Goal: Task Accomplishment & Management: Complete application form

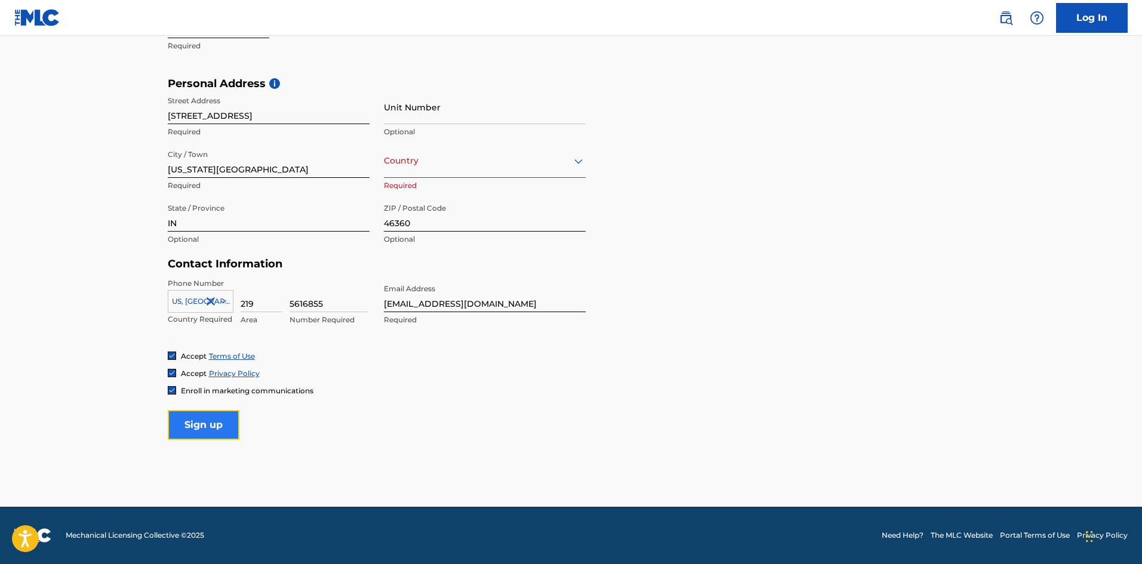
click at [221, 431] on input "Sign up" at bounding box center [204, 425] width 72 height 30
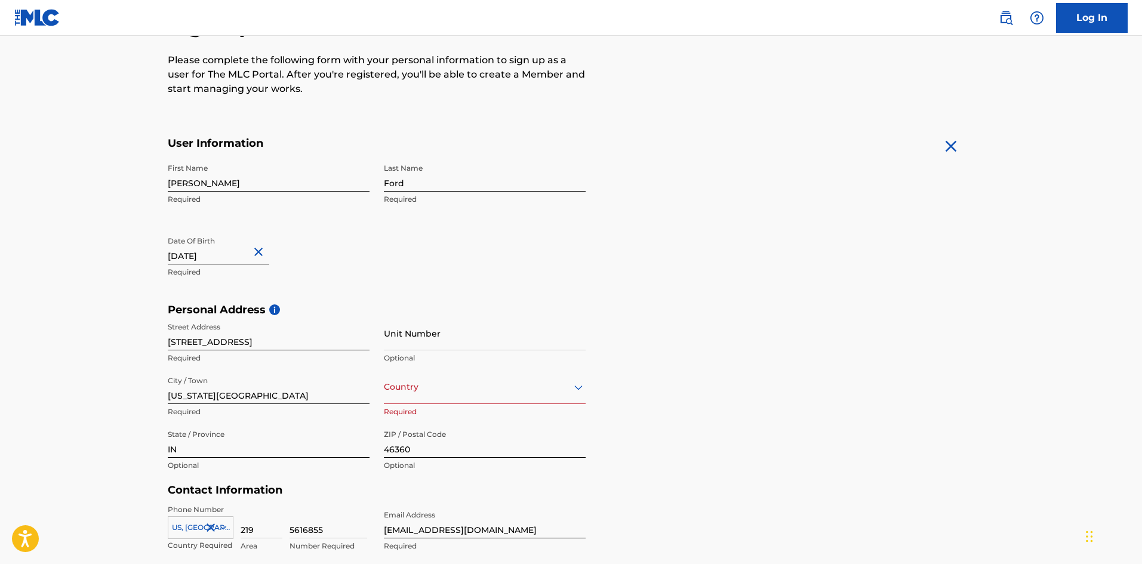
scroll to position [175, 0]
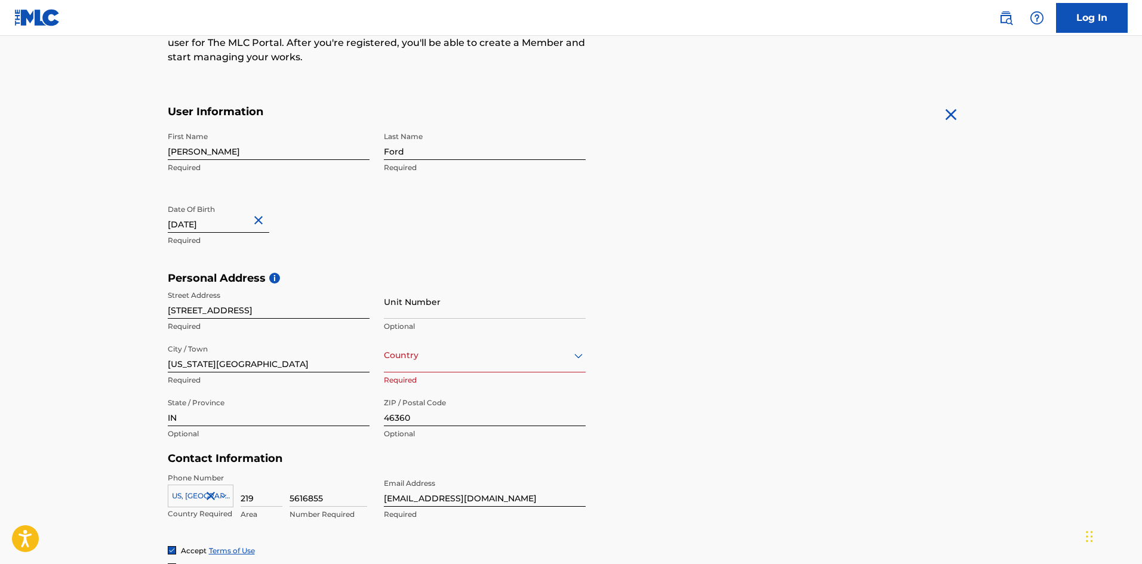
click at [487, 362] on div at bounding box center [485, 355] width 202 height 15
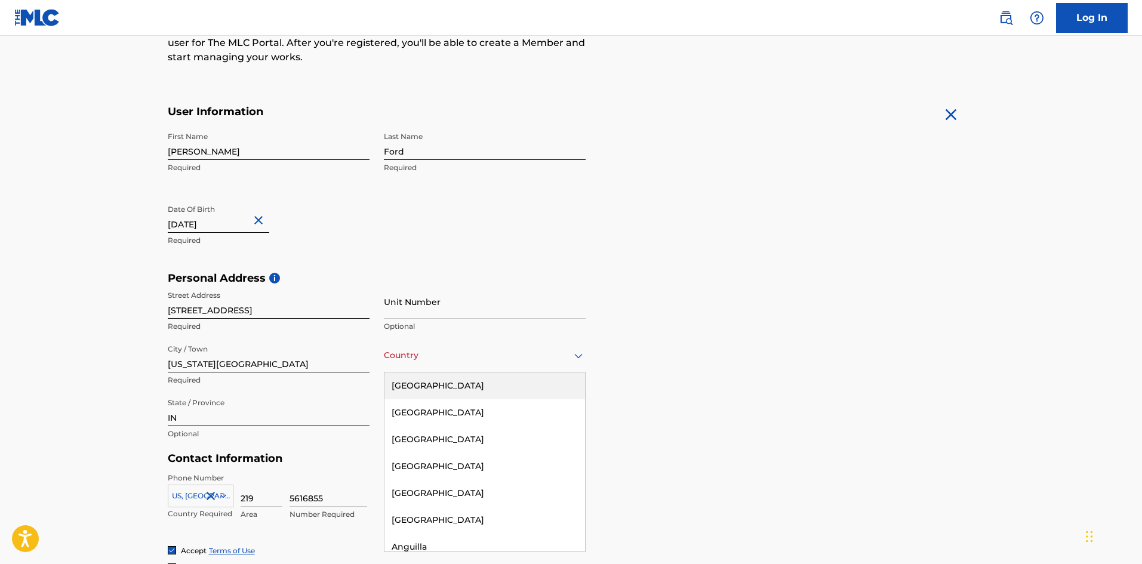
click at [453, 393] on div "[GEOGRAPHIC_DATA]" at bounding box center [484, 385] width 201 height 27
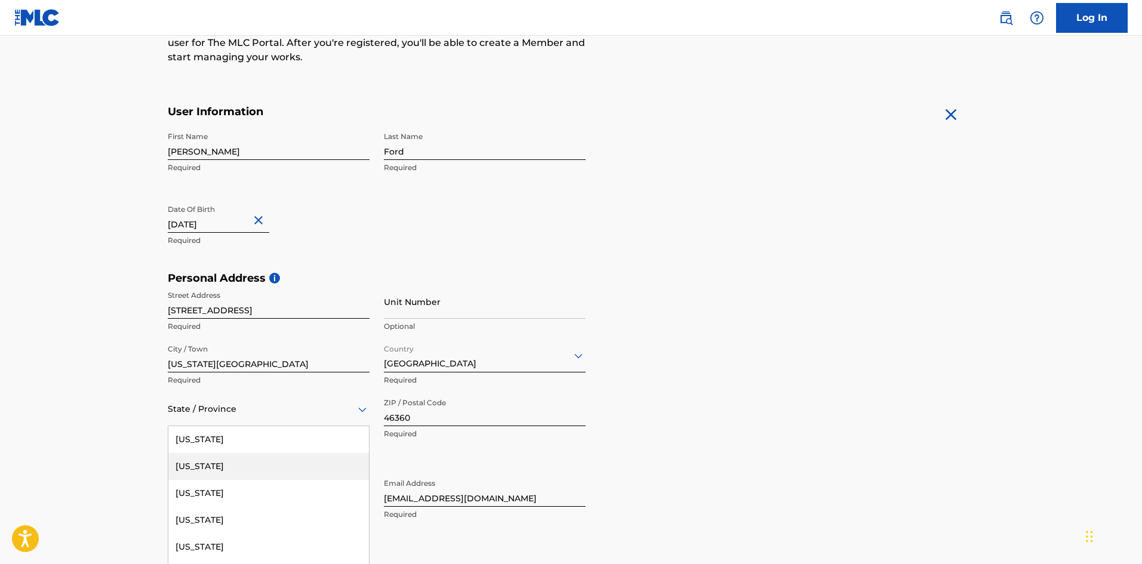
scroll to position [217, 0]
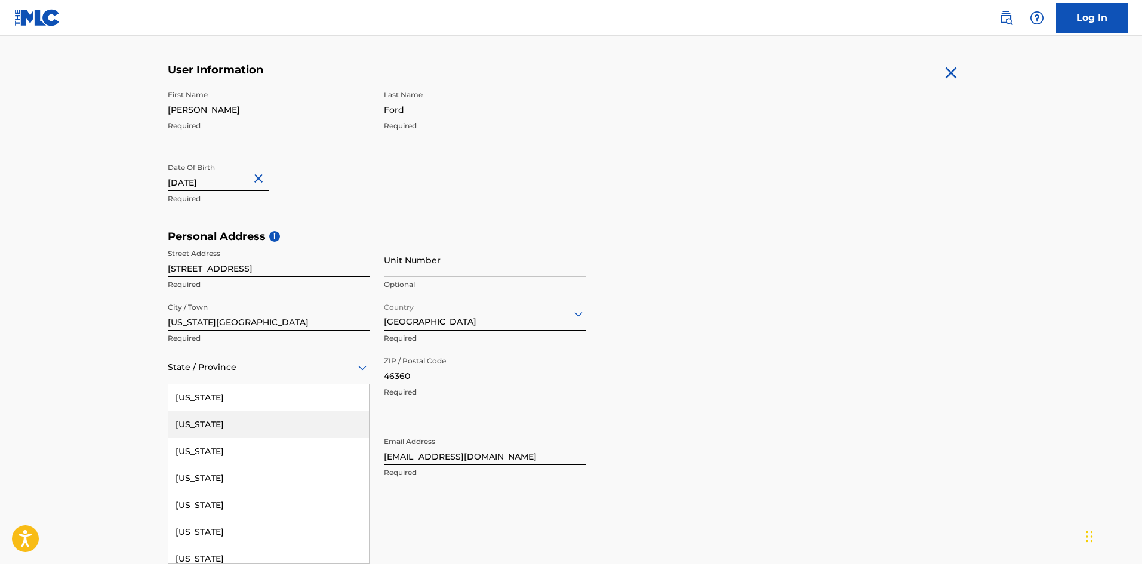
click at [320, 384] on div "57 results available. Use Up and Down to choose options, press Enter to select …" at bounding box center [269, 367] width 202 height 34
type input "in"
click at [168, 427] on div "Indiana" at bounding box center [268, 424] width 201 height 27
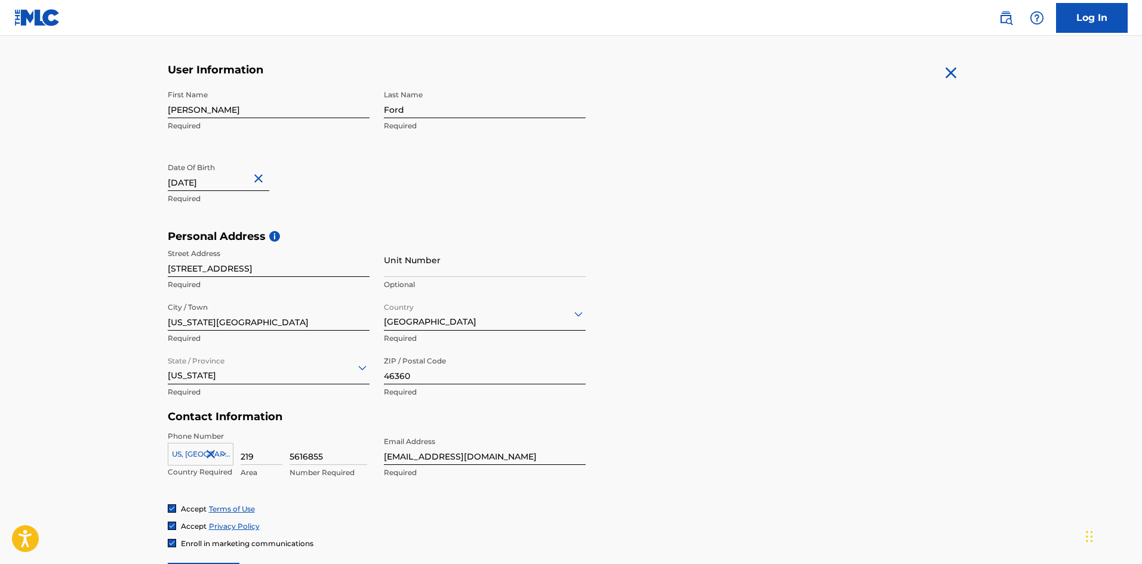
scroll to position [369, 0]
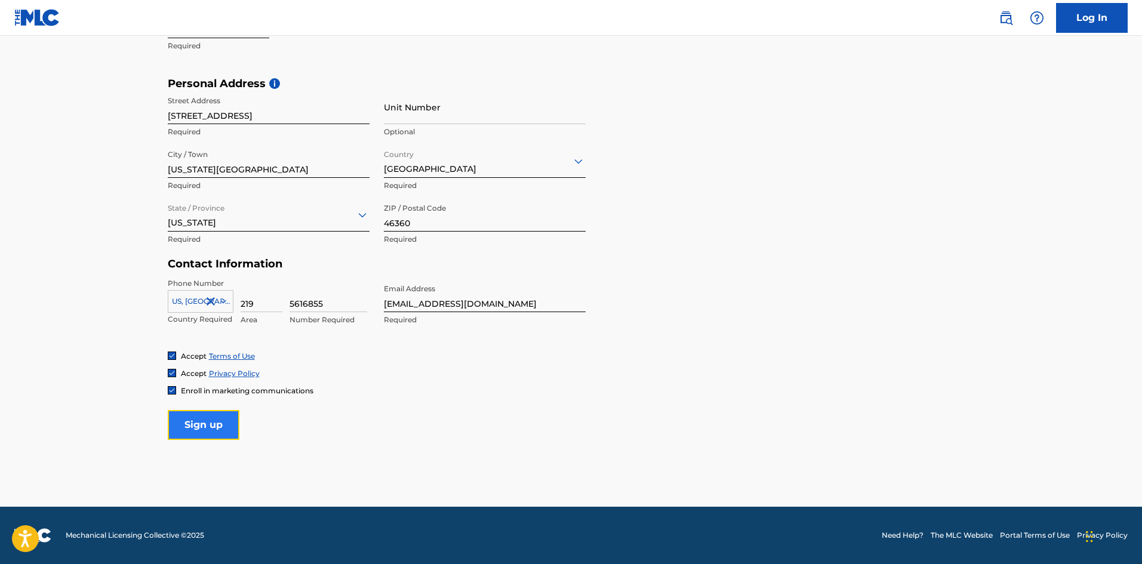
click at [223, 425] on input "Sign up" at bounding box center [204, 425] width 72 height 30
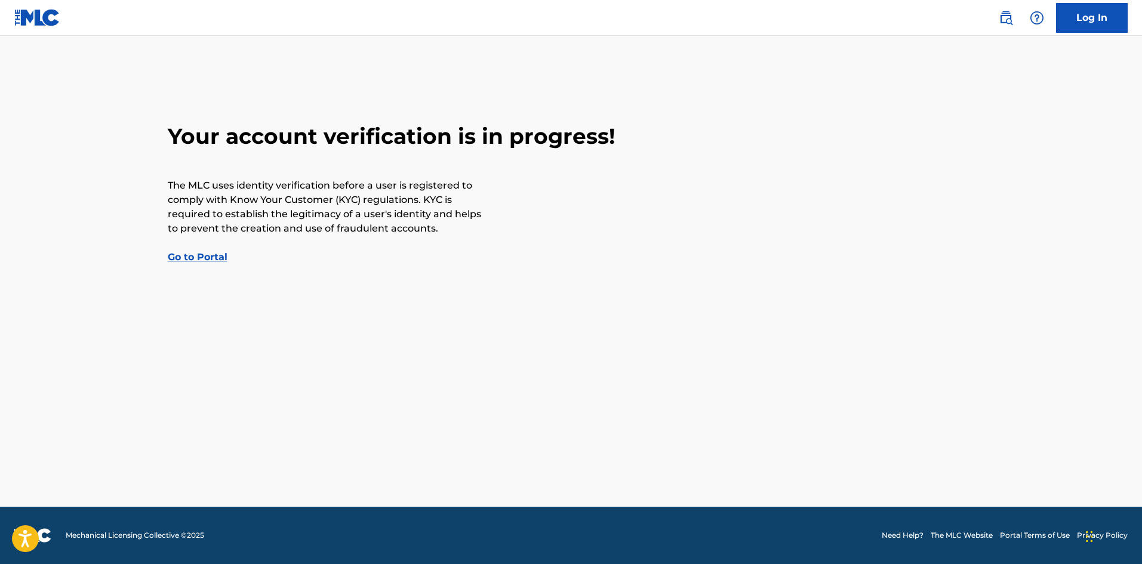
click at [205, 260] on link "Go to Portal" at bounding box center [198, 256] width 60 height 11
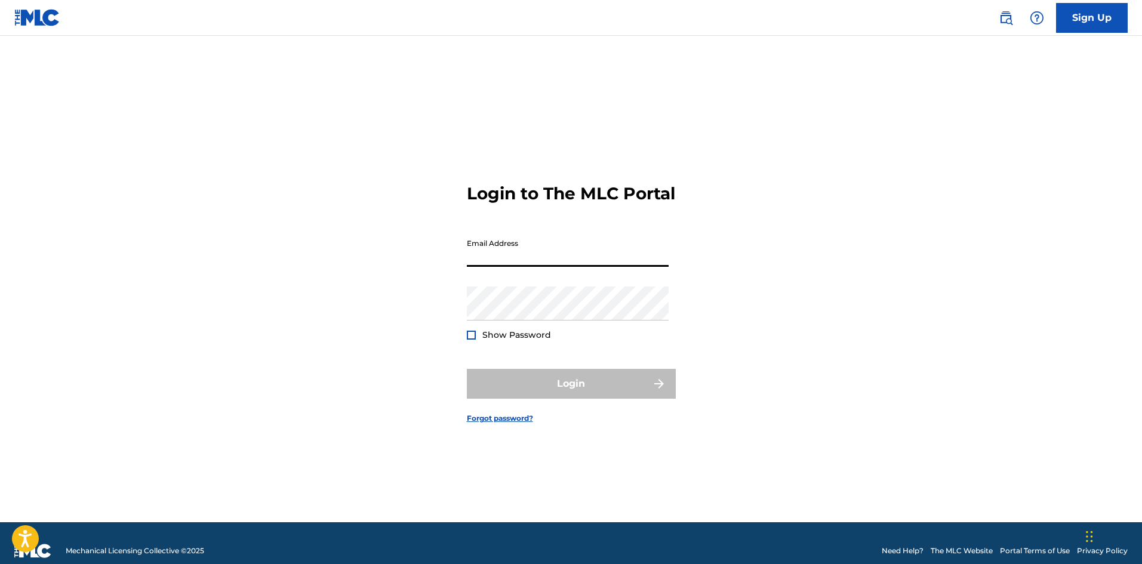
click at [497, 260] on input "Email Address" at bounding box center [568, 250] width 202 height 34
type input "[EMAIL_ADDRESS][DOMAIN_NAME]"
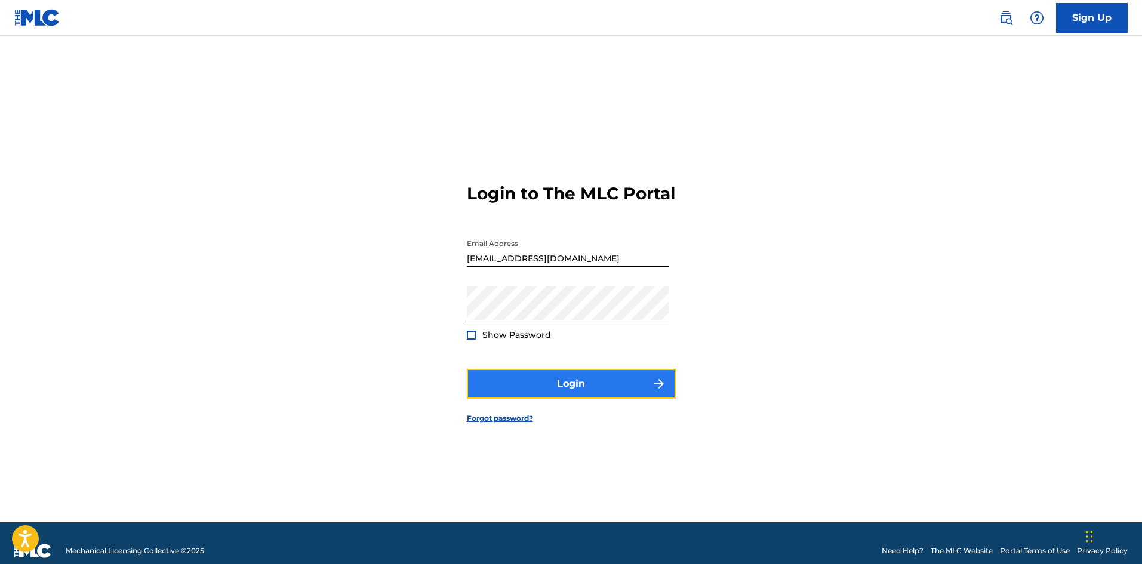
click at [514, 380] on button "Login" at bounding box center [571, 384] width 209 height 30
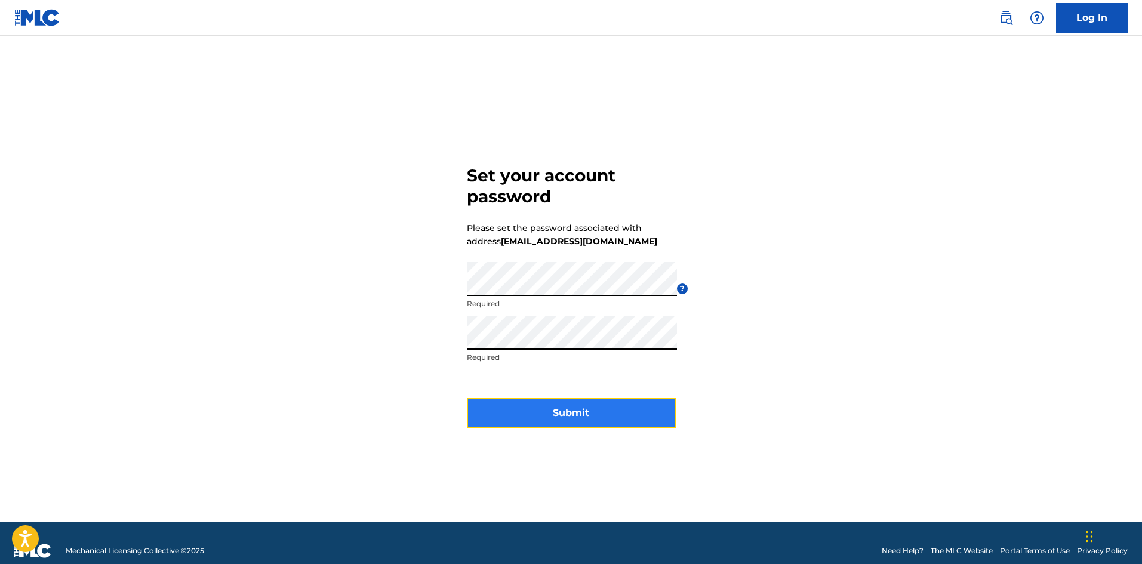
click at [558, 414] on button "Submit" at bounding box center [571, 413] width 209 height 30
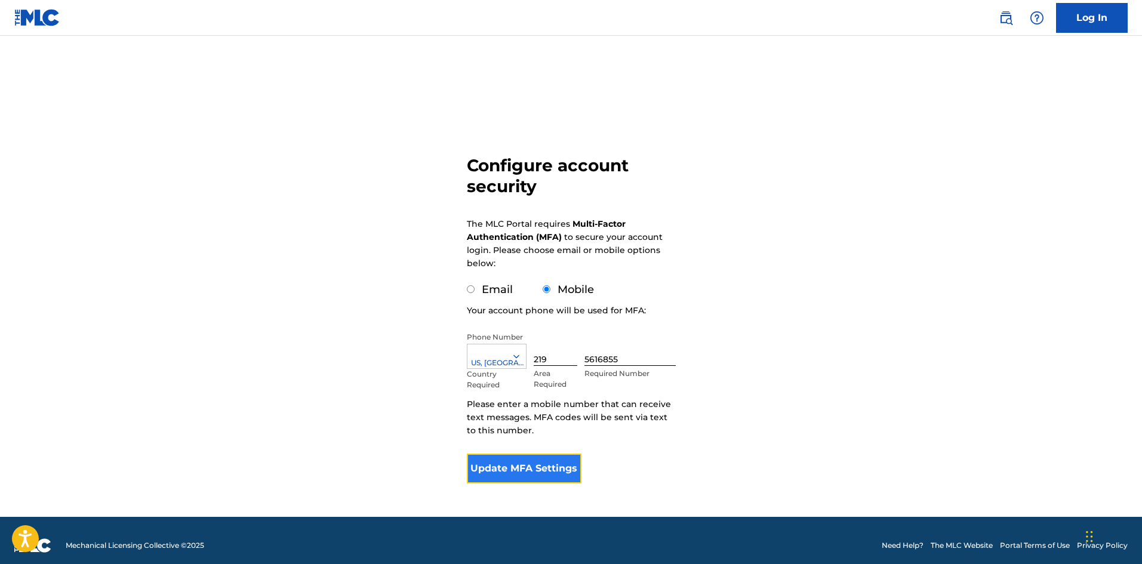
click at [521, 470] on button "Update MFA Settings" at bounding box center [524, 469] width 115 height 30
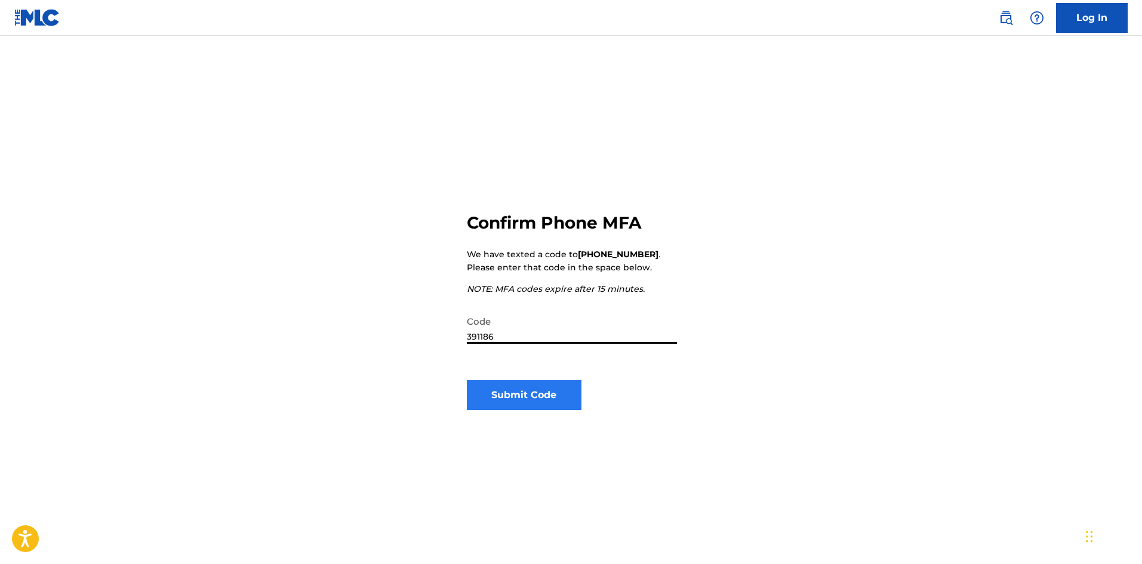
type input "391186"
click at [529, 396] on button "Submit Code" at bounding box center [524, 395] width 115 height 30
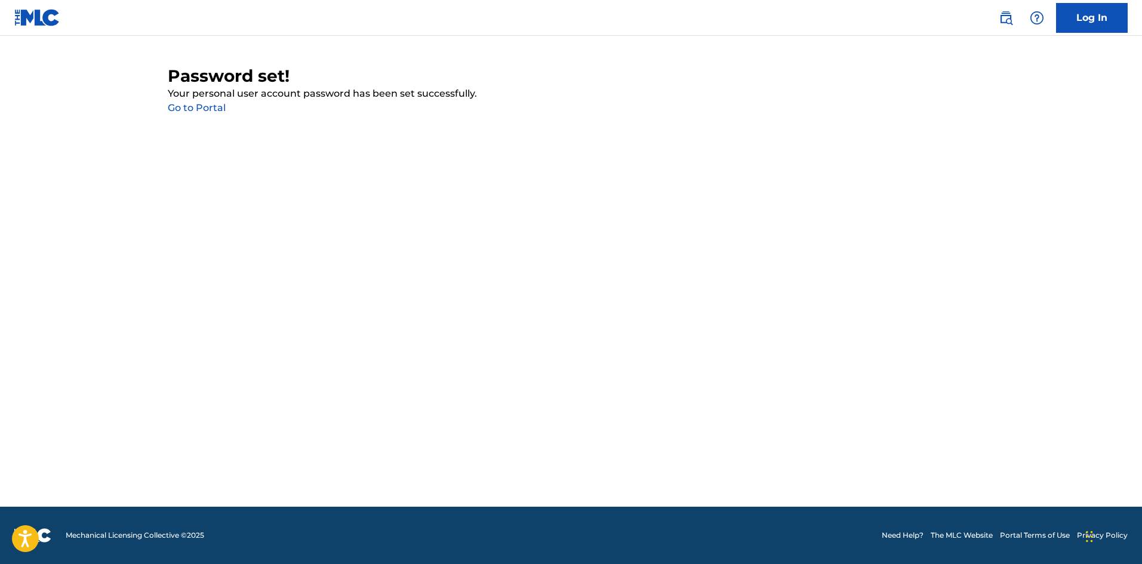
click at [211, 102] on link "Go to Portal" at bounding box center [197, 107] width 58 height 11
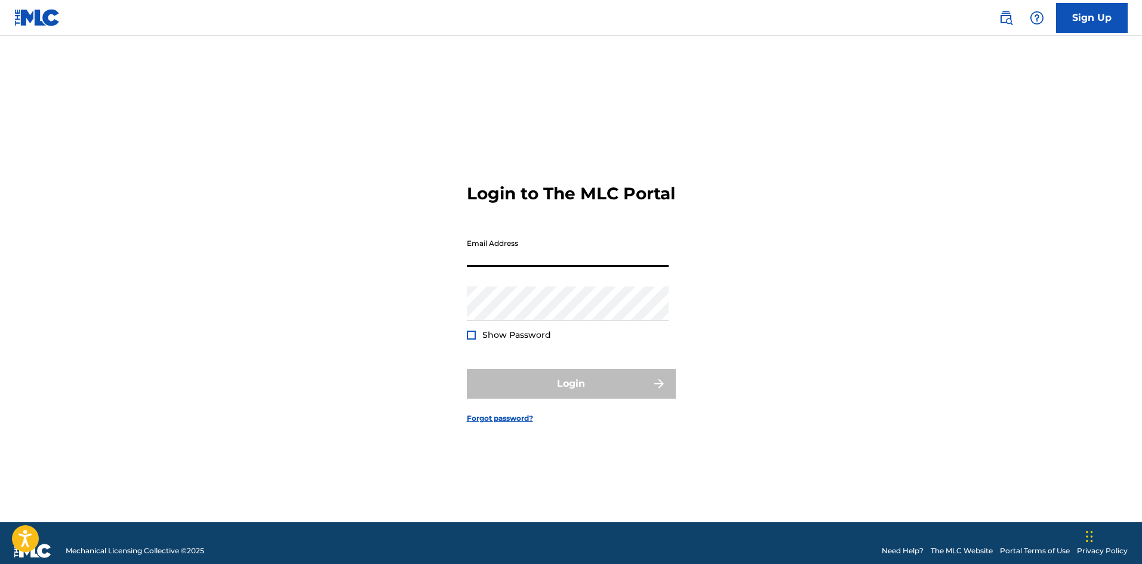
click at [495, 267] on input "Email Address" at bounding box center [568, 250] width 202 height 34
type input "[EMAIL_ADDRESS][DOMAIN_NAME]"
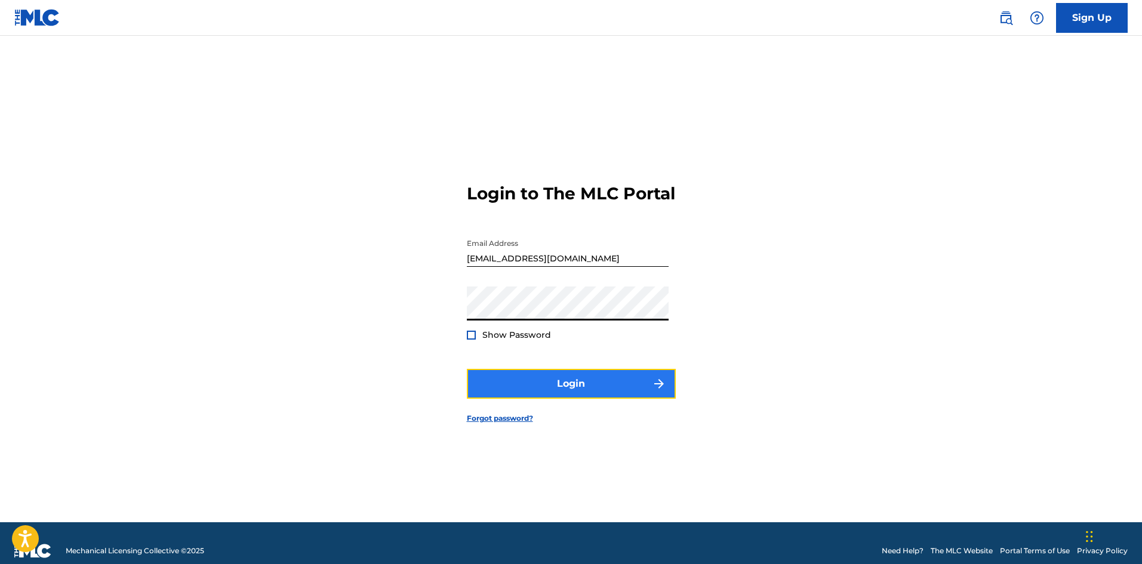
click at [530, 390] on button "Login" at bounding box center [571, 384] width 209 height 30
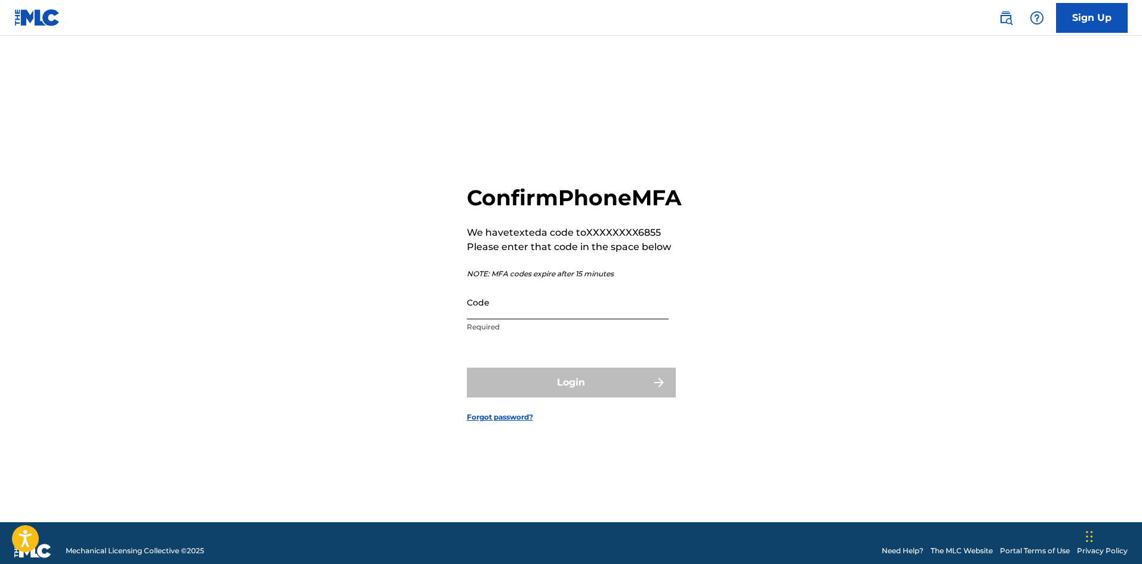
click at [537, 313] on input "Code" at bounding box center [568, 302] width 202 height 34
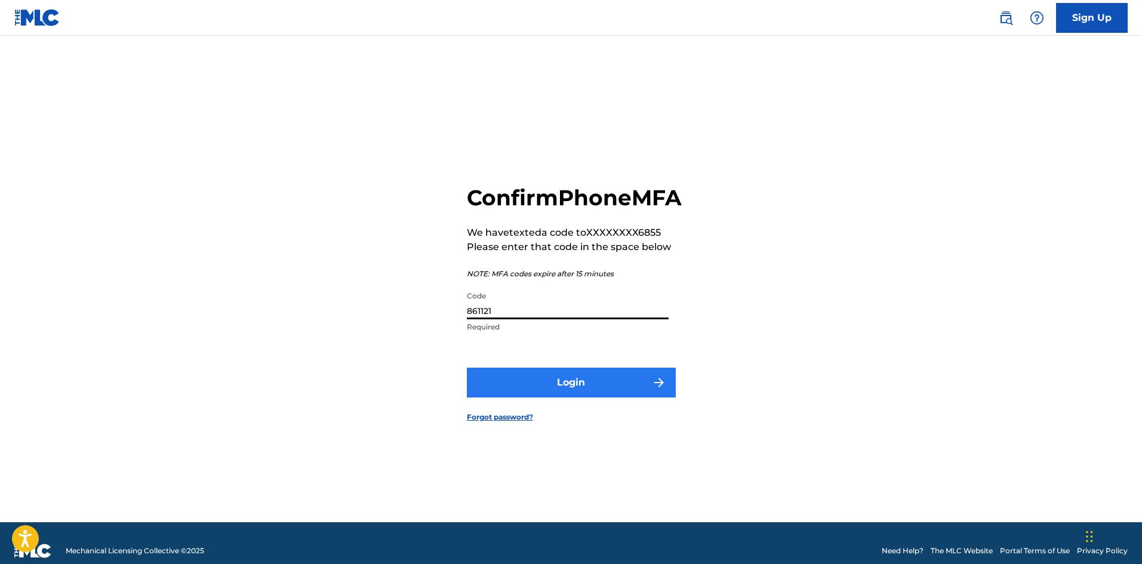
type input "861121"
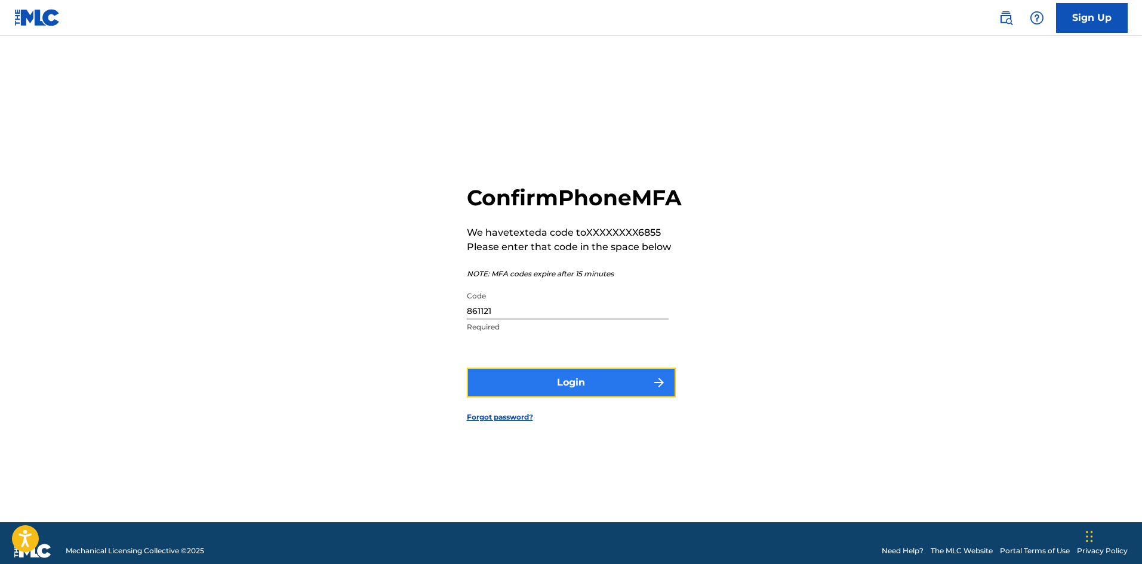
click at [529, 397] on button "Login" at bounding box center [571, 383] width 209 height 30
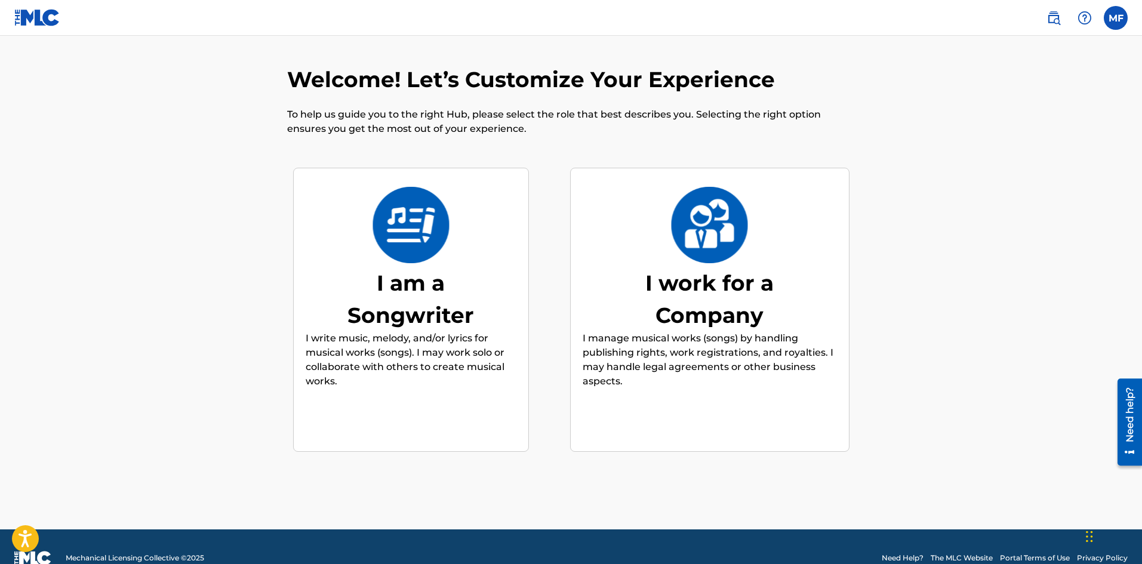
click at [426, 320] on div "I am a Songwriter" at bounding box center [410, 299] width 179 height 64
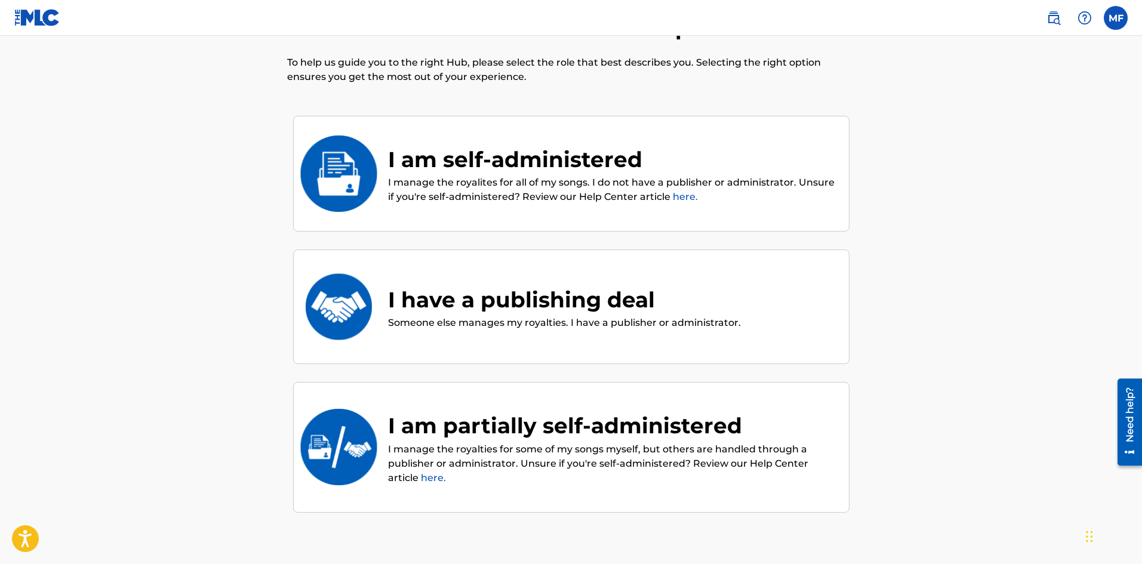
scroll to position [54, 0]
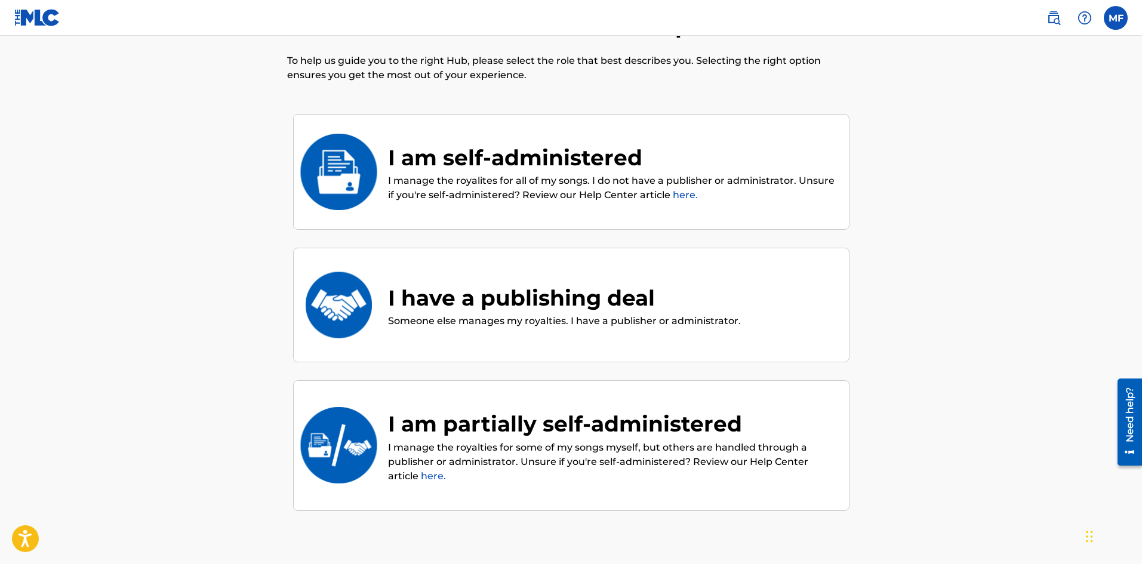
click at [738, 198] on p "I manage the royalites for all of my songs. I do not have a publisher or admini…" at bounding box center [612, 188] width 449 height 29
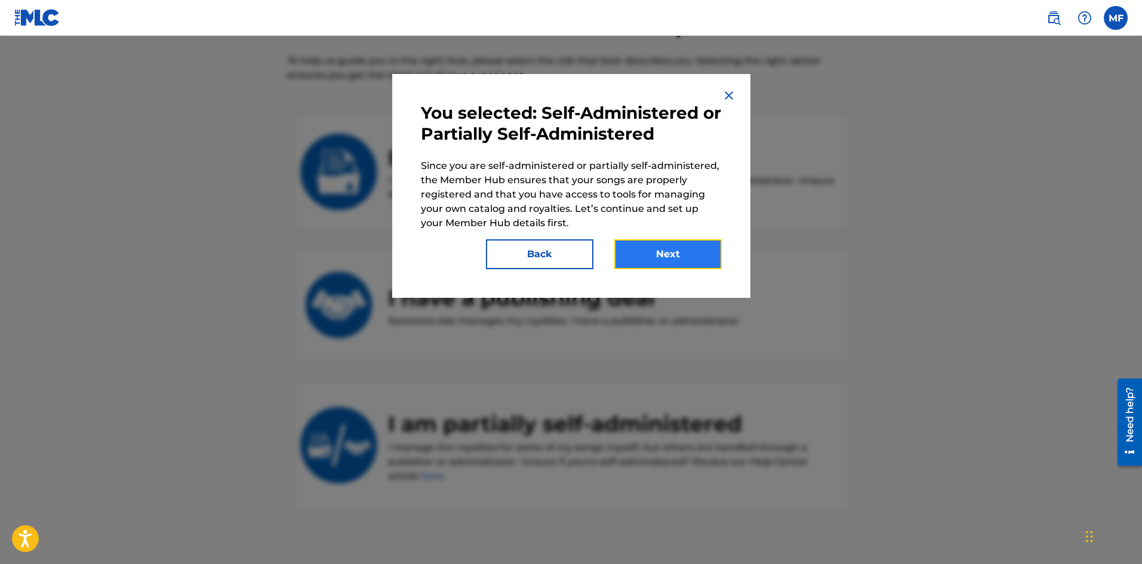
click at [672, 248] on button "Next" at bounding box center [667, 254] width 107 height 30
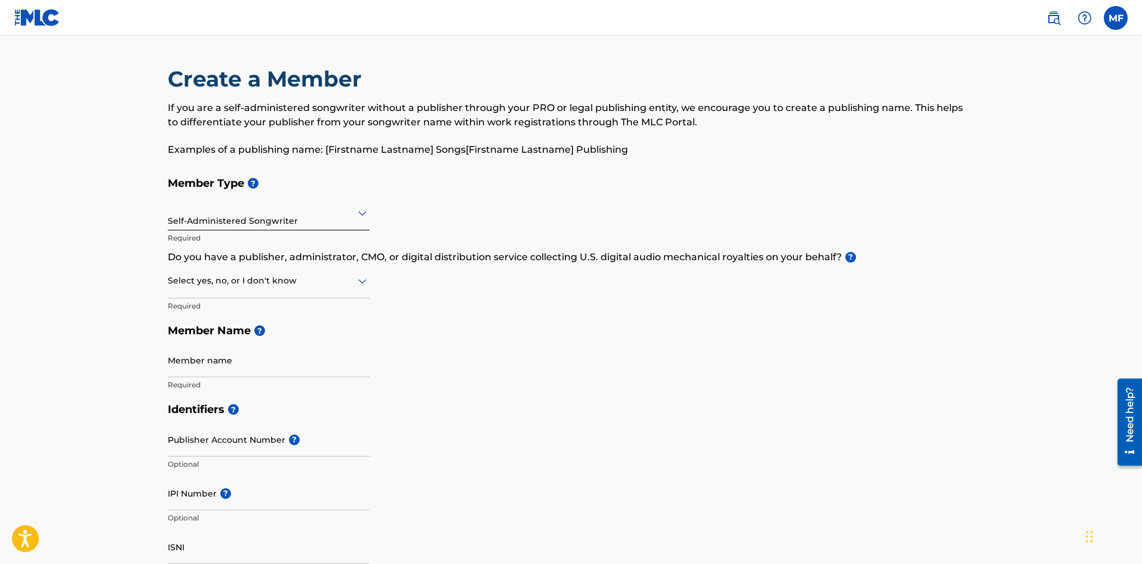
click at [337, 218] on div at bounding box center [269, 212] width 202 height 15
click at [468, 201] on div "Member Type ? Self-Administered Songwriter Required Do you have a publisher, ad…" at bounding box center [571, 284] width 807 height 226
click at [233, 282] on div at bounding box center [269, 280] width 202 height 15
click at [230, 309] on div "Yes" at bounding box center [268, 311] width 201 height 27
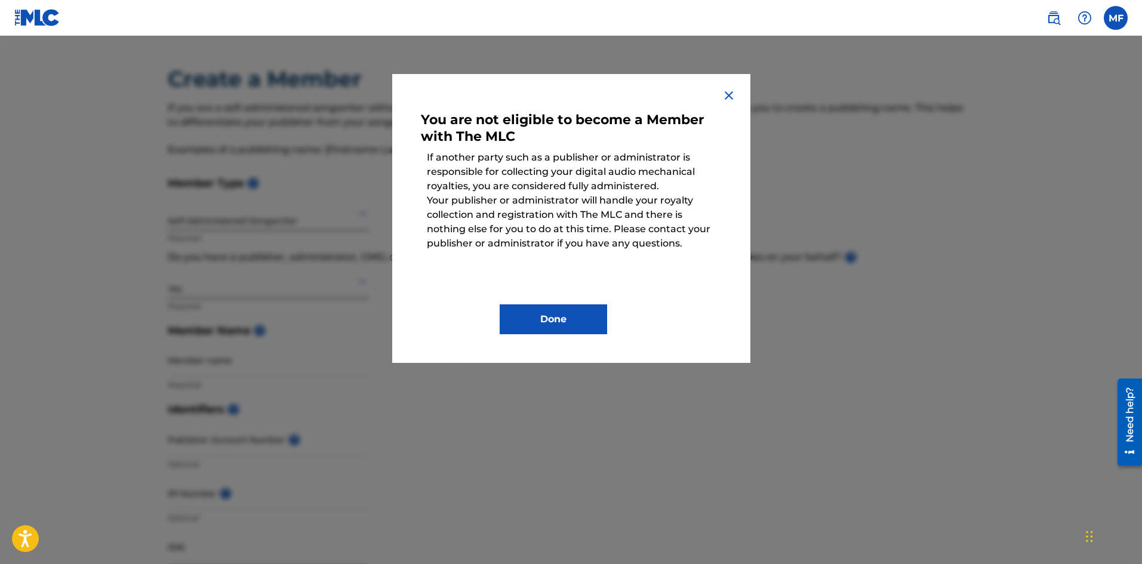
click at [728, 90] on img at bounding box center [728, 95] width 14 height 14
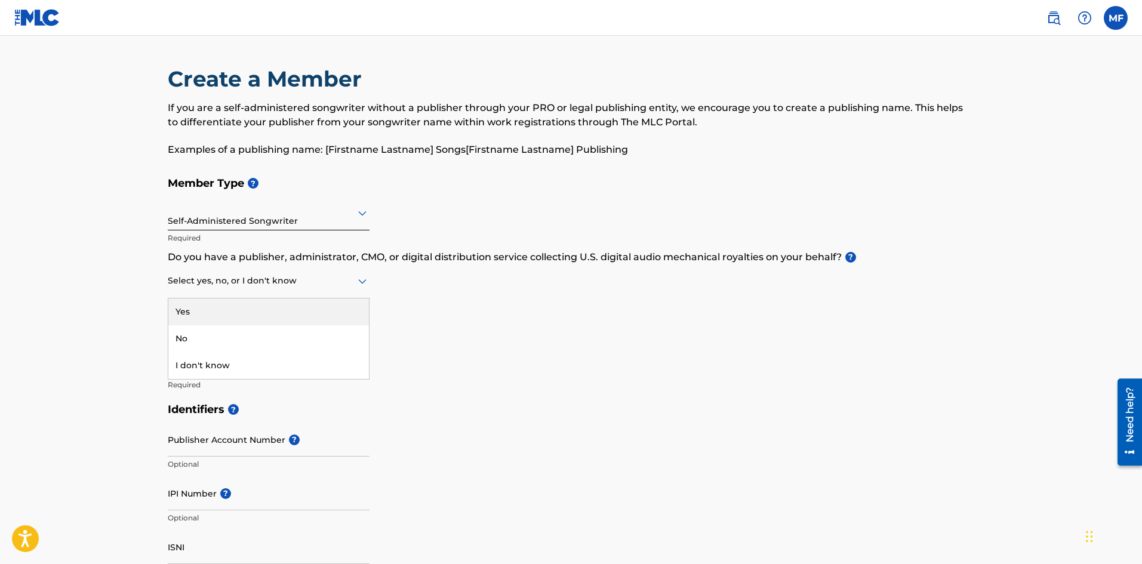
click at [326, 286] on div at bounding box center [269, 280] width 202 height 15
click at [279, 329] on div "No" at bounding box center [268, 338] width 201 height 27
click at [258, 282] on div at bounding box center [269, 280] width 202 height 15
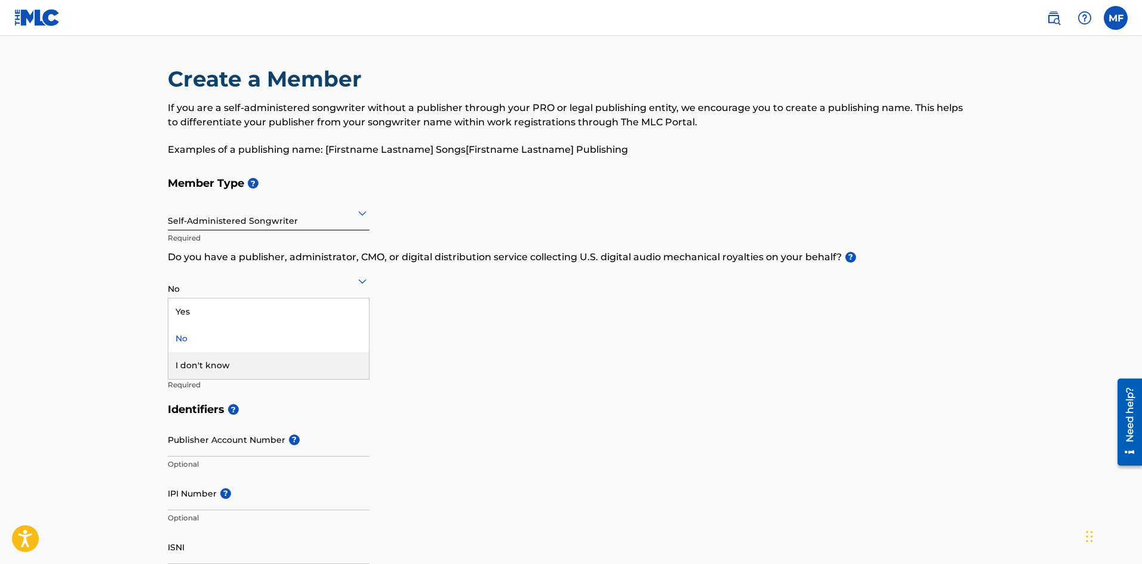
click at [245, 360] on div "I don't know" at bounding box center [268, 365] width 201 height 27
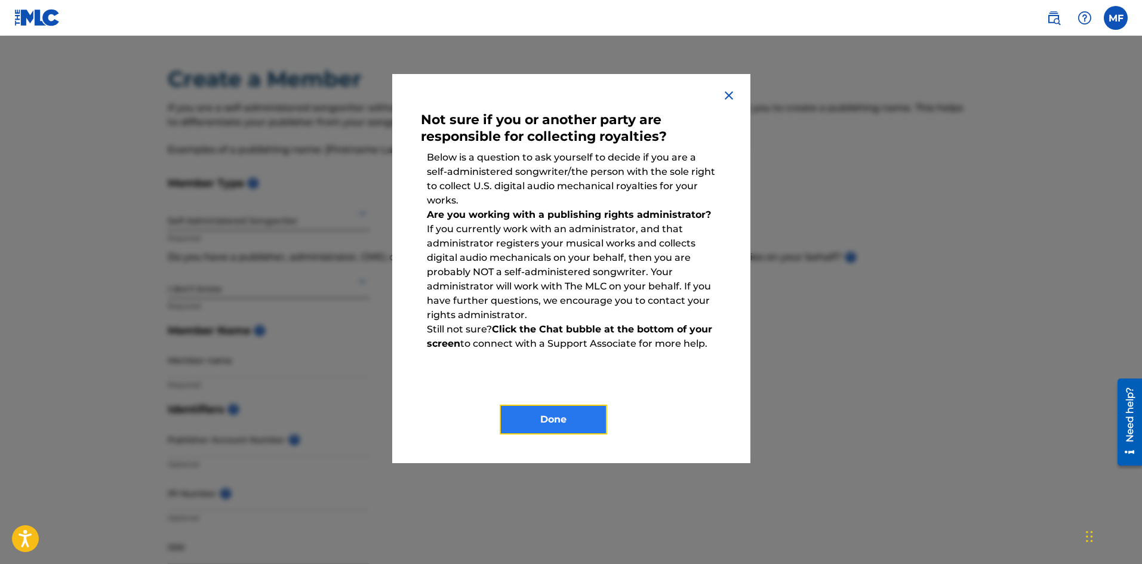
click at [588, 405] on button "Done" at bounding box center [552, 420] width 107 height 30
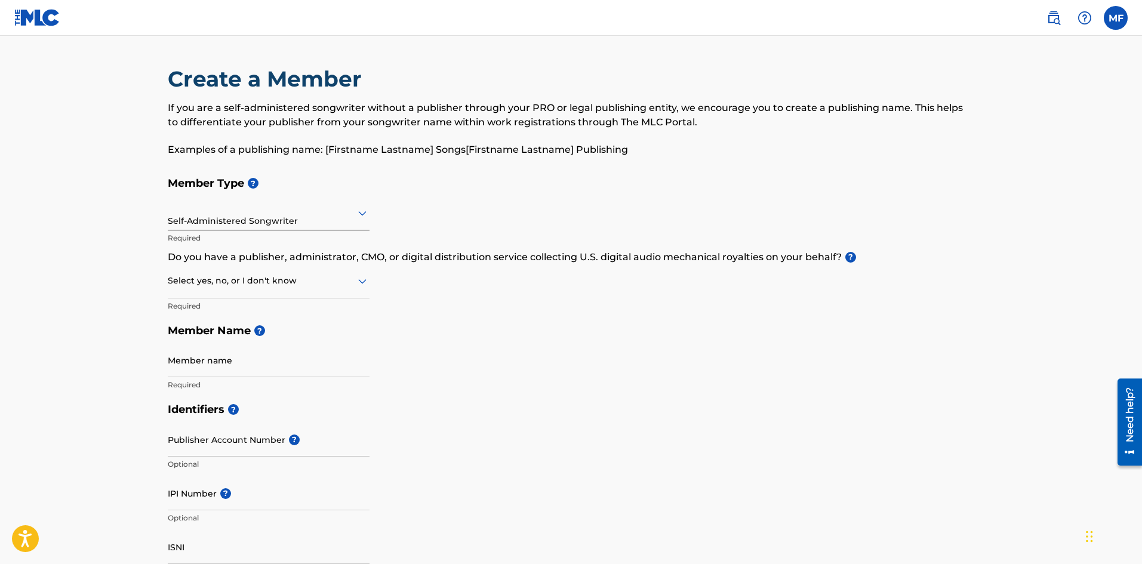
click at [344, 286] on div at bounding box center [269, 280] width 202 height 15
click at [287, 307] on div "Yes" at bounding box center [268, 311] width 201 height 27
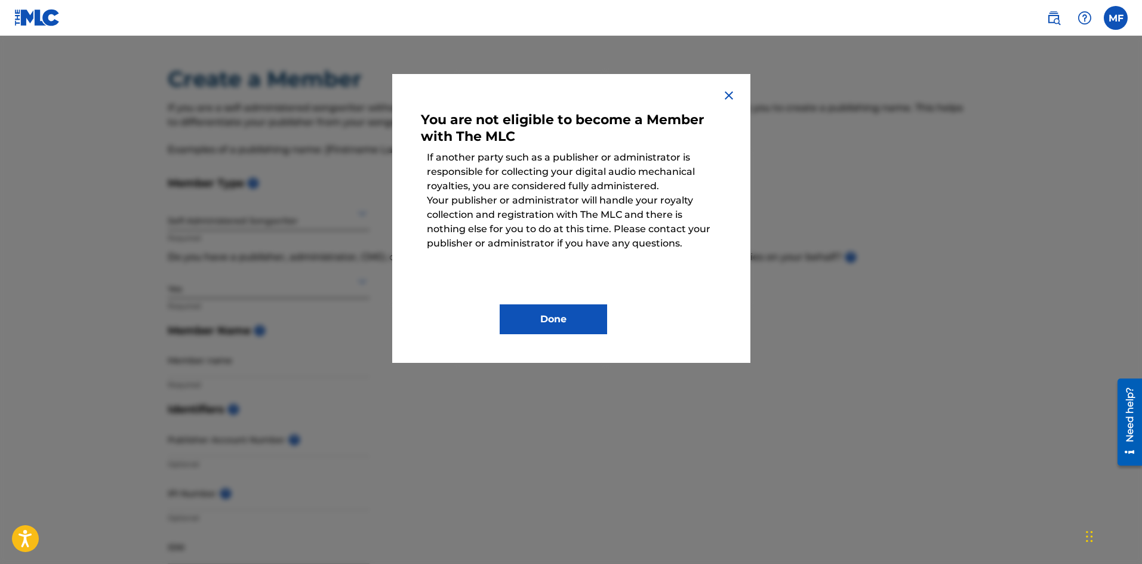
click at [732, 92] on img at bounding box center [728, 95] width 14 height 14
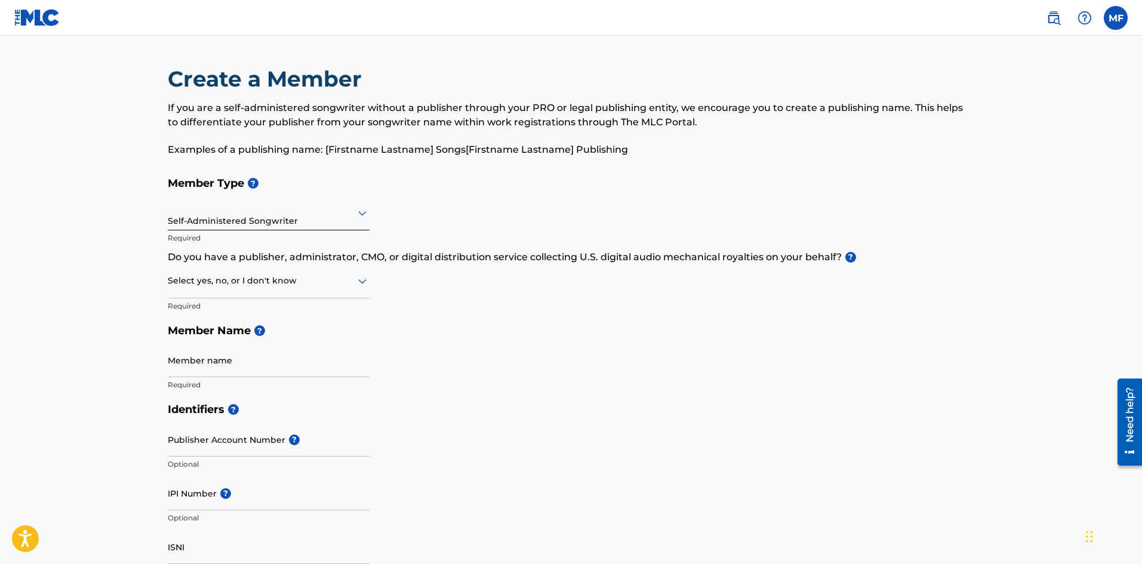
click at [314, 283] on div at bounding box center [269, 280] width 202 height 15
click at [261, 341] on div "No" at bounding box center [268, 338] width 201 height 27
click at [258, 374] on input "Member name" at bounding box center [269, 360] width 202 height 34
click at [480, 344] on div "Member Type ? Self-Administered Songwriter Required Do you have a publisher, ad…" at bounding box center [571, 284] width 807 height 226
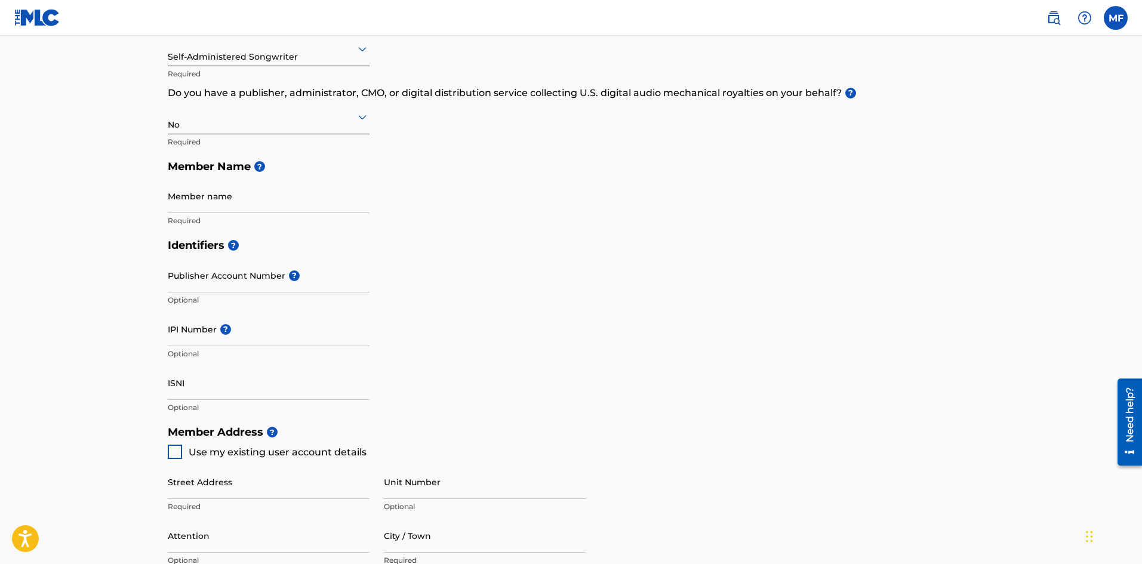
scroll to position [168, 0]
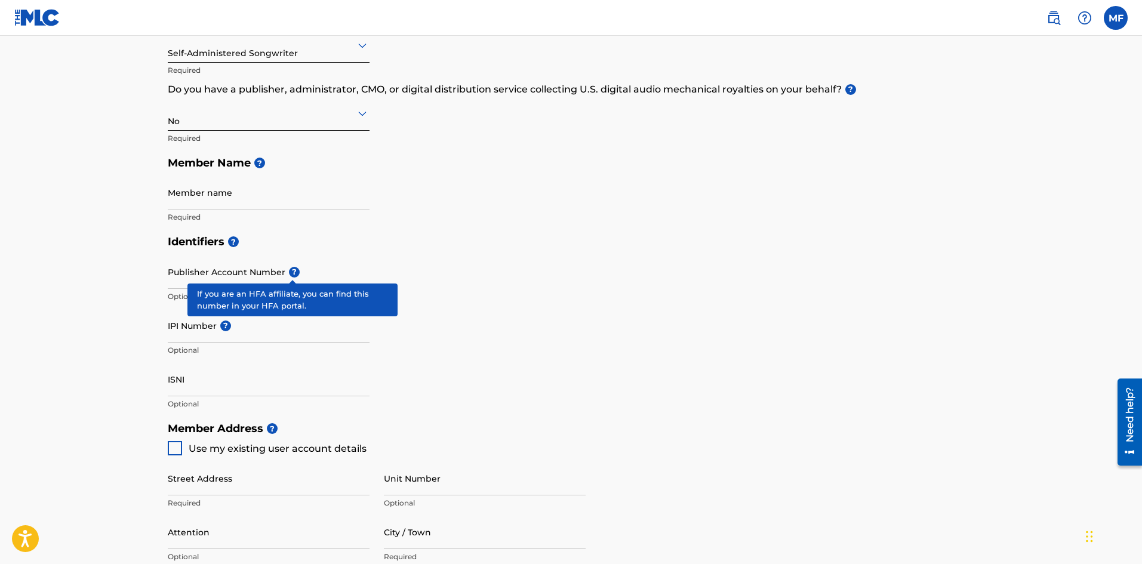
click at [290, 267] on span "?" at bounding box center [294, 272] width 11 height 11
click at [290, 267] on input "Publisher Account Number ?" at bounding box center [269, 272] width 202 height 34
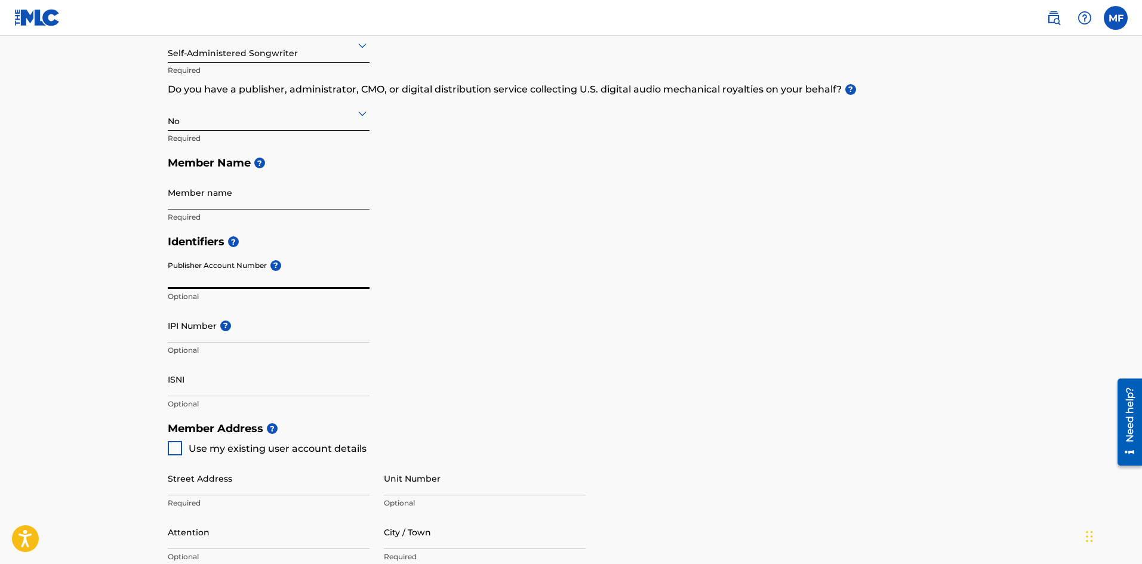
click at [255, 198] on input "Member name" at bounding box center [269, 192] width 202 height 34
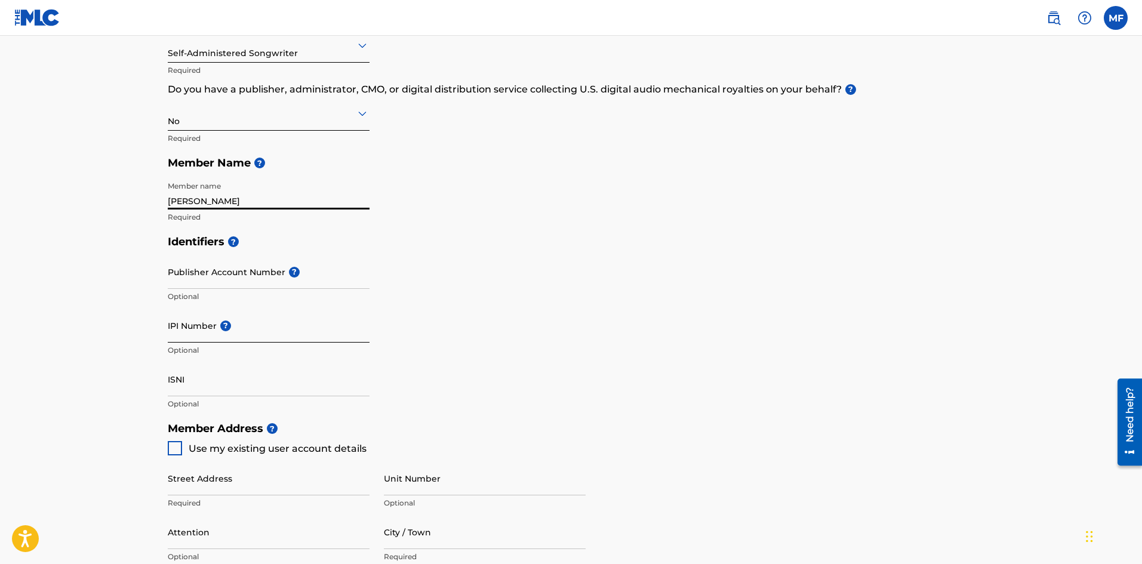
type input "Marcus Ford"
click at [289, 331] on input "IPI Number ?" at bounding box center [269, 326] width 202 height 34
type input "00783195702"
click at [254, 484] on input "Street Address" at bounding box center [269, 478] width 202 height 34
click at [177, 448] on div at bounding box center [175, 448] width 14 height 14
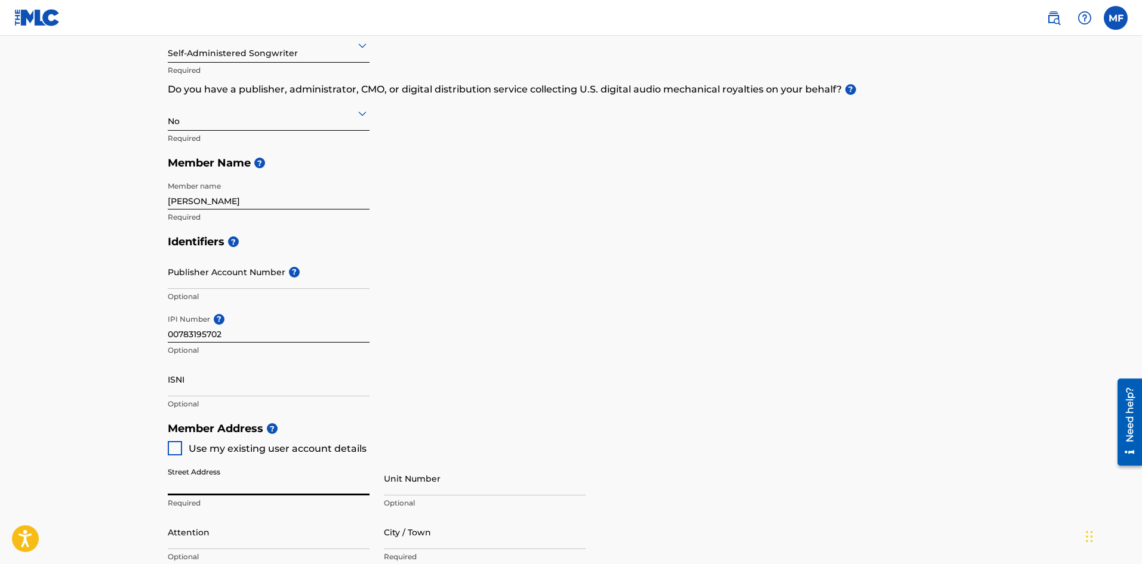
type input "222 HOBART ST"
type input "MICHIGAN CITY"
type input "46360"
type input "219"
type input "5616855"
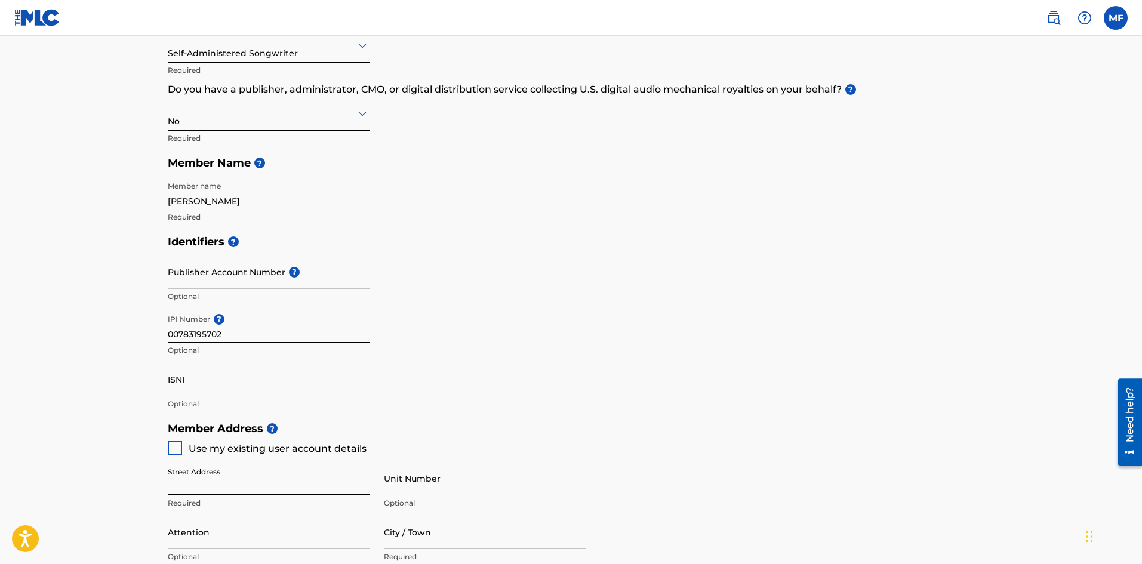
type input "[EMAIL_ADDRESS][DOMAIN_NAME]"
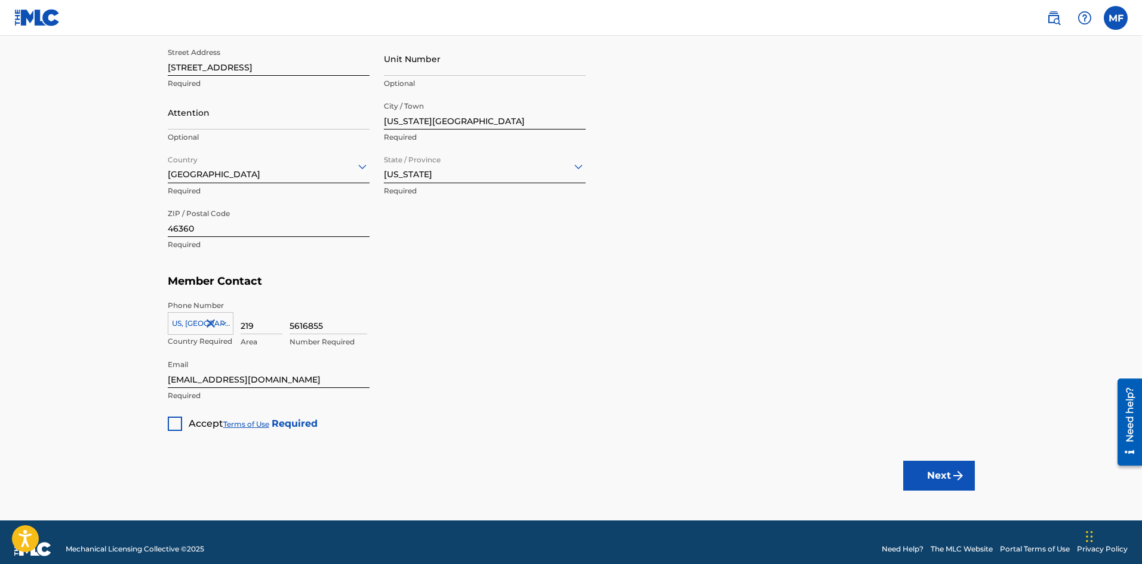
scroll to position [601, 0]
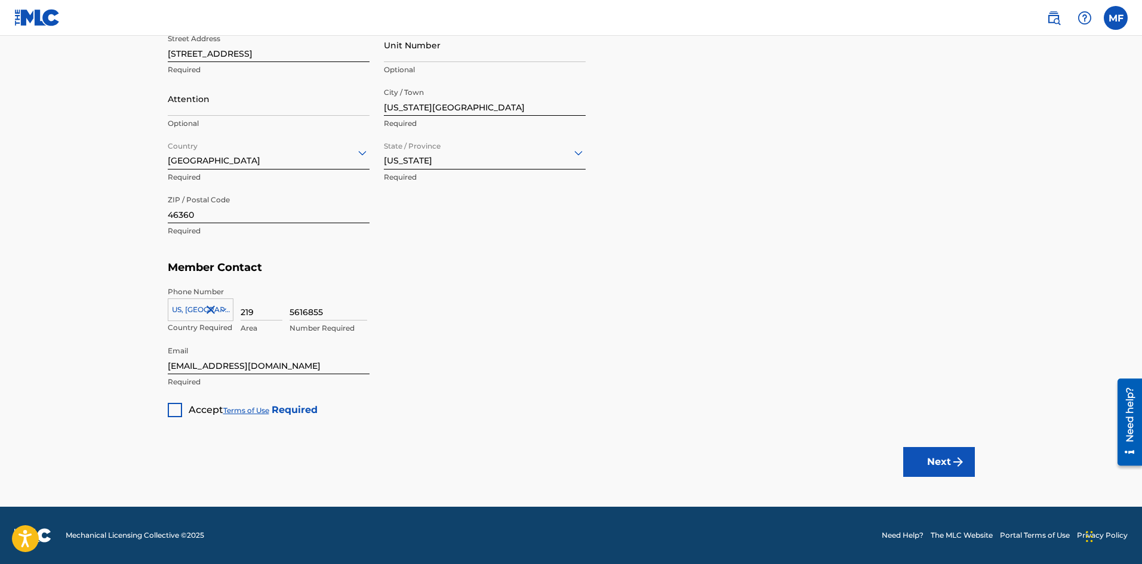
click at [175, 412] on div at bounding box center [175, 410] width 14 height 14
click at [925, 468] on button "Next" at bounding box center [939, 462] width 72 height 30
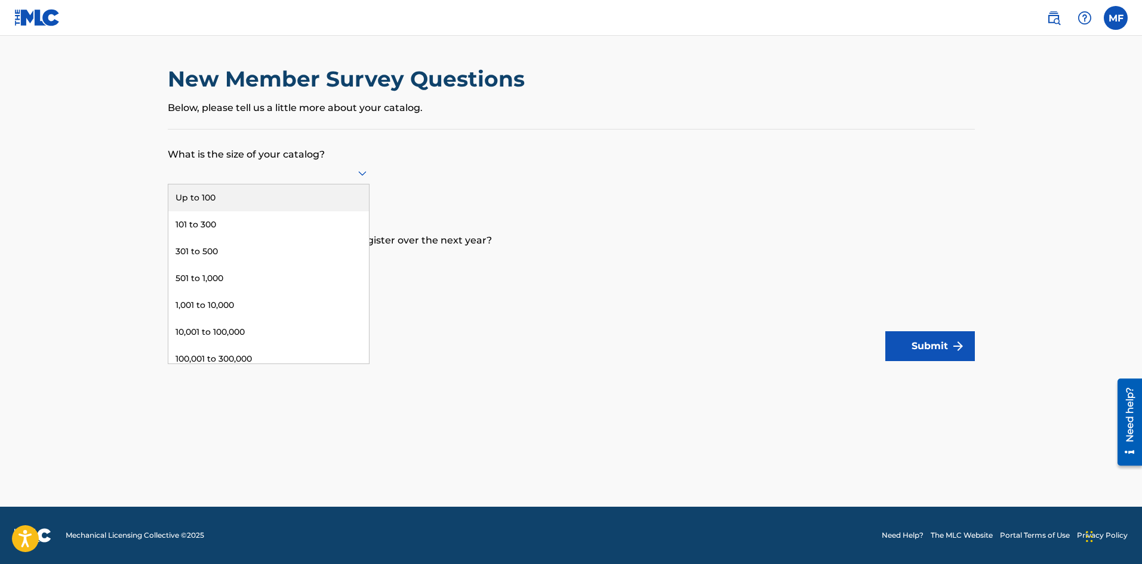
click at [308, 183] on div at bounding box center [269, 173] width 202 height 23
click at [548, 317] on form "What is the size of your catalog? 9 results available. Use Up and Down to choos…" at bounding box center [571, 245] width 807 height 232
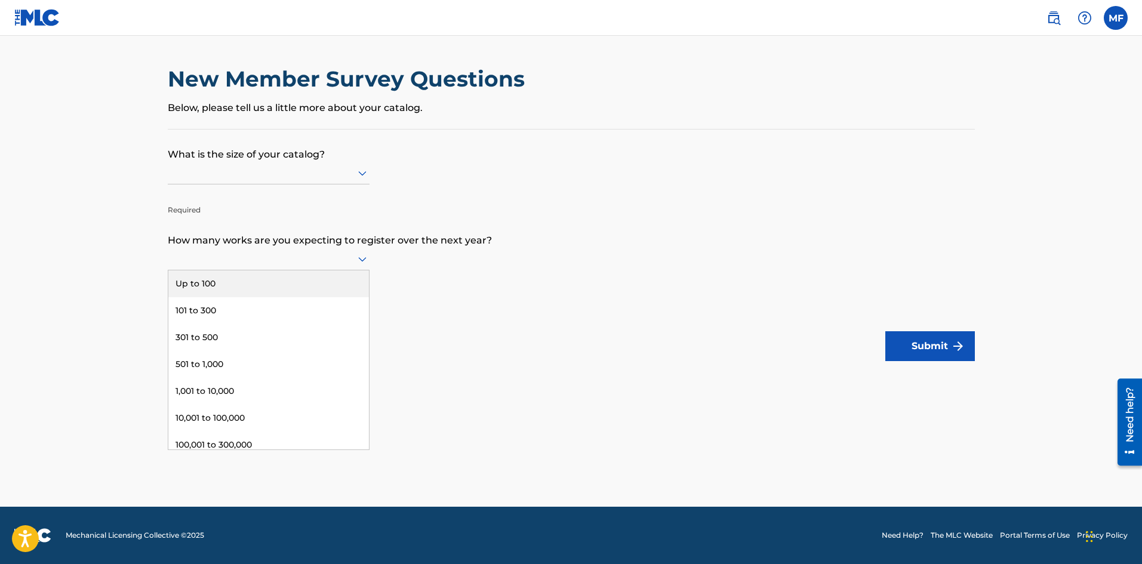
click at [327, 261] on div at bounding box center [269, 258] width 202 height 15
click at [245, 308] on div "101 to 300" at bounding box center [268, 310] width 201 height 27
click at [332, 176] on div at bounding box center [269, 172] width 202 height 15
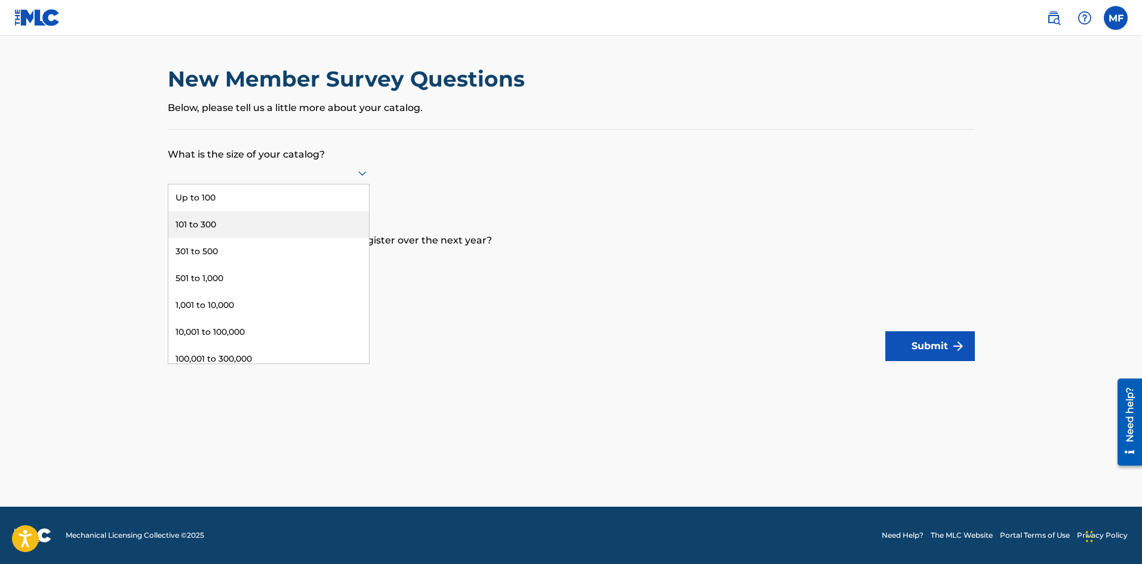
click at [304, 221] on div "101 to 300" at bounding box center [268, 224] width 201 height 27
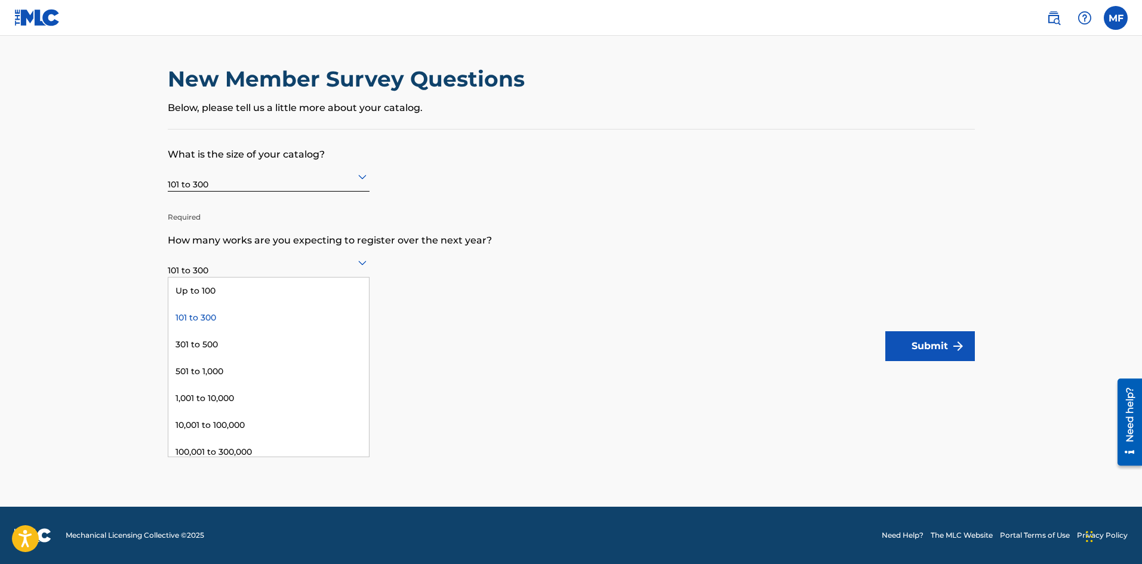
click at [314, 264] on div at bounding box center [269, 262] width 202 height 15
click at [282, 314] on div "101 to 300" at bounding box center [268, 317] width 201 height 27
click at [266, 269] on div at bounding box center [269, 262] width 202 height 15
click at [238, 315] on div "101 to 300" at bounding box center [268, 317] width 201 height 27
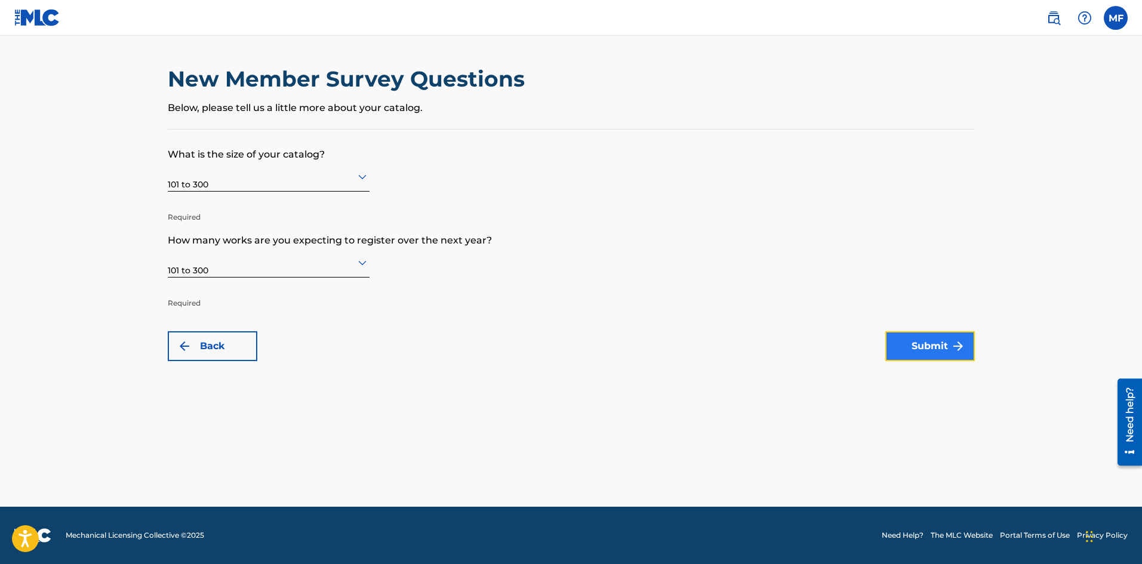
click at [907, 349] on button "Submit" at bounding box center [930, 346] width 90 height 30
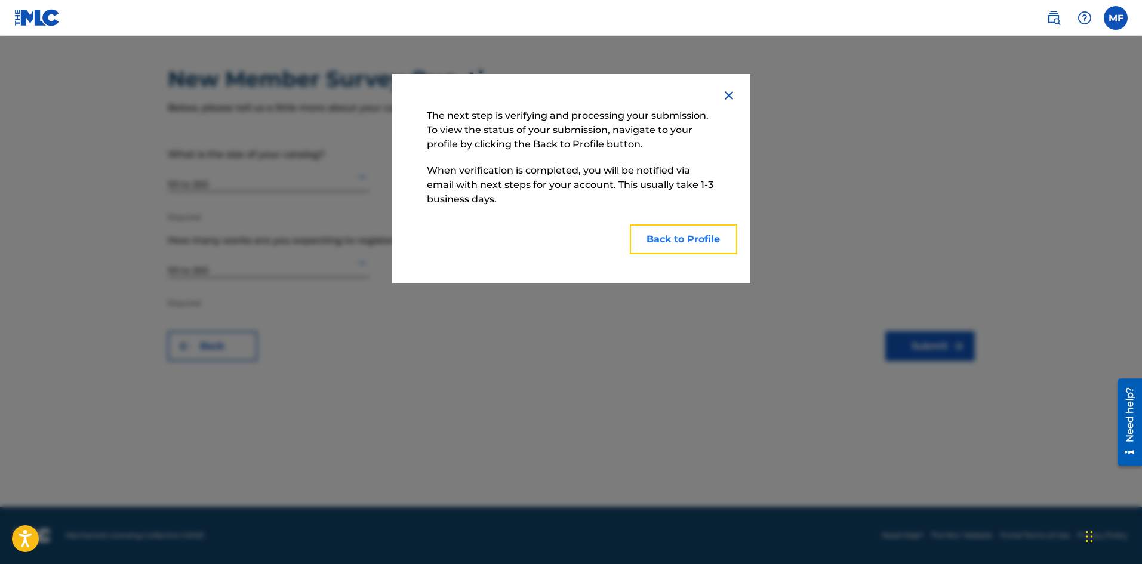
click at [671, 238] on button "Back to Profile" at bounding box center [683, 239] width 107 height 30
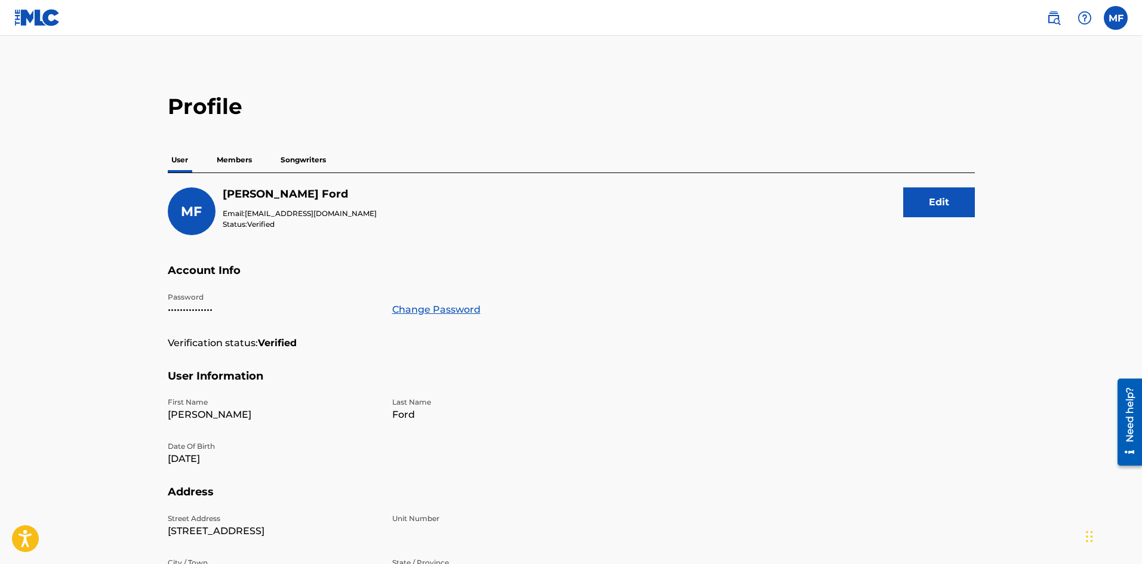
click at [239, 166] on p "Members" at bounding box center [234, 159] width 42 height 25
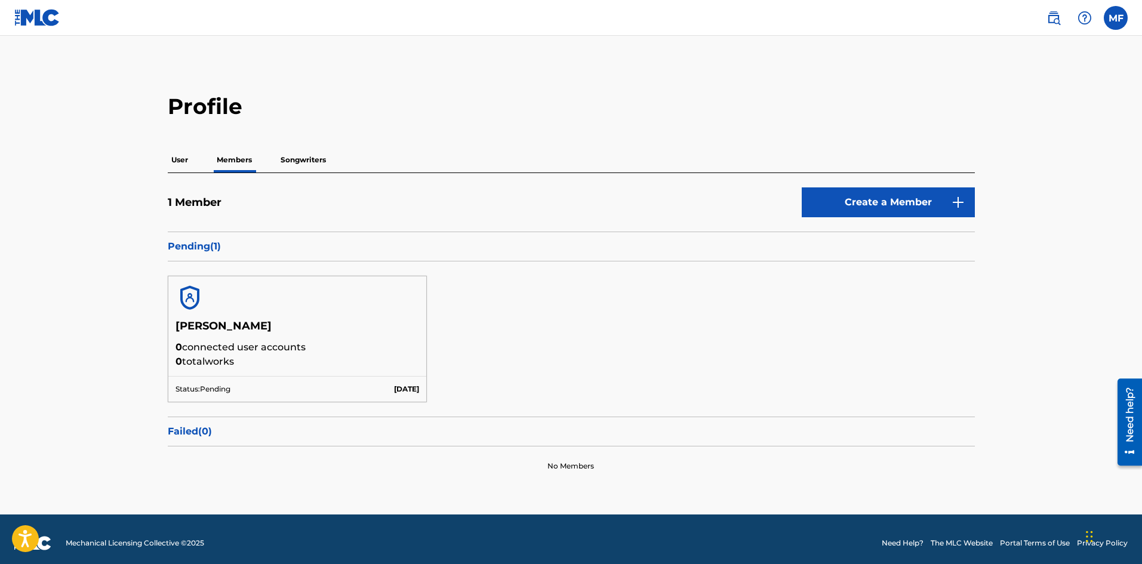
click at [306, 169] on p "Songwriters" at bounding box center [303, 159] width 53 height 25
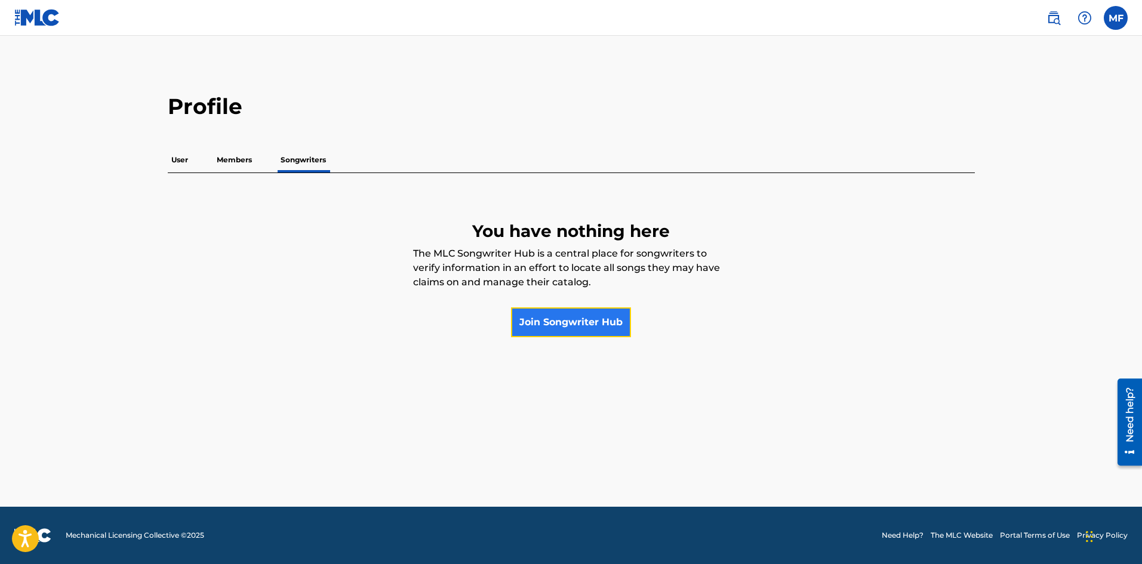
click at [554, 323] on link "Join Songwriter Hub" at bounding box center [571, 322] width 120 height 30
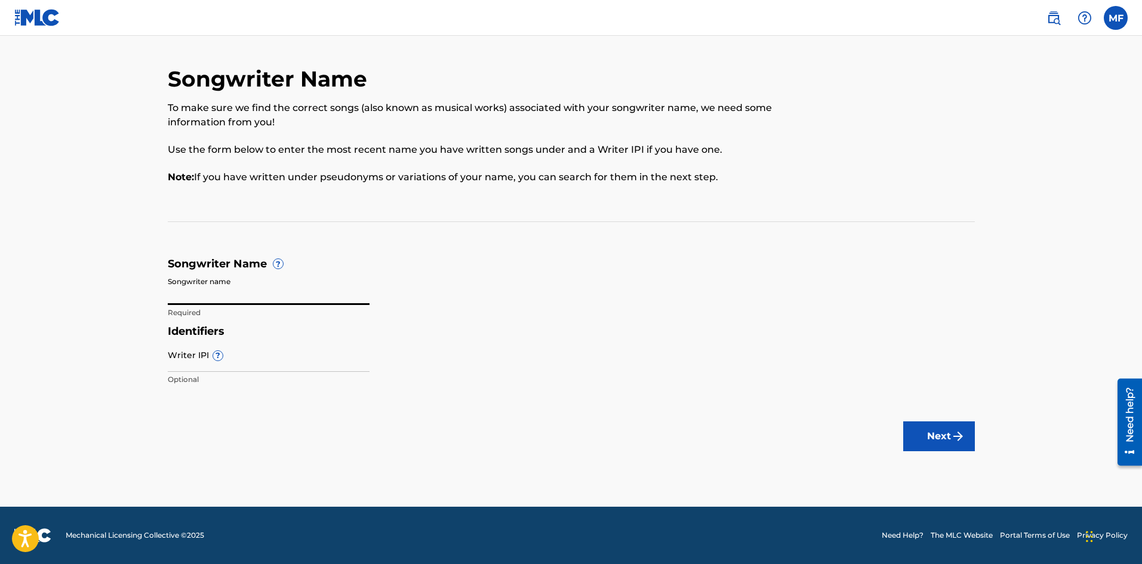
click at [272, 293] on input "Songwriter name" at bounding box center [269, 288] width 202 height 34
type input "XODB"
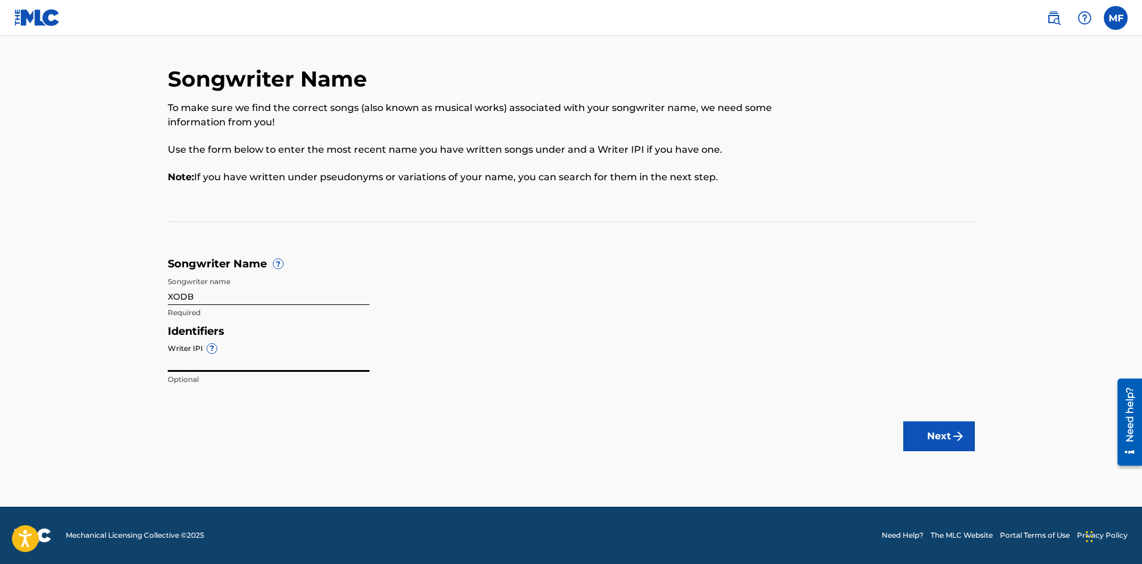
click at [227, 363] on input "Writer IPI ?" at bounding box center [269, 355] width 202 height 34
type input "00783195800"
click at [932, 437] on button "Next" at bounding box center [939, 436] width 72 height 30
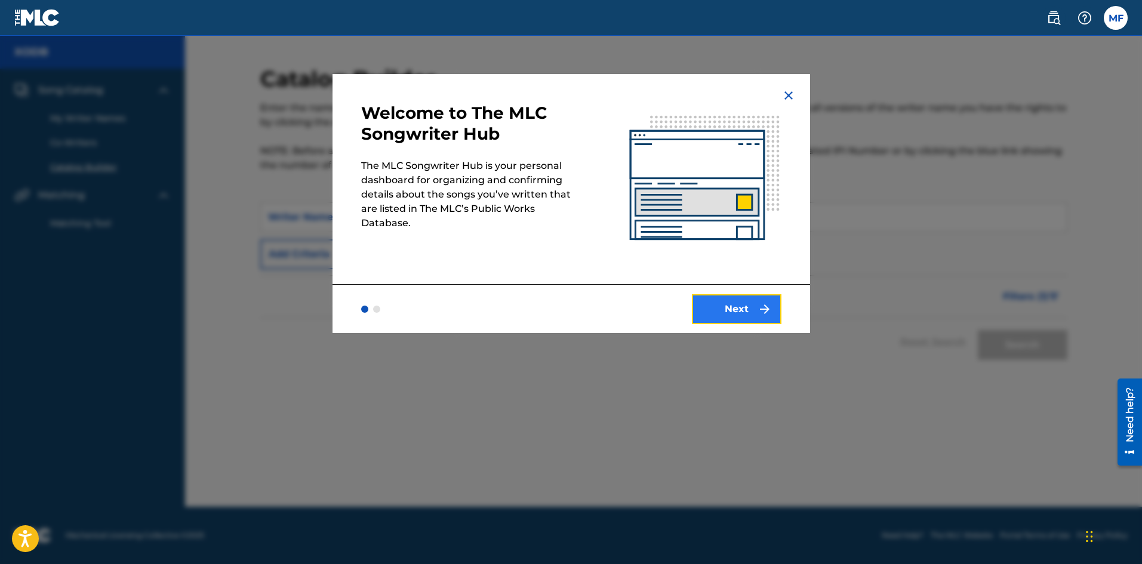
click at [743, 319] on button "Next" at bounding box center [737, 309] width 90 height 30
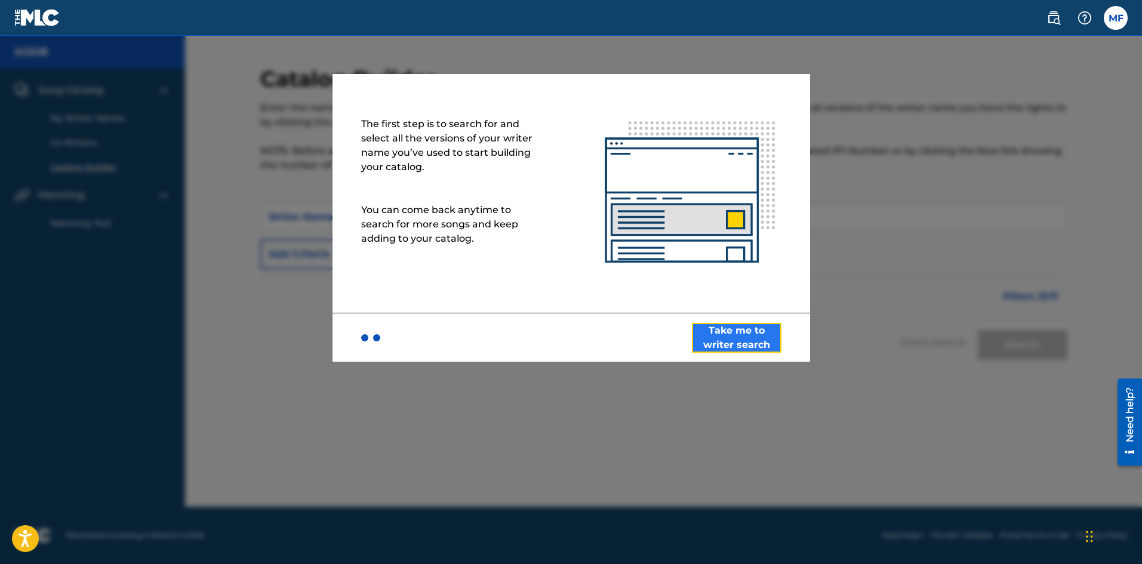
click at [752, 335] on button "Take me to writer search" at bounding box center [737, 338] width 90 height 30
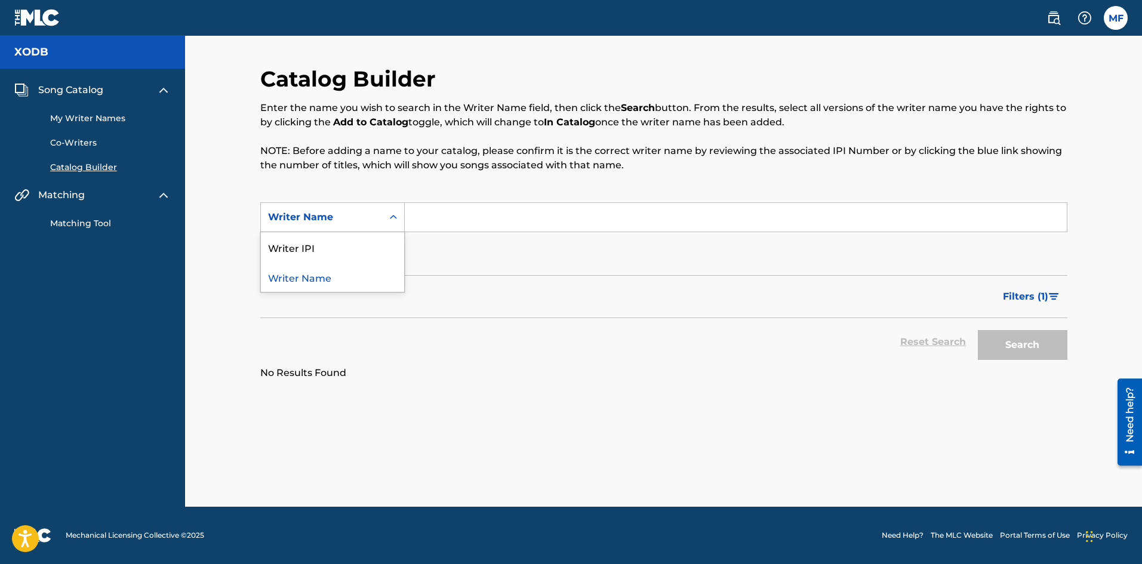
click at [391, 221] on icon "Search Form" at bounding box center [393, 217] width 12 height 12
click at [353, 245] on div "Writer IPI" at bounding box center [332, 247] width 143 height 30
click at [351, 256] on button "Add Criteria" at bounding box center [332, 254] width 144 height 30
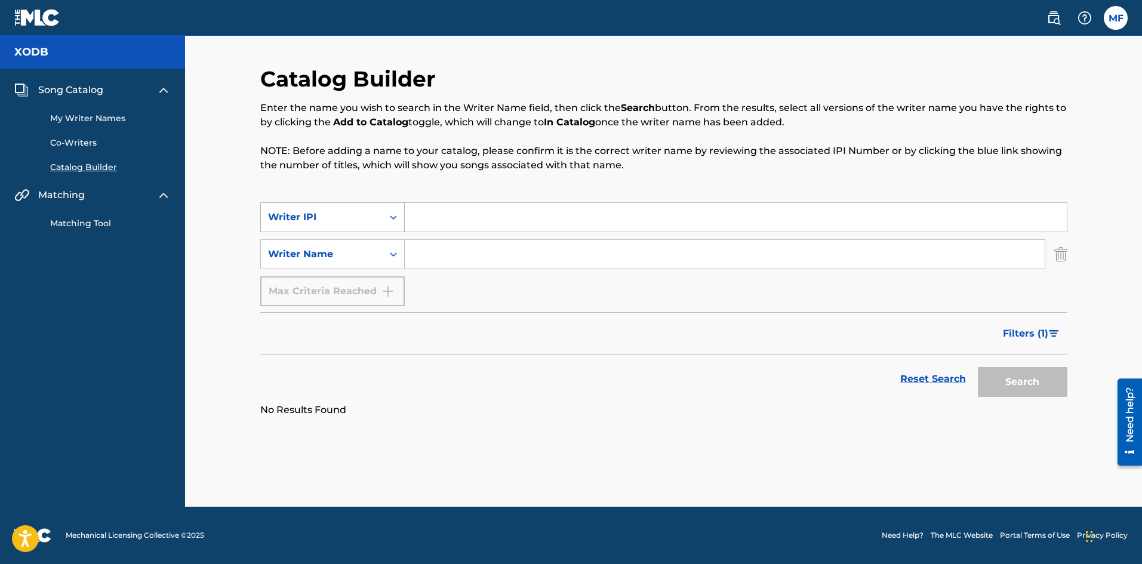
click at [388, 210] on div "Search Form" at bounding box center [393, 216] width 21 height 21
click at [343, 249] on div "Writer IPI" at bounding box center [332, 247] width 143 height 30
click at [445, 227] on input "Search Form" at bounding box center [736, 217] width 662 height 29
click at [352, 246] on div "Writer Name" at bounding box center [322, 254] width 122 height 23
click at [344, 287] on div "Writer Name" at bounding box center [332, 284] width 143 height 30
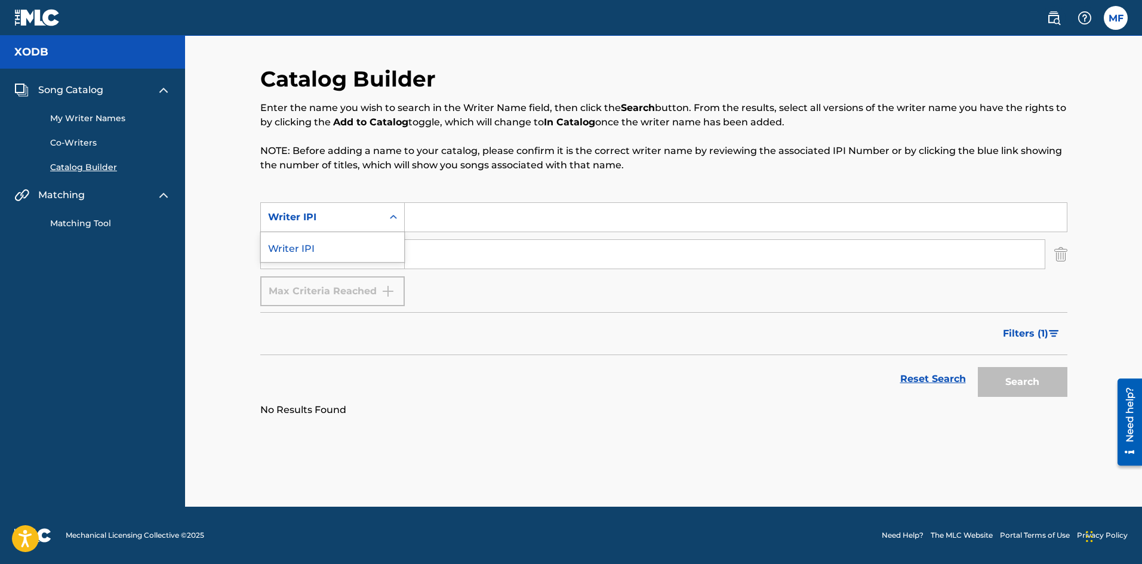
click at [374, 212] on div "Writer IPI" at bounding box center [321, 217] width 107 height 14
click at [466, 253] on input "Search Form" at bounding box center [725, 254] width 640 height 29
type input "XODB"
click at [454, 218] on input "Search Form" at bounding box center [736, 217] width 662 height 29
click at [1028, 383] on button "Search" at bounding box center [1022, 382] width 90 height 30
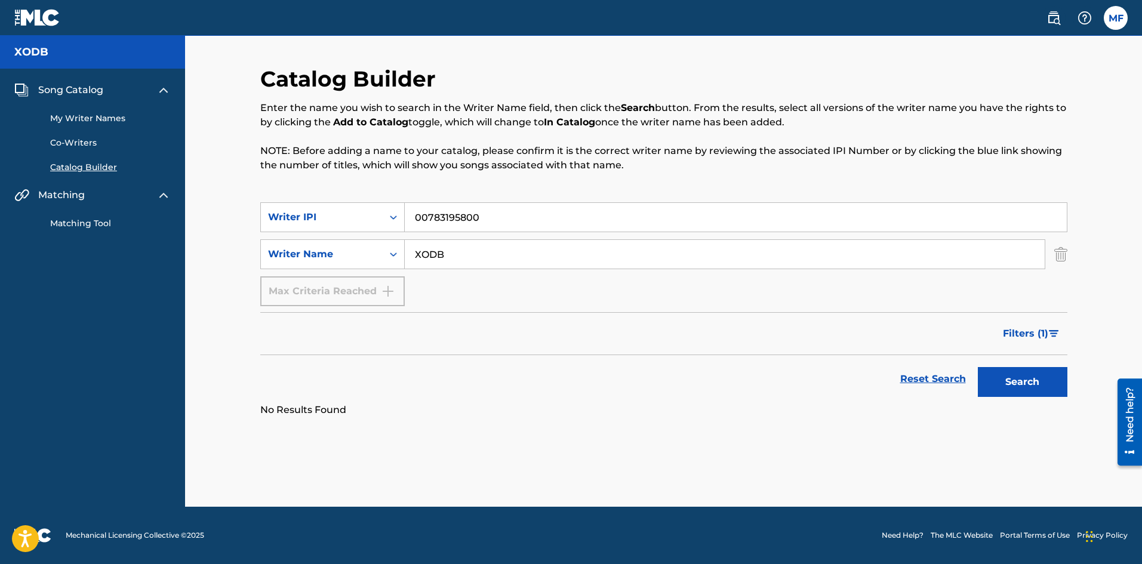
drag, startPoint x: 519, startPoint y: 215, endPoint x: 433, endPoint y: 215, distance: 85.9
click at [433, 215] on input "00783195800" at bounding box center [736, 217] width 662 height 29
type input "00783195702"
click at [1016, 385] on button "Search" at bounding box center [1022, 382] width 90 height 30
click at [1057, 255] on img "Search Form" at bounding box center [1060, 254] width 13 height 30
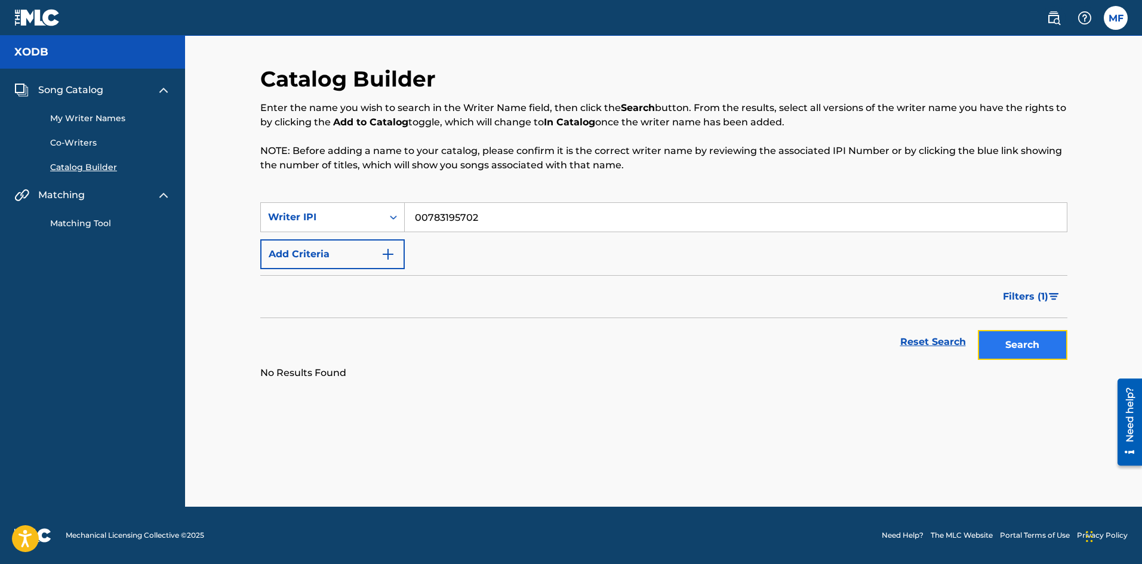
click at [1004, 340] on button "Search" at bounding box center [1022, 345] width 90 height 30
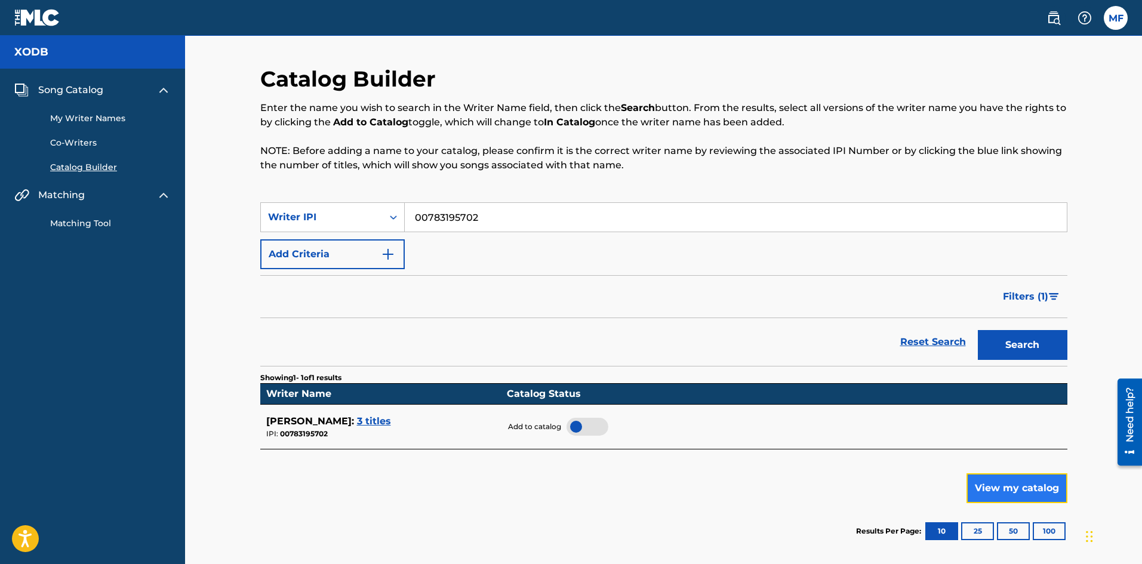
click at [1000, 486] on button "View my catalog" at bounding box center [1016, 488] width 101 height 30
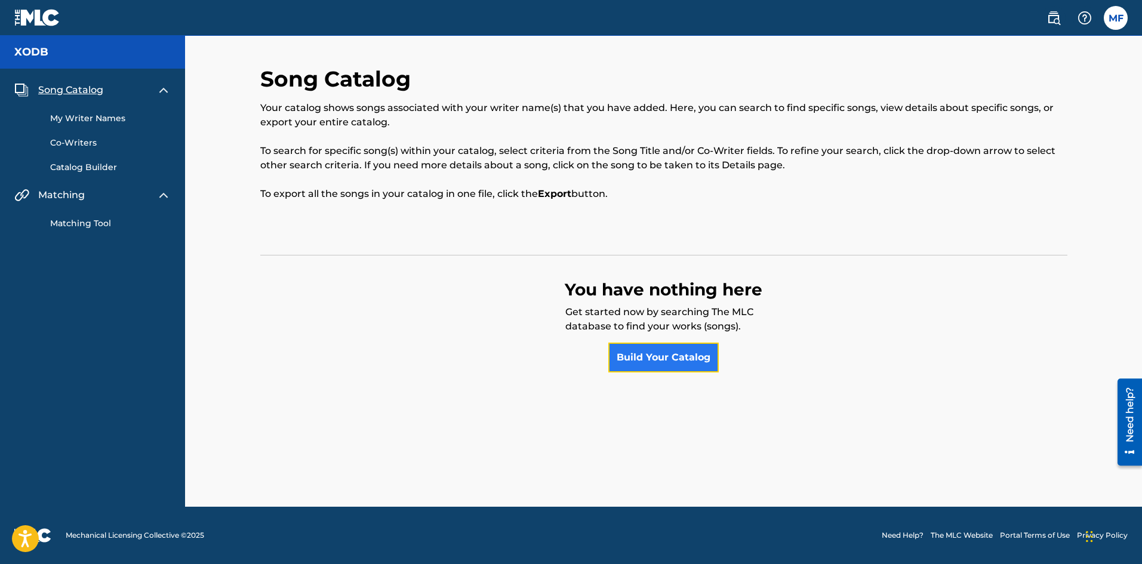
click at [661, 359] on link "Build Your Catalog" at bounding box center [663, 358] width 110 height 30
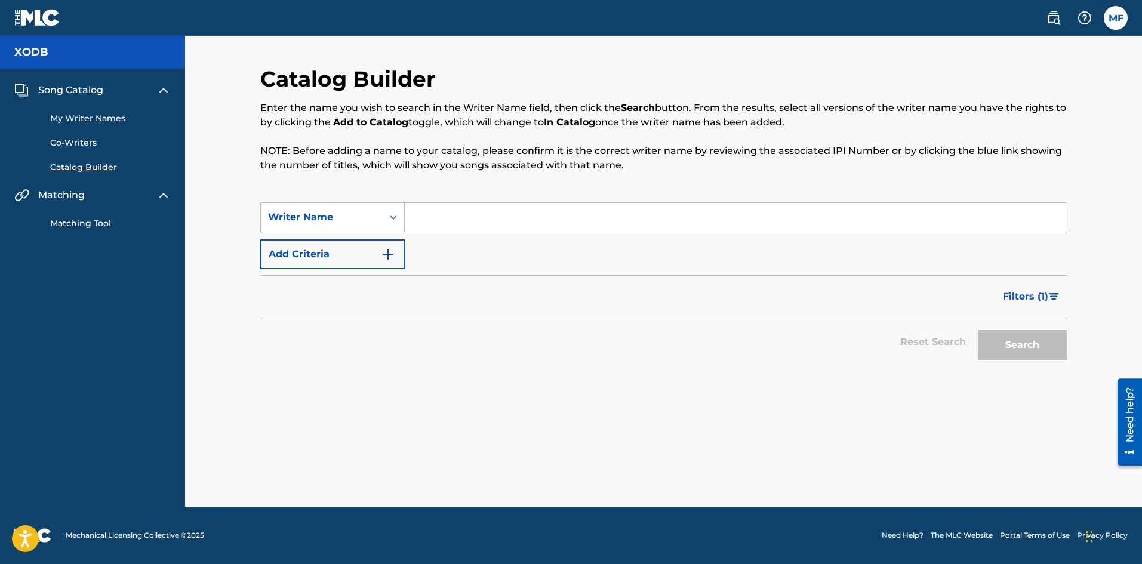
click at [81, 142] on link "Co-Writers" at bounding box center [110, 143] width 121 height 13
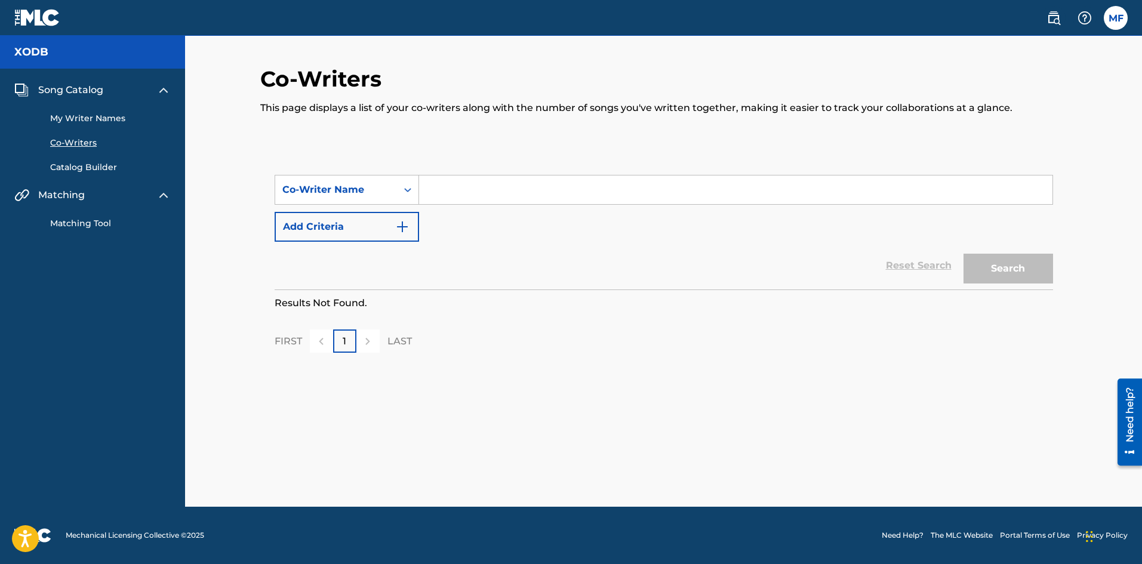
click at [90, 167] on link "Catalog Builder" at bounding box center [110, 167] width 121 height 13
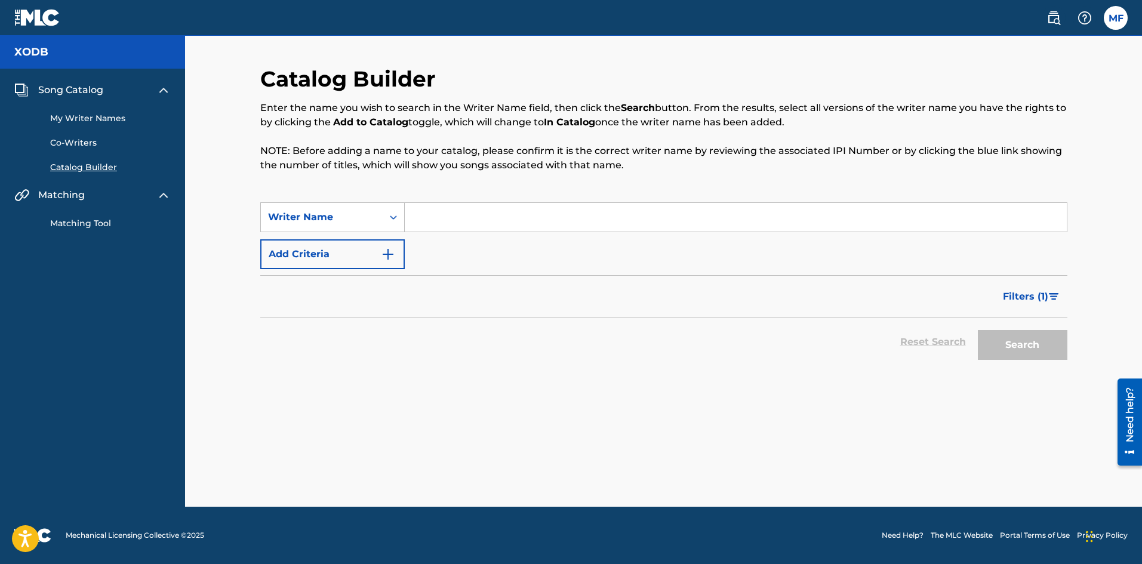
click at [430, 211] on input "Search Form" at bounding box center [736, 217] width 662 height 29
type input "Daysha taylor"
click at [977, 330] on button "Search" at bounding box center [1022, 345] width 90 height 30
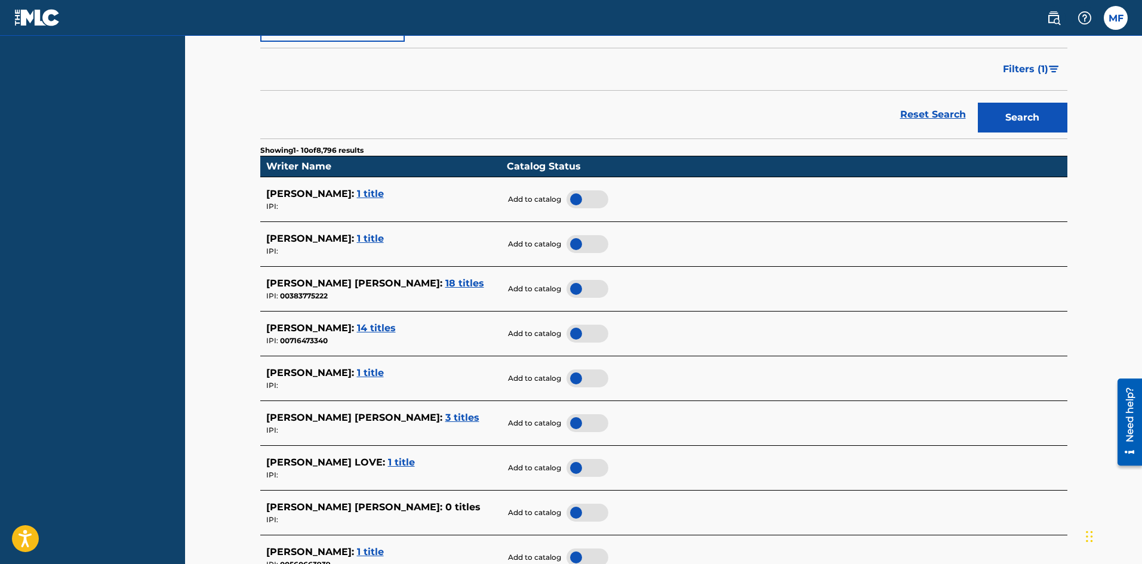
scroll to position [230, 0]
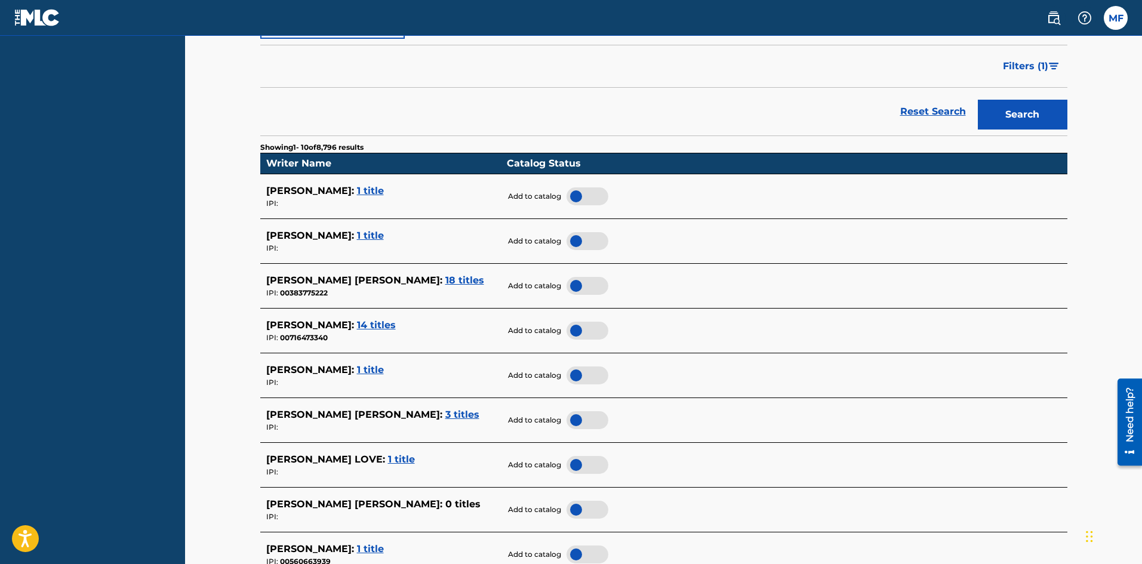
click at [366, 190] on span "1 title" at bounding box center [370, 190] width 27 height 11
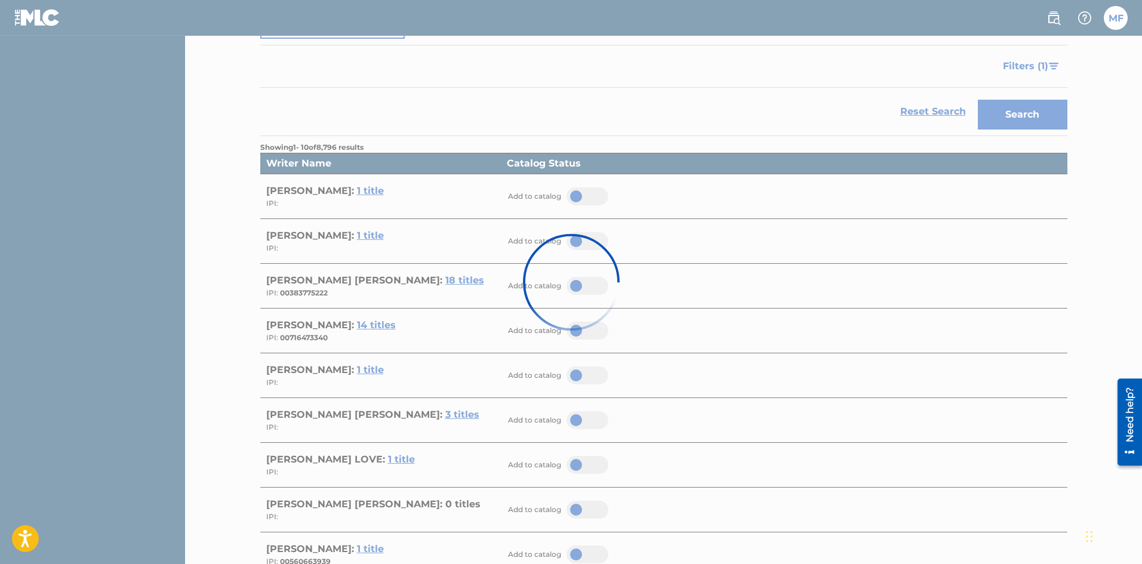
scroll to position [58, 0]
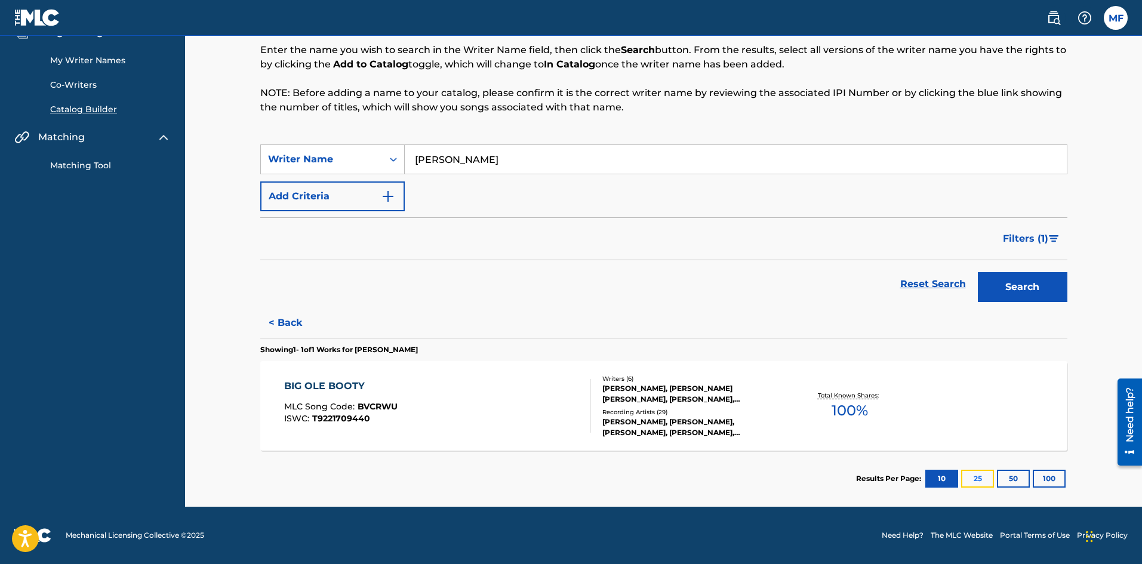
click at [975, 477] on button "25" at bounding box center [977, 479] width 33 height 18
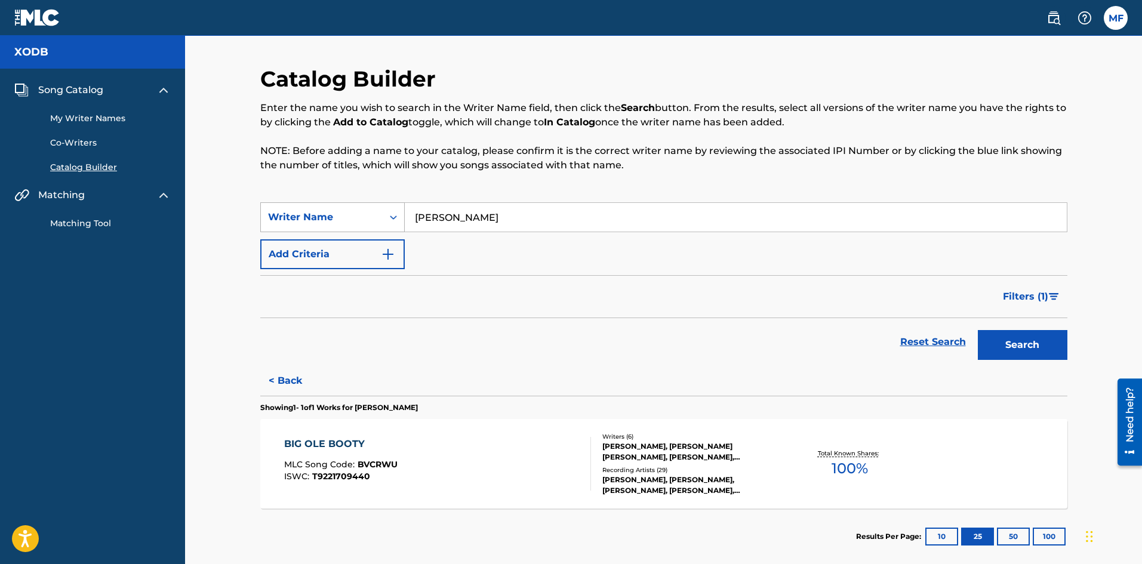
drag, startPoint x: 496, startPoint y: 220, endPoint x: 396, endPoint y: 218, distance: 99.7
click at [396, 218] on div "SearchWithCriteriaeeb0f16c-9567-42ee-83d7-143485336041 Writer Name Daysha taylor" at bounding box center [663, 217] width 807 height 30
click at [396, 218] on icon "Search Form" at bounding box center [393, 217] width 12 height 12
click at [436, 214] on input "Search Form" at bounding box center [736, 217] width 662 height 29
click at [977, 330] on button "Search" at bounding box center [1022, 345] width 90 height 30
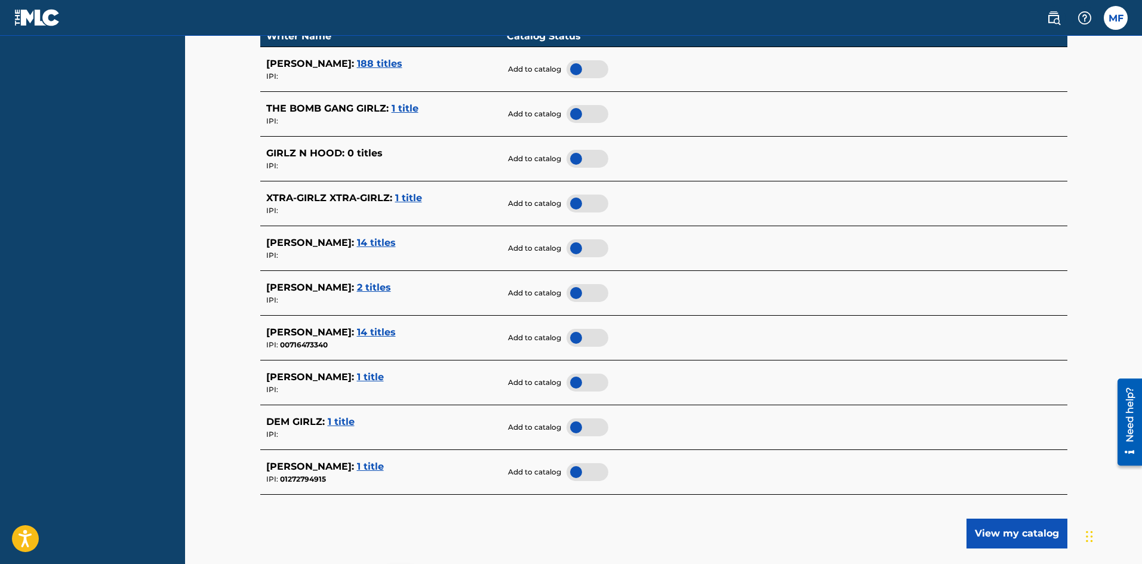
scroll to position [360, 0]
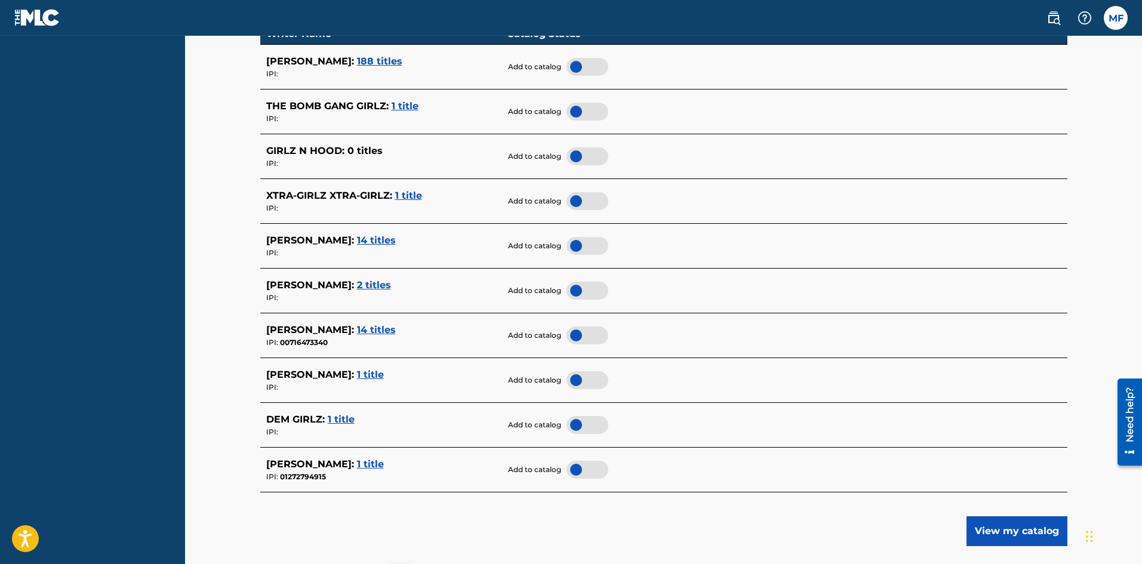
click at [357, 373] on span "1 title" at bounding box center [370, 374] width 27 height 11
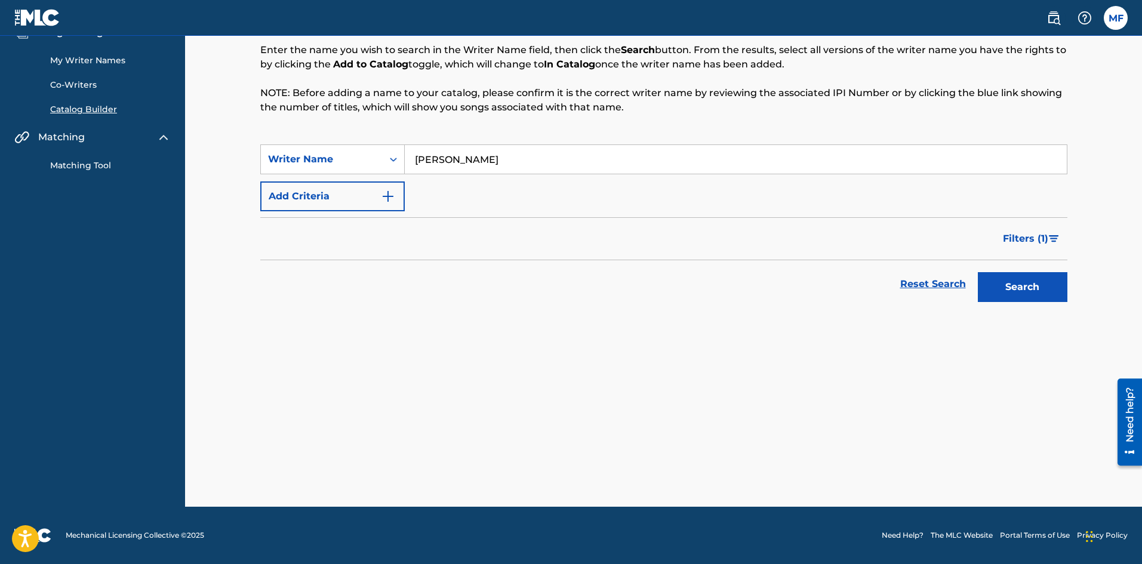
scroll to position [58, 0]
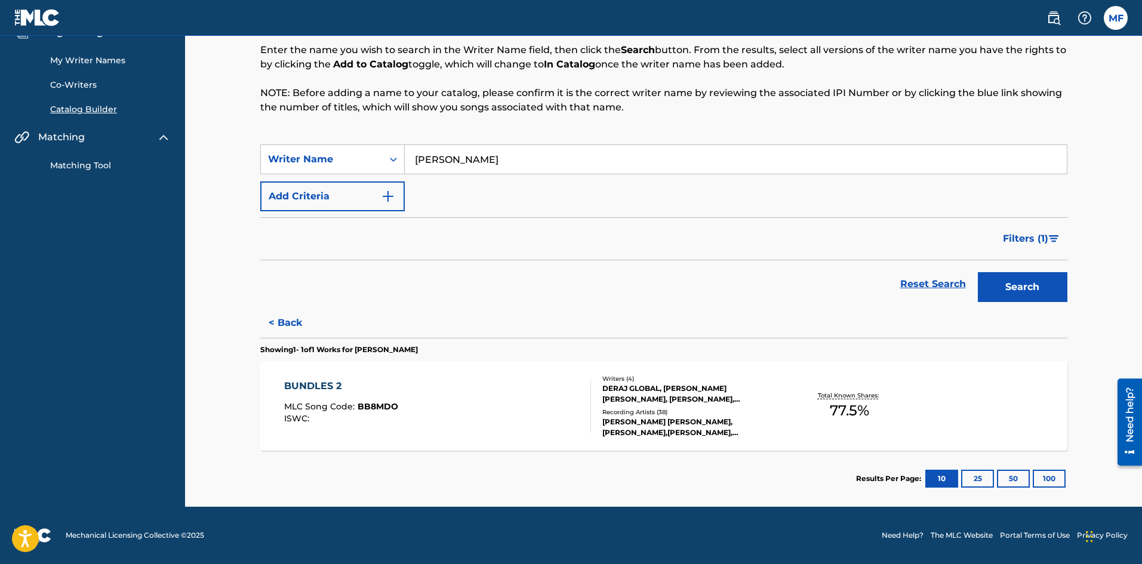
click at [468, 171] on input "taylor girlz" at bounding box center [736, 159] width 662 height 29
drag, startPoint x: 474, startPoint y: 165, endPoint x: 360, endPoint y: 162, distance: 114.6
click at [360, 162] on div "SearchWithCriteria6fde0c53-9916-4fce-aad2-74866e37866a Writer Name taylor girlz" at bounding box center [663, 159] width 807 height 30
click at [360, 162] on div "Writer Name" at bounding box center [321, 159] width 107 height 14
click at [440, 169] on input "taylor girlz" at bounding box center [736, 159] width 662 height 29
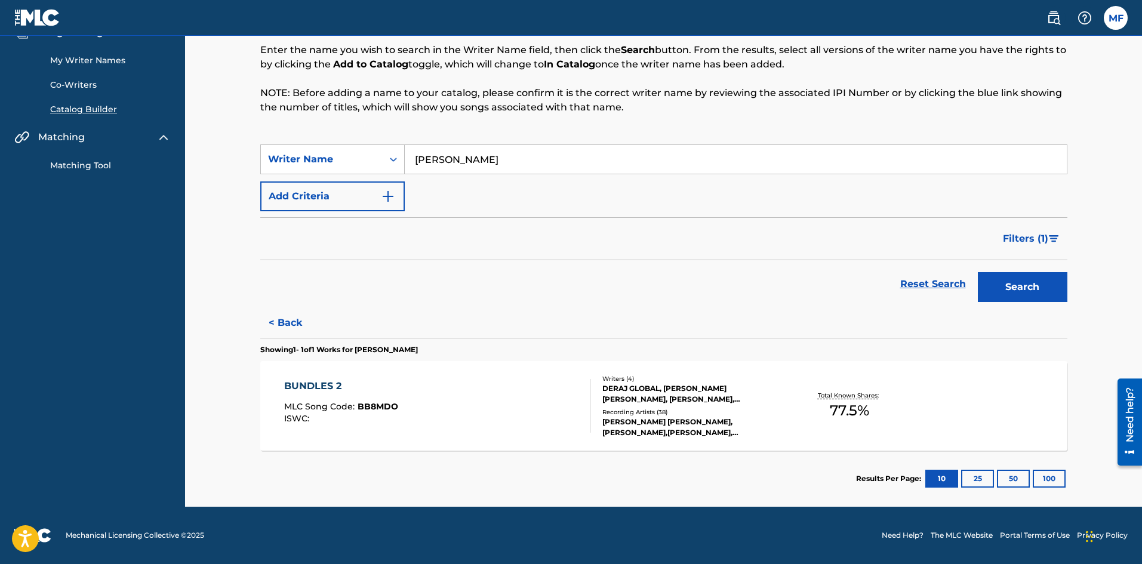
click at [440, 169] on input "taylor girlz" at bounding box center [736, 159] width 662 height 29
type input "o"
type input "03 greedo"
click at [977, 272] on button "Search" at bounding box center [1022, 287] width 90 height 30
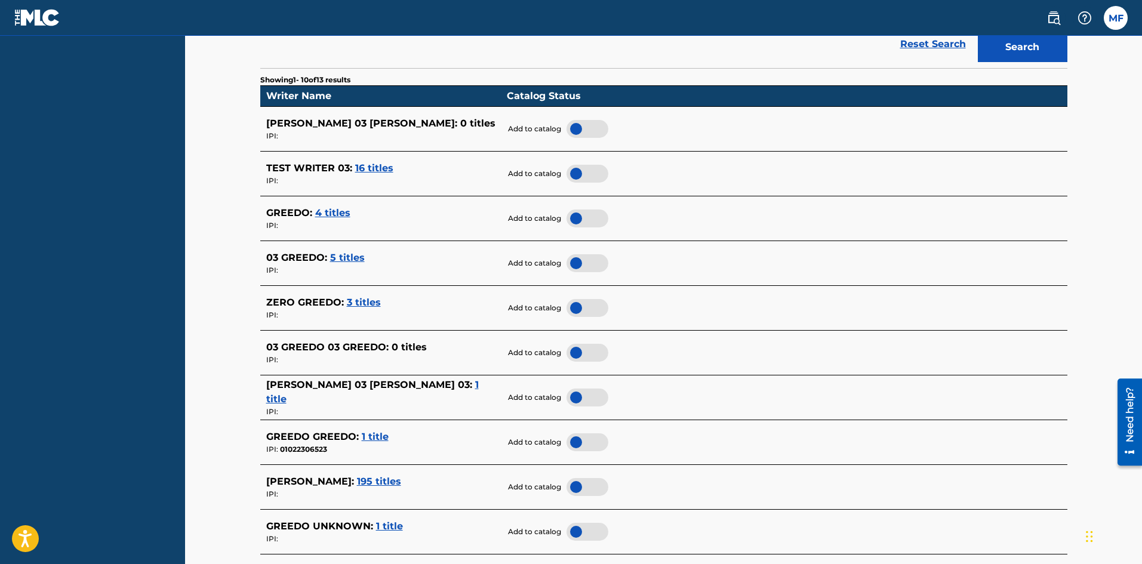
scroll to position [282, 0]
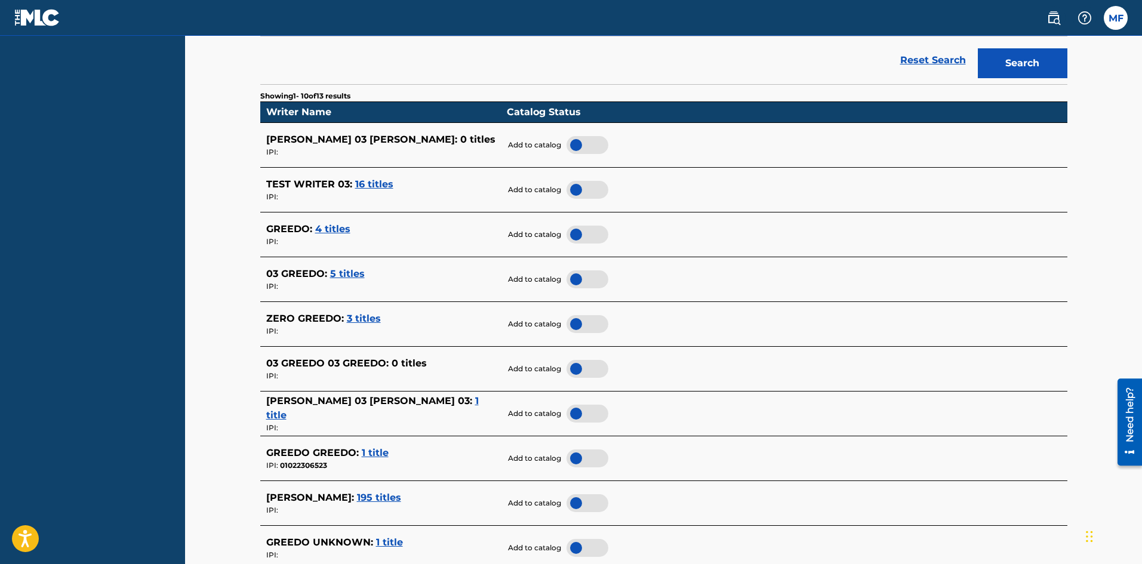
click at [344, 275] on span "5 titles" at bounding box center [347, 273] width 35 height 11
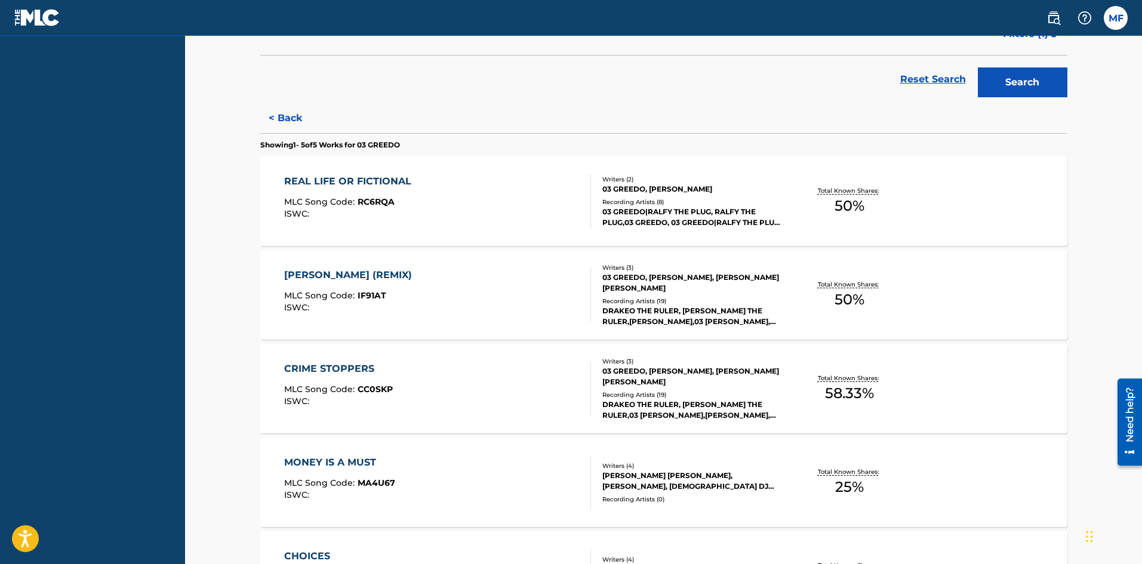
scroll to position [261, 0]
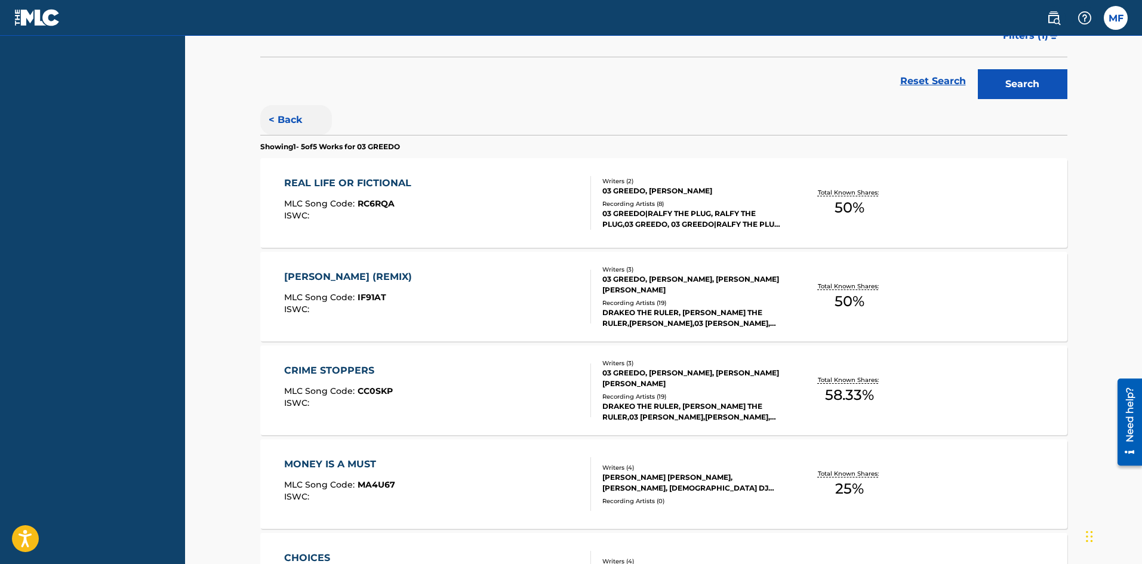
click at [276, 122] on button "< Back" at bounding box center [296, 120] width 72 height 30
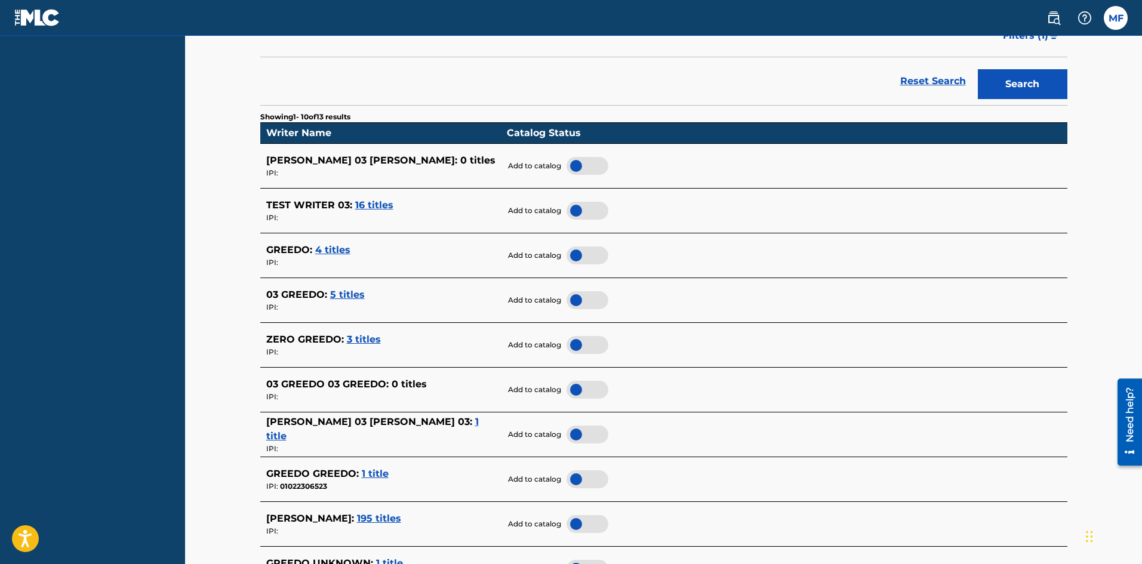
click at [337, 250] on span "4 titles" at bounding box center [332, 249] width 35 height 11
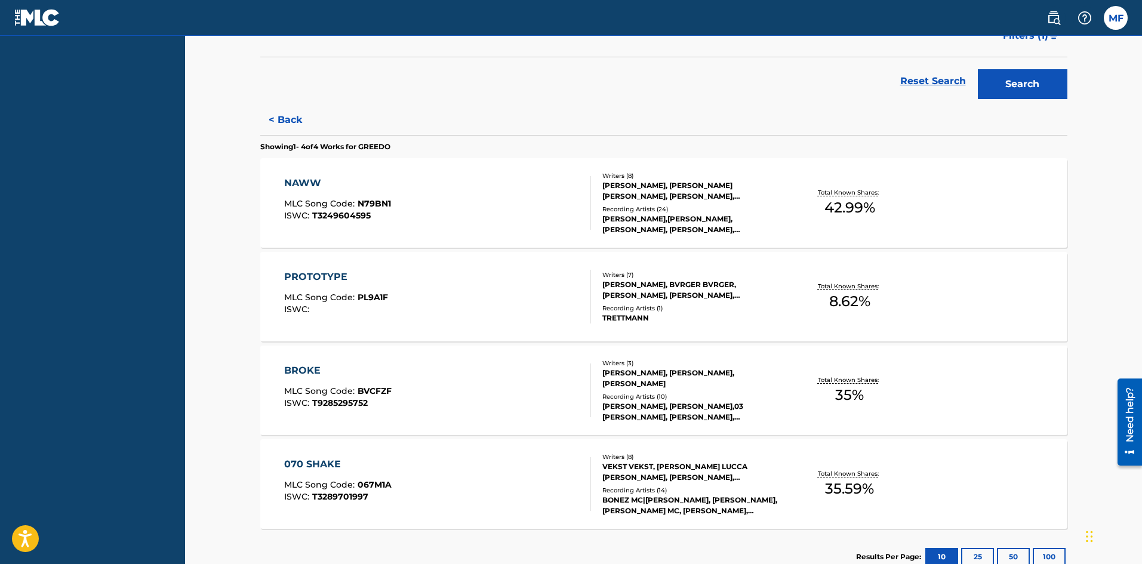
scroll to position [127, 0]
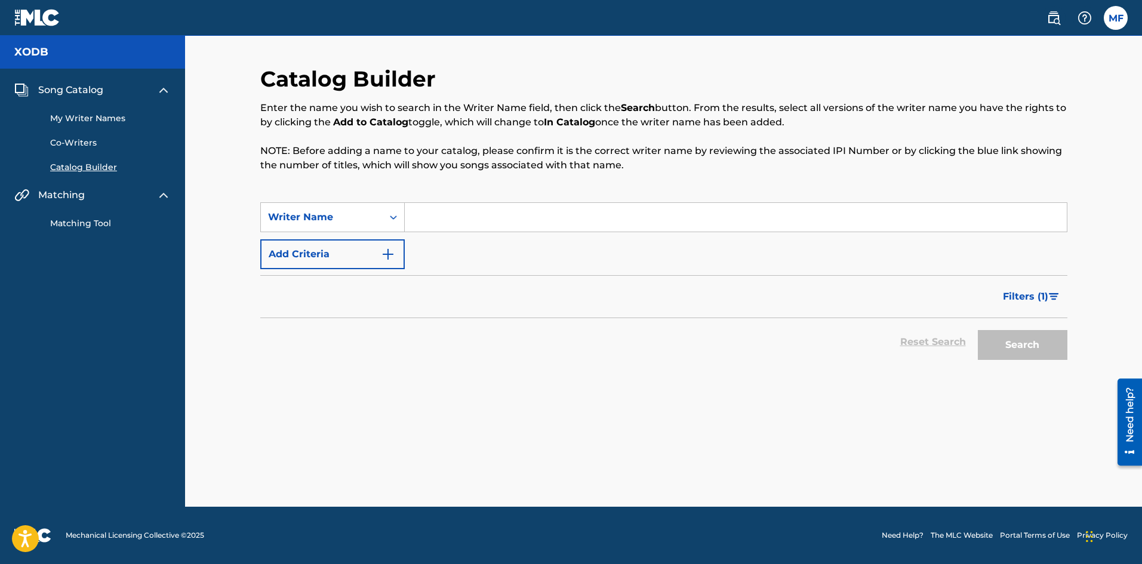
click at [411, 208] on input "Search Form" at bounding box center [736, 217] width 662 height 29
type input "03 greedo"
click at [977, 330] on button "Search" at bounding box center [1022, 345] width 90 height 30
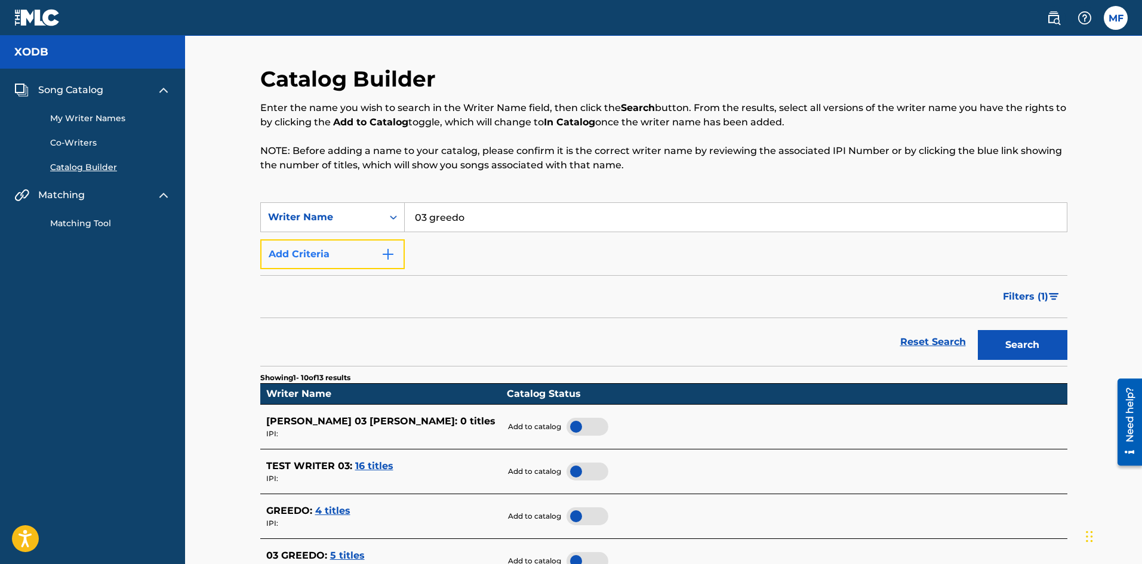
click at [380, 255] on button "Add Criteria" at bounding box center [332, 254] width 144 height 30
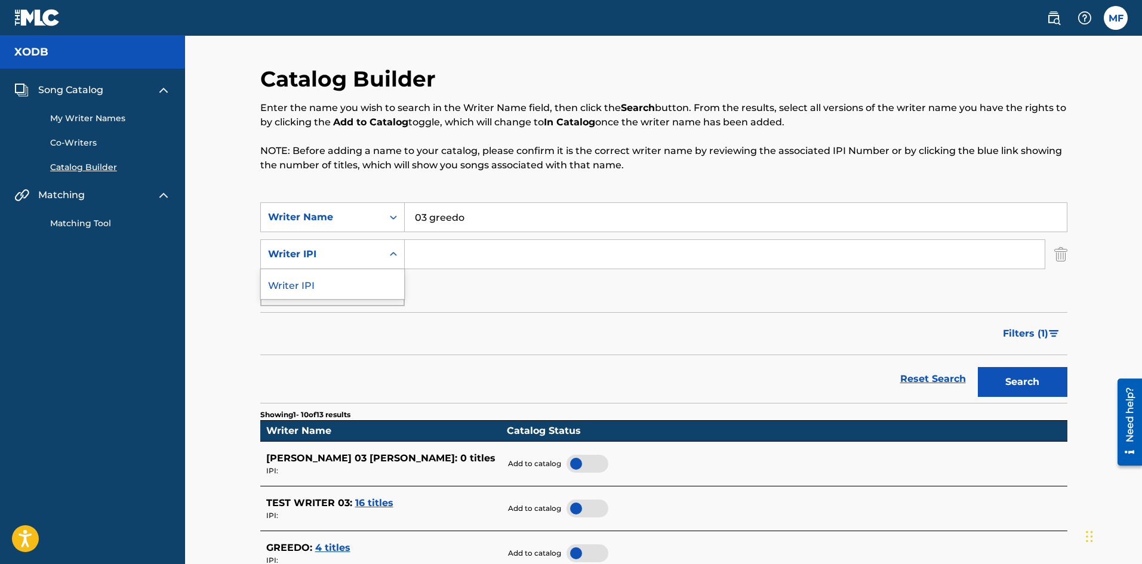
click at [384, 255] on div "Search Form" at bounding box center [393, 253] width 21 height 21
click at [384, 252] on div "Search Form" at bounding box center [393, 253] width 21 height 21
click at [1055, 261] on img "Search Form" at bounding box center [1060, 254] width 13 height 30
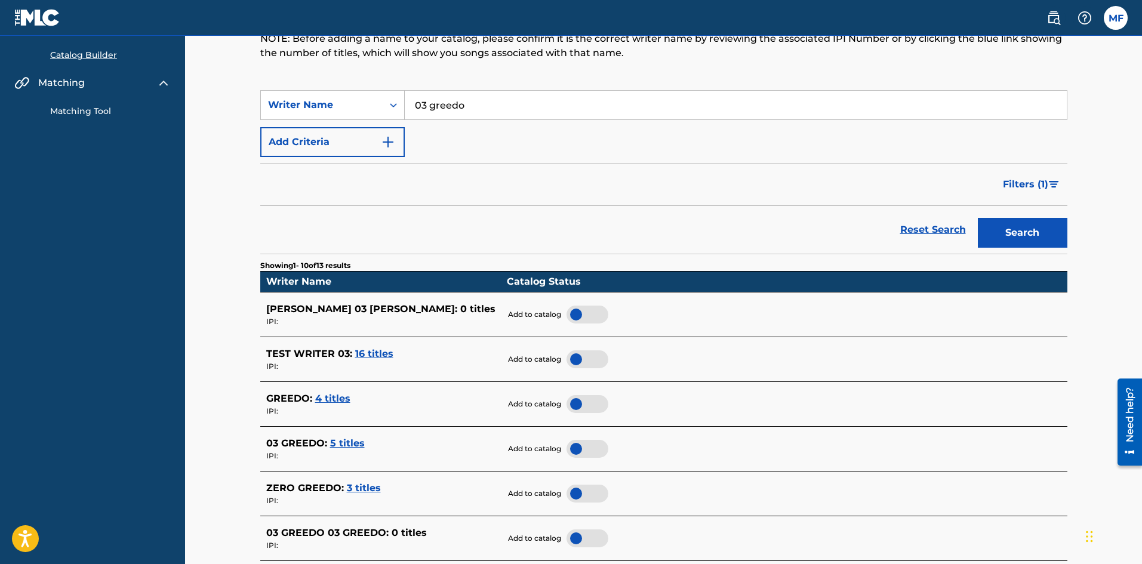
scroll to position [125, 0]
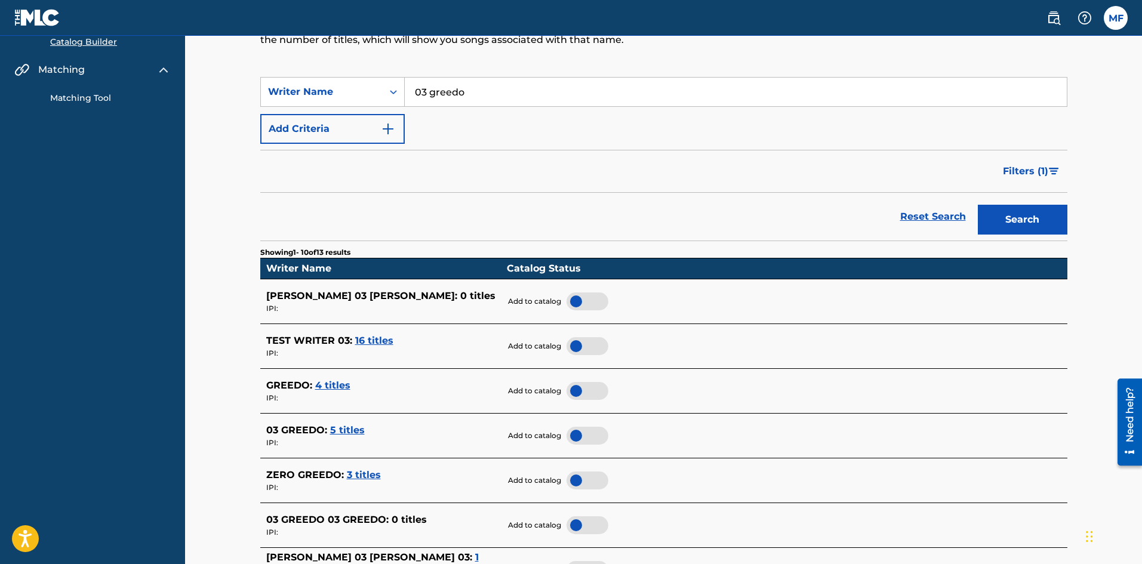
click at [362, 339] on span "16 titles" at bounding box center [374, 340] width 38 height 11
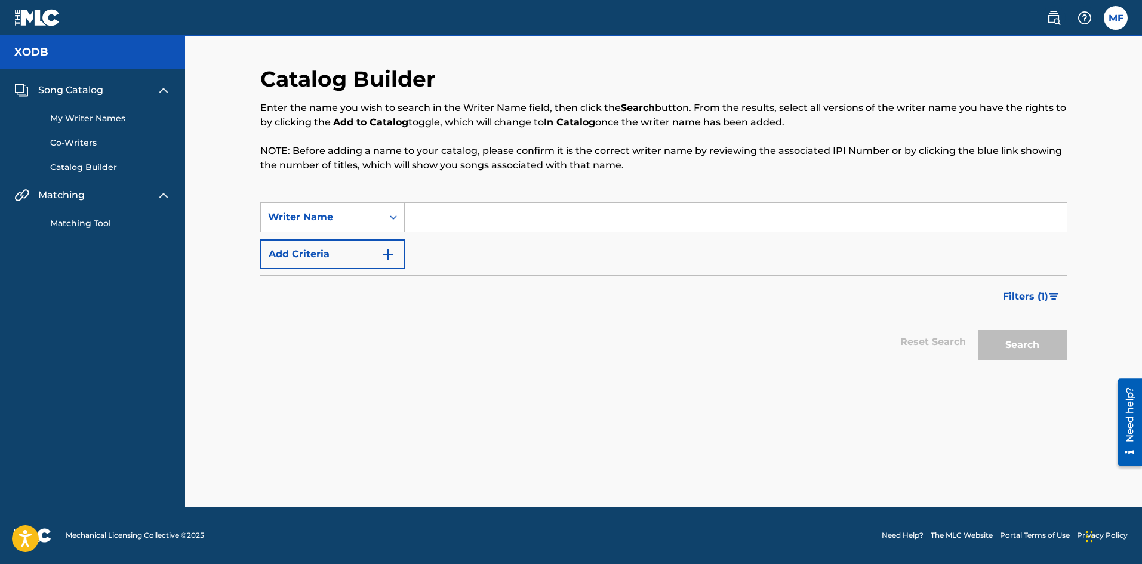
click at [434, 227] on input "Search Form" at bounding box center [736, 217] width 662 height 29
type input "03 greedo"
click at [977, 330] on button "Search" at bounding box center [1022, 345] width 90 height 30
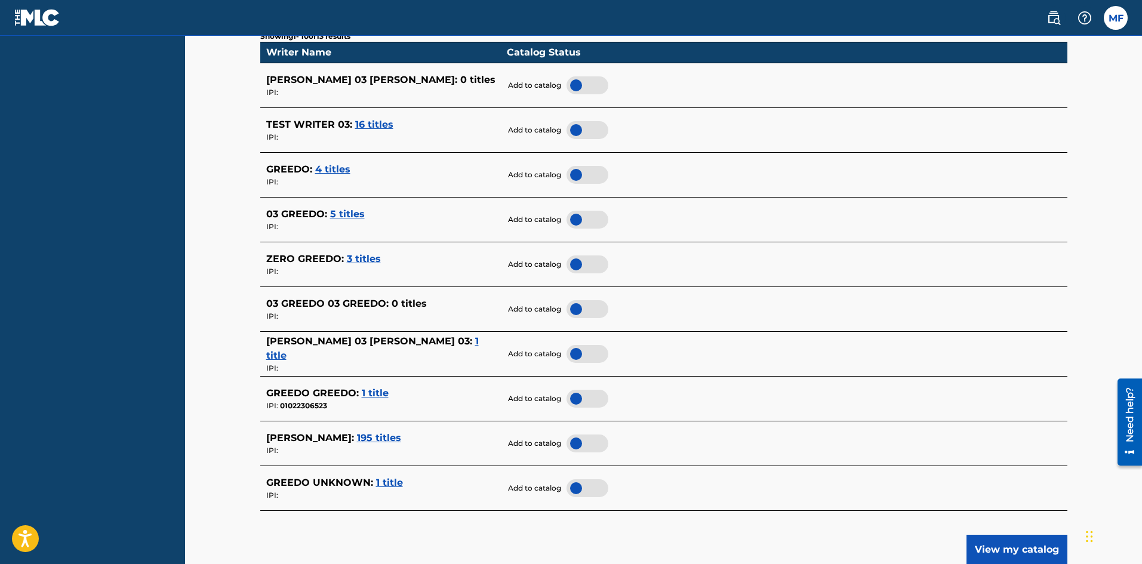
scroll to position [346, 0]
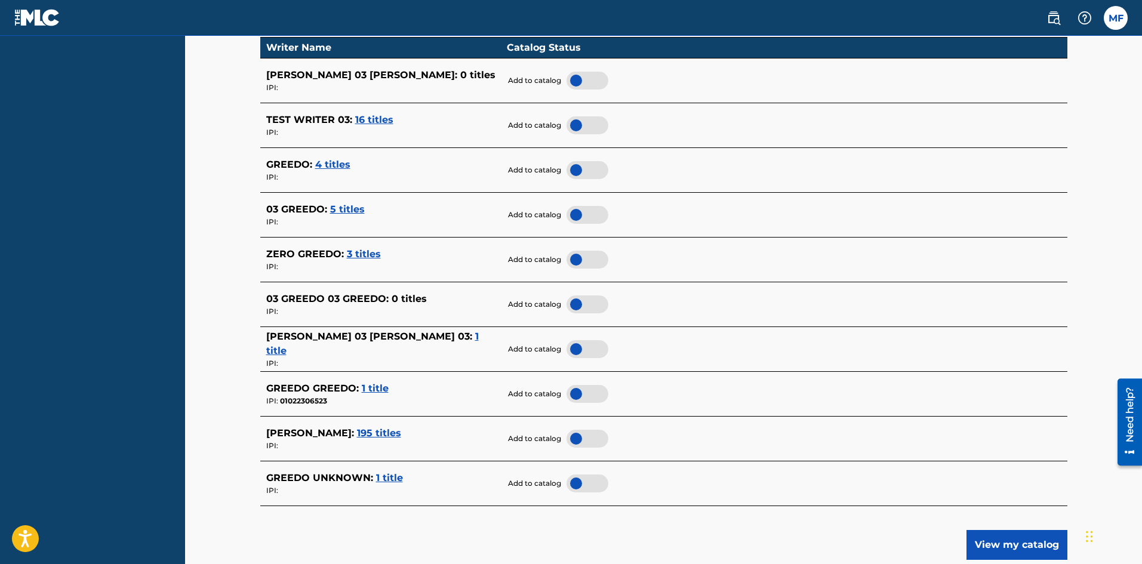
click at [383, 432] on span "195 titles" at bounding box center [379, 432] width 44 height 11
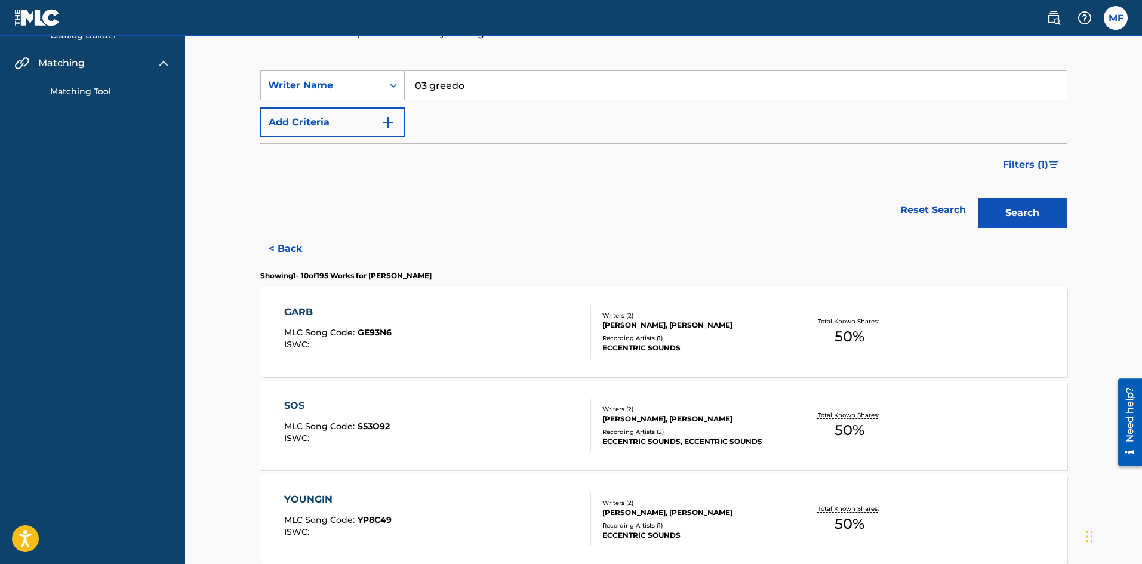
scroll to position [107, 0]
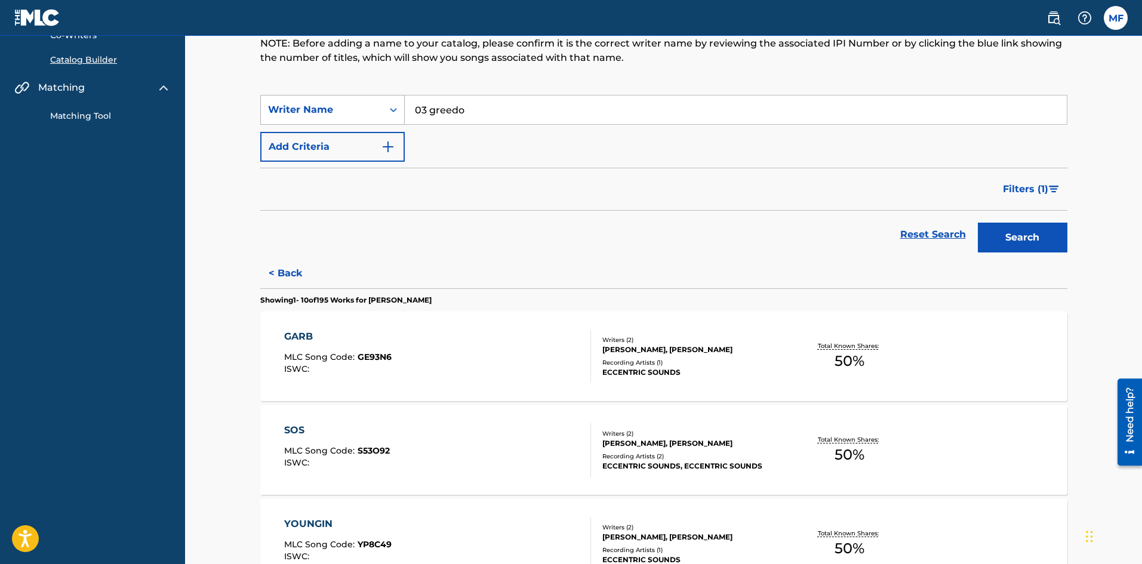
drag, startPoint x: 496, startPoint y: 108, endPoint x: 402, endPoint y: 111, distance: 93.7
click at [402, 111] on div "SearchWithCriteriaeeb0f16c-9567-42ee-83d7-143485336041 Writer Name 03 greedo" at bounding box center [663, 110] width 807 height 30
type input "[PERSON_NAME] [PERSON_NAME]"
click at [977, 223] on button "Search" at bounding box center [1022, 238] width 90 height 30
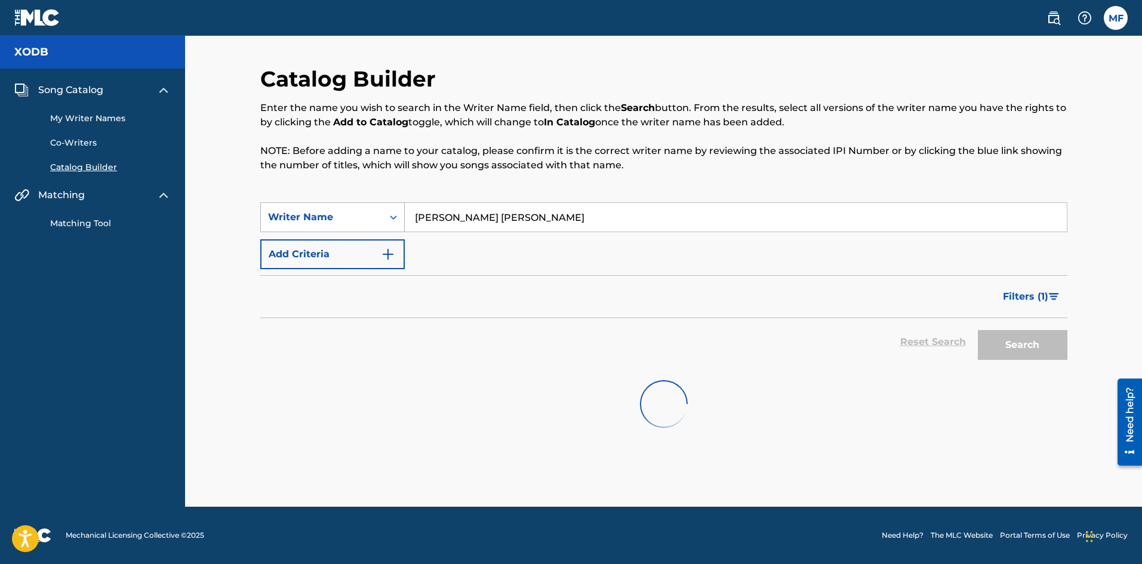
scroll to position [0, 0]
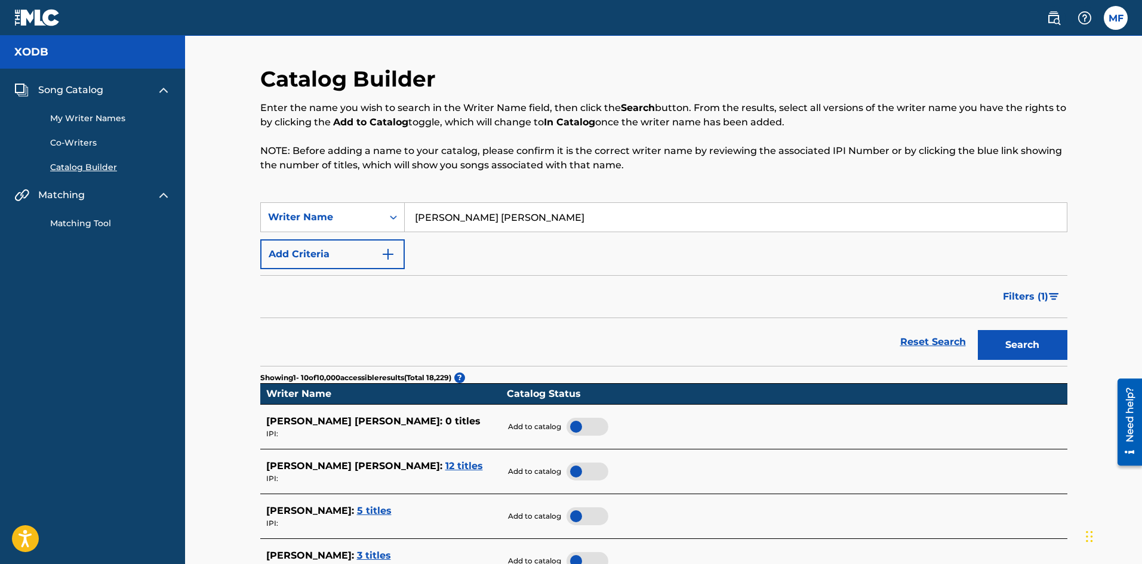
click at [445, 466] on span "12 titles" at bounding box center [464, 465] width 38 height 11
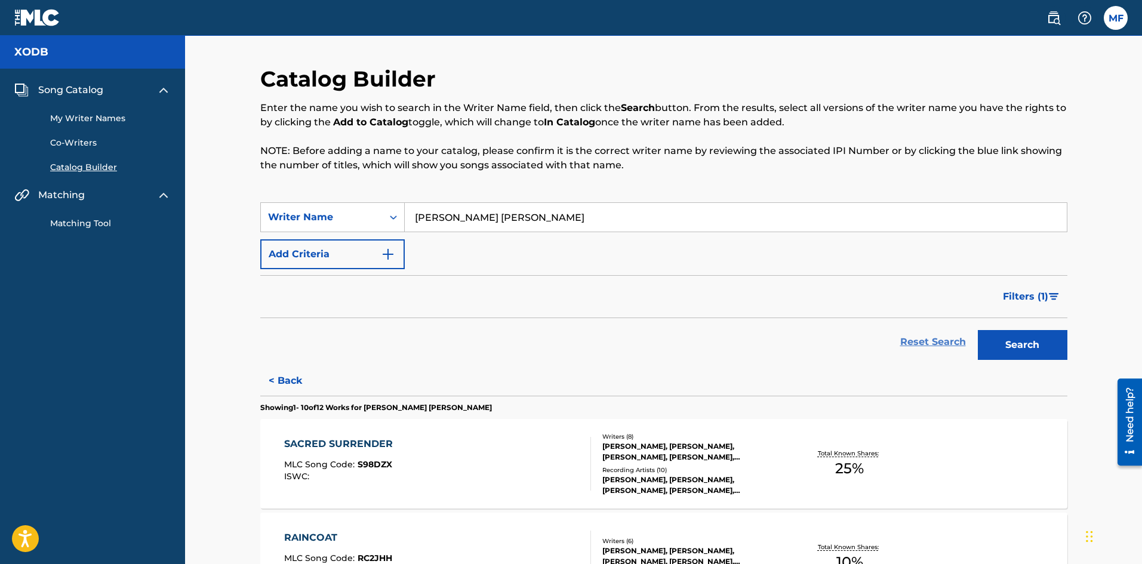
click at [920, 337] on link "Reset Search" at bounding box center [933, 342] width 78 height 26
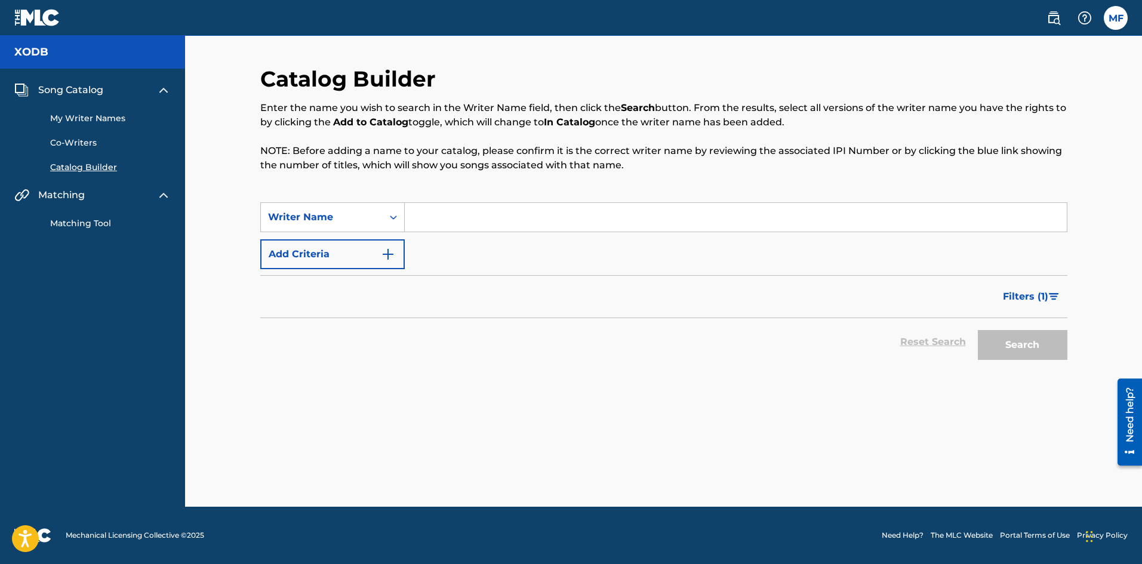
click at [500, 211] on input "Search Form" at bounding box center [736, 217] width 662 height 29
type input "[PERSON_NAME] [PERSON_NAME]"
click at [977, 330] on button "Search" at bounding box center [1022, 345] width 90 height 30
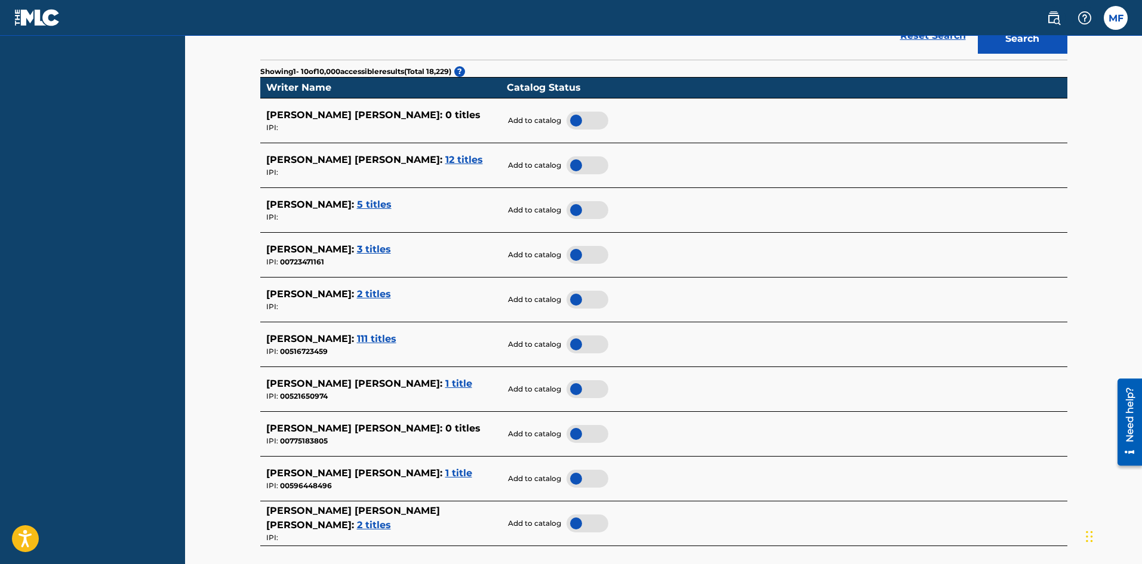
scroll to position [300, 0]
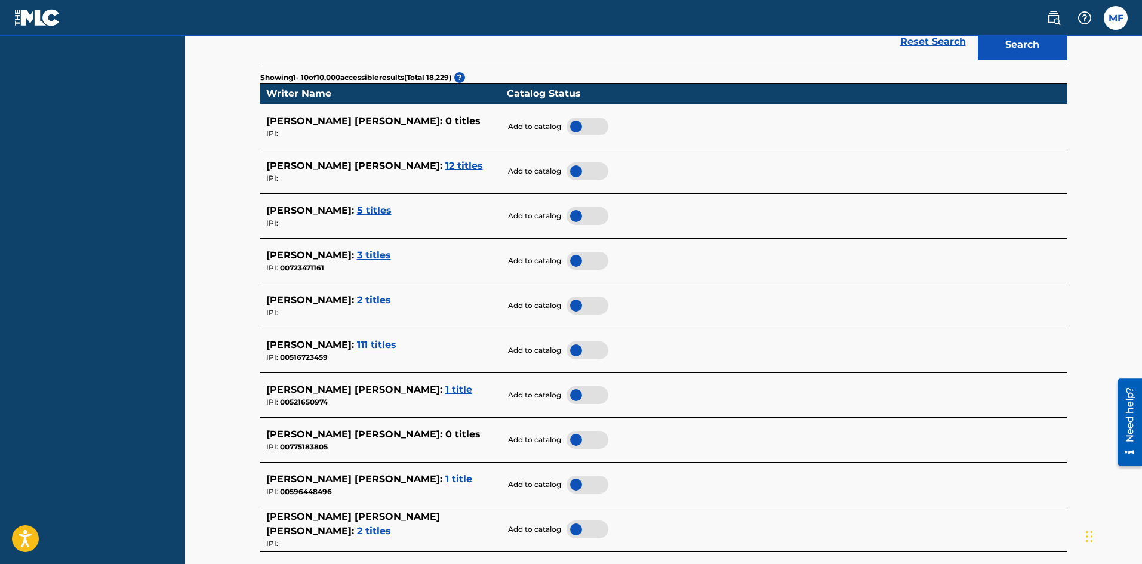
click at [391, 345] on span "111 titles" at bounding box center [376, 344] width 39 height 11
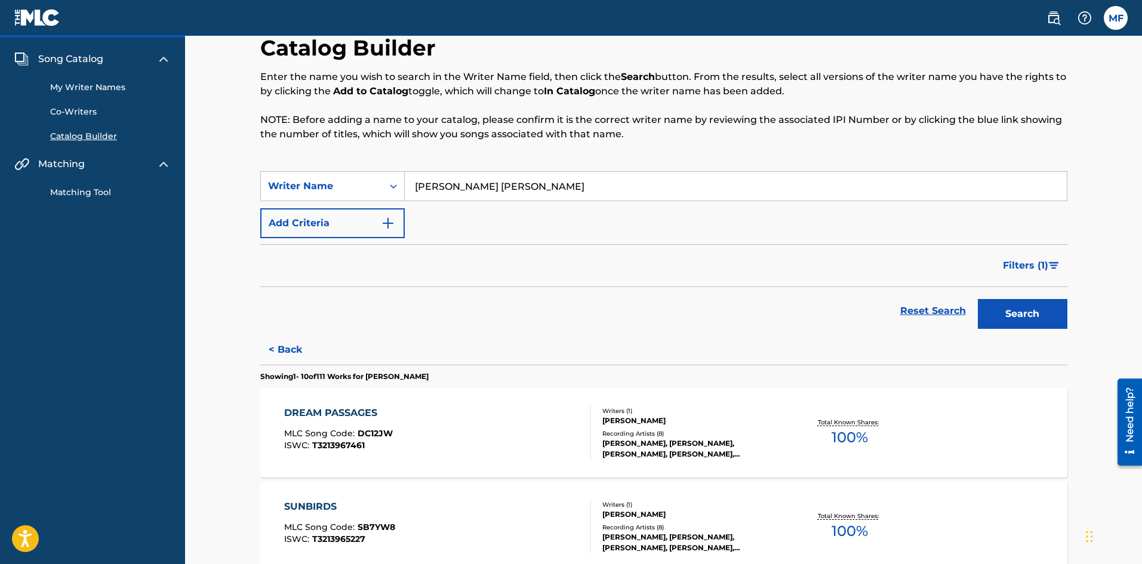
scroll to position [18, 0]
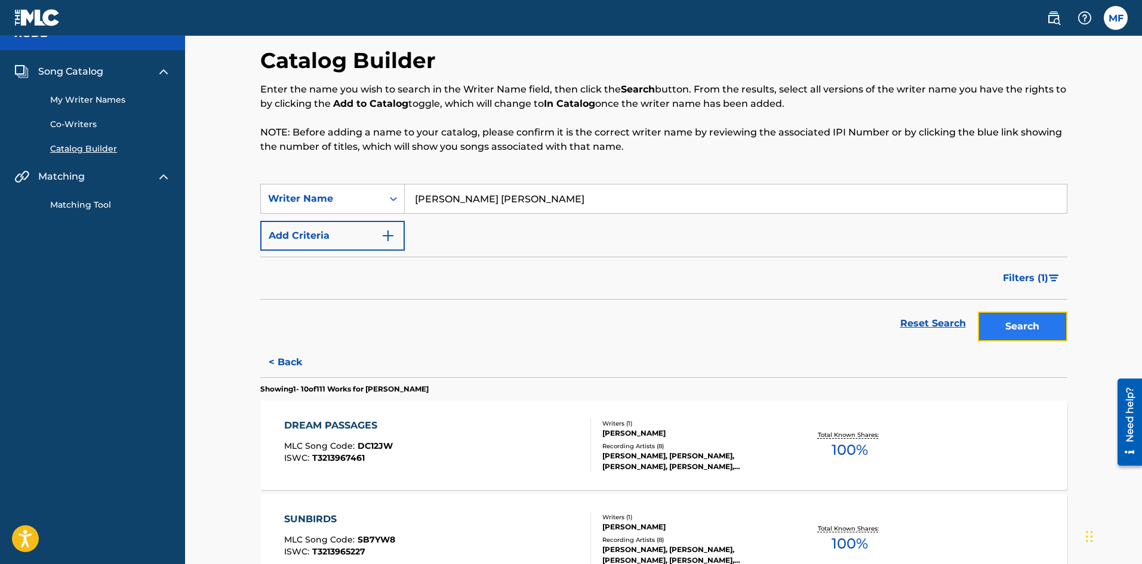
click at [992, 338] on button "Search" at bounding box center [1022, 327] width 90 height 30
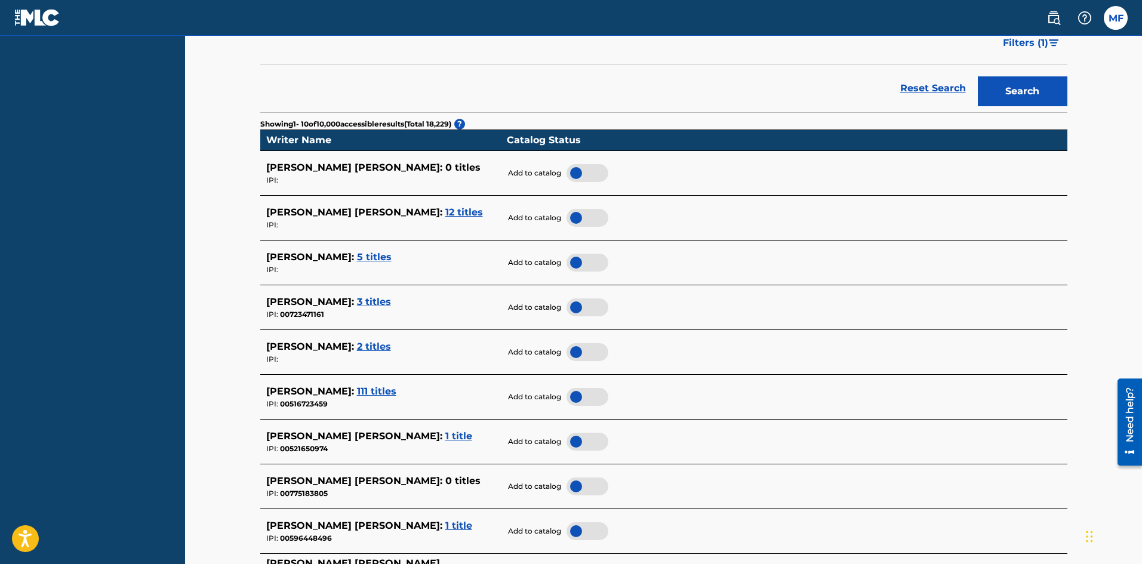
scroll to position [254, 0]
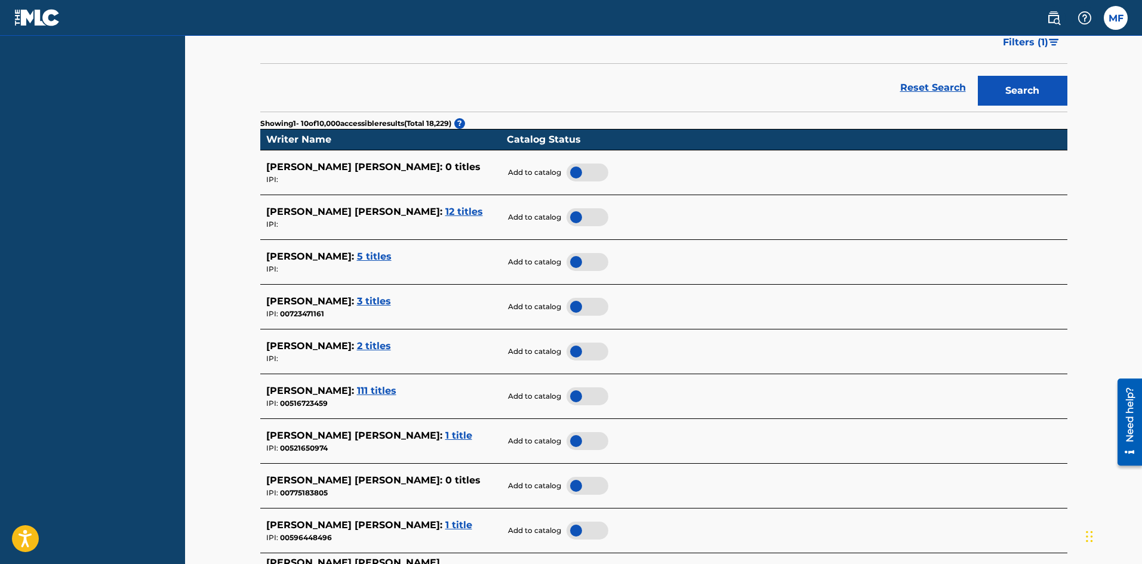
click at [445, 214] on span "12 titles" at bounding box center [464, 211] width 38 height 11
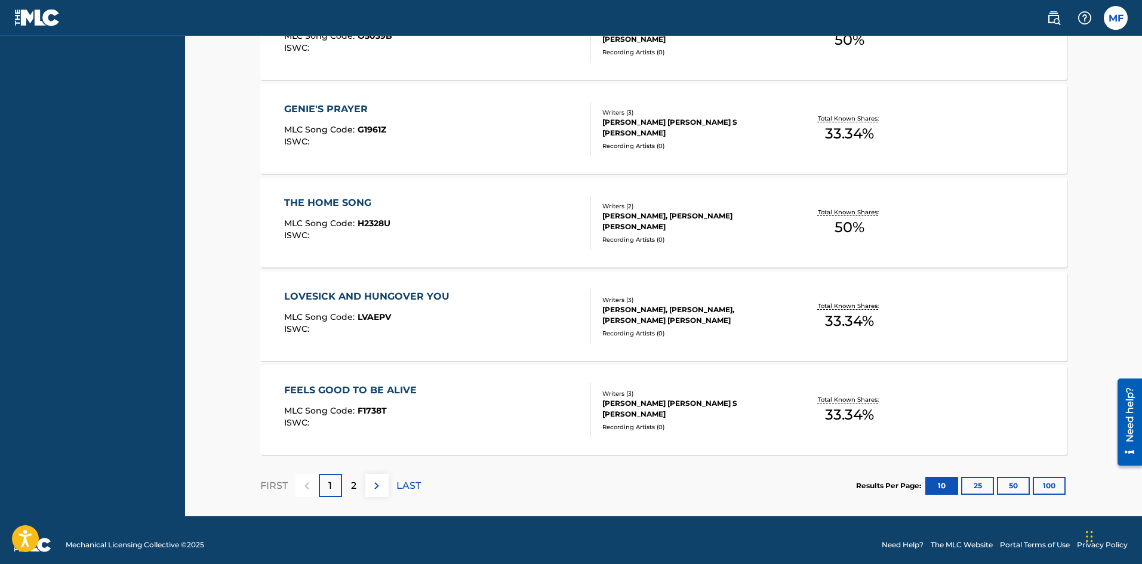
scroll to position [906, 0]
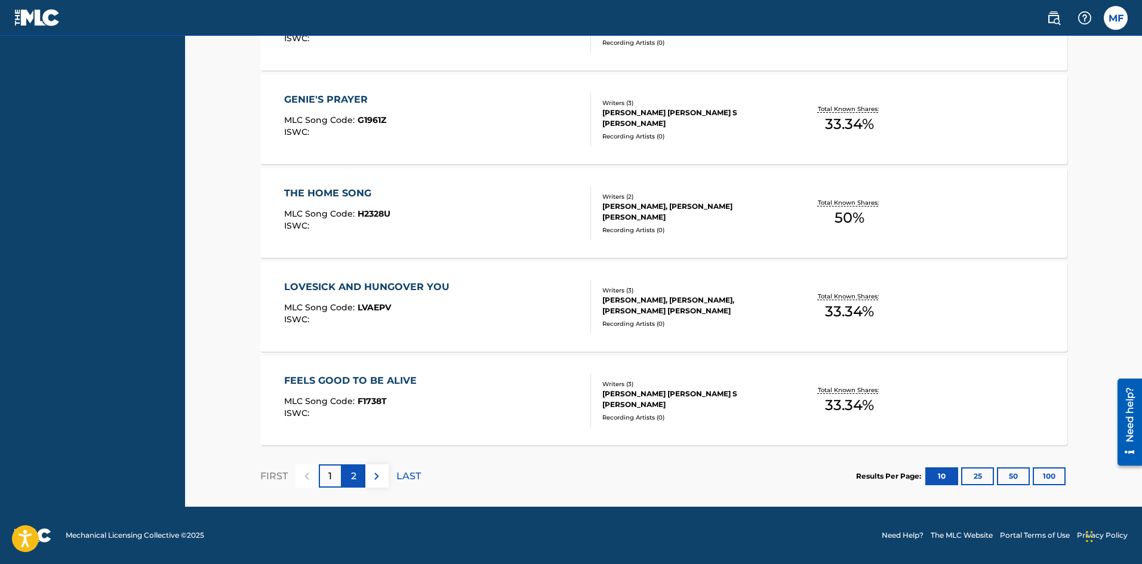
click at [363, 480] on div "2" at bounding box center [353, 475] width 23 height 23
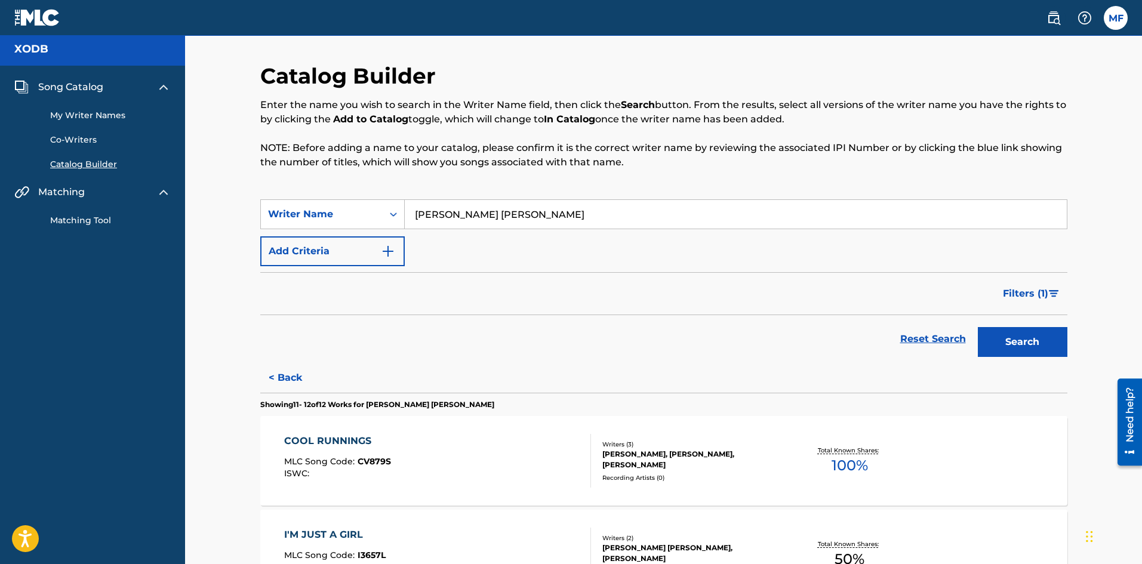
scroll to position [0, 0]
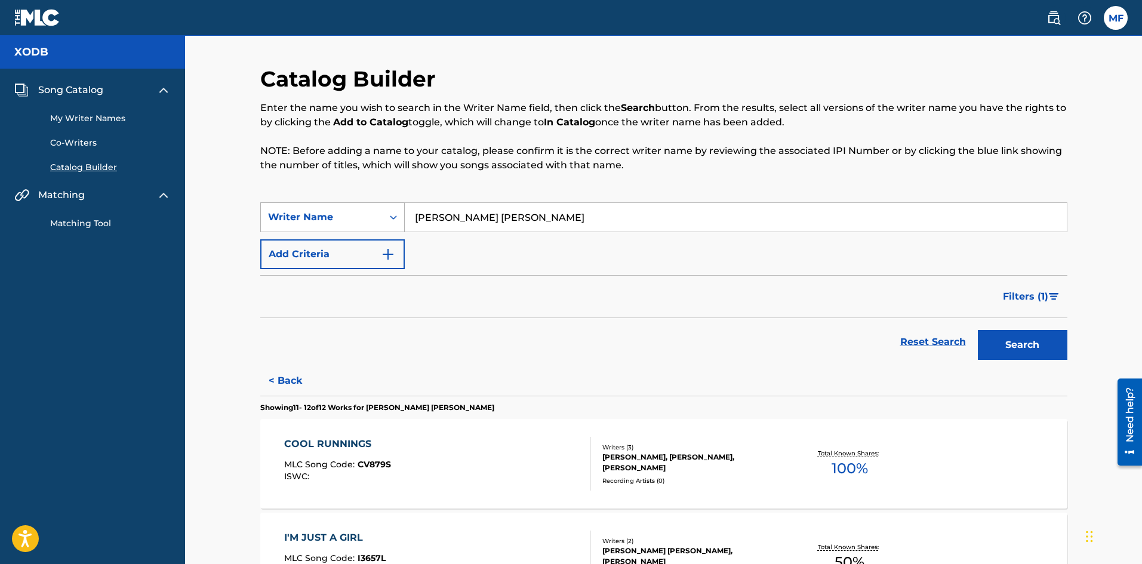
drag, startPoint x: 474, startPoint y: 218, endPoint x: 393, endPoint y: 203, distance: 82.0
click at [393, 203] on div "SearchWithCriteriaeeb0f16c-9567-42ee-83d7-143485336041 Writer Name ann marie" at bounding box center [663, 217] width 807 height 30
click at [393, 203] on div "Search Form" at bounding box center [393, 217] width 21 height 29
click at [429, 215] on input "Search Form" at bounding box center [736, 217] width 662 height 29
click at [977, 330] on button "Search" at bounding box center [1022, 345] width 90 height 30
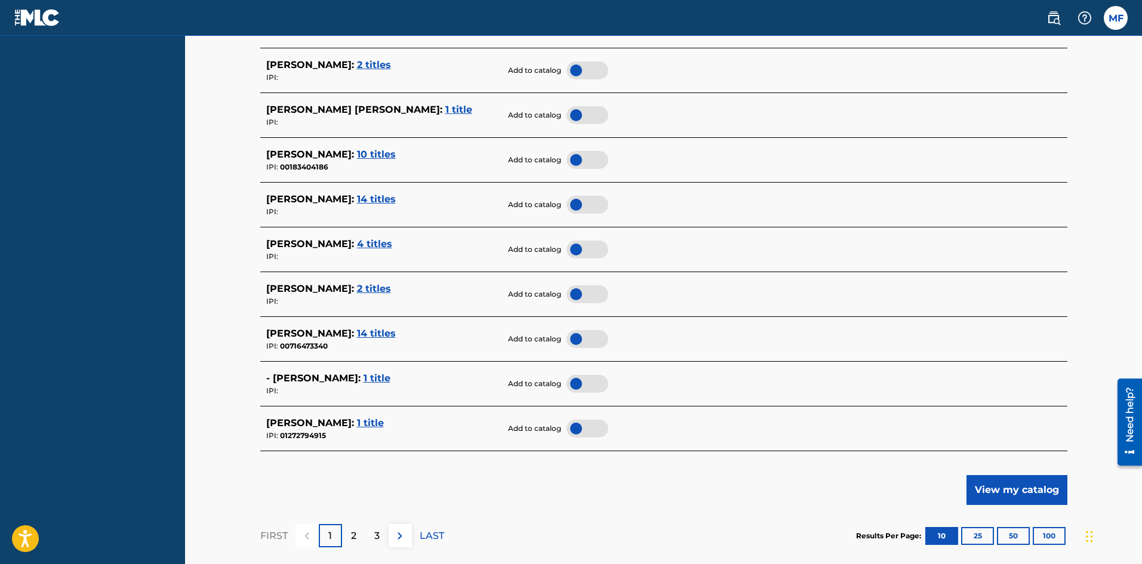
scroll to position [402, 0]
click at [343, 528] on div "2" at bounding box center [353, 534] width 23 height 23
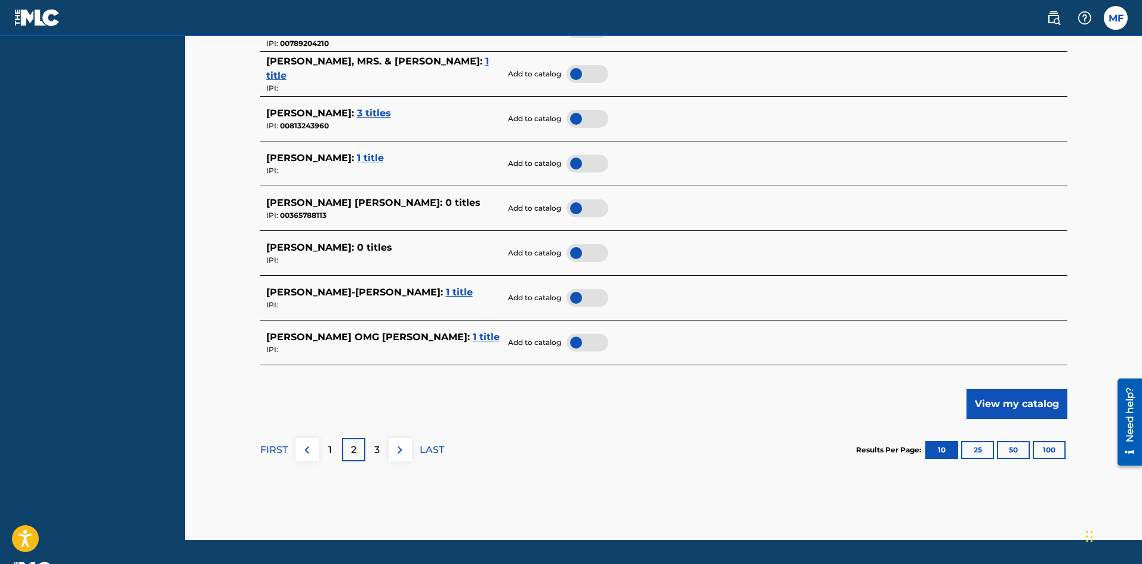
scroll to position [488, 0]
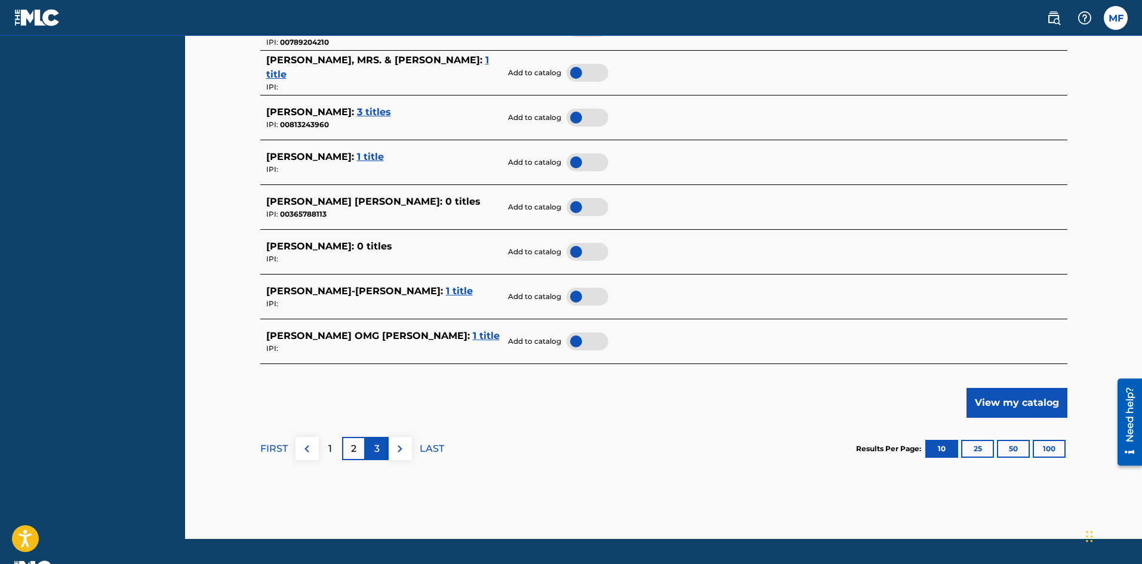
click at [371, 452] on div "3" at bounding box center [376, 448] width 23 height 23
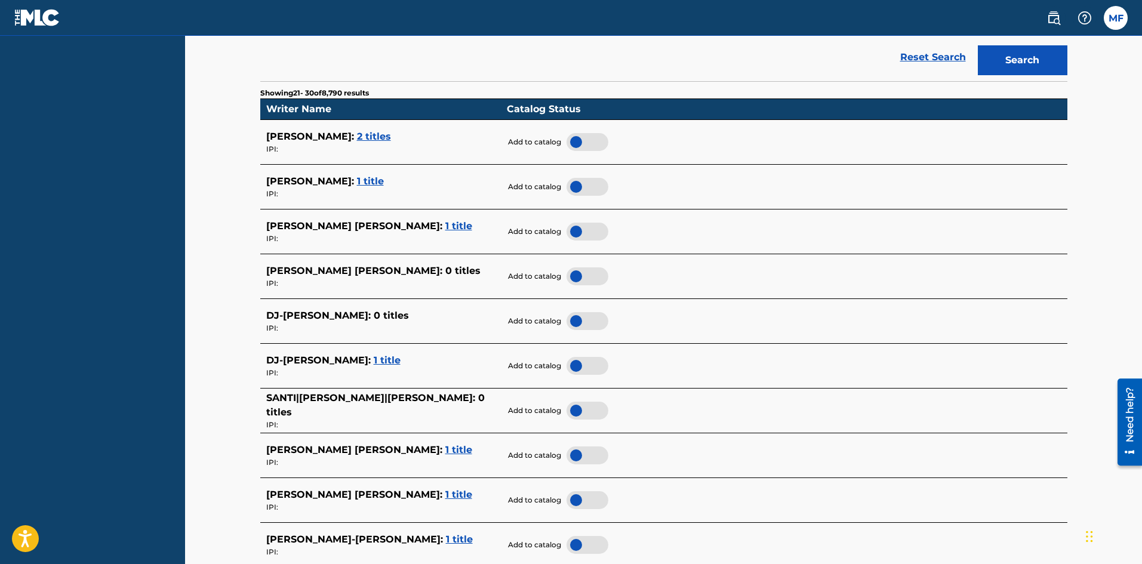
scroll to position [0, 0]
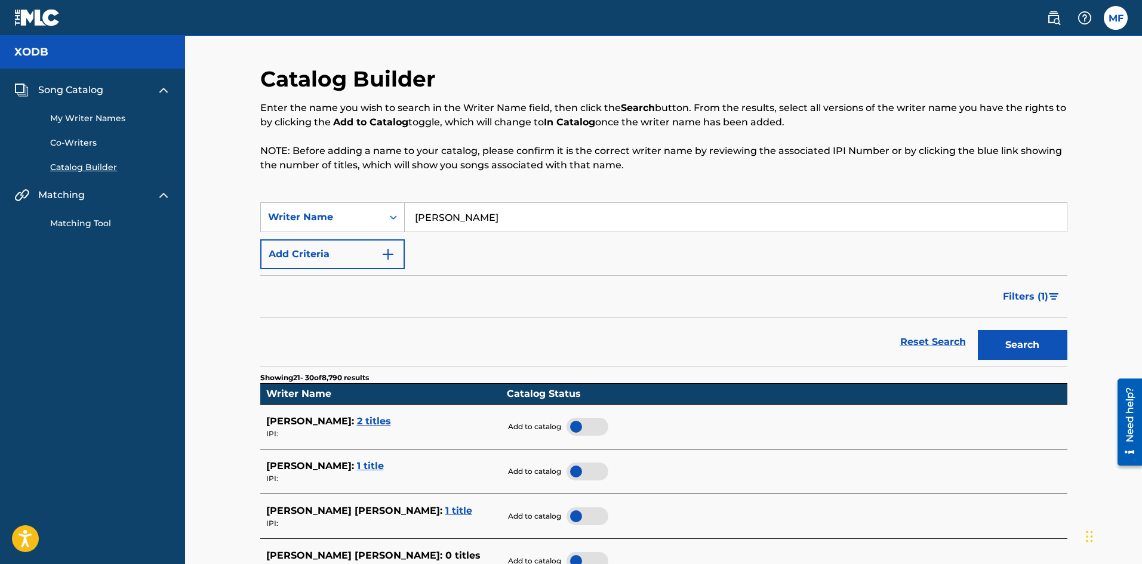
click at [1136, 94] on div "Catalog Builder Enter the name you wish to search in the Writer Name field, the…" at bounding box center [663, 531] width 957 height 991
drag, startPoint x: 496, startPoint y: 219, endPoint x: 381, endPoint y: 187, distance: 118.9
click at [381, 187] on div "Catalog Builder Enter the name you wish to search in the Writer Name field, the…" at bounding box center [663, 517] width 807 height 902
click at [977, 330] on button "Search" at bounding box center [1022, 345] width 90 height 30
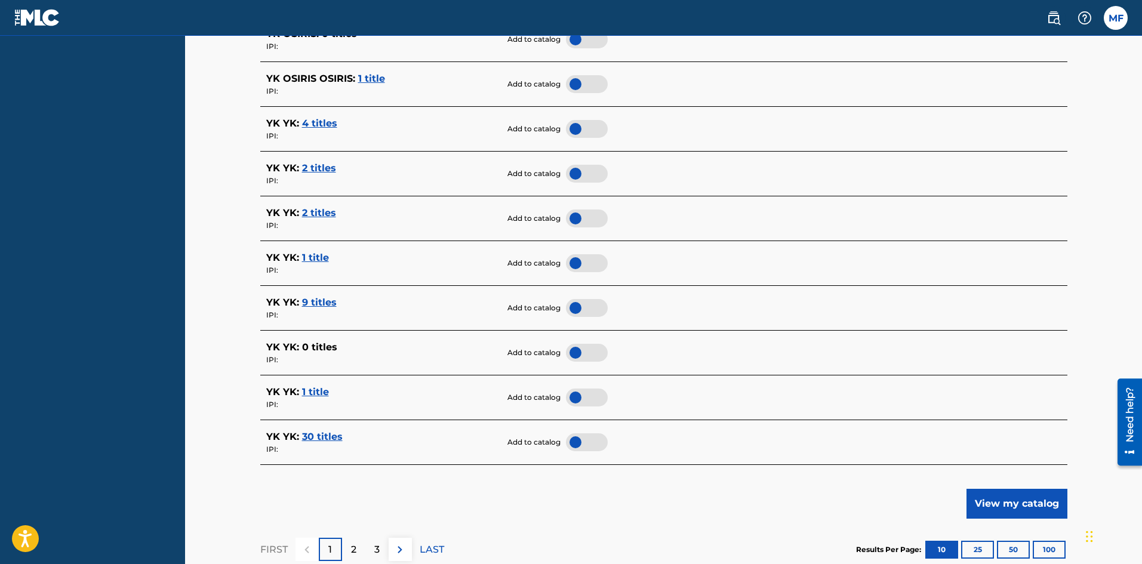
scroll to position [263, 0]
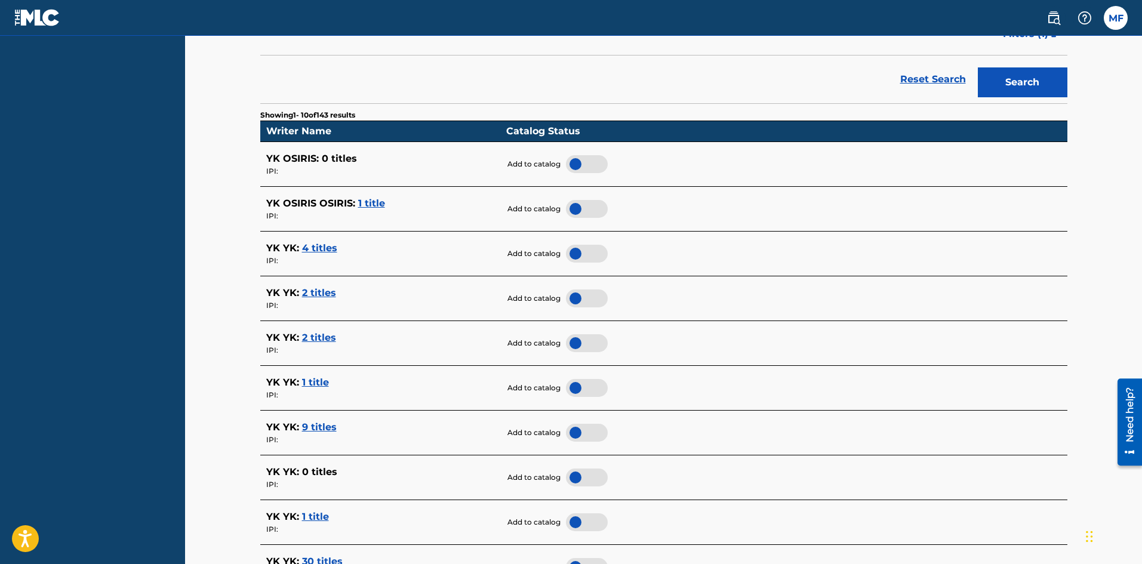
click at [370, 203] on span "1 title" at bounding box center [371, 203] width 27 height 11
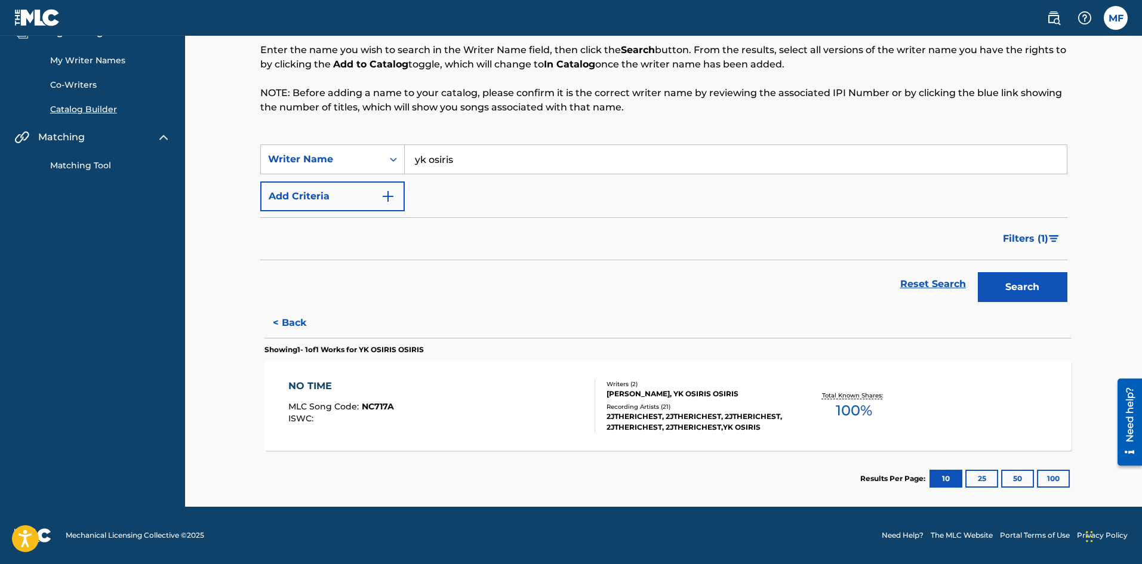
scroll to position [58, 0]
click at [462, 158] on input "yk osiris" at bounding box center [736, 159] width 662 height 29
type input "yk osiris"
click at [1025, 289] on button "Search" at bounding box center [1022, 287] width 90 height 30
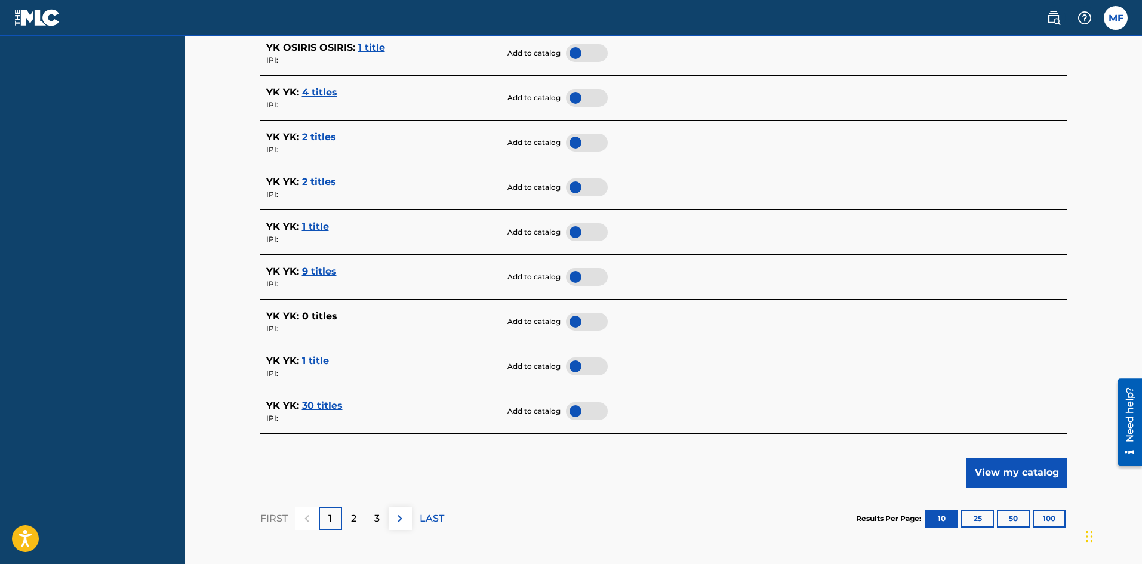
scroll to position [422, 0]
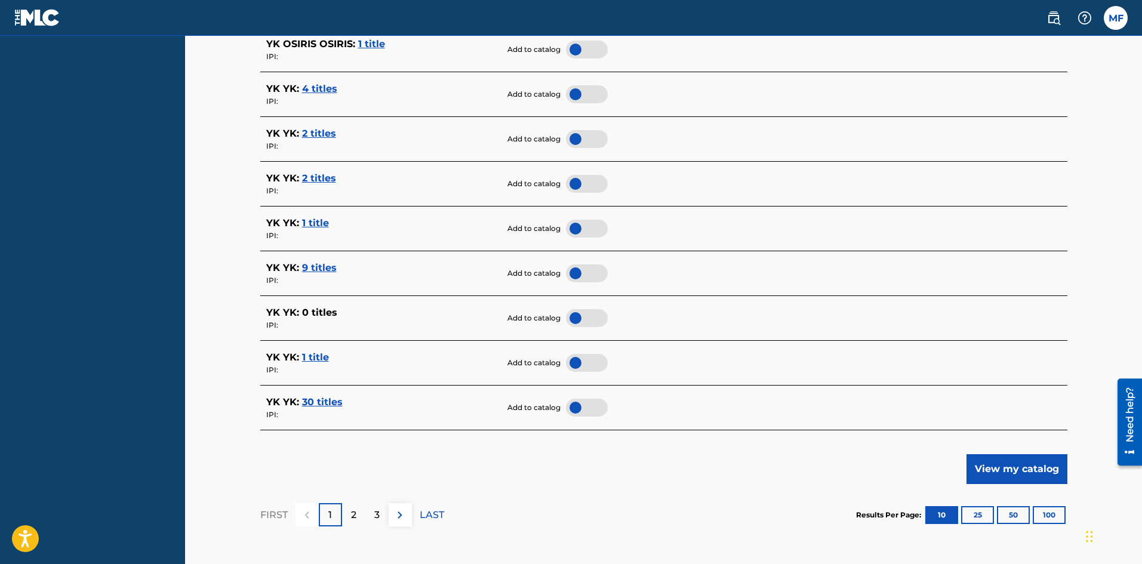
click at [322, 400] on span "30 titles" at bounding box center [322, 401] width 41 height 11
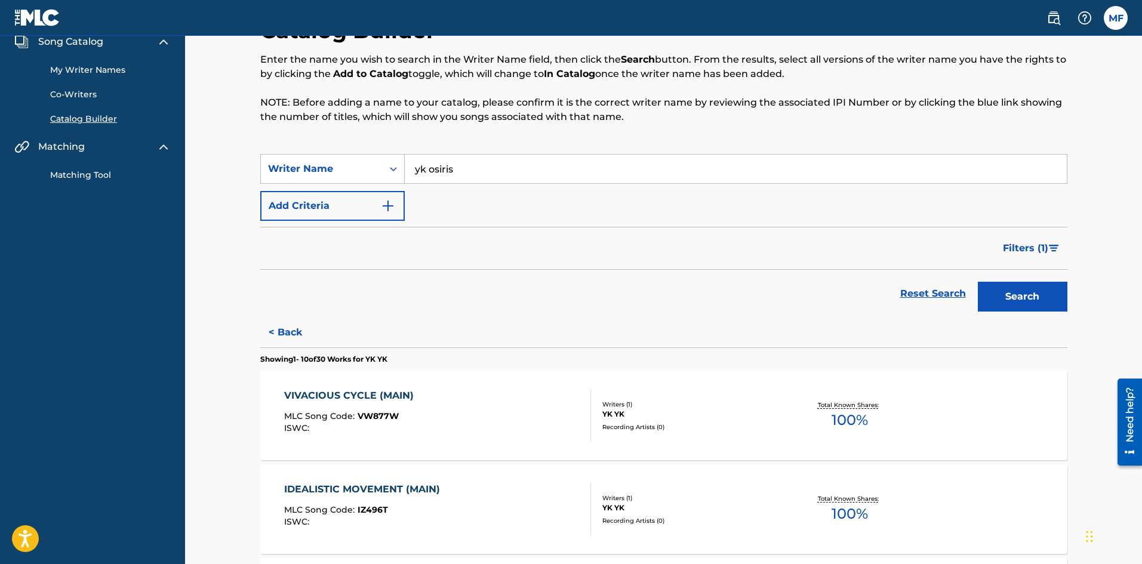
scroll to position [0, 0]
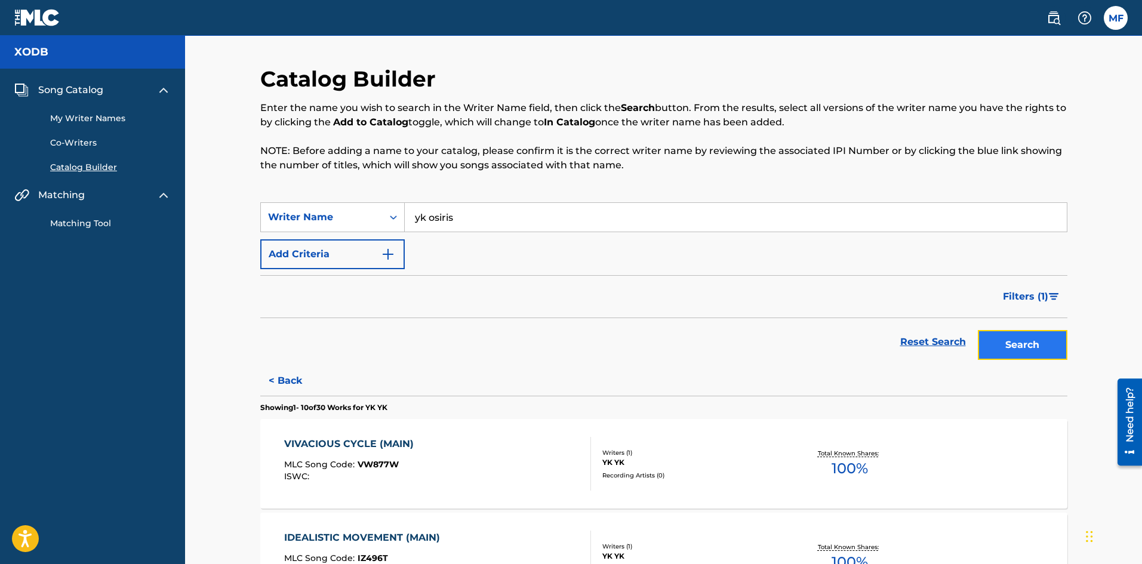
click at [998, 346] on button "Search" at bounding box center [1022, 345] width 90 height 30
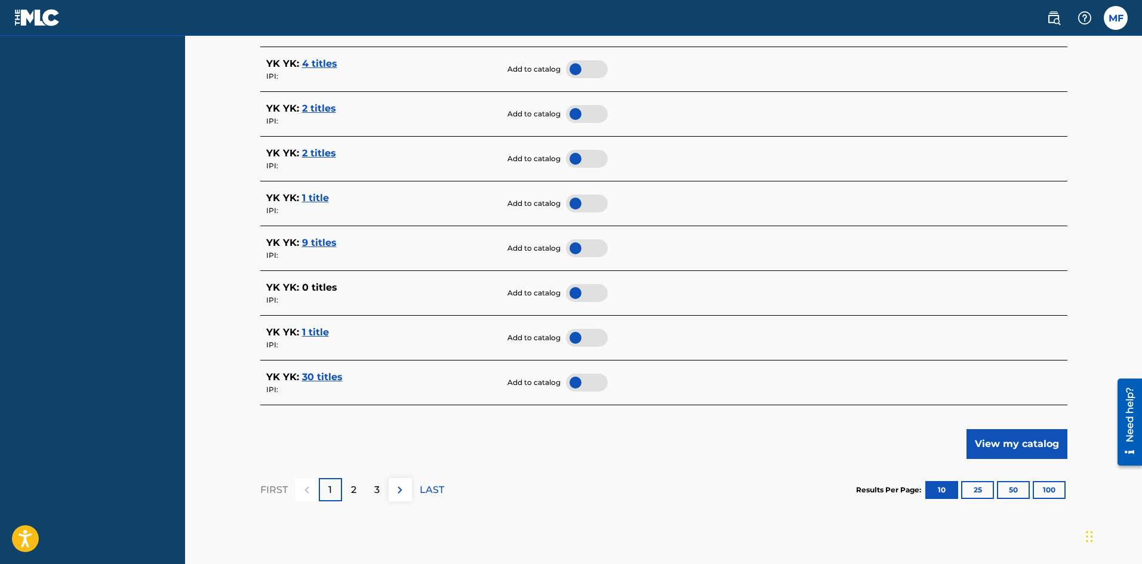
scroll to position [520, 0]
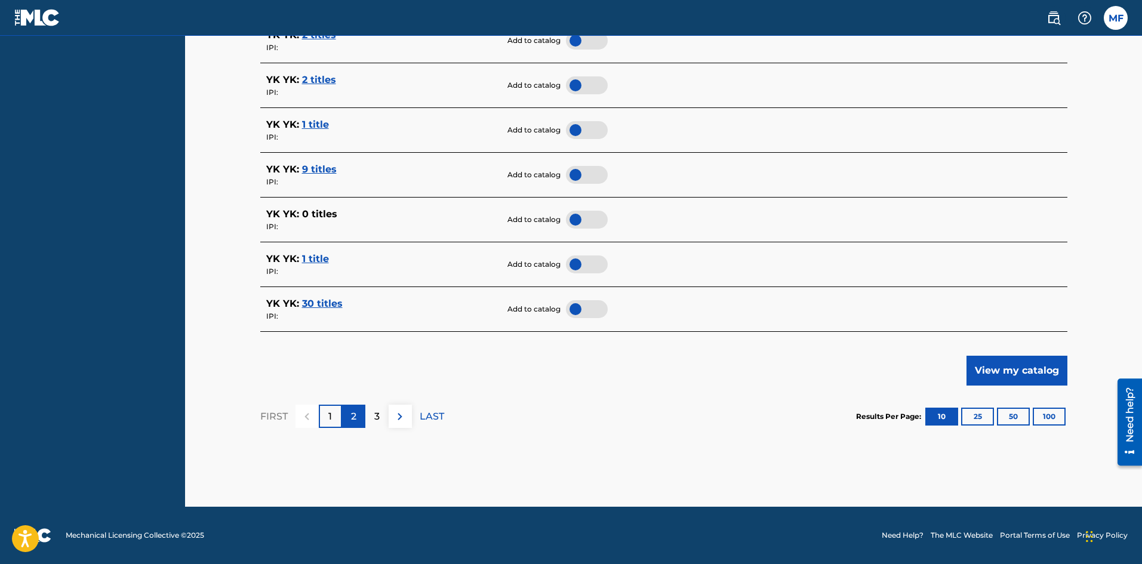
click at [357, 409] on div "2" at bounding box center [353, 416] width 23 height 23
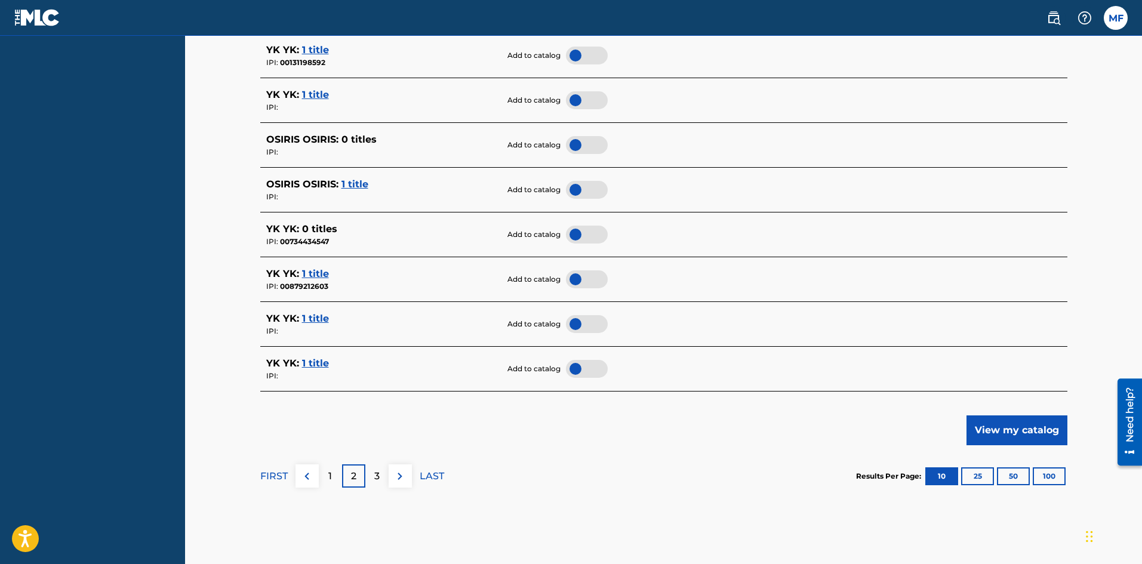
scroll to position [474, 0]
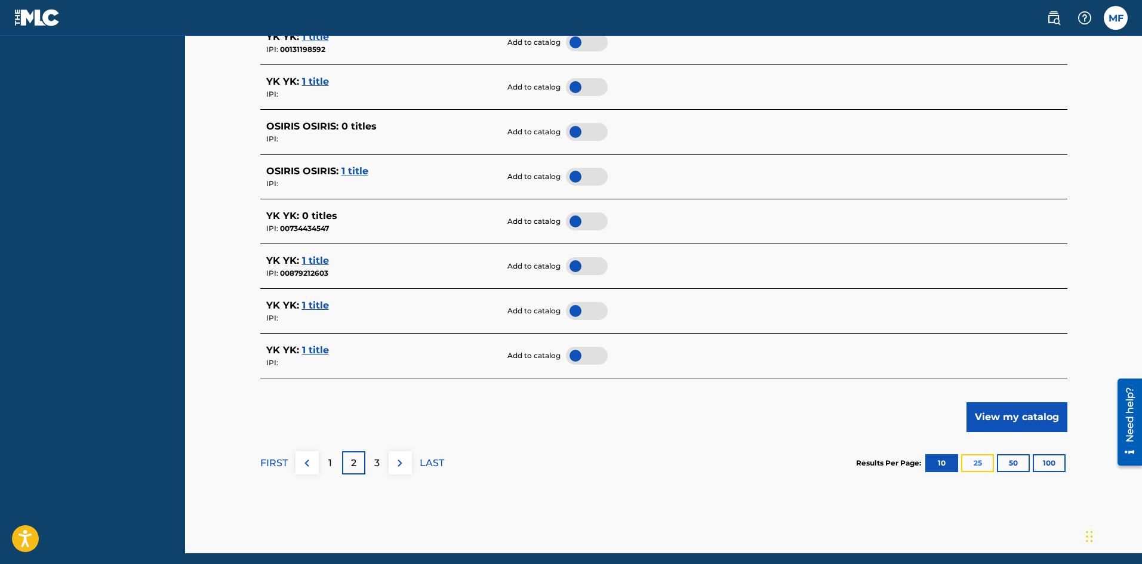
click at [981, 461] on button "25" at bounding box center [977, 463] width 33 height 18
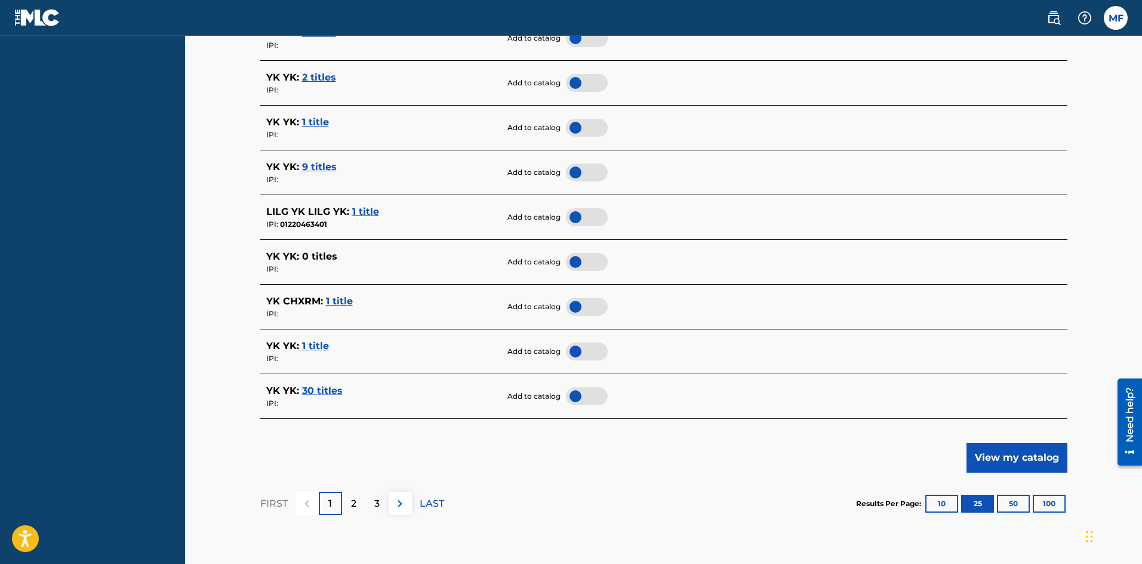
scroll to position [1145, 0]
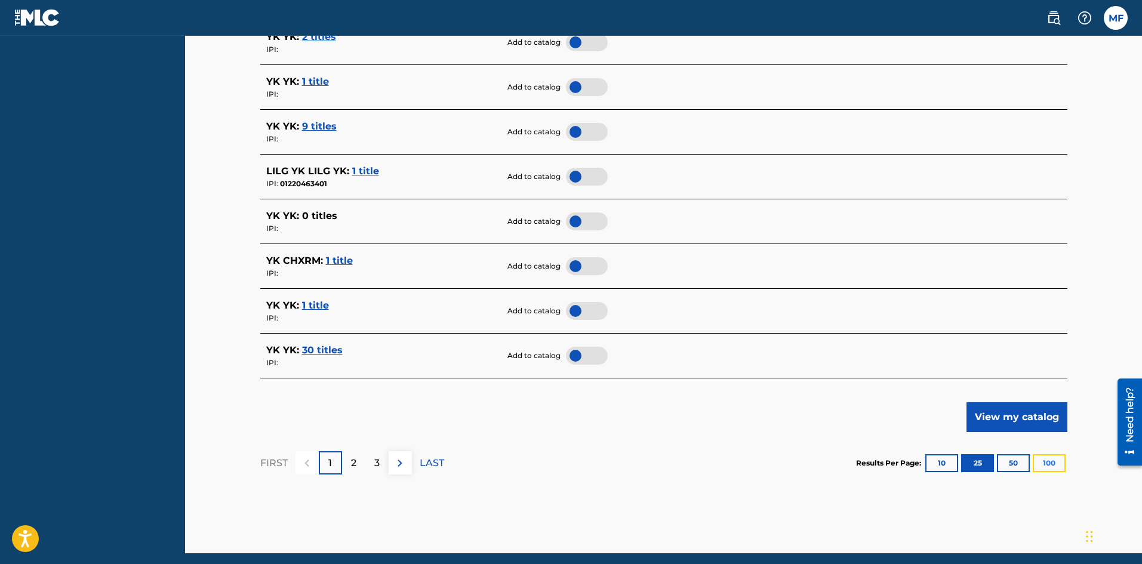
click at [1050, 462] on button "100" at bounding box center [1048, 463] width 33 height 18
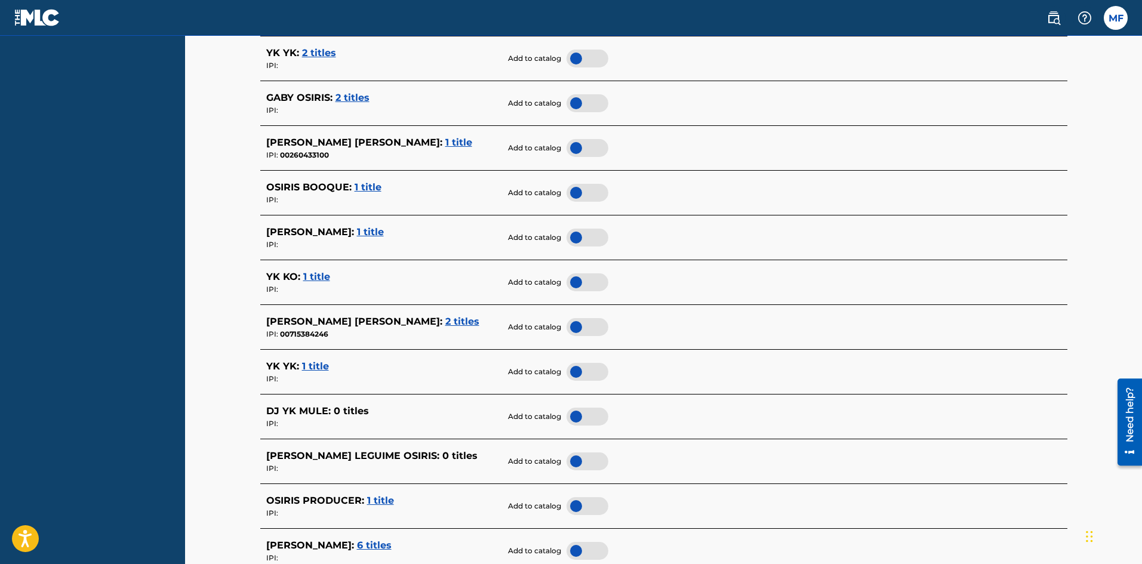
scroll to position [0, 0]
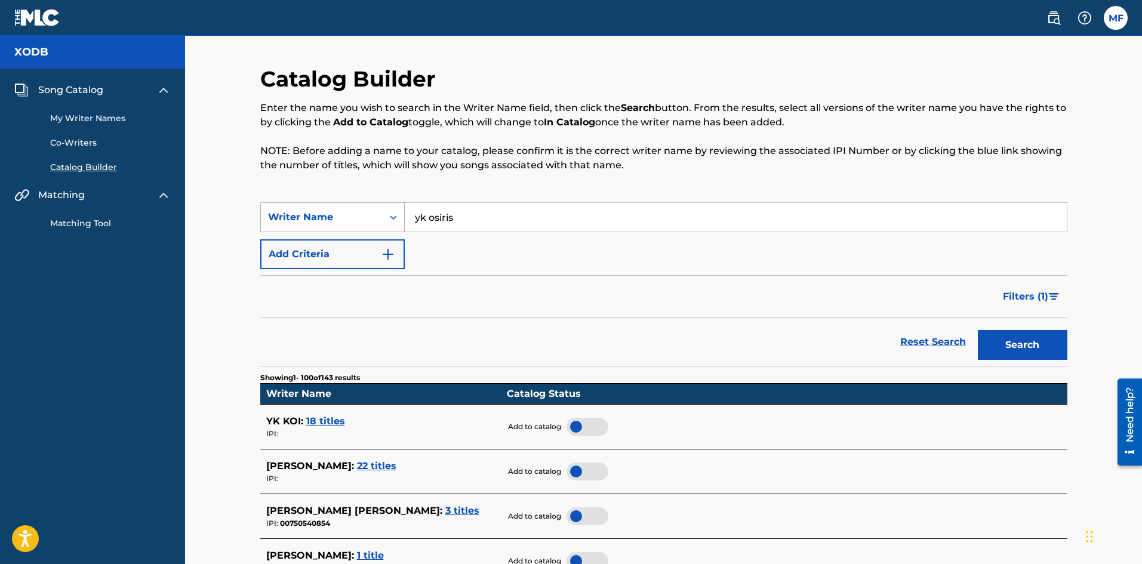
drag, startPoint x: 485, startPoint y: 218, endPoint x: 403, endPoint y: 215, distance: 81.8
click at [403, 216] on div "SearchWithCriteriafb861bc1-cd96-44d3-9688-f95fd6183f89 Writer Name yk osiris" at bounding box center [663, 217] width 807 height 30
click at [977, 330] on button "Search" at bounding box center [1022, 345] width 90 height 30
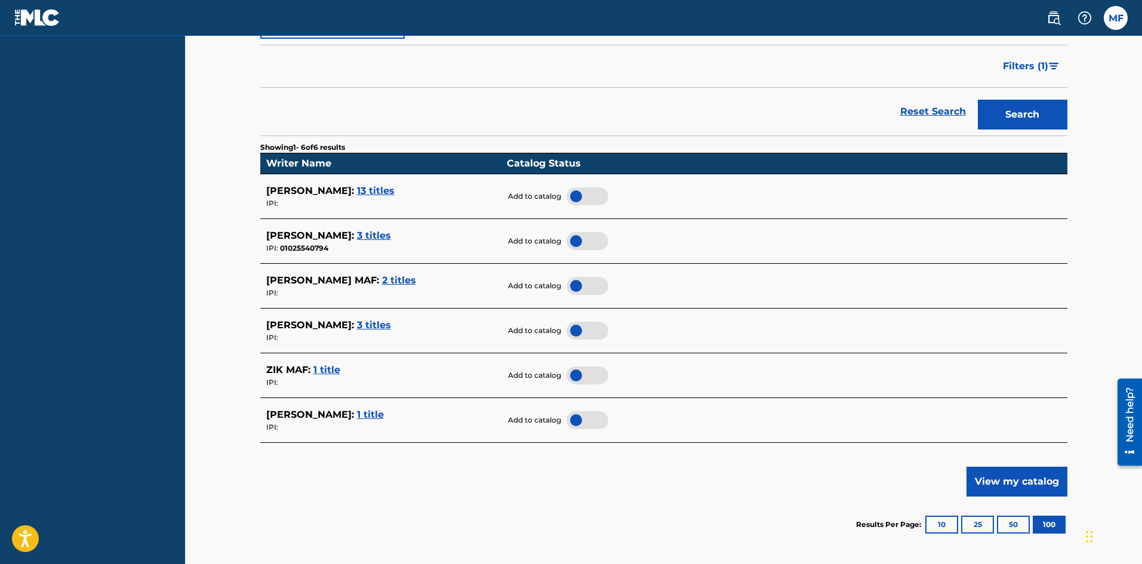
scroll to position [232, 0]
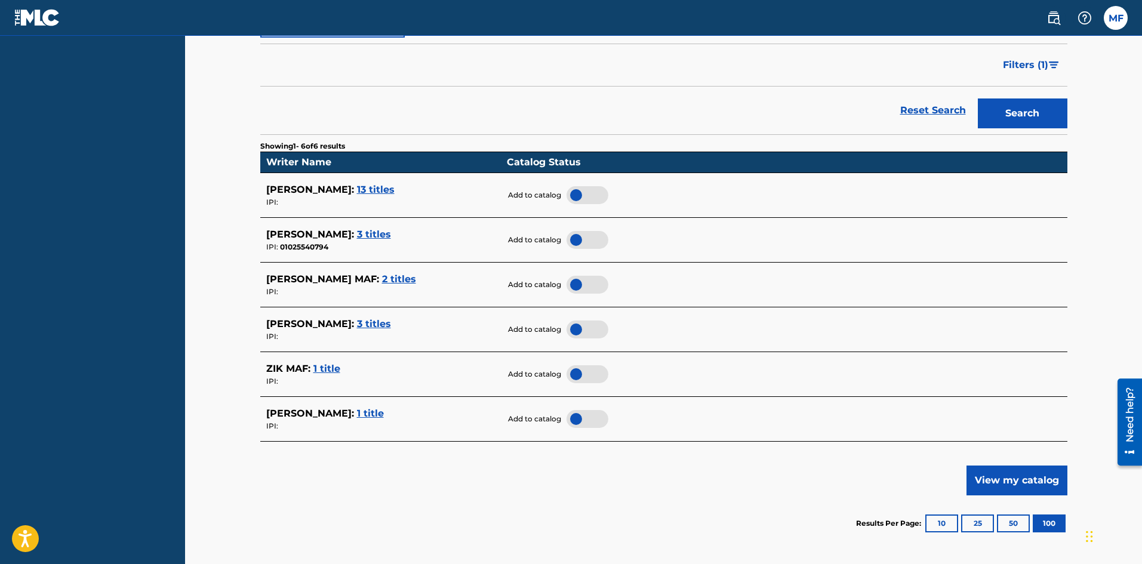
click at [357, 324] on span "3 titles" at bounding box center [374, 323] width 34 height 11
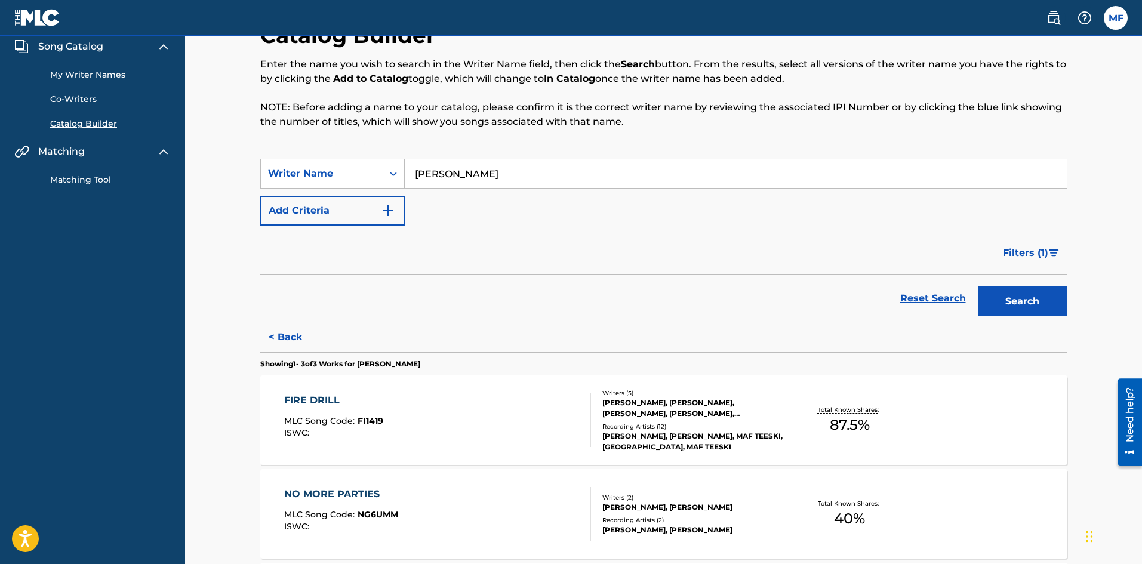
scroll to position [0, 0]
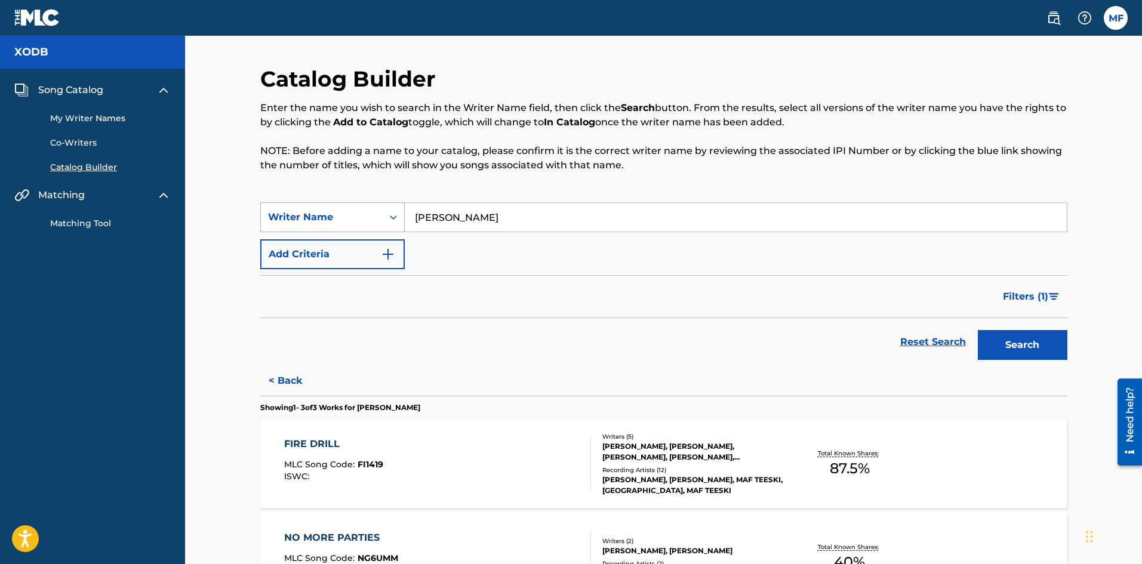
drag, startPoint x: 472, startPoint y: 217, endPoint x: 375, endPoint y: 211, distance: 97.4
click at [375, 212] on div "SearchWithCriteriafb861bc1-cd96-44d3-9688-f95fd6183f89 Writer Name maf teeski" at bounding box center [663, 217] width 807 height 30
click at [1003, 356] on button "Search" at bounding box center [1022, 345] width 90 height 30
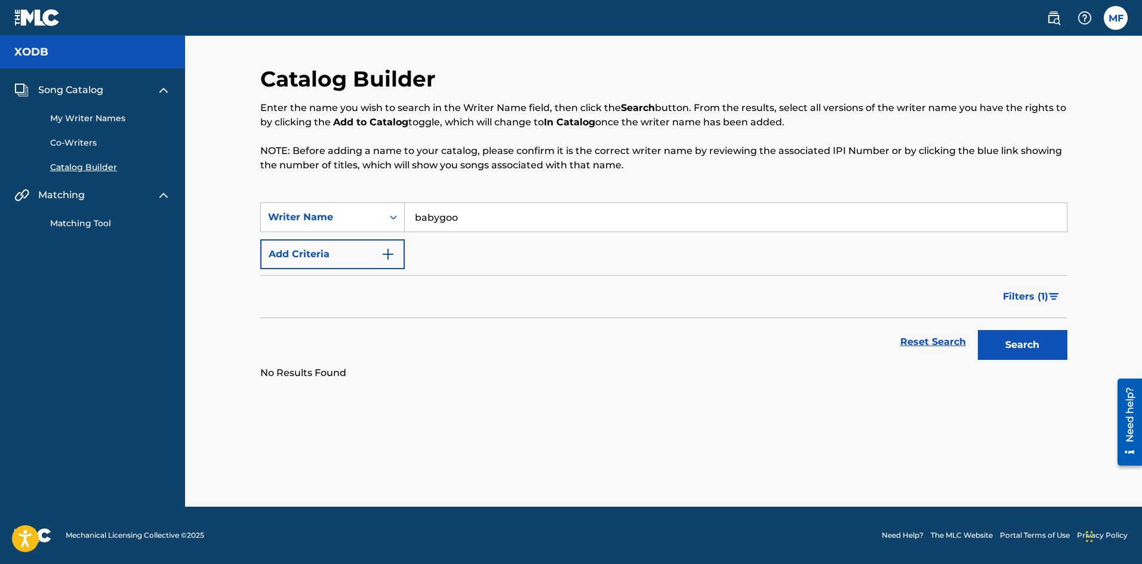
click at [533, 220] on input "babygoo" at bounding box center [736, 217] width 662 height 29
type input "b"
type input "vonoff1700"
click at [1033, 349] on button "Search" at bounding box center [1022, 345] width 90 height 30
click at [482, 211] on input "vonoff1700" at bounding box center [736, 217] width 662 height 29
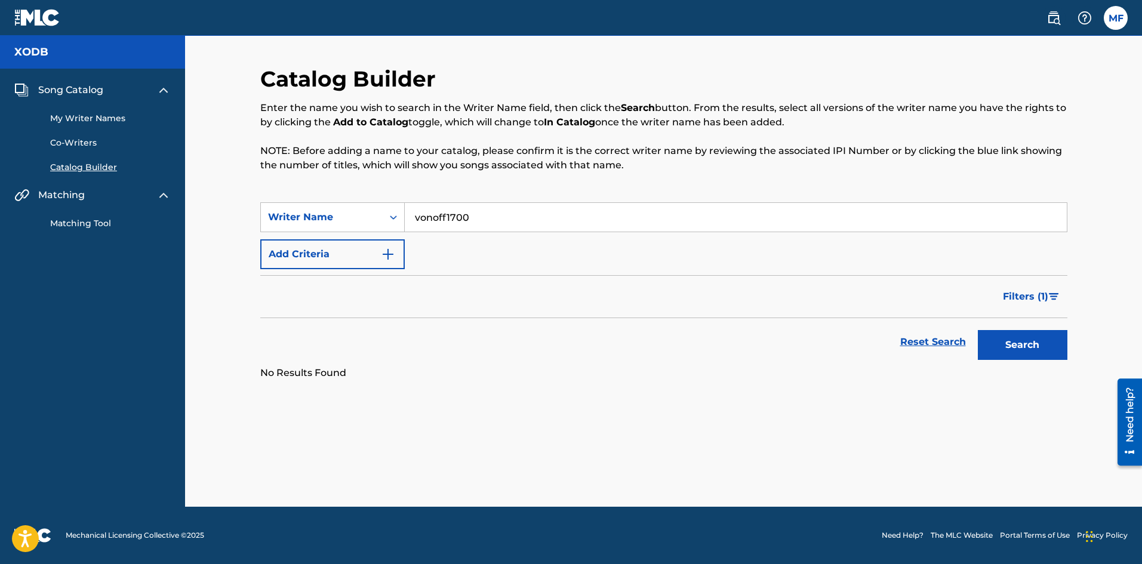
click at [482, 211] on input "vonoff1700" at bounding box center [736, 217] width 662 height 29
type input "a"
type input "s"
click at [977, 330] on button "Search" at bounding box center [1022, 345] width 90 height 30
drag, startPoint x: 457, startPoint y: 212, endPoint x: 418, endPoint y: 221, distance: 40.4
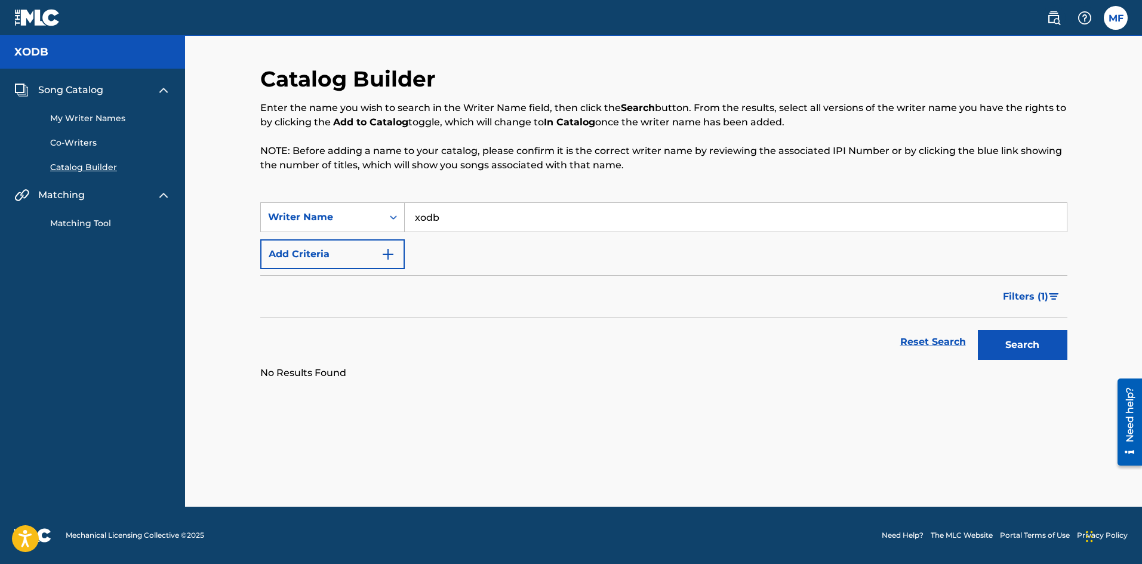
click at [418, 221] on input "xodb" at bounding box center [736, 217] width 662 height 29
type input "x"
click at [977, 330] on button "Search" at bounding box center [1022, 345] width 90 height 30
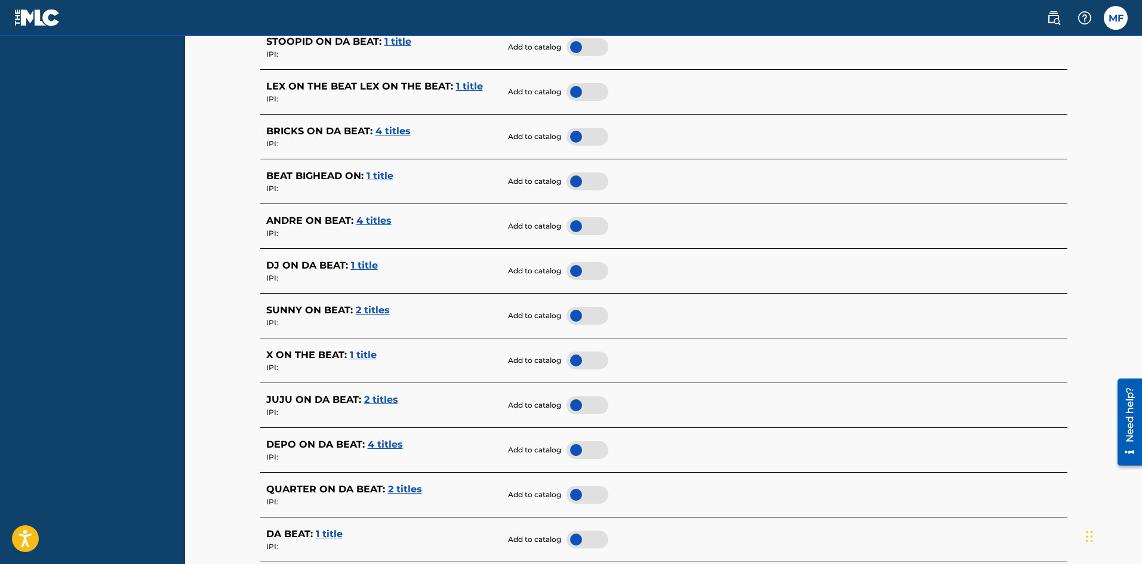
scroll to position [519, 0]
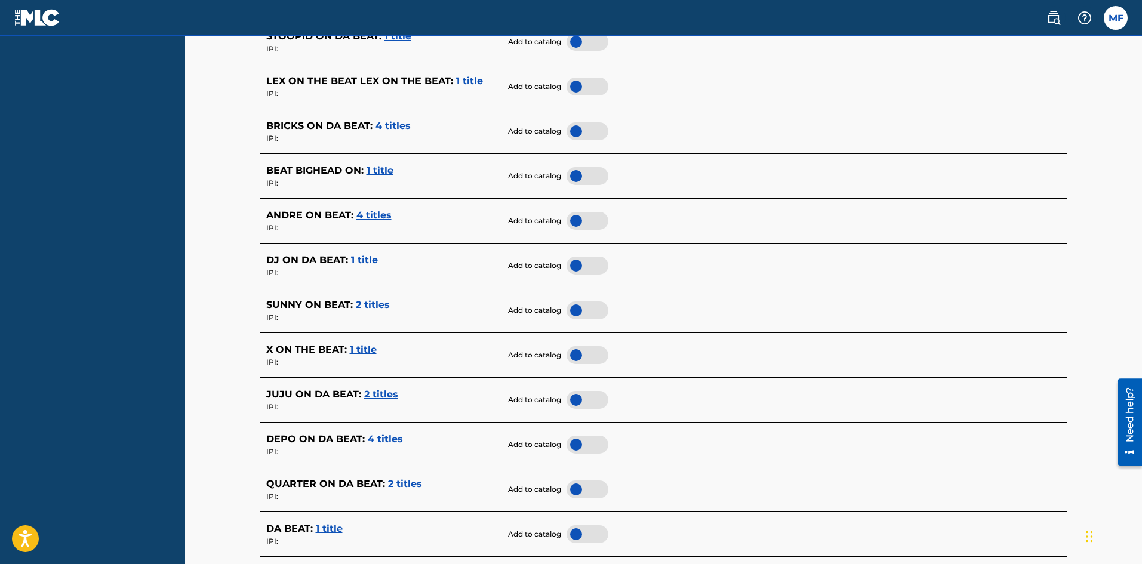
click at [356, 347] on span "1 title" at bounding box center [363, 349] width 27 height 11
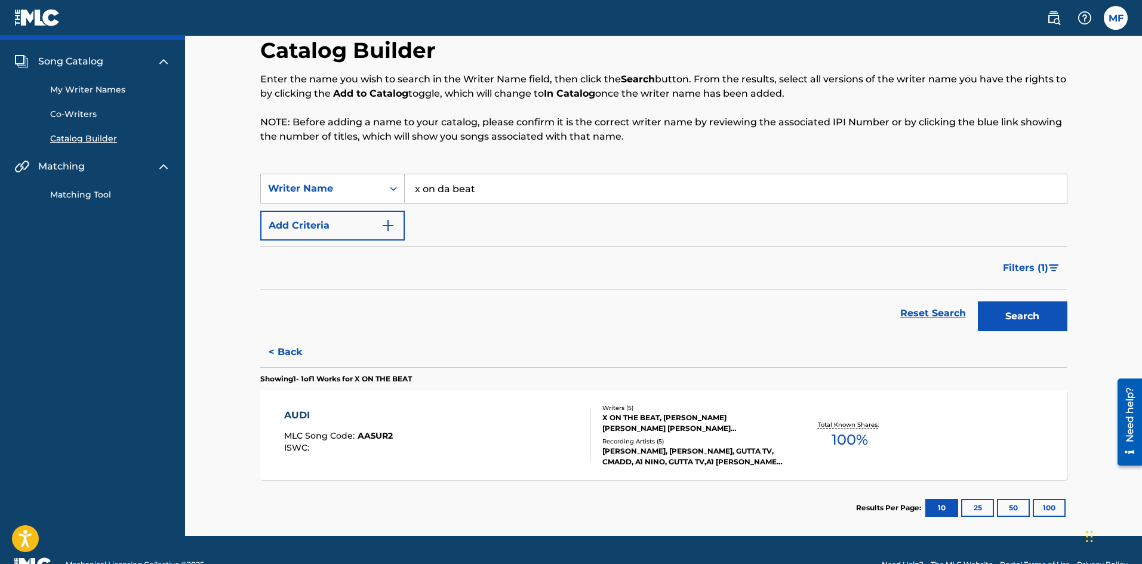
scroll to position [27, 0]
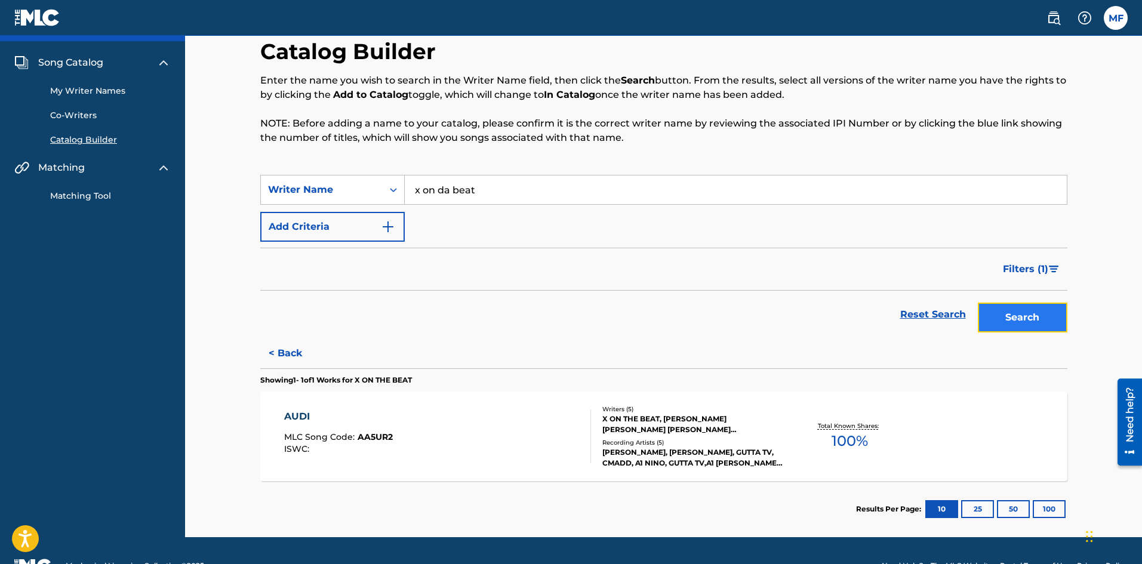
click at [999, 319] on button "Search" at bounding box center [1022, 318] width 90 height 30
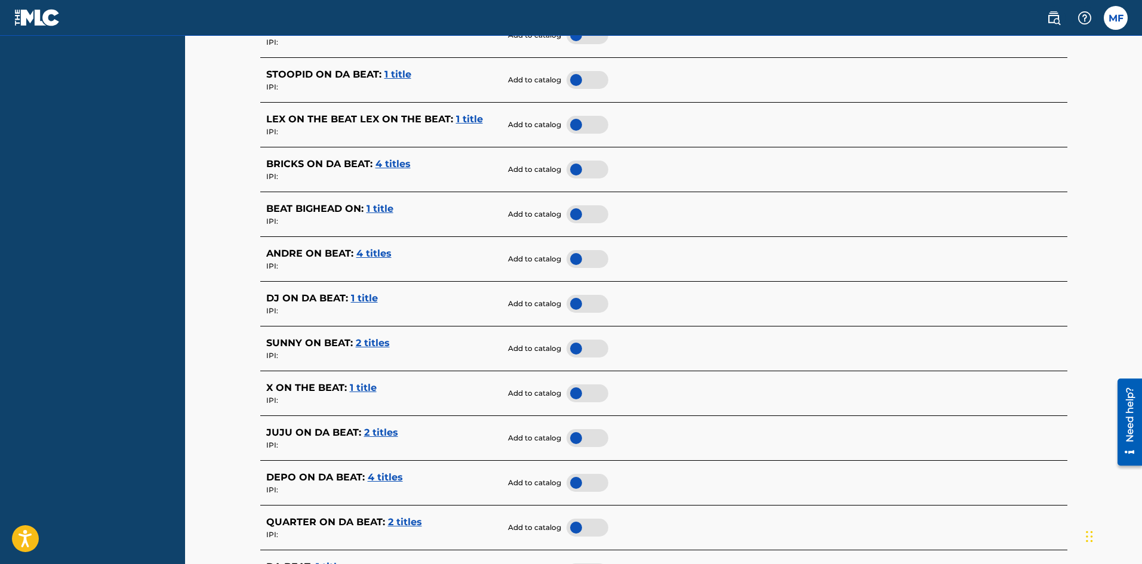
scroll to position [0, 0]
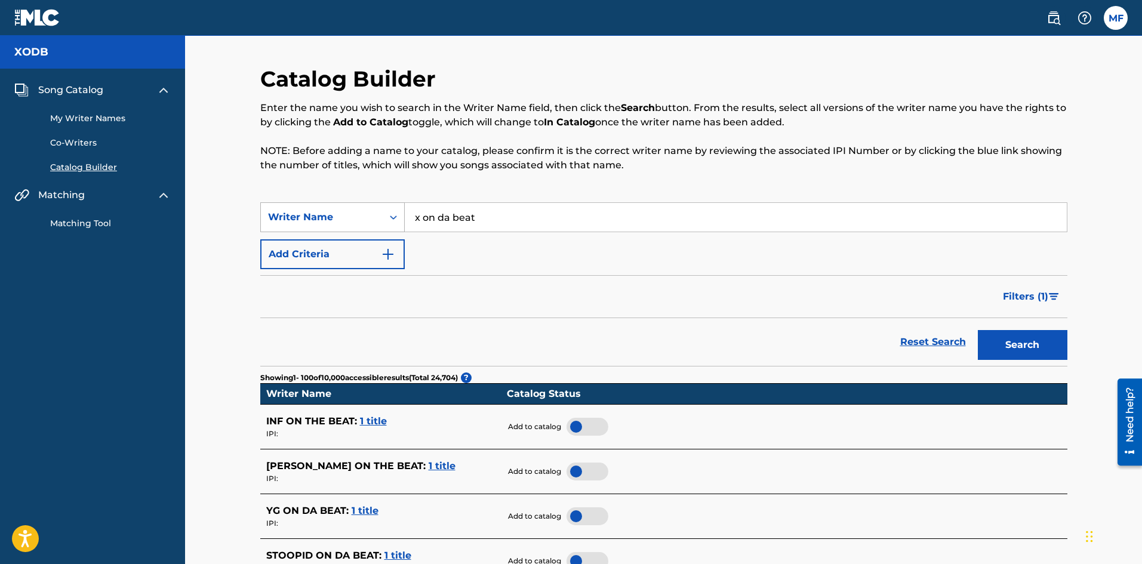
drag, startPoint x: 494, startPoint y: 214, endPoint x: 350, endPoint y: 215, distance: 144.4
click at [350, 215] on div "SearchWithCriteriafb861bc1-cd96-44d3-9688-f95fd6183f89 Writer Name x on da beat" at bounding box center [663, 217] width 807 height 30
type input "babychiefdoit"
click at [977, 330] on button "Search" at bounding box center [1022, 345] width 90 height 30
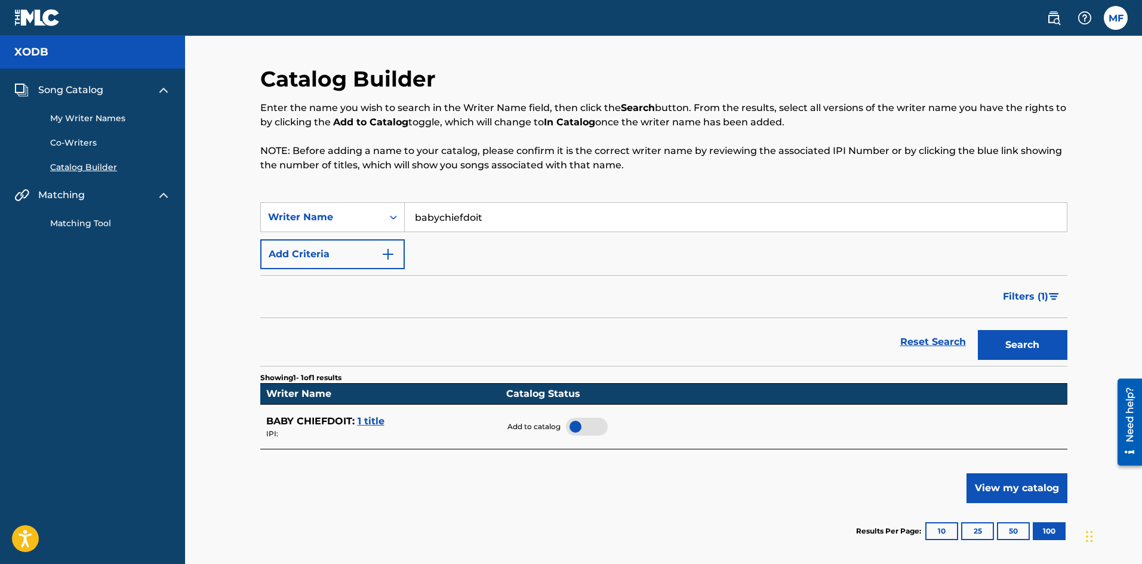
click at [371, 418] on span "1 title" at bounding box center [370, 420] width 27 height 11
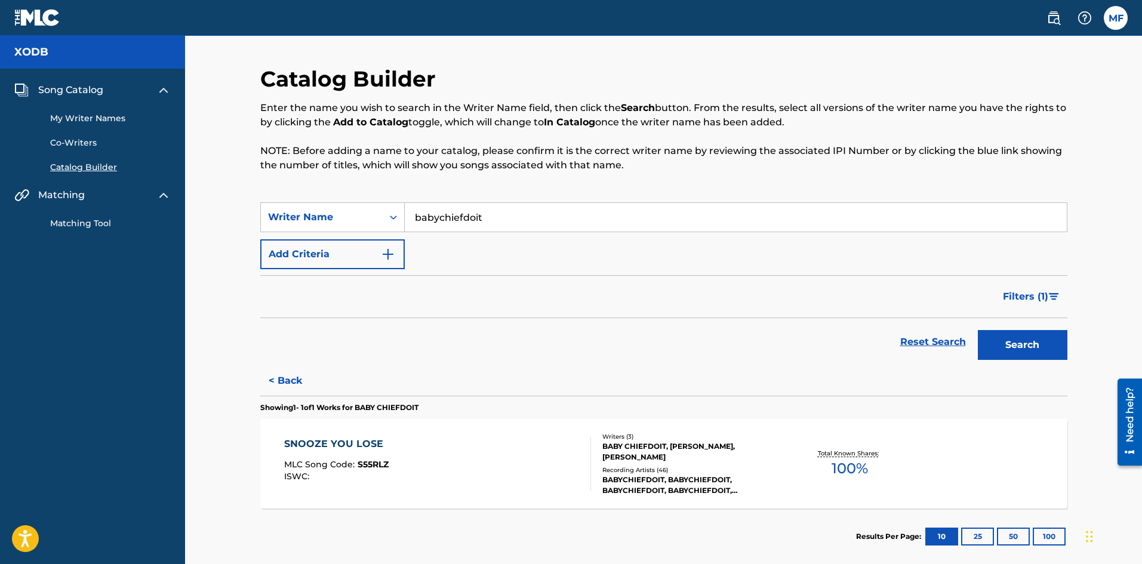
click at [375, 465] on span "S55RLZ" at bounding box center [372, 464] width 31 height 11
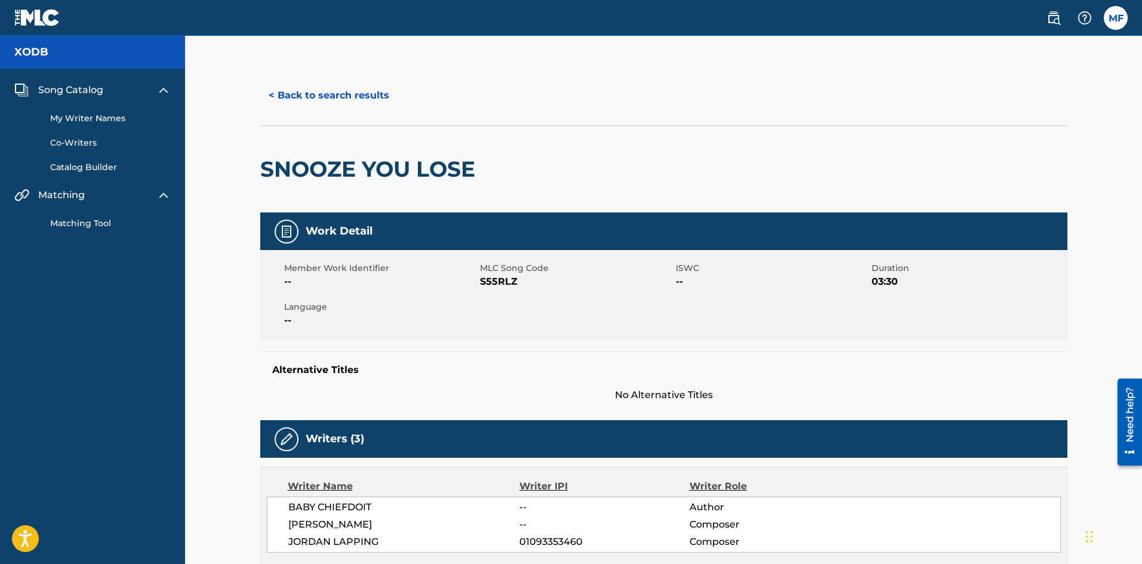
click at [88, 90] on span "Song Catalog" at bounding box center [70, 90] width 65 height 14
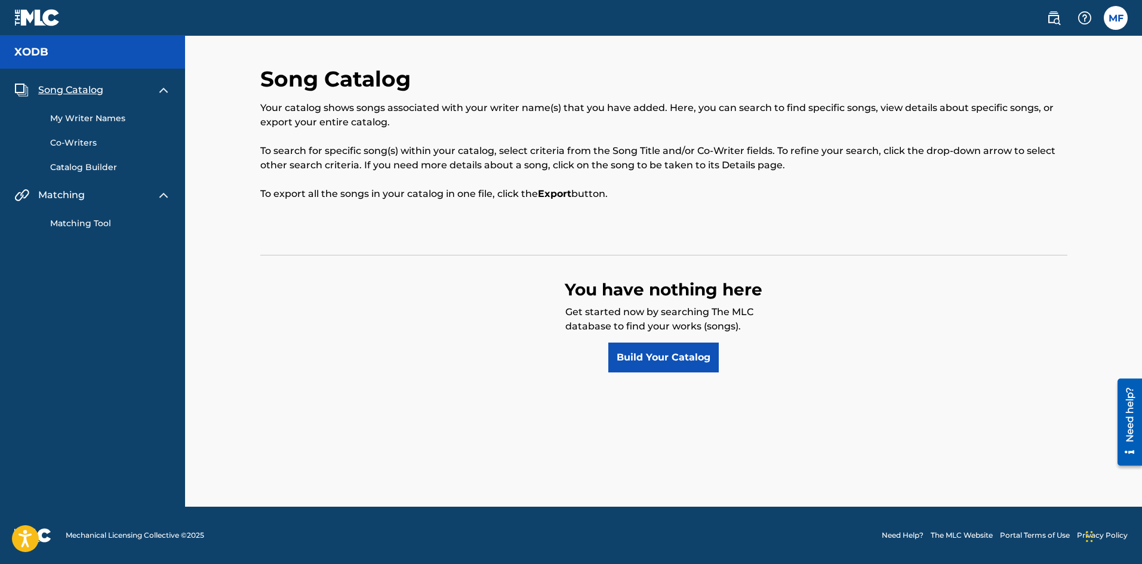
click at [126, 100] on div "My Writer Names Co-Writers Catalog Builder" at bounding box center [92, 135] width 156 height 76
click at [1124, 14] on label at bounding box center [1115, 18] width 24 height 24
click at [1115, 18] on input "MF [PERSON_NAME] [EMAIL_ADDRESS][DOMAIN_NAME] Notification Preferences Profile …" at bounding box center [1115, 18] width 0 height 0
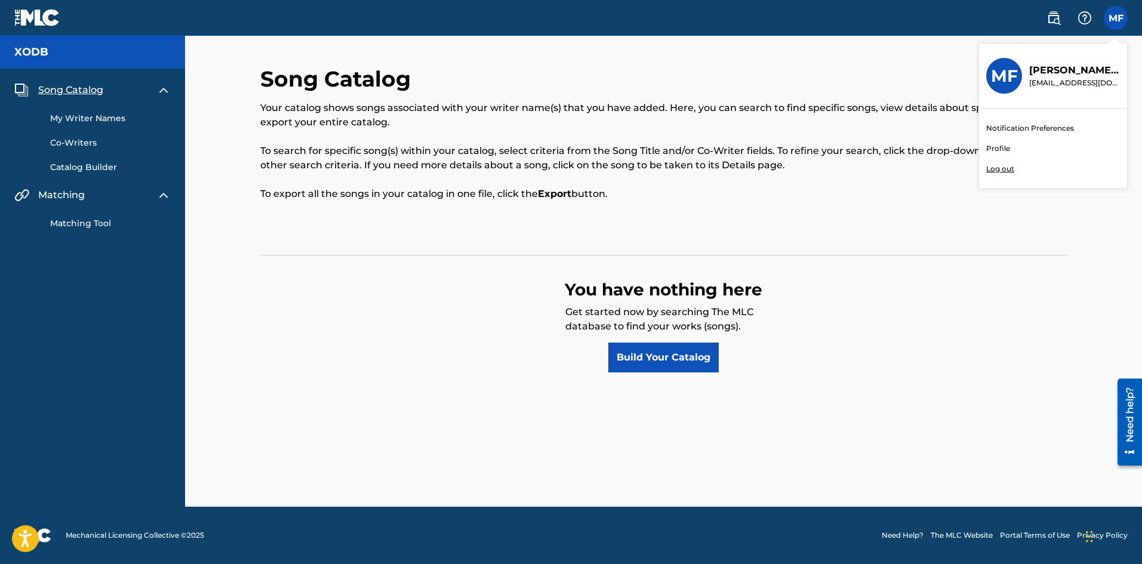
click at [997, 82] on h3 "MF" at bounding box center [1004, 76] width 27 height 21
click at [1115, 18] on input "MF [PERSON_NAME] [EMAIL_ADDRESS][DOMAIN_NAME] Notification Preferences Profile …" at bounding box center [1115, 18] width 0 height 0
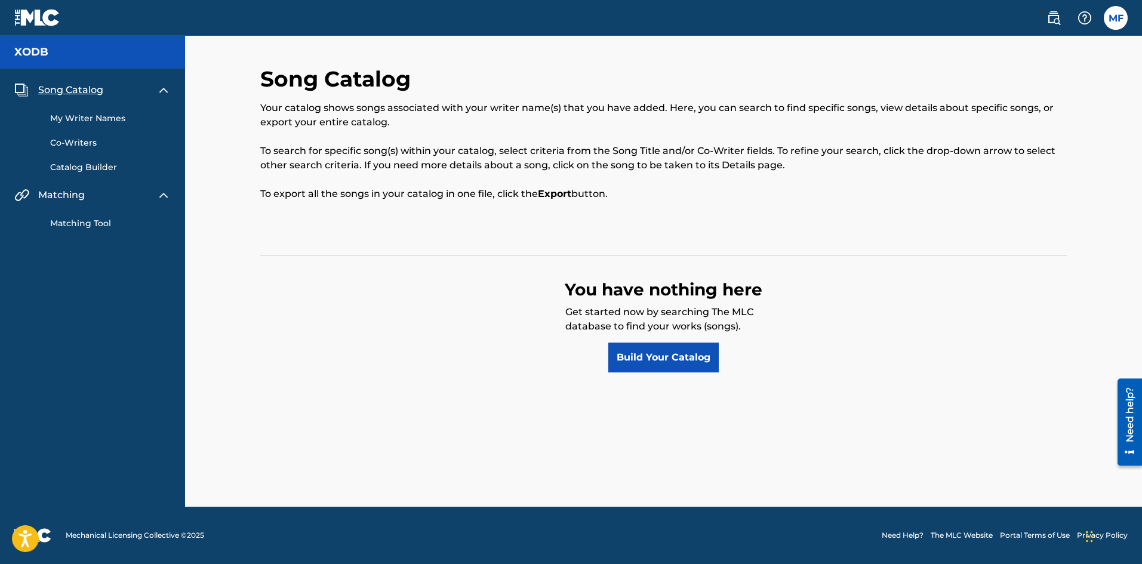
click at [30, 11] on img at bounding box center [37, 17] width 46 height 17
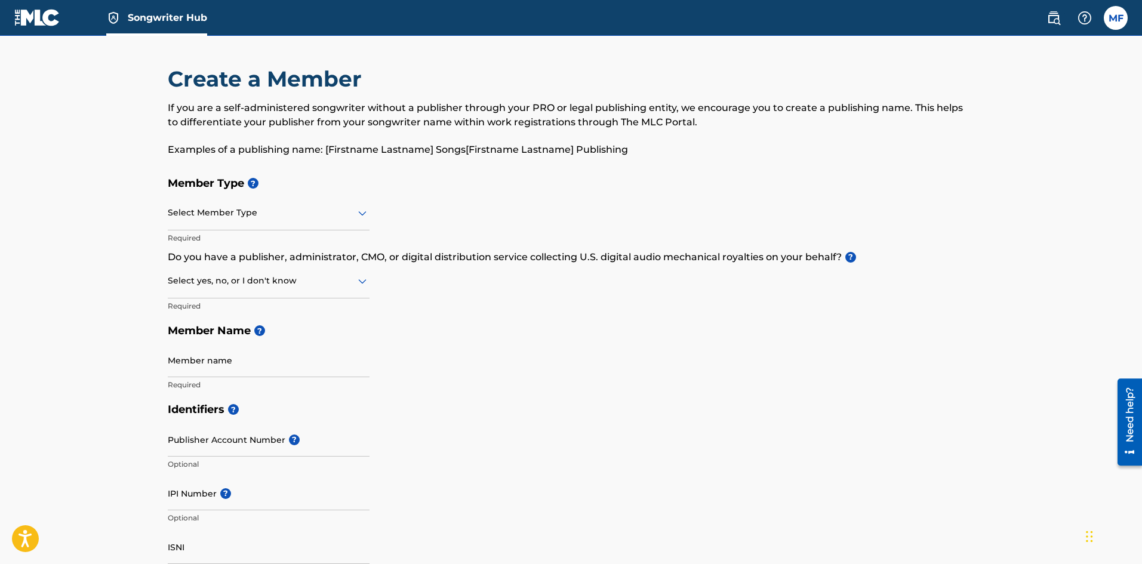
click at [39, 24] on img at bounding box center [37, 17] width 46 height 17
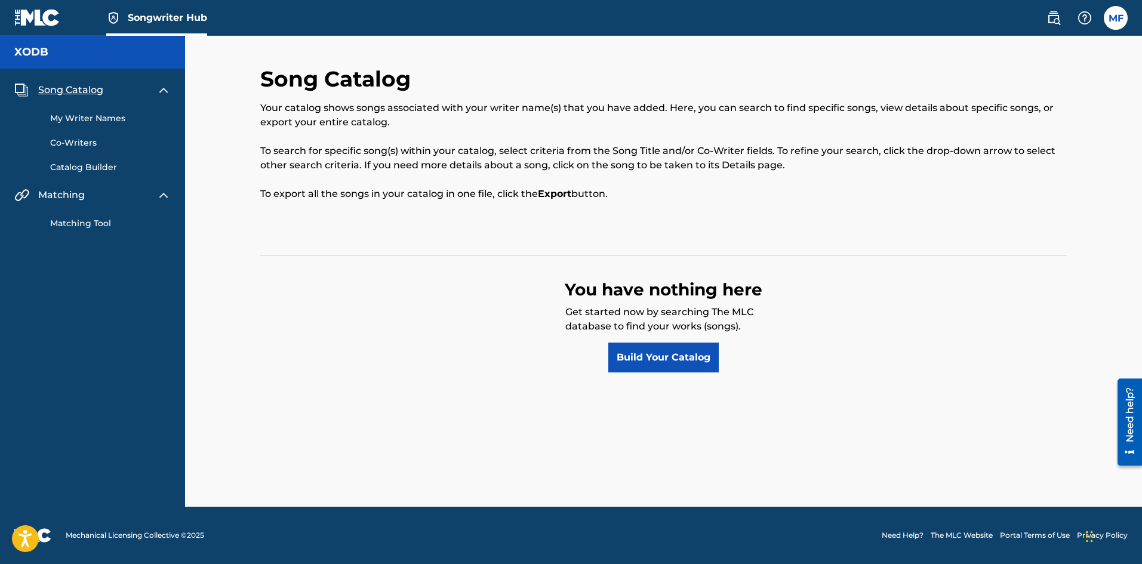
click at [63, 21] on div "Songwriter Hub" at bounding box center [110, 17] width 193 height 35
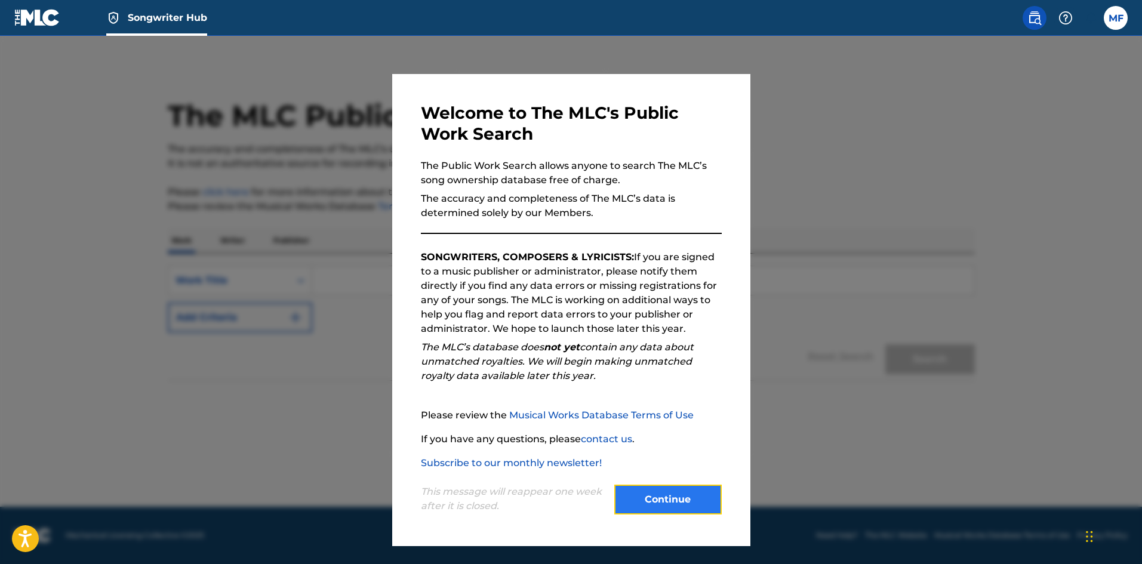
click at [683, 496] on button "Continue" at bounding box center [667, 500] width 107 height 30
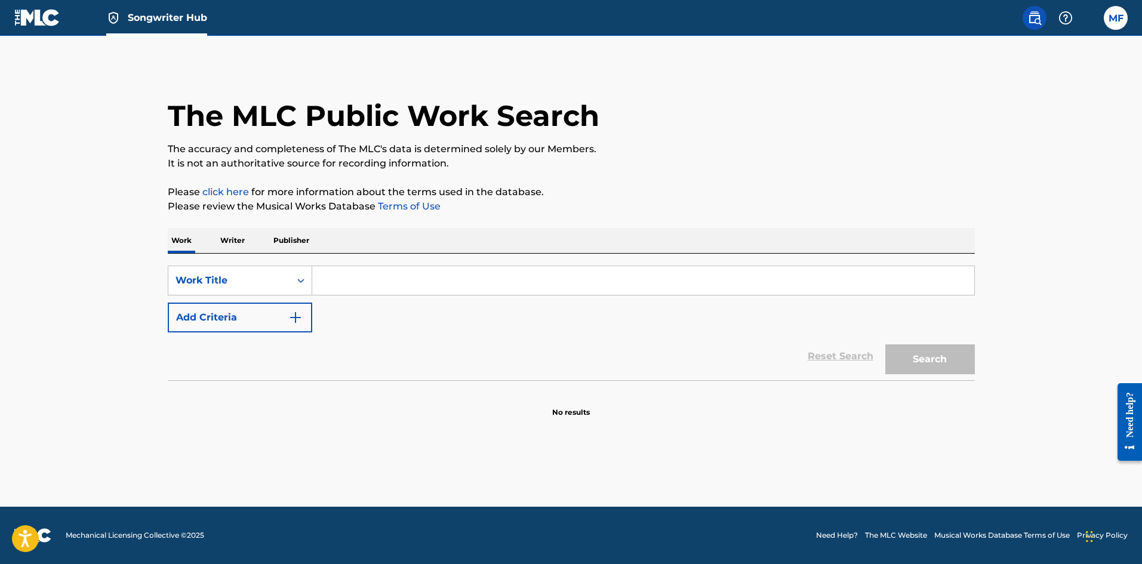
click at [431, 292] on input "Search Form" at bounding box center [643, 280] width 662 height 29
click at [885, 344] on button "Search" at bounding box center [930, 359] width 90 height 30
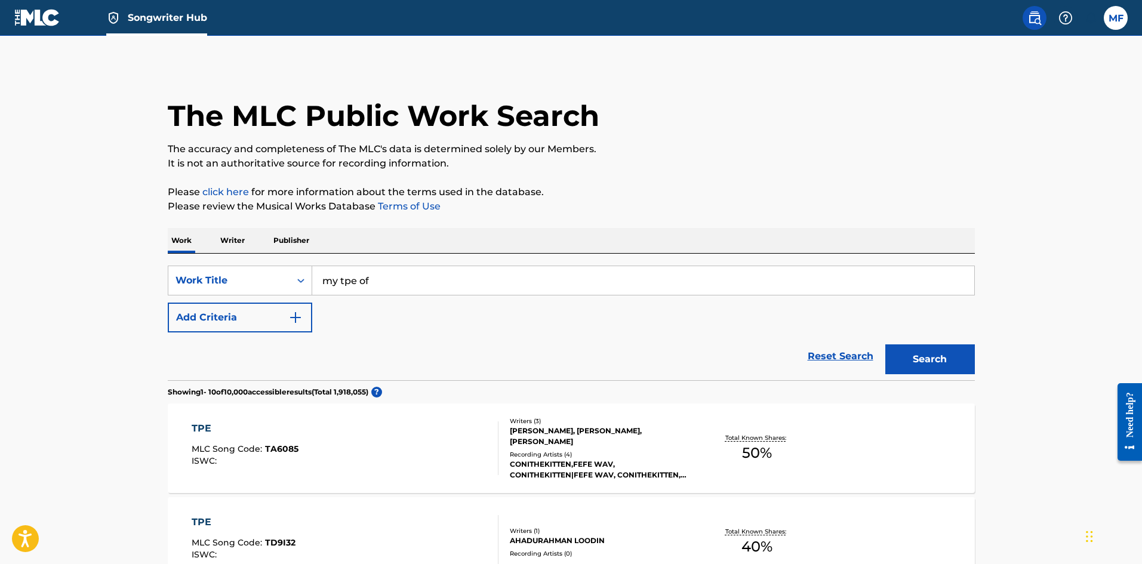
click at [341, 279] on input "my tpe of" at bounding box center [643, 280] width 662 height 29
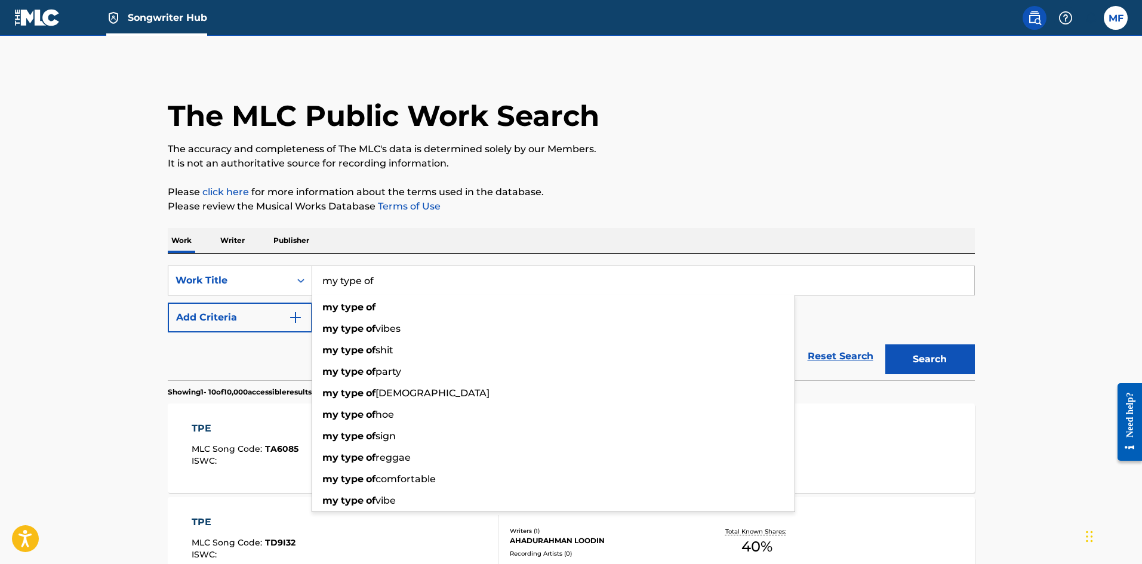
type input "my type of"
click at [885, 344] on button "Search" at bounding box center [930, 359] width 90 height 30
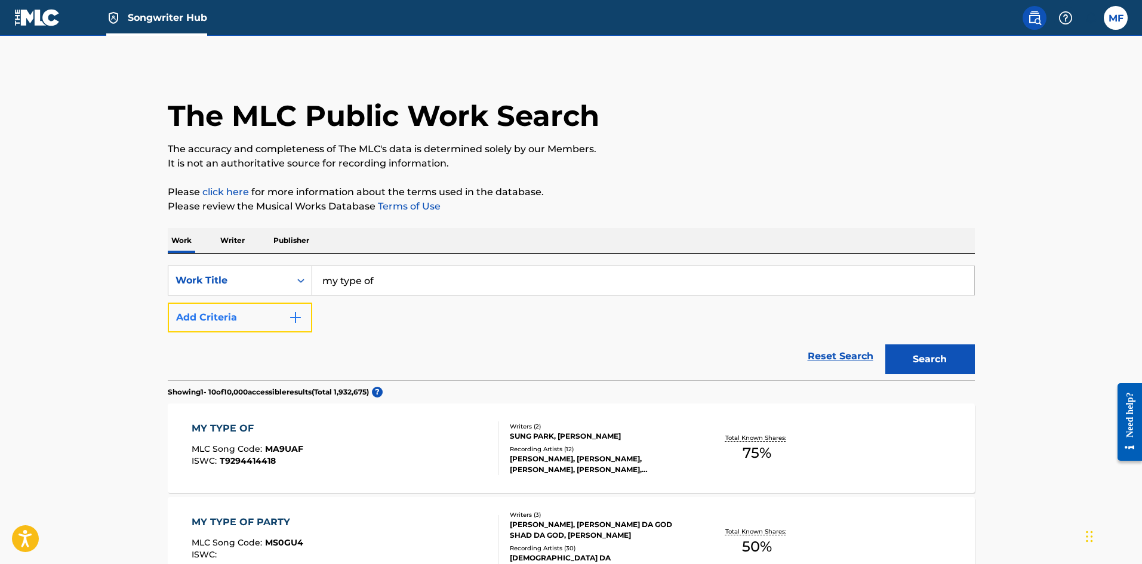
click at [286, 322] on button "Add Criteria" at bounding box center [240, 318] width 144 height 30
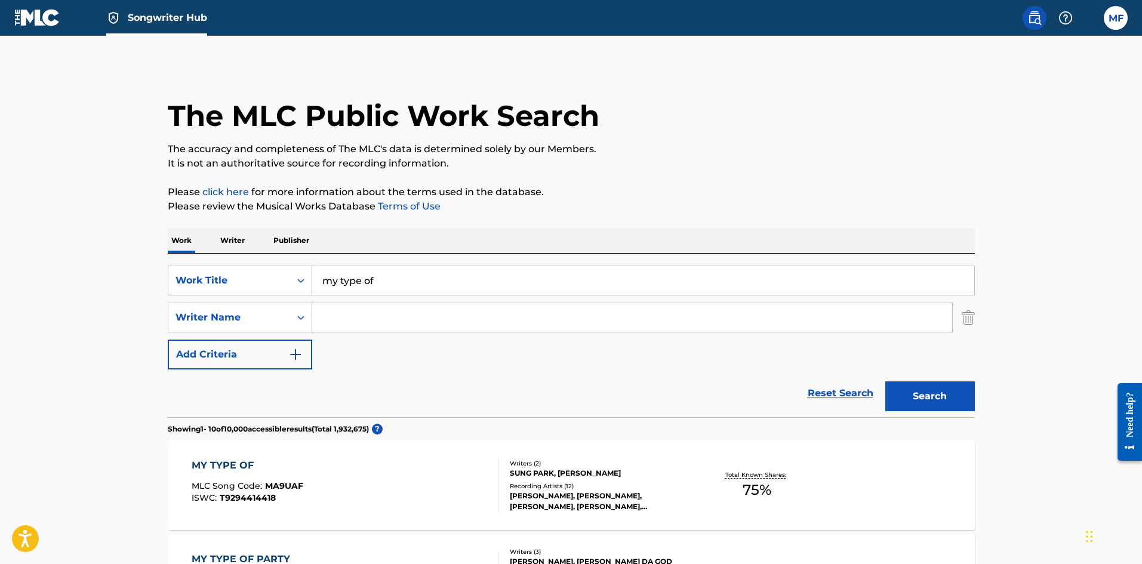
click at [357, 319] on input "Search Form" at bounding box center [632, 317] width 640 height 29
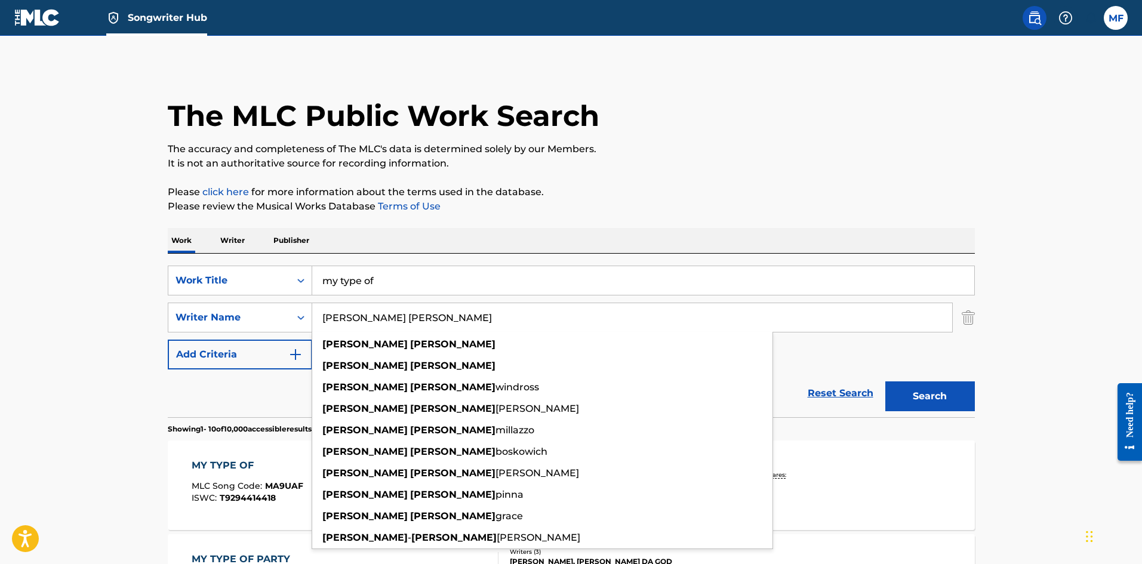
click at [885, 381] on button "Search" at bounding box center [930, 396] width 90 height 30
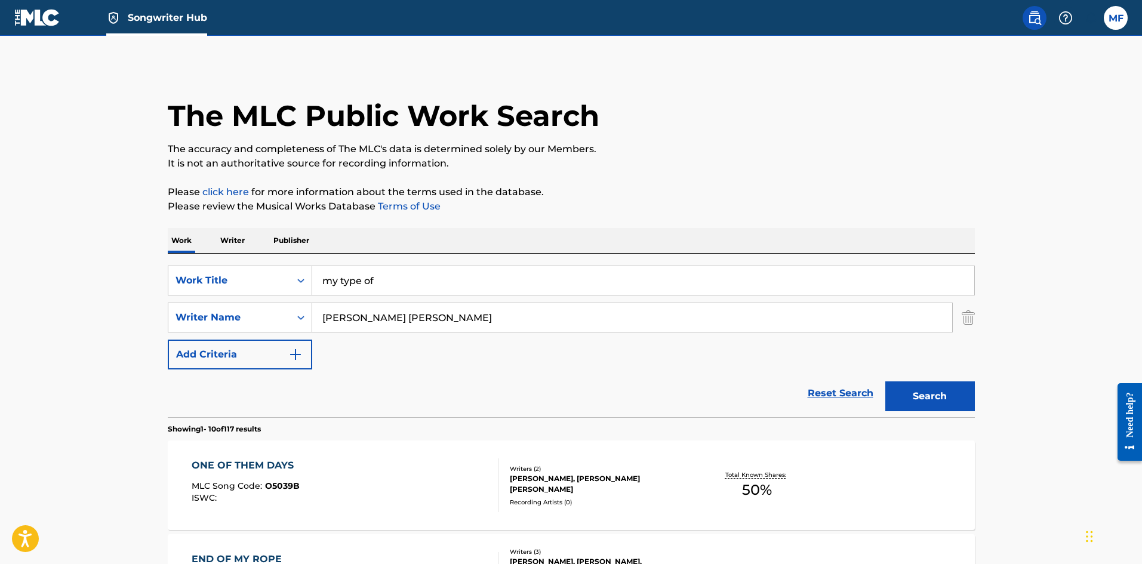
drag, startPoint x: 393, startPoint y: 325, endPoint x: 253, endPoint y: 301, distance: 141.8
click at [253, 301] on div "SearchWithCriteriade070a30-19a4-4566-bbb4-158a0f169a4c Work Title my type of Se…" at bounding box center [571, 318] width 807 height 104
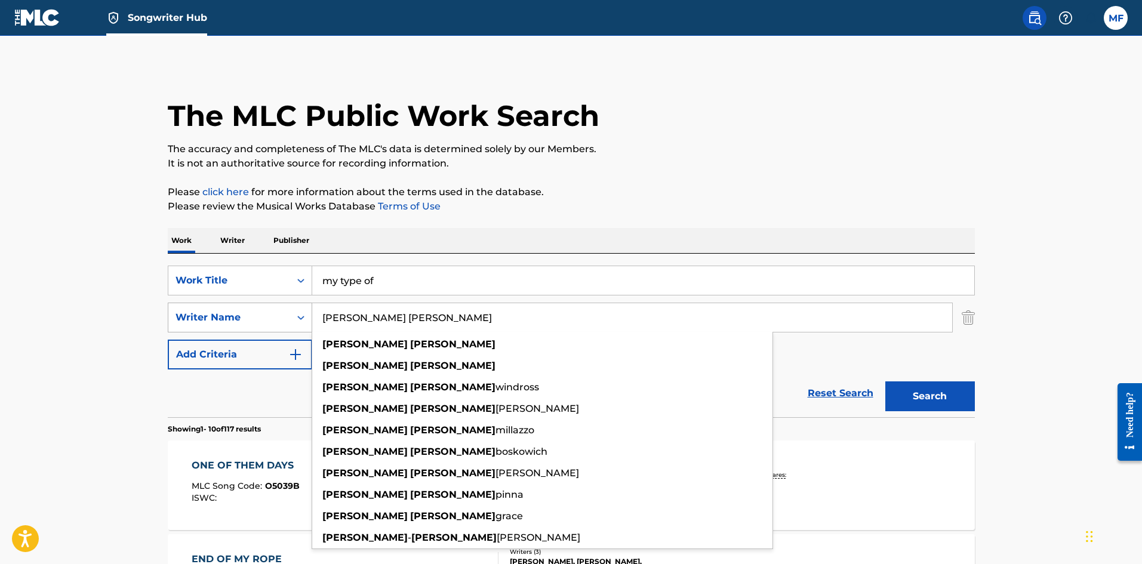
drag, startPoint x: 392, startPoint y: 324, endPoint x: 272, endPoint y: 310, distance: 120.7
click at [272, 310] on div "SearchWithCriteriab081c8d9-a04f-4231-ae8d-dea5a6a93aa2 Writer Name [PERSON_NAME…" at bounding box center [571, 318] width 807 height 30
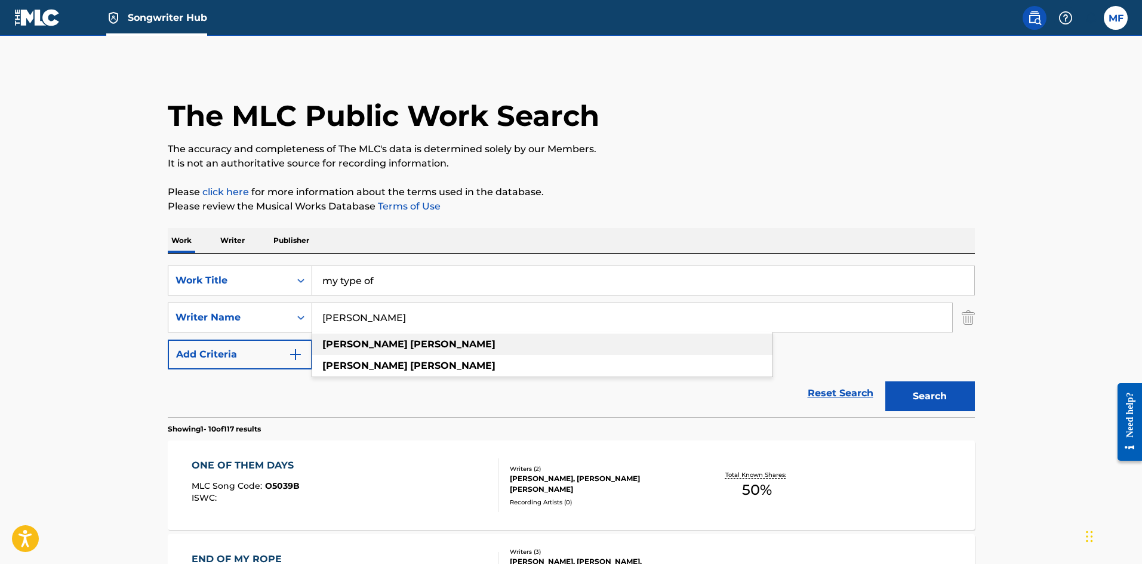
type input "[PERSON_NAME]"
click at [351, 345] on strong "[PERSON_NAME]" at bounding box center [364, 343] width 85 height 11
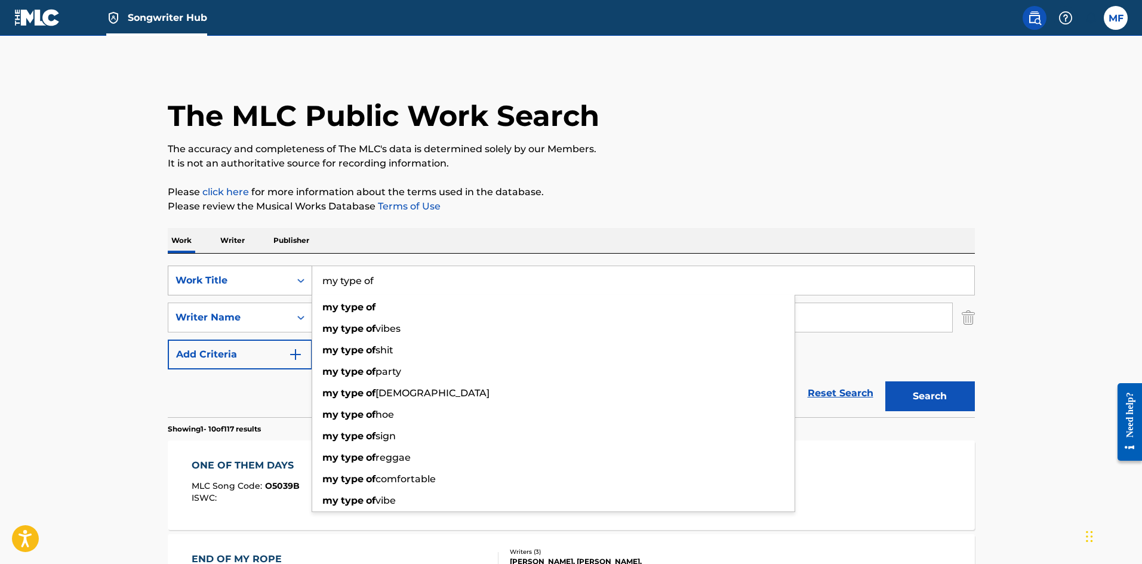
drag, startPoint x: 383, startPoint y: 282, endPoint x: 288, endPoint y: 276, distance: 94.5
click at [288, 276] on div "SearchWithCriteriade070a30-19a4-4566-bbb4-158a0f169a4c Work Title my type of my…" at bounding box center [571, 281] width 807 height 30
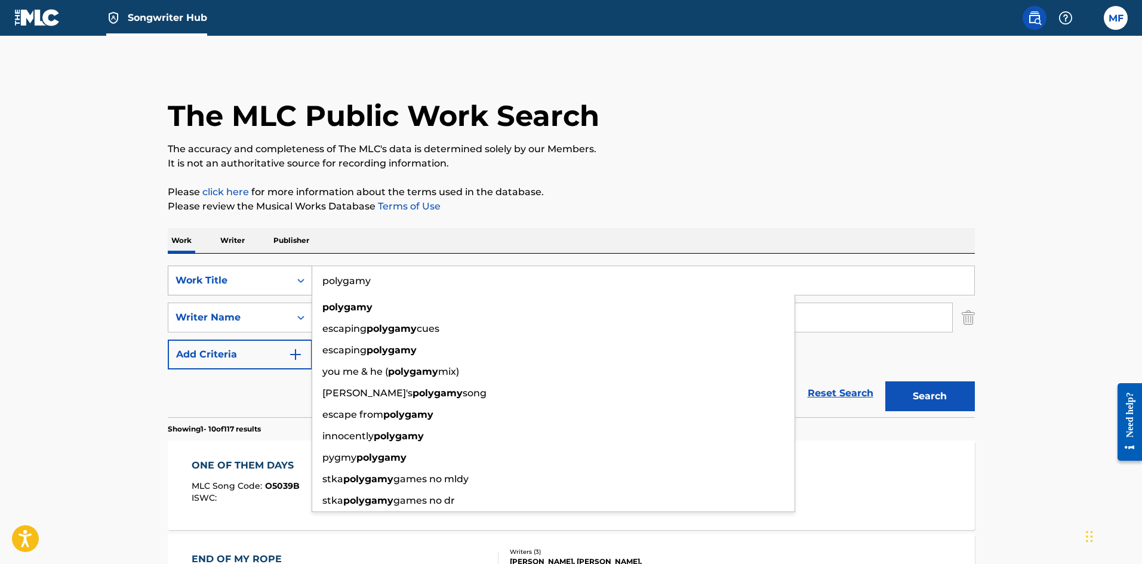
type input "polygamy"
click at [885, 381] on button "Search" at bounding box center [930, 396] width 90 height 30
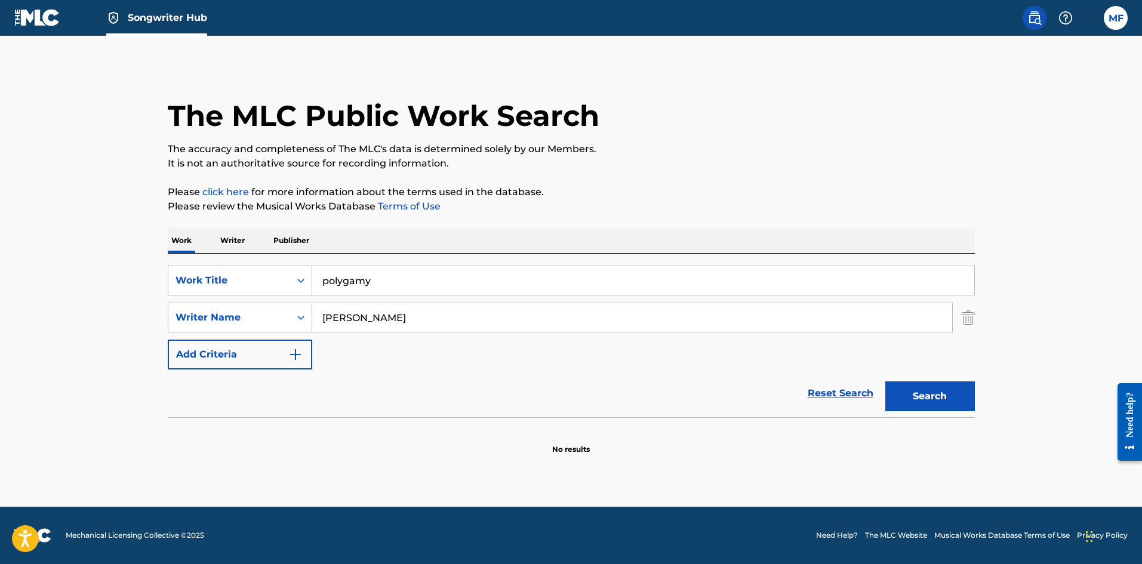
drag, startPoint x: 376, startPoint y: 281, endPoint x: 277, endPoint y: 283, distance: 99.1
click at [277, 283] on div "SearchWithCriteriade070a30-19a4-4566-bbb4-158a0f169a4c Work Title polygamy" at bounding box center [571, 281] width 807 height 30
type input "a"
type input "s"
type input "d4y"
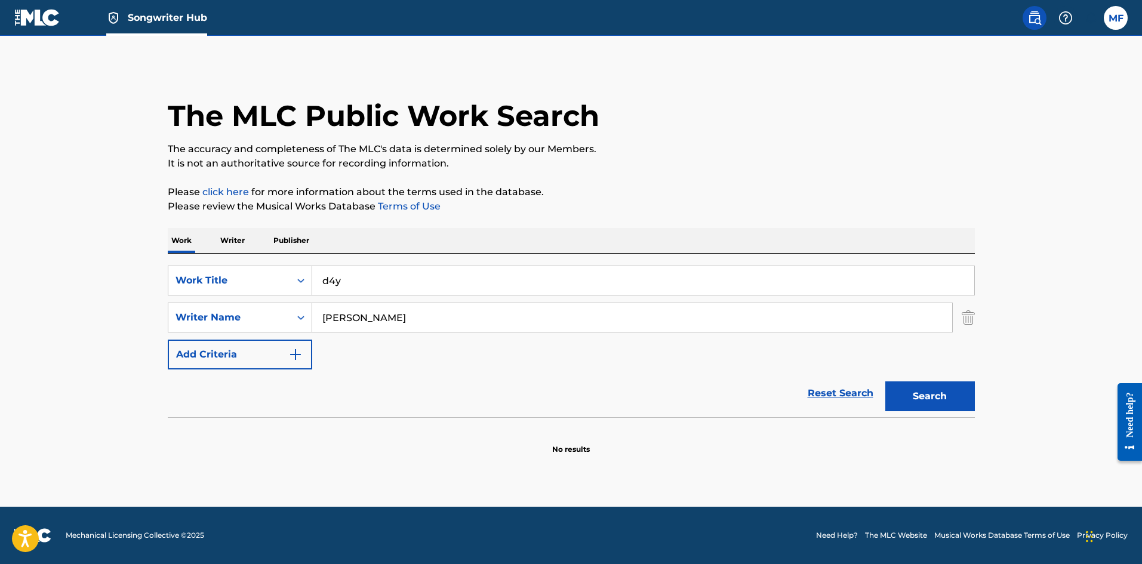
click at [539, 443] on section "No results" at bounding box center [571, 439] width 807 height 31
click at [921, 400] on button "Search" at bounding box center [930, 396] width 90 height 30
drag, startPoint x: 417, startPoint y: 316, endPoint x: 286, endPoint y: 299, distance: 131.8
click at [286, 299] on div "SearchWithCriteriade070a30-19a4-4566-bbb4-158a0f169a4c Work Title d4y SearchWit…" at bounding box center [571, 318] width 807 height 104
click at [929, 414] on div "Search" at bounding box center [926, 393] width 95 height 48
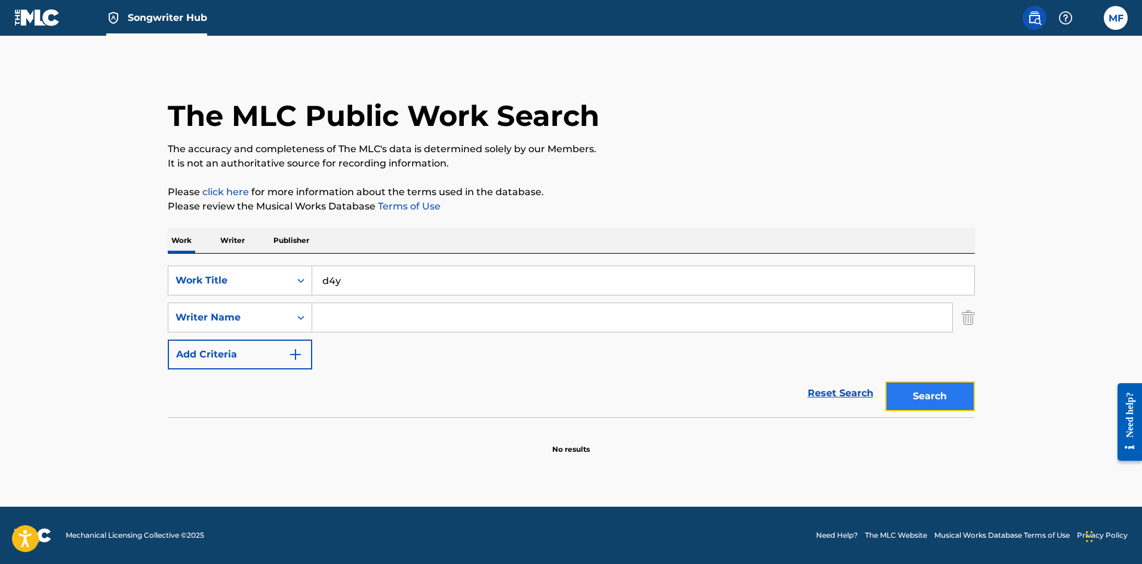
click at [934, 387] on button "Search" at bounding box center [930, 396] width 90 height 30
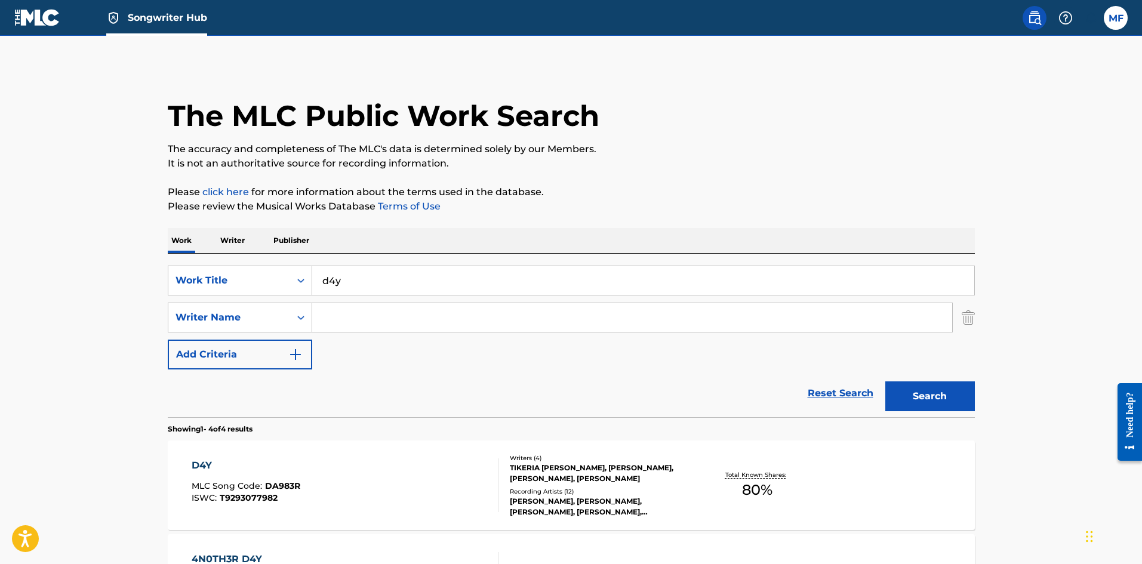
click at [386, 492] on div "D4Y MLC Song Code : DA983R ISWC : T9293077982" at bounding box center [345, 485] width 307 height 54
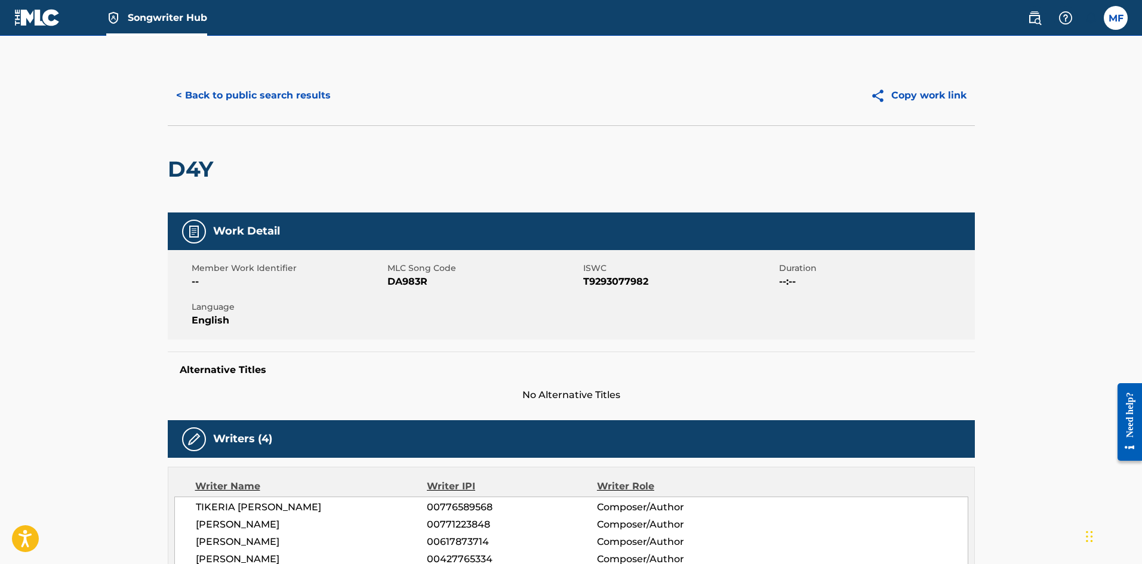
drag, startPoint x: 367, startPoint y: 523, endPoint x: 190, endPoint y: 521, distance: 177.3
click at [190, 521] on div "[PERSON_NAME] 00776589568 Composer/Author [PERSON_NAME] 00771223848 Composer/Au…" at bounding box center [571, 533] width 794 height 73
copy span "[PERSON_NAME]"
click at [232, 91] on button "< Back to public search results" at bounding box center [253, 96] width 171 height 30
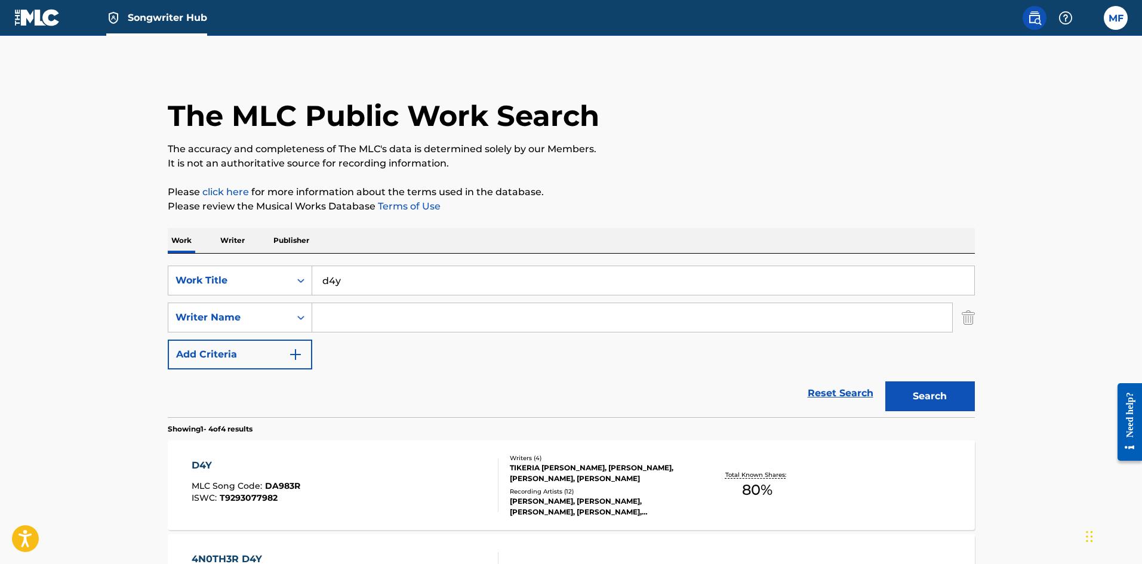
click at [161, 20] on span "Songwriter Hub" at bounding box center [167, 18] width 79 height 14
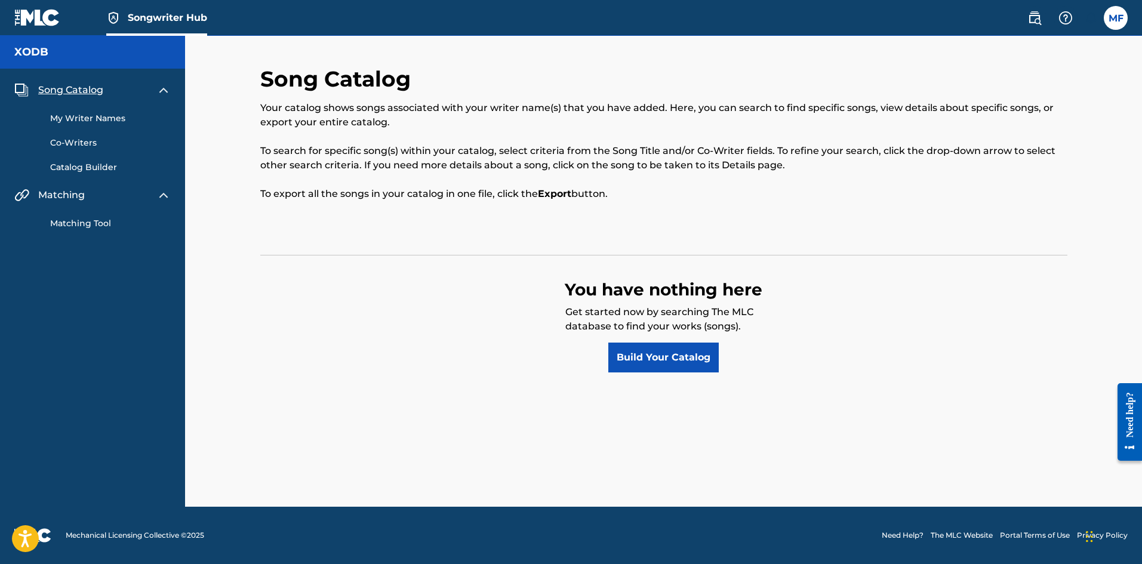
click at [104, 124] on link "My Writer Names" at bounding box center [110, 118] width 121 height 13
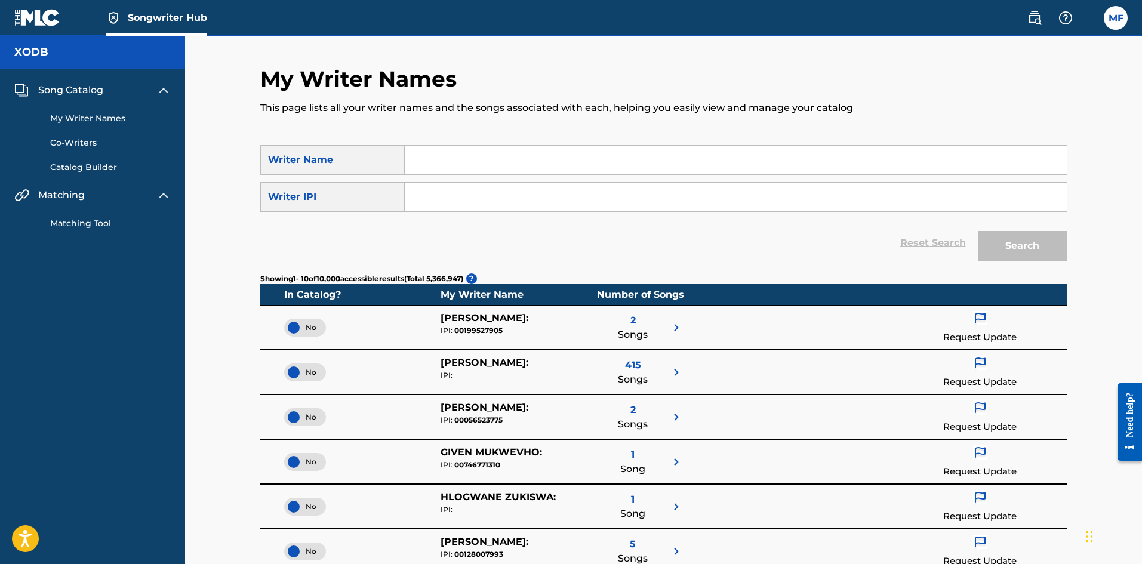
click at [461, 158] on input "Search Form" at bounding box center [736, 160] width 662 height 29
paste input "[PERSON_NAME]"
type input "[PERSON_NAME]"
click at [1049, 242] on button "Search" at bounding box center [1022, 246] width 90 height 30
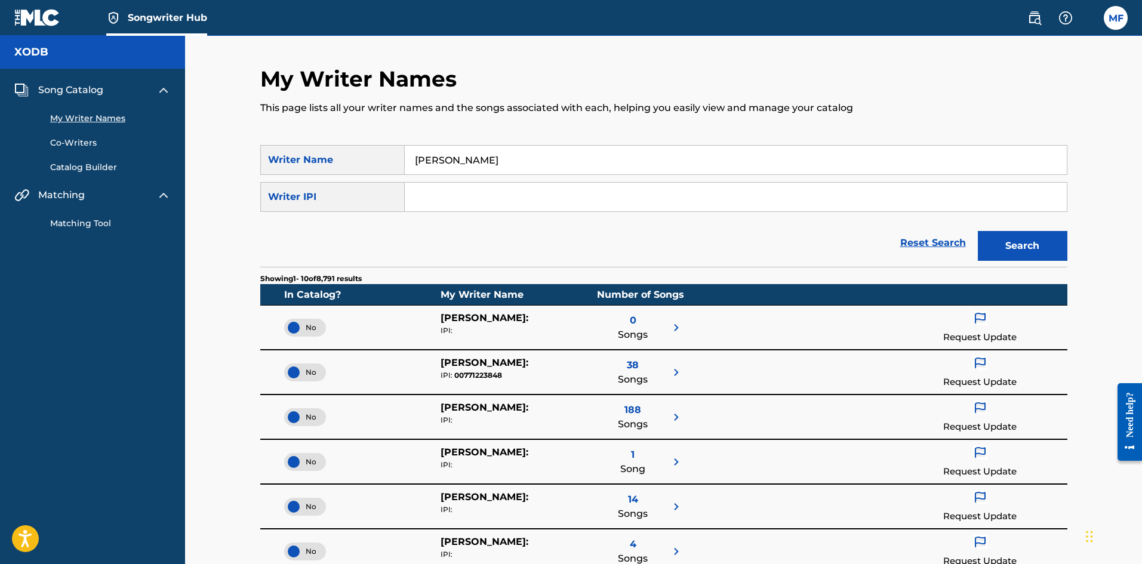
click at [633, 364] on span "38" at bounding box center [633, 365] width 12 height 14
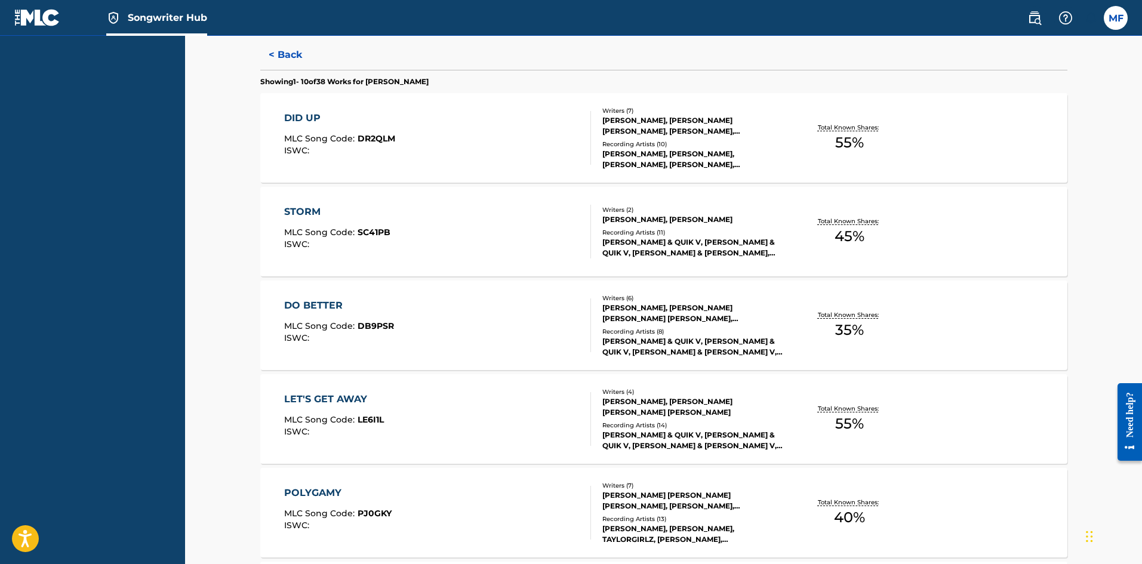
scroll to position [233, 0]
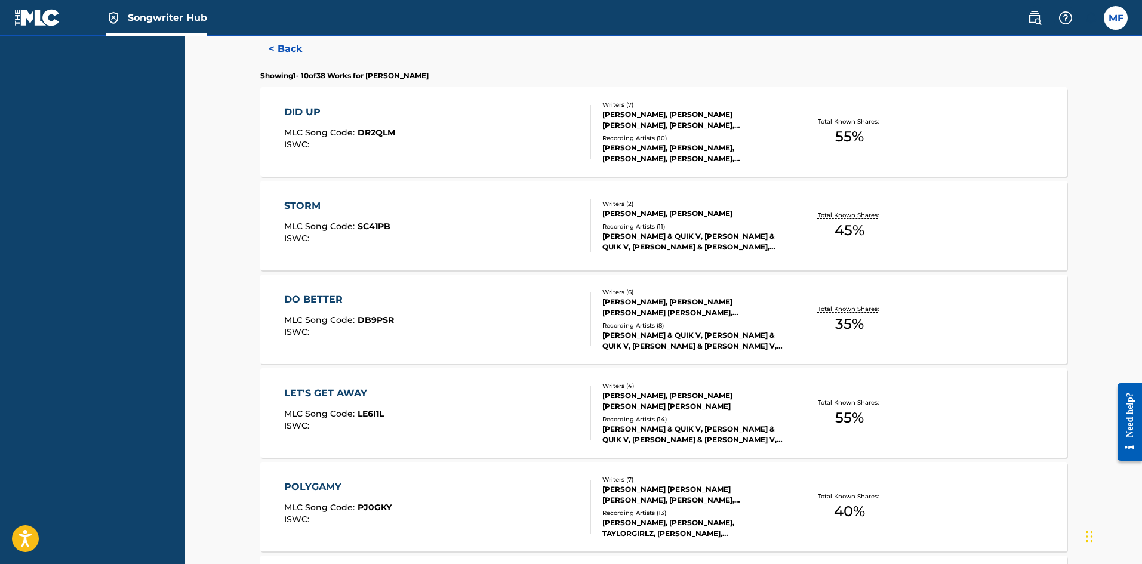
click at [510, 309] on div "DO BETTER MLC Song Code : DB9PSR ISWC :" at bounding box center [437, 319] width 307 height 54
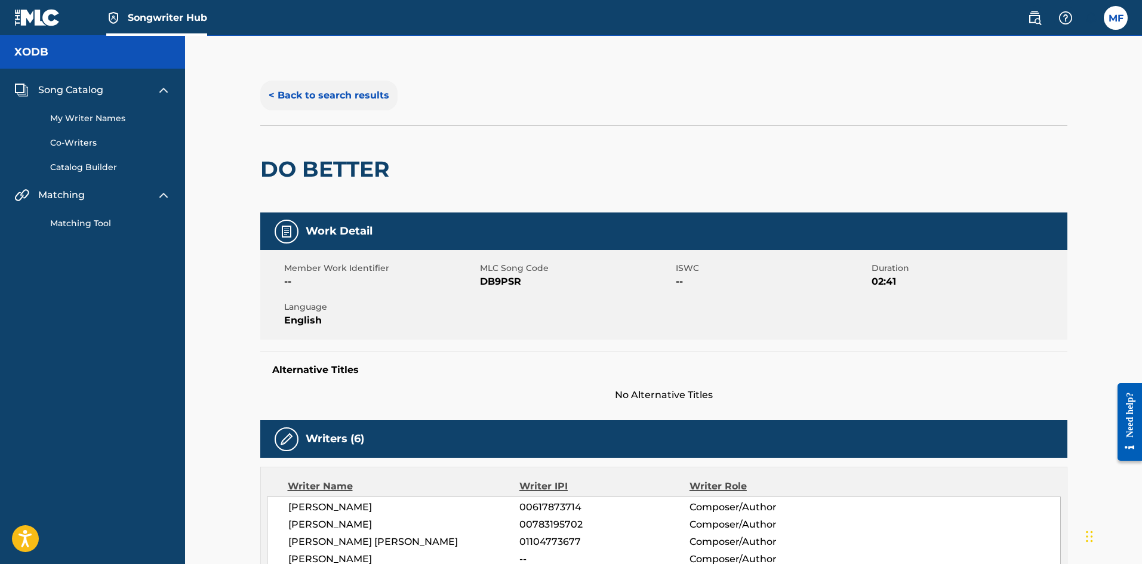
click at [280, 93] on button "< Back to search results" at bounding box center [328, 96] width 137 height 30
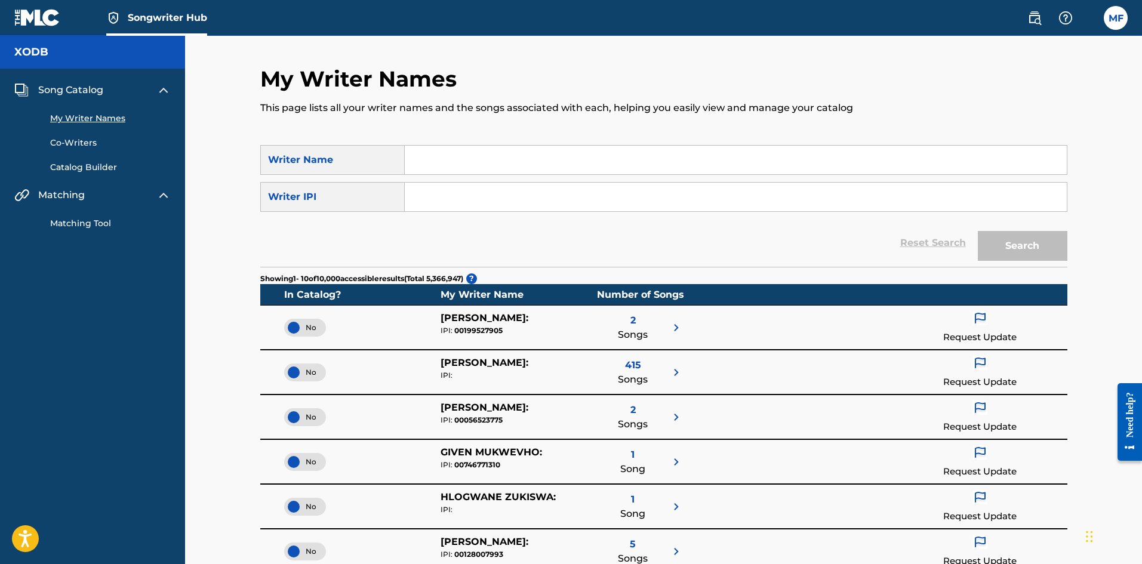
click at [92, 87] on span "Song Catalog" at bounding box center [70, 90] width 65 height 14
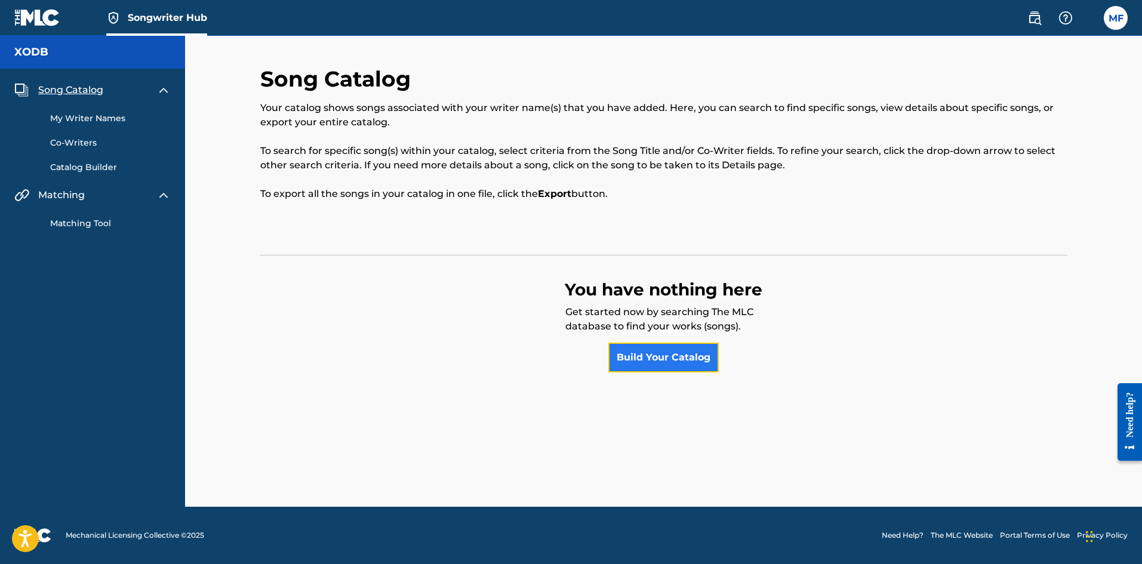
click at [639, 360] on link "Build Your Catalog" at bounding box center [663, 358] width 110 height 30
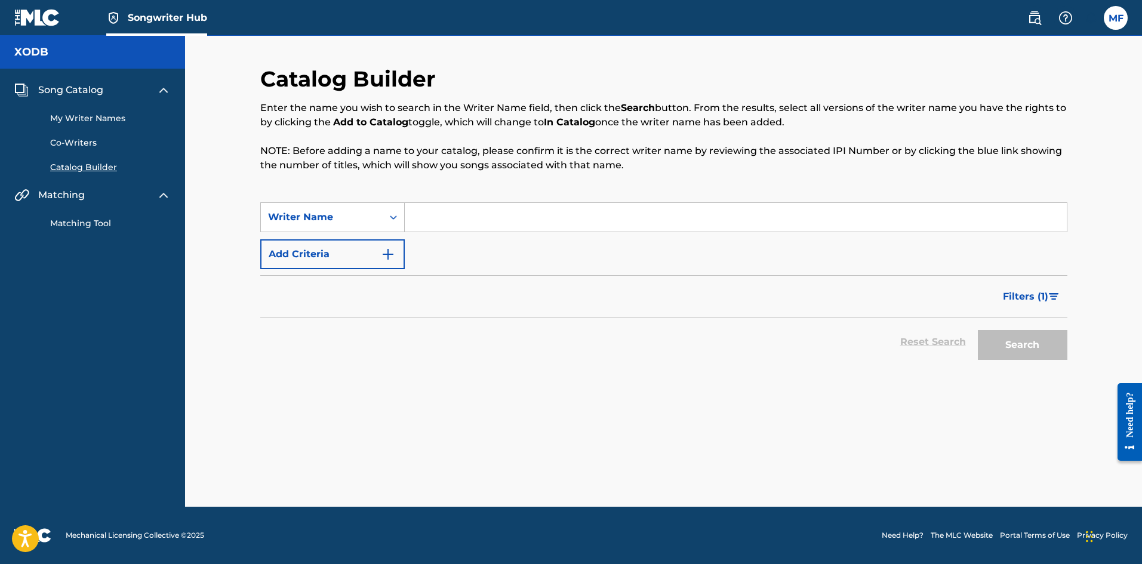
click at [489, 209] on input "Search Form" at bounding box center [736, 217] width 662 height 29
paste input "[PERSON_NAME]"
type input "[PERSON_NAME]"
click at [1049, 342] on button "Search" at bounding box center [1022, 345] width 90 height 30
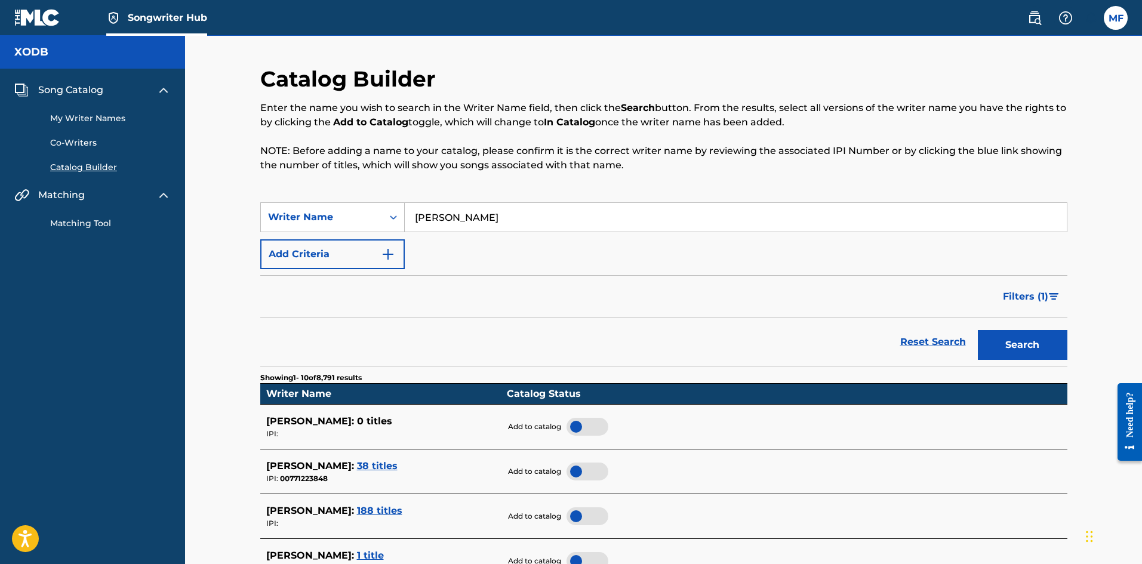
click at [397, 460] on span "38 titles" at bounding box center [377, 465] width 41 height 11
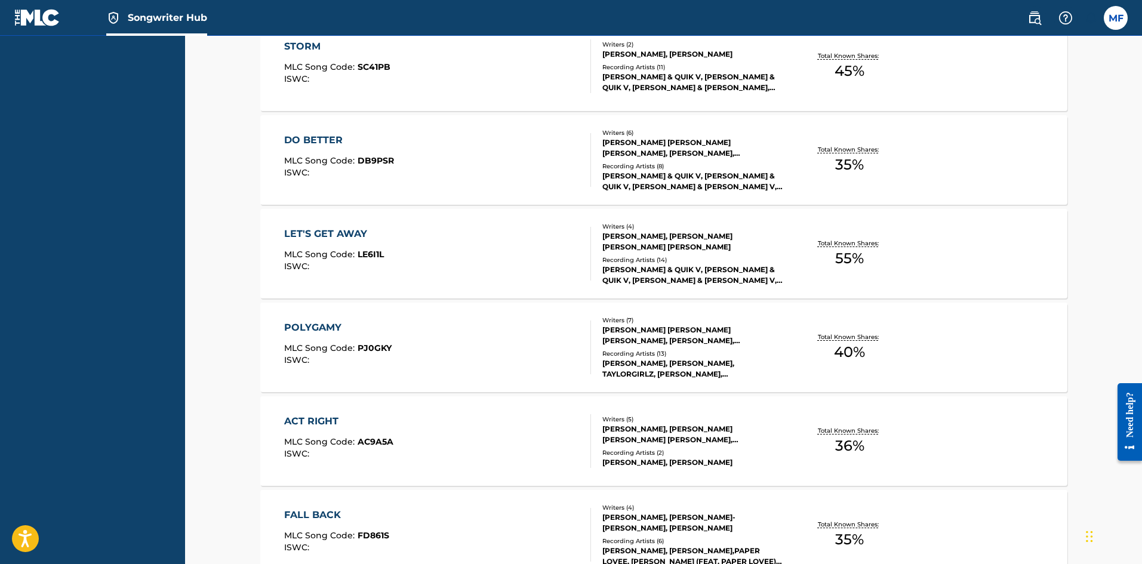
scroll to position [493, 0]
click at [507, 439] on div "ACT RIGHT MLC Song Code : AC9A5A ISWC :" at bounding box center [437, 439] width 307 height 54
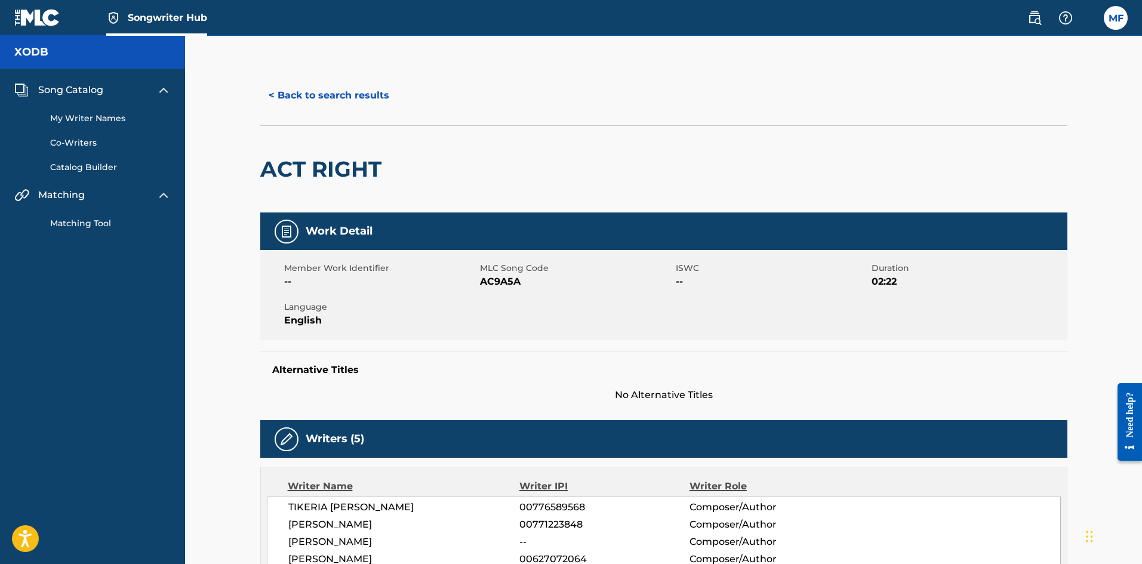
click at [337, 488] on div "Writer Name" at bounding box center [404, 486] width 232 height 14
click at [1048, 16] on span at bounding box center [1059, 18] width 74 height 24
click at [1035, 21] on img at bounding box center [1034, 18] width 14 height 14
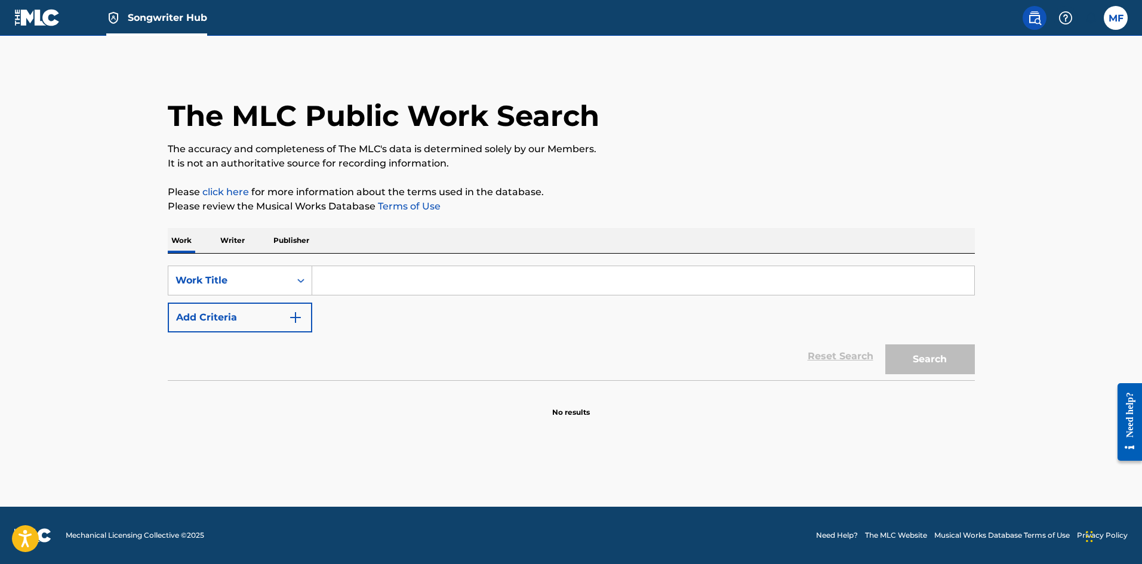
click at [174, 22] on span "Songwriter Hub" at bounding box center [167, 18] width 79 height 14
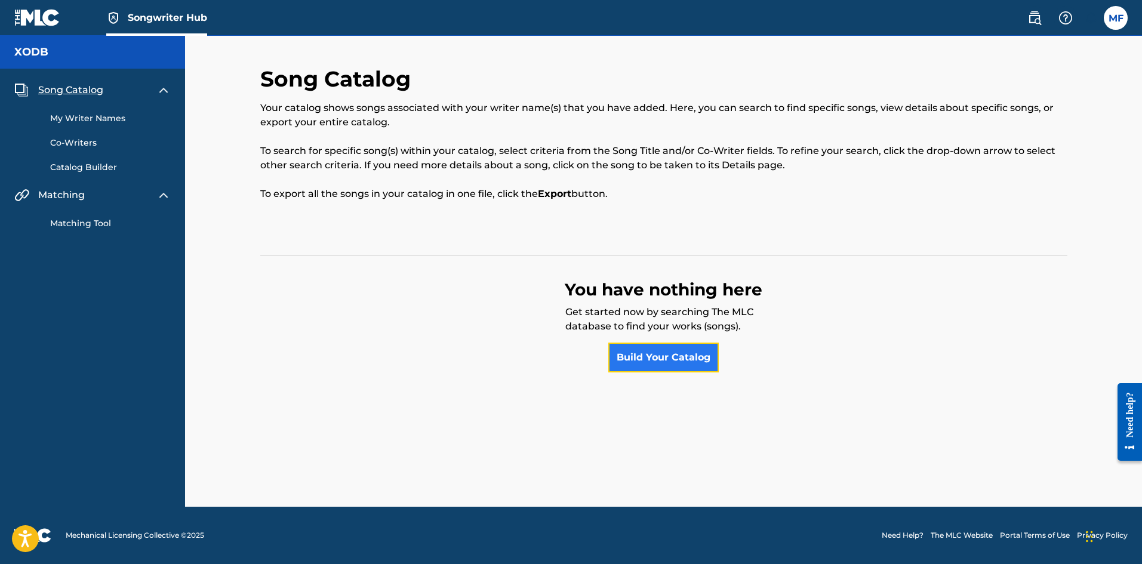
click at [637, 356] on link "Build Your Catalog" at bounding box center [663, 358] width 110 height 30
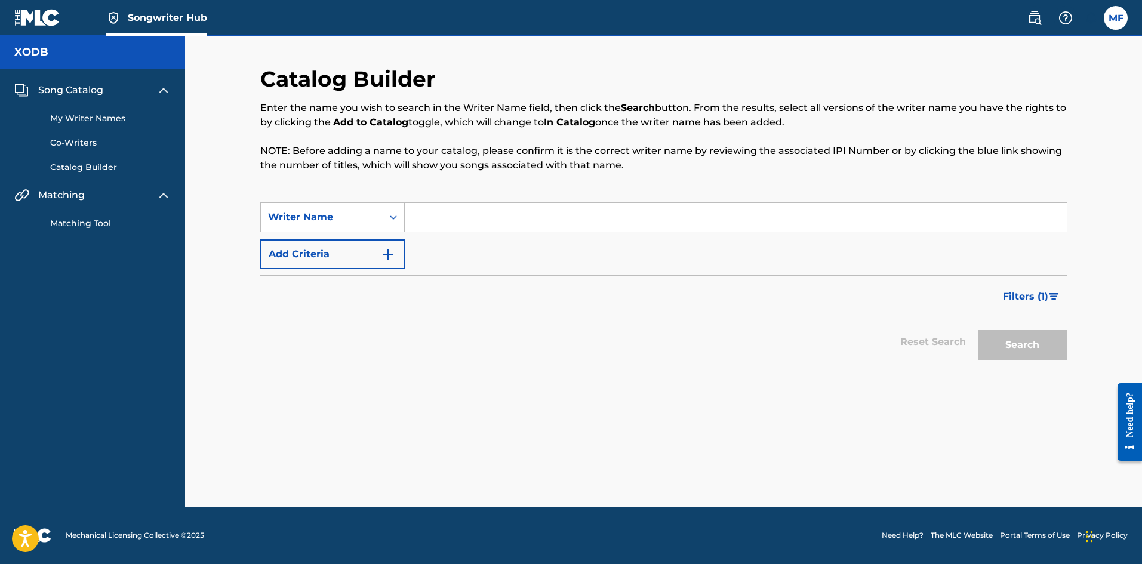
click at [597, 221] on input "Search Form" at bounding box center [736, 217] width 662 height 29
paste input "[PERSON_NAME]"
type input "[PERSON_NAME]"
click at [1019, 343] on button "Search" at bounding box center [1022, 345] width 90 height 30
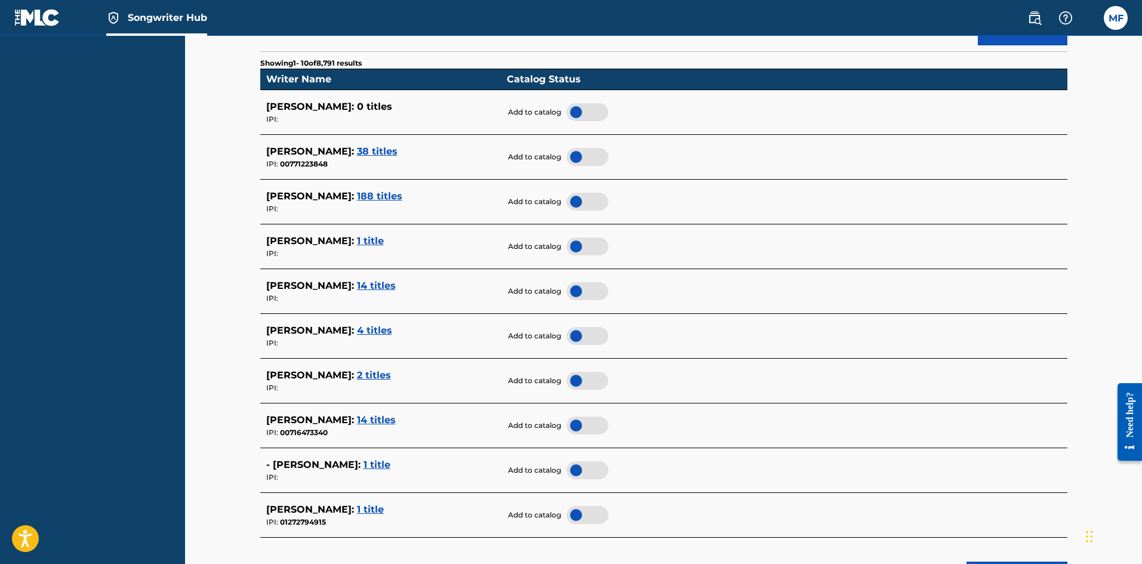
scroll to position [313, 0]
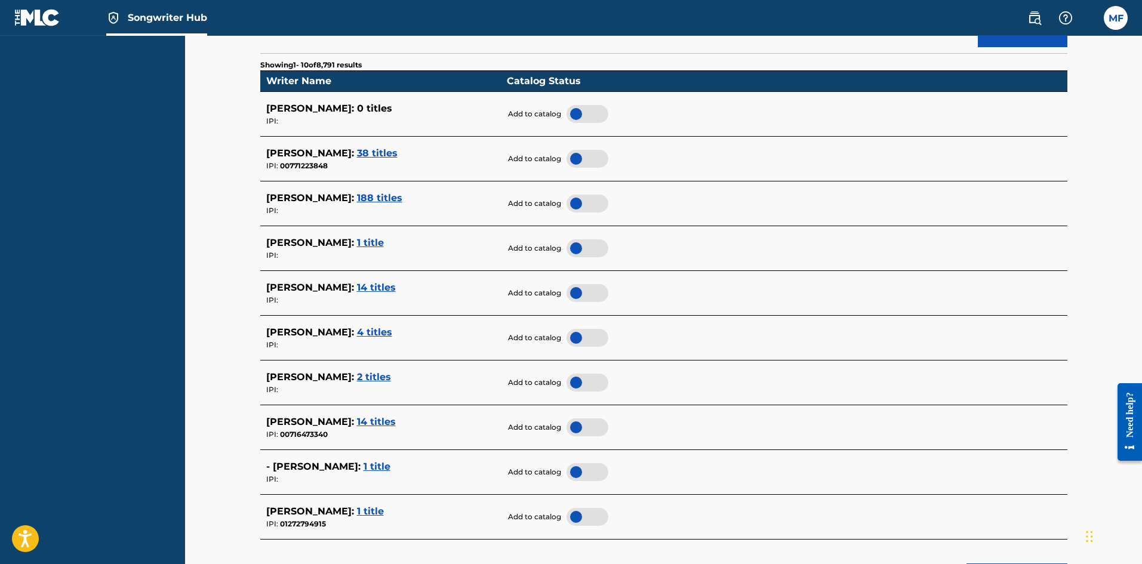
click at [397, 156] on span "38 titles" at bounding box center [377, 152] width 41 height 11
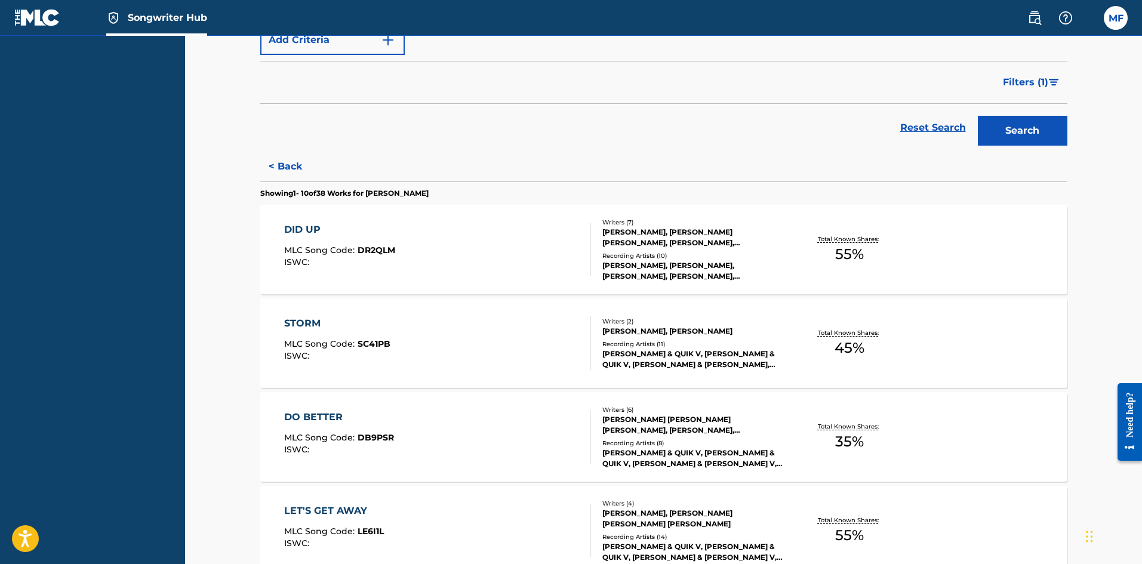
scroll to position [217, 0]
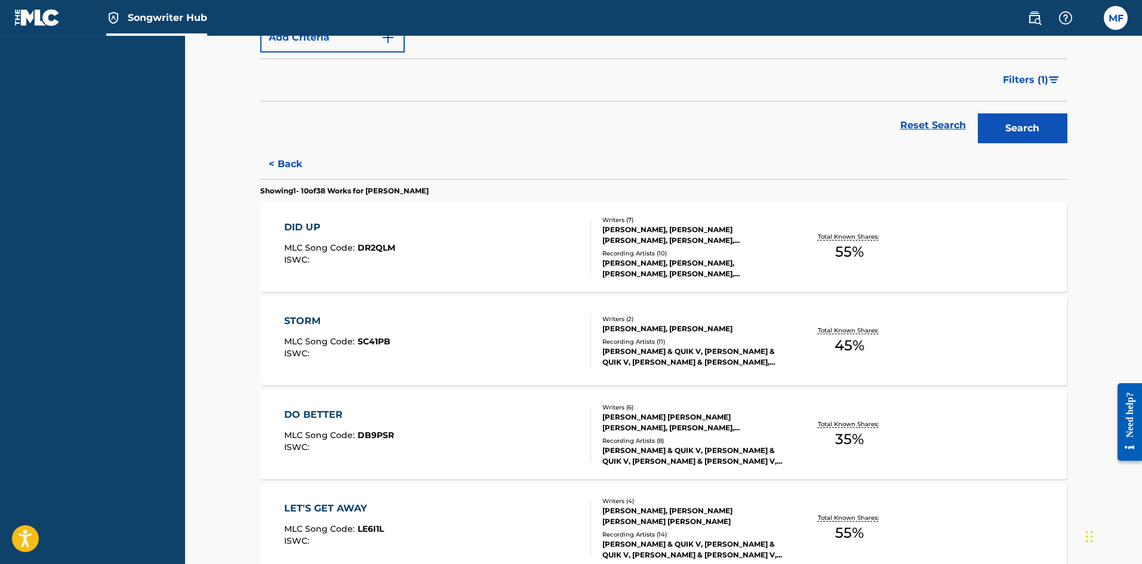
click at [473, 433] on div "DO BETTER MLC Song Code : DB9PSR ISWC :" at bounding box center [437, 435] width 307 height 54
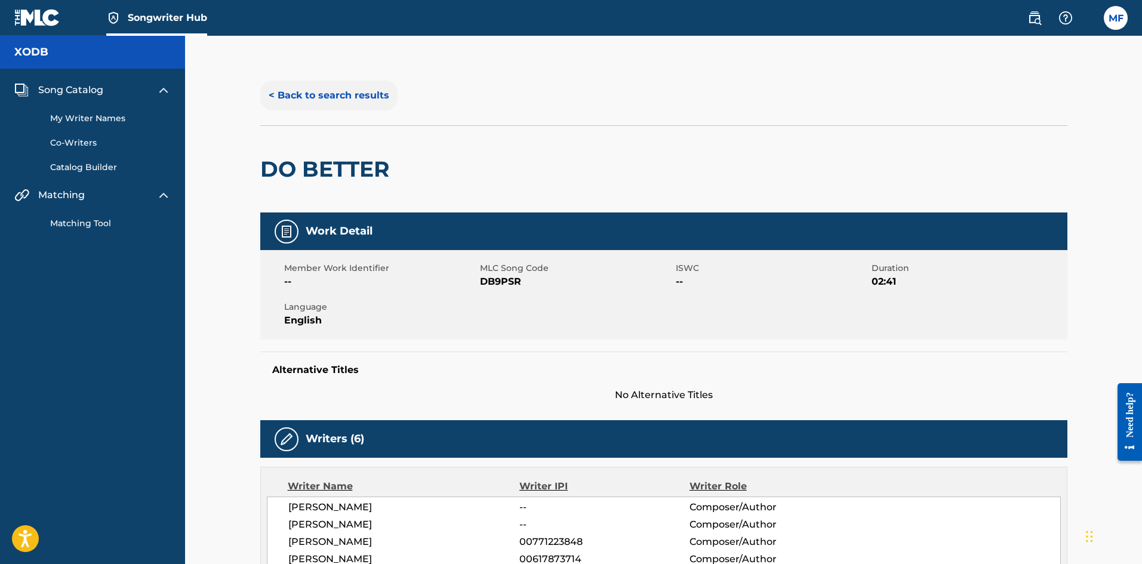
click at [378, 96] on button "< Back to search results" at bounding box center [328, 96] width 137 height 30
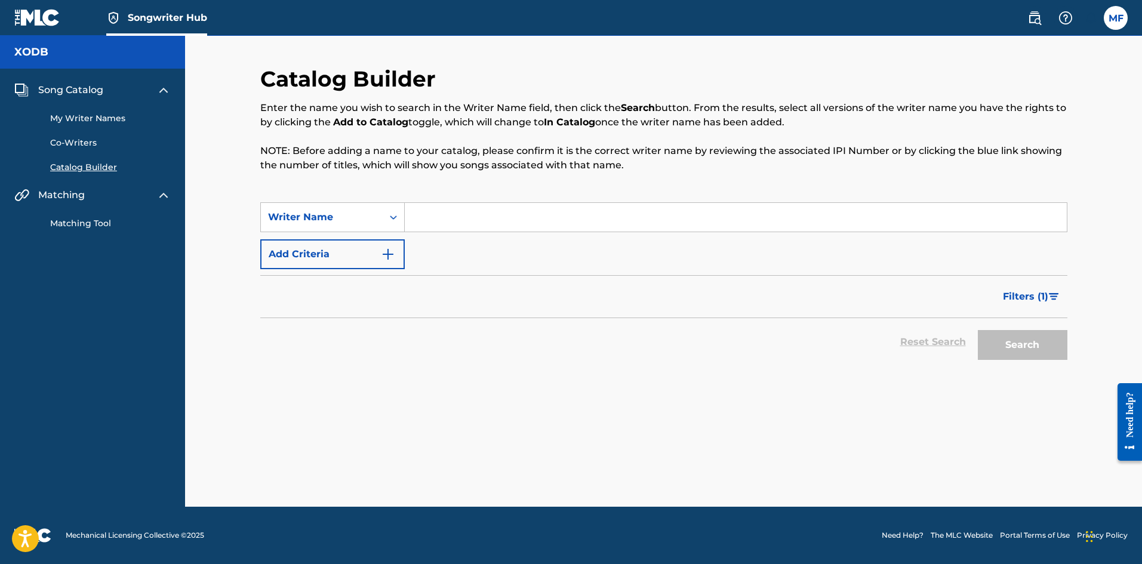
click at [583, 218] on input "Search Form" at bounding box center [736, 217] width 662 height 29
paste input "[PERSON_NAME]"
click at [1022, 349] on button "Search" at bounding box center [1022, 345] width 90 height 30
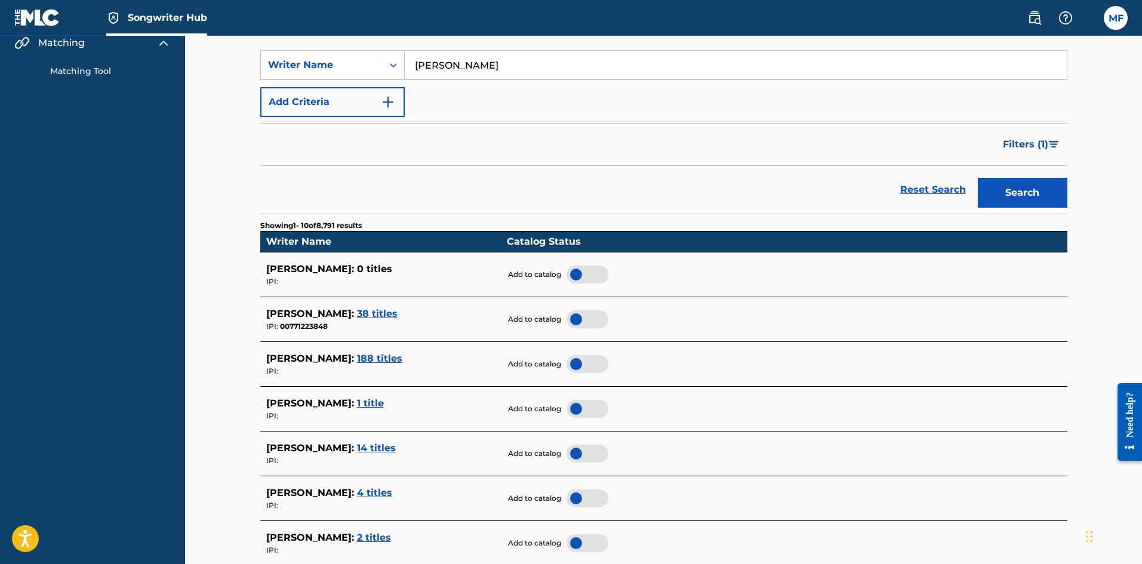
scroll to position [199, 0]
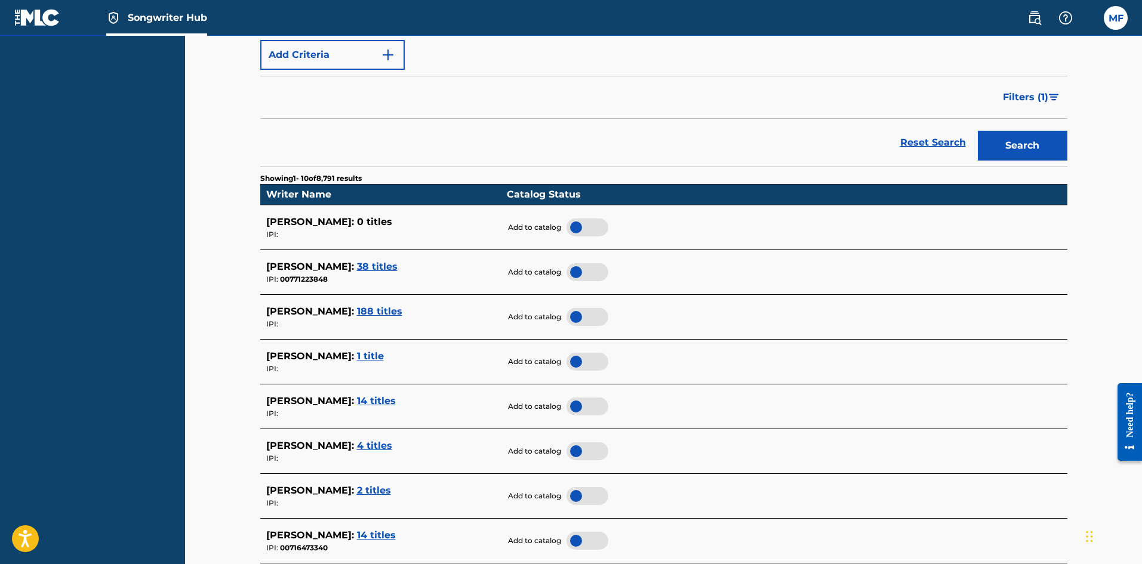
click at [581, 271] on div at bounding box center [587, 272] width 42 height 18
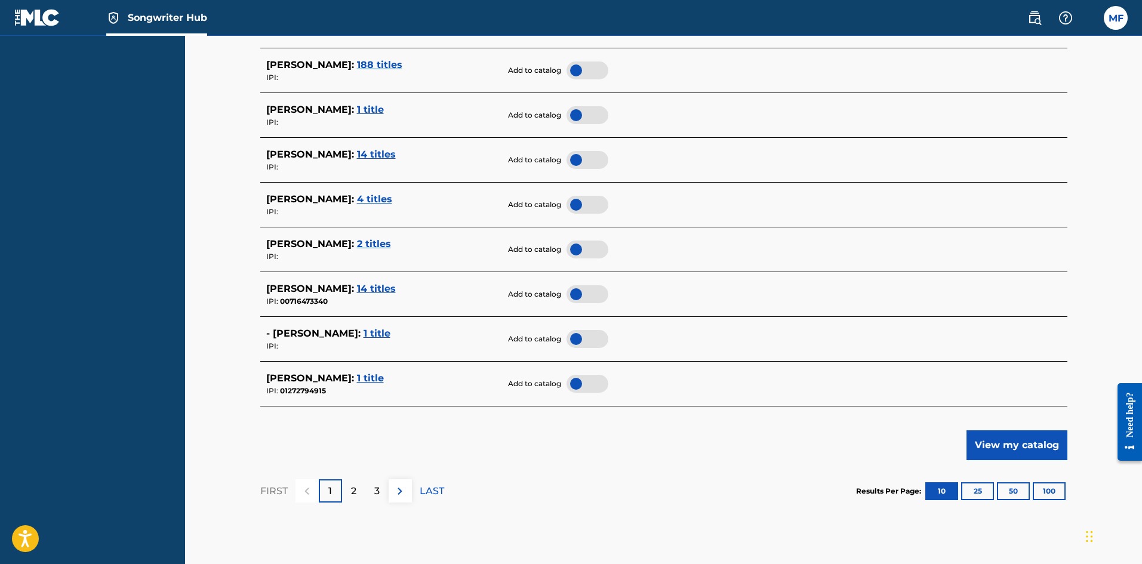
scroll to position [453, 0]
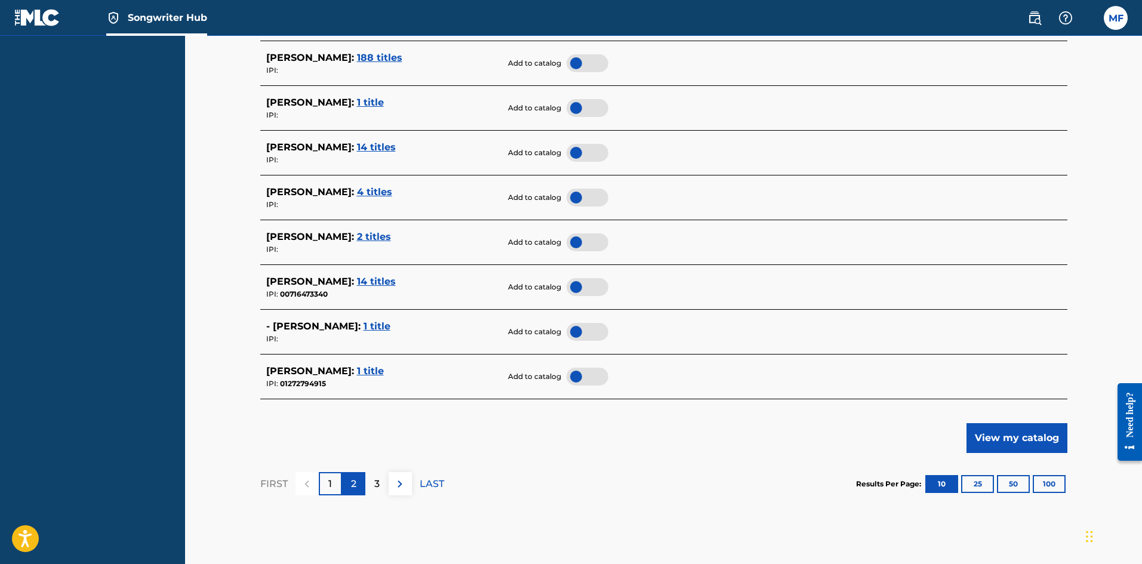
click at [347, 482] on div "2" at bounding box center [353, 483] width 23 height 23
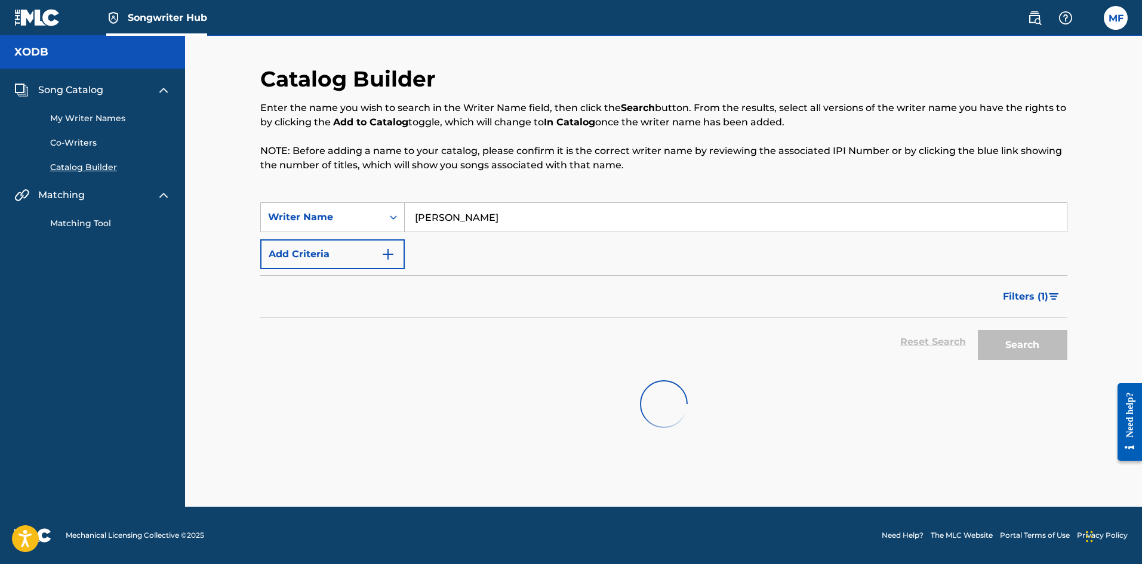
scroll to position [0, 0]
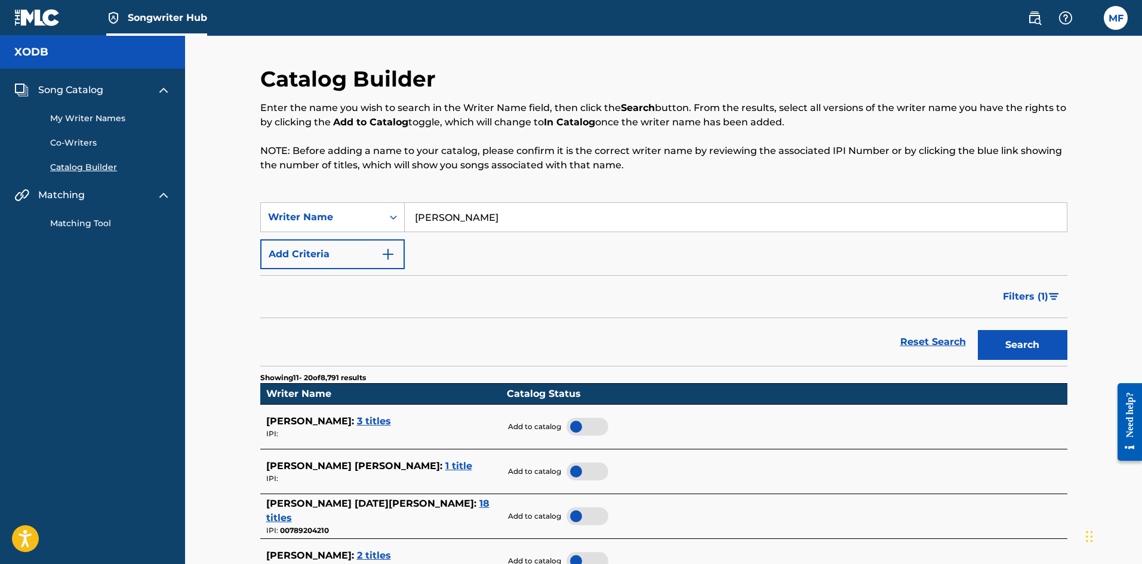
drag, startPoint x: 607, startPoint y: 220, endPoint x: 418, endPoint y: 226, distance: 188.7
click at [418, 226] on input "[PERSON_NAME]" at bounding box center [736, 217] width 662 height 29
paste input "[PERSON_NAME]"
type input "T"
paste input "[PERSON_NAME]"
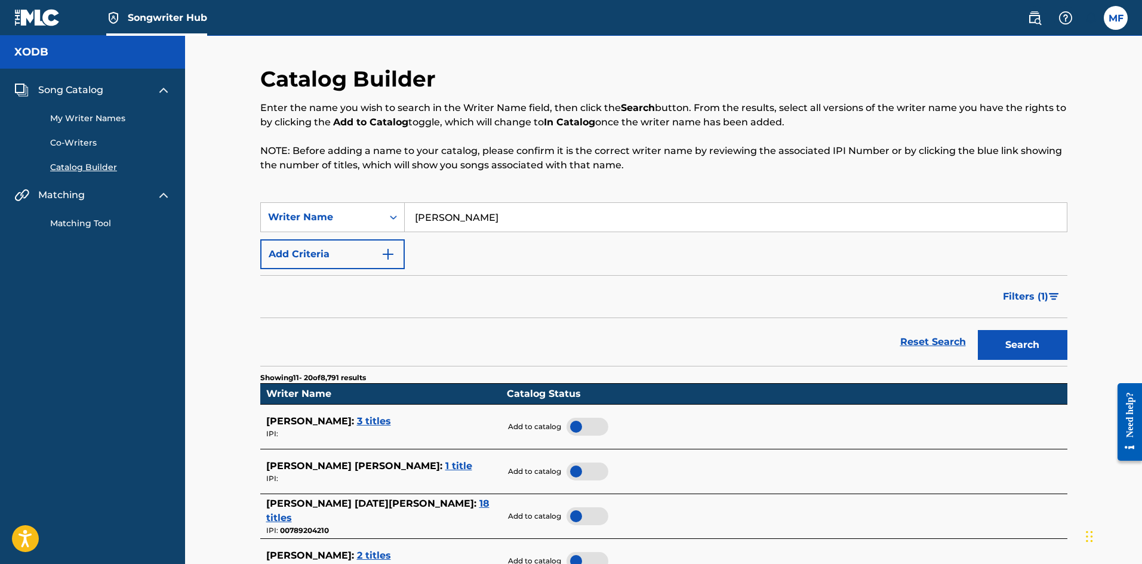
type input "[PERSON_NAME]"
click at [977, 330] on button "Search" at bounding box center [1022, 345] width 90 height 30
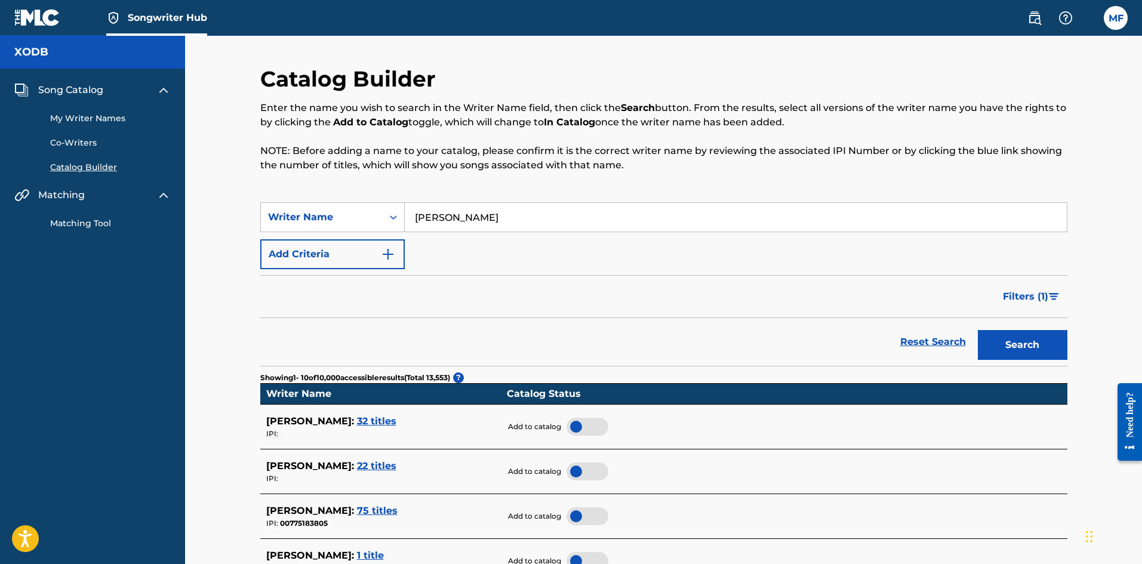
click at [369, 420] on span "32 titles" at bounding box center [376, 420] width 39 height 11
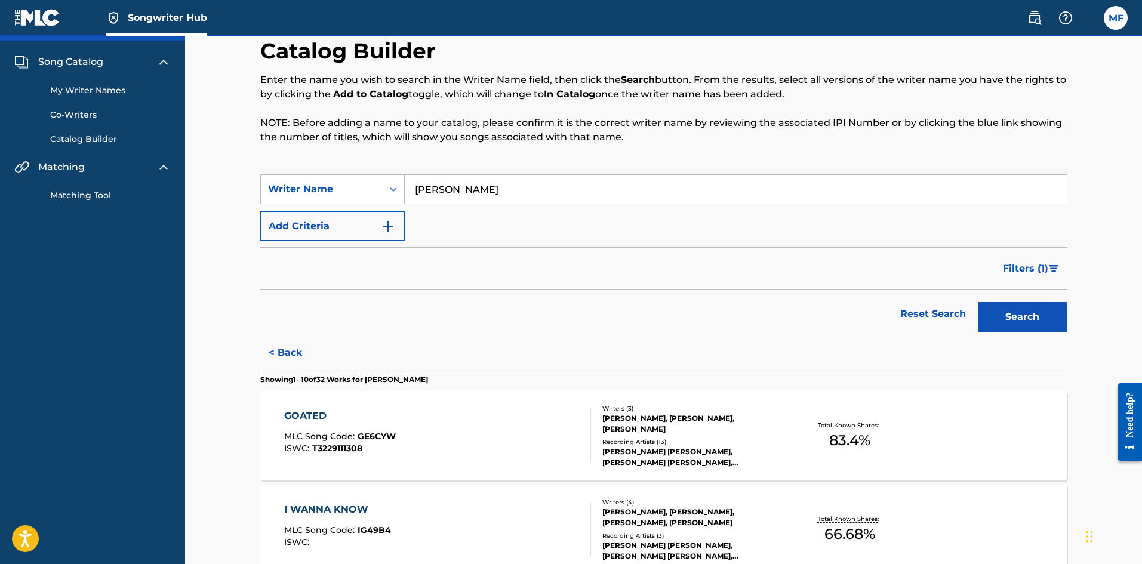
scroll to position [27, 0]
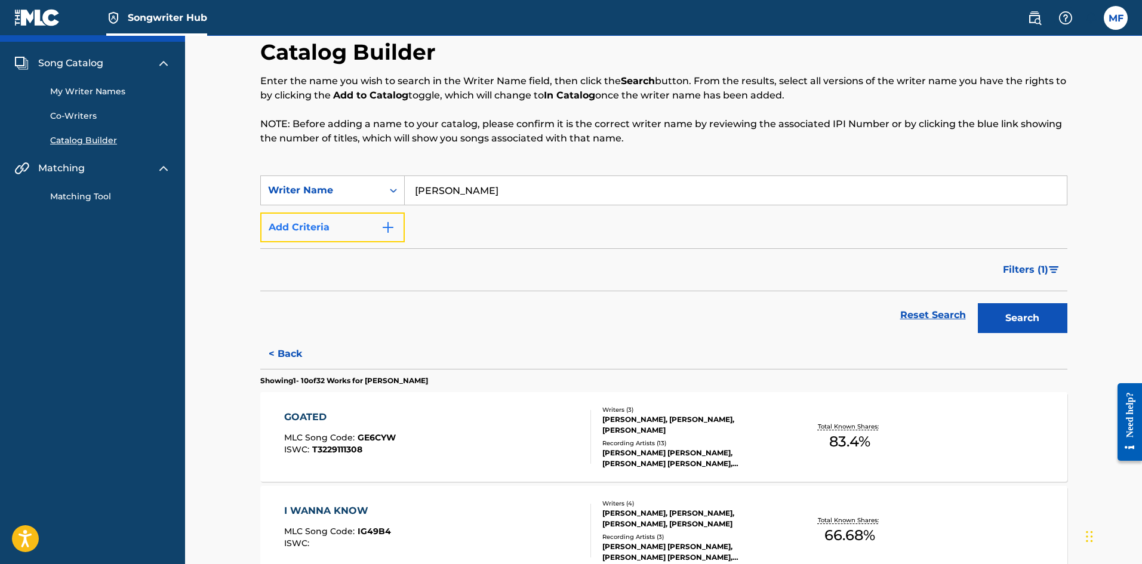
click at [387, 217] on button "Add Criteria" at bounding box center [332, 227] width 144 height 30
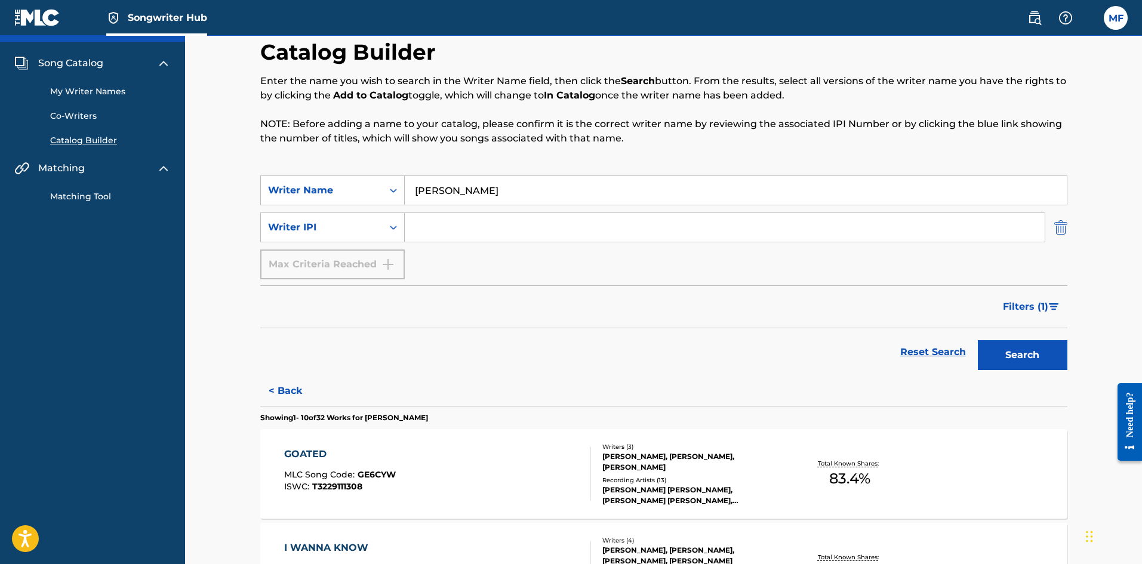
click at [1063, 232] on img "Search Form" at bounding box center [1060, 227] width 13 height 30
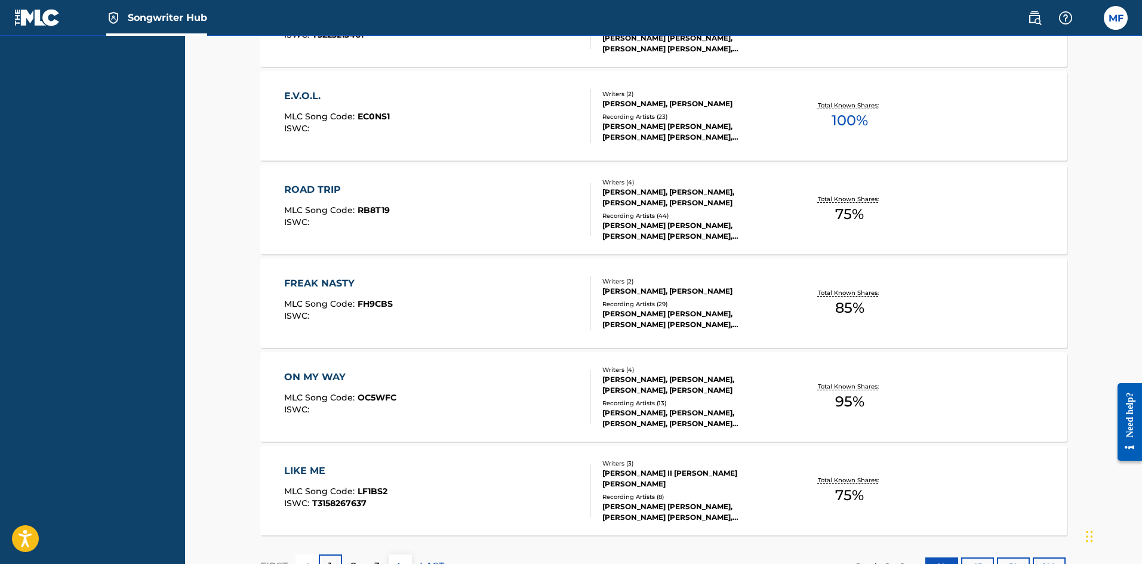
scroll to position [906, 0]
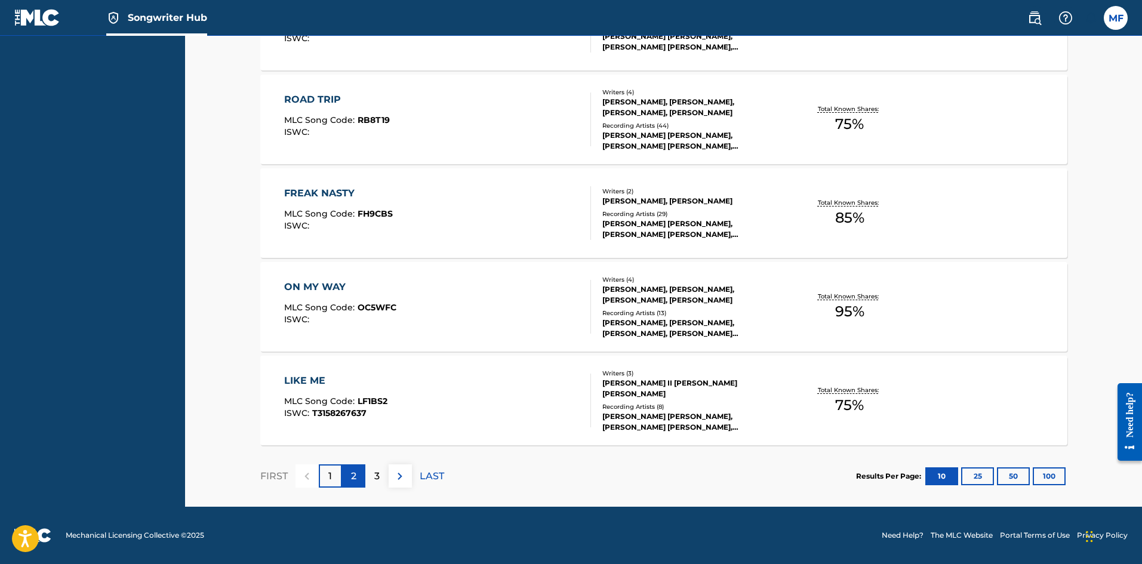
click at [349, 474] on div "2" at bounding box center [353, 475] width 23 height 23
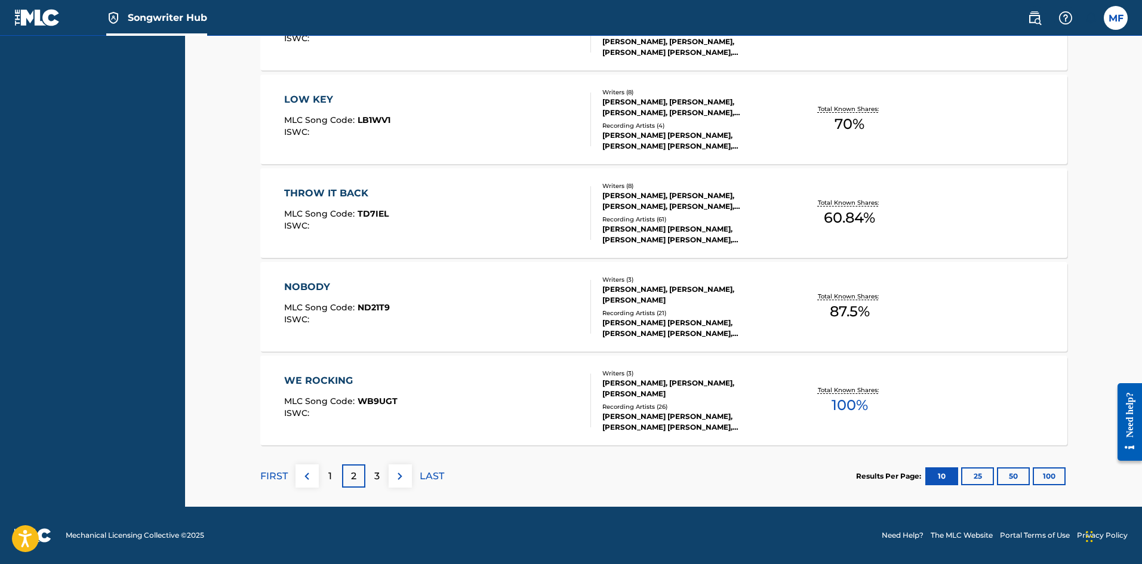
drag, startPoint x: 1145, startPoint y: 90, endPoint x: 25, endPoint y: 81, distance: 1120.2
click at [383, 473] on div "3" at bounding box center [376, 475] width 23 height 23
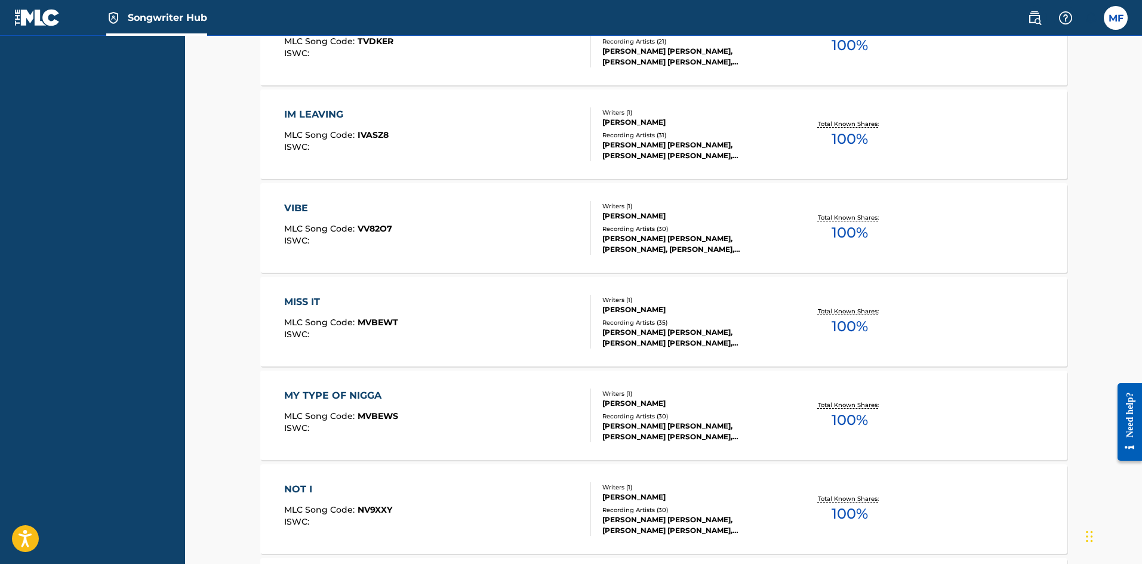
scroll to position [717, 0]
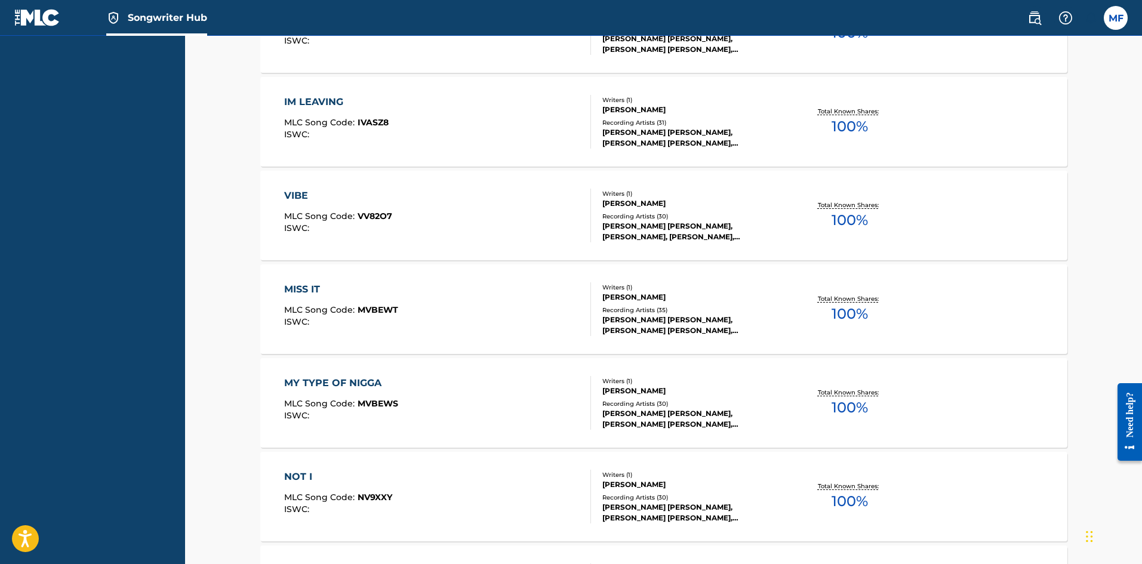
click at [372, 400] on span "MVBEWS" at bounding box center [377, 403] width 41 height 11
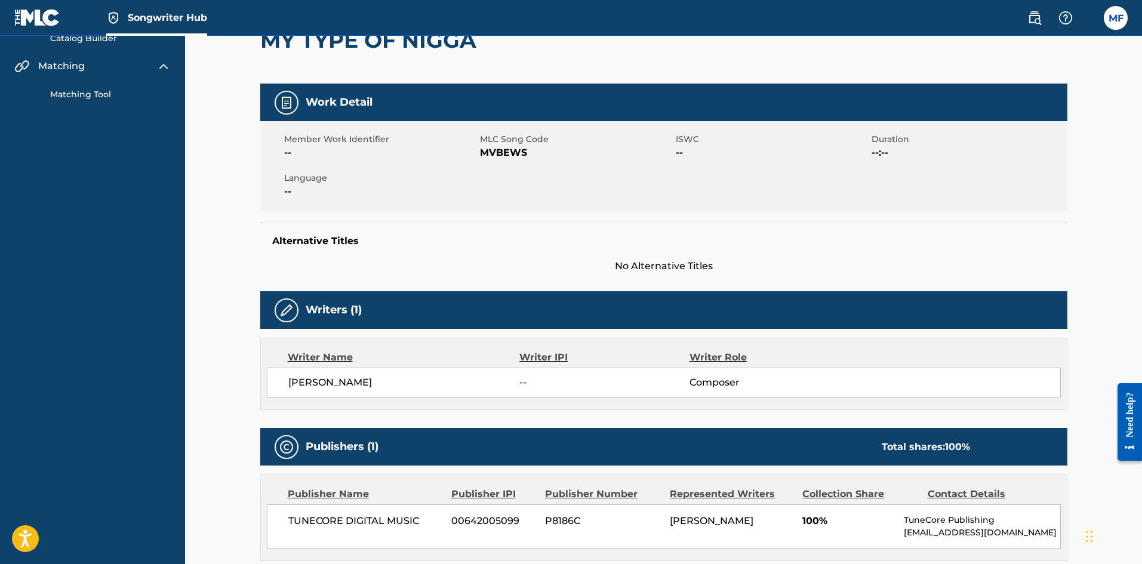
scroll to position [120, 0]
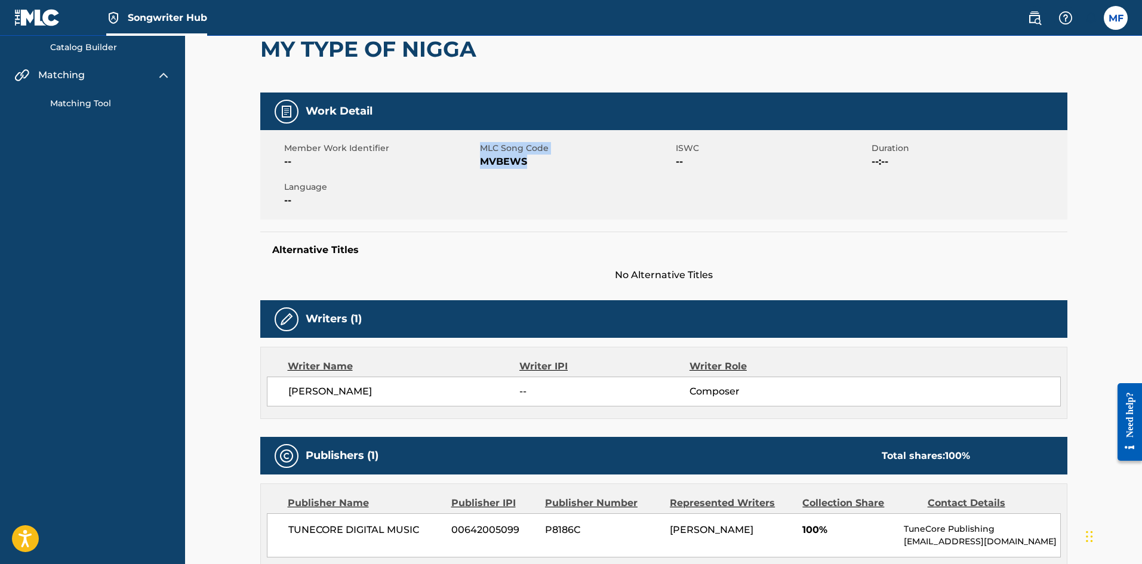
drag, startPoint x: 536, startPoint y: 162, endPoint x: 471, endPoint y: 167, distance: 65.2
click at [471, 167] on div "Member Work Identifier -- MLC Song Code MVBEWS ISWC -- Duration --:-- Language …" at bounding box center [663, 175] width 807 height 90
click at [464, 162] on span "--" at bounding box center [380, 162] width 193 height 14
drag, startPoint x: 475, startPoint y: 160, endPoint x: 512, endPoint y: 165, distance: 37.3
click at [512, 165] on div "Member Work Identifier -- MLC Song Code MVBEWS ISWC -- Duration --:-- Language …" at bounding box center [663, 175] width 807 height 90
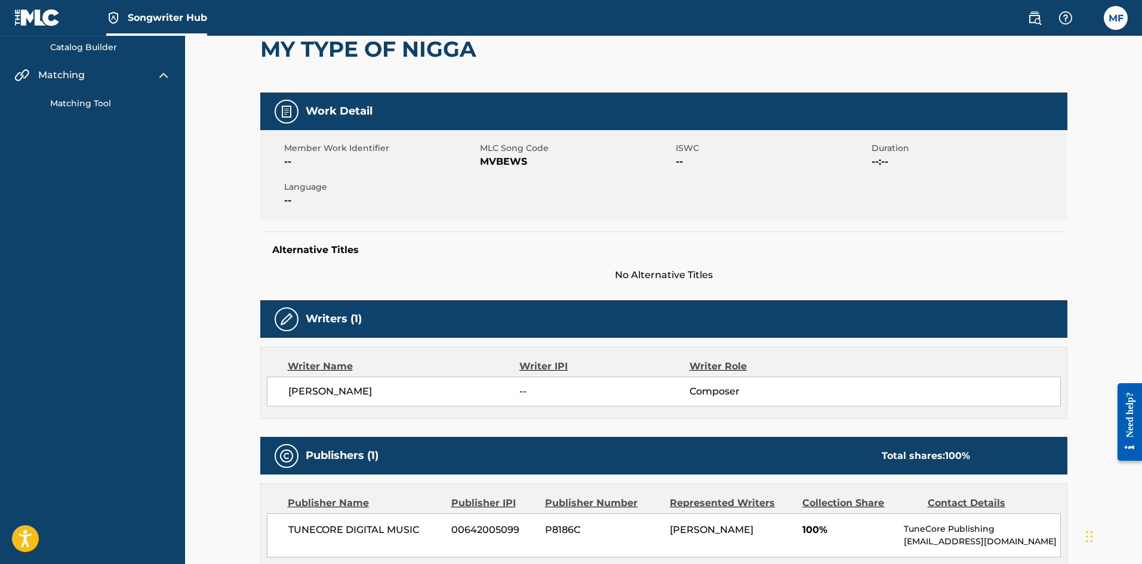
click at [548, 163] on span "MVBEWS" at bounding box center [576, 162] width 193 height 14
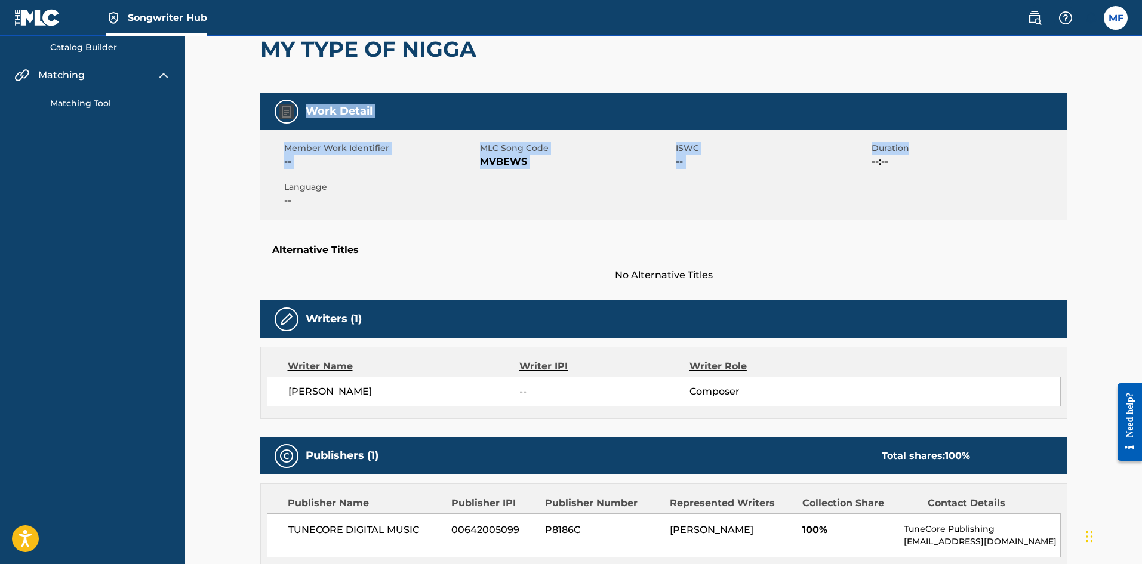
drag, startPoint x: 1140, startPoint y: 143, endPoint x: 1139, endPoint y: 78, distance: 65.6
click at [1139, 78] on div "< Back to search results MY TYPE OF NIGGA Work Detail Member Work Identifier --…" at bounding box center [663, 474] width 957 height 1117
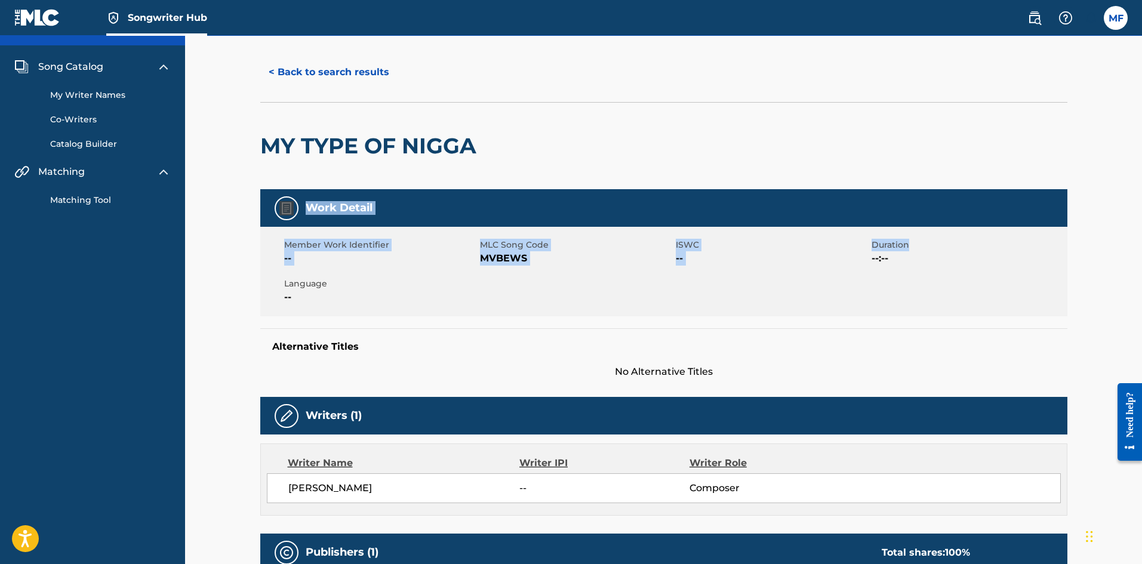
scroll to position [0, 0]
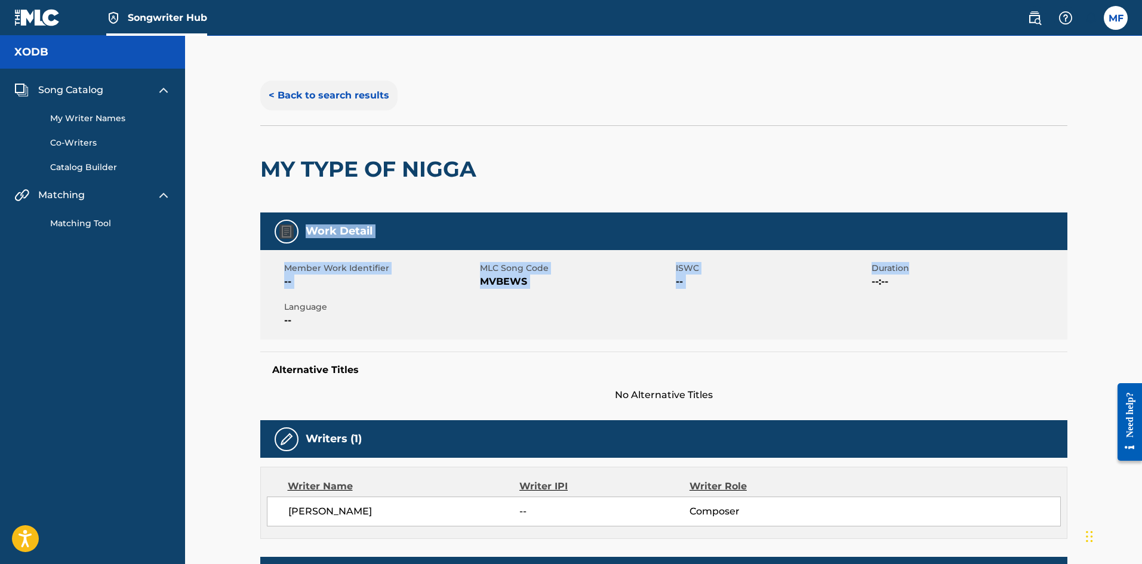
click at [361, 100] on button "< Back to search results" at bounding box center [328, 96] width 137 height 30
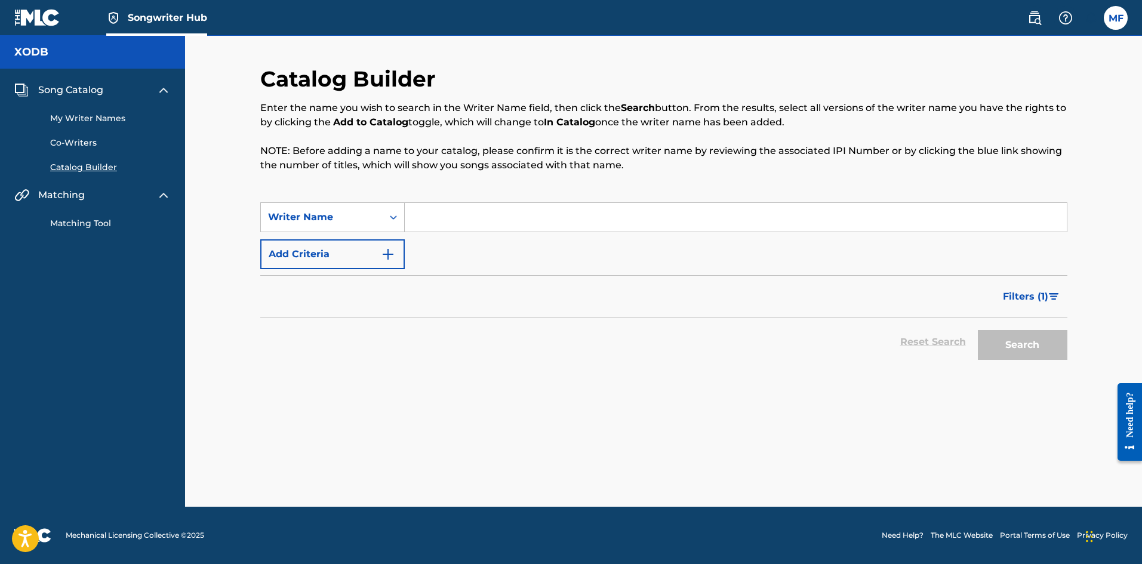
click at [621, 214] on input "Search Form" at bounding box center [736, 217] width 662 height 29
paste input "[PERSON_NAME]"
type input "[PERSON_NAME]"
click at [1033, 346] on button "Search" at bounding box center [1022, 345] width 90 height 30
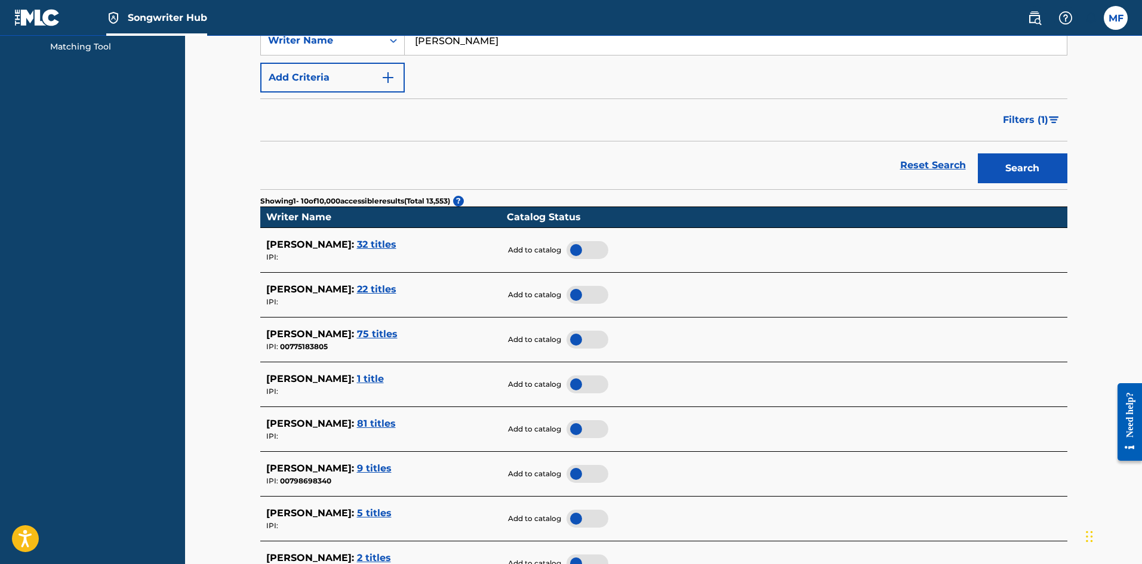
scroll to position [184, 0]
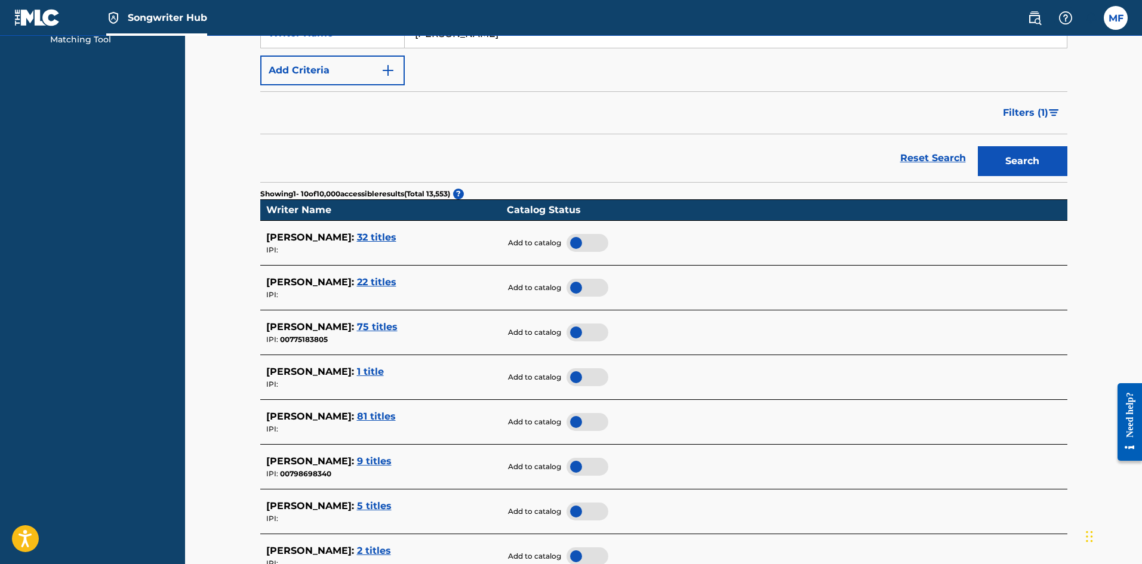
click at [581, 240] on div at bounding box center [587, 243] width 42 height 18
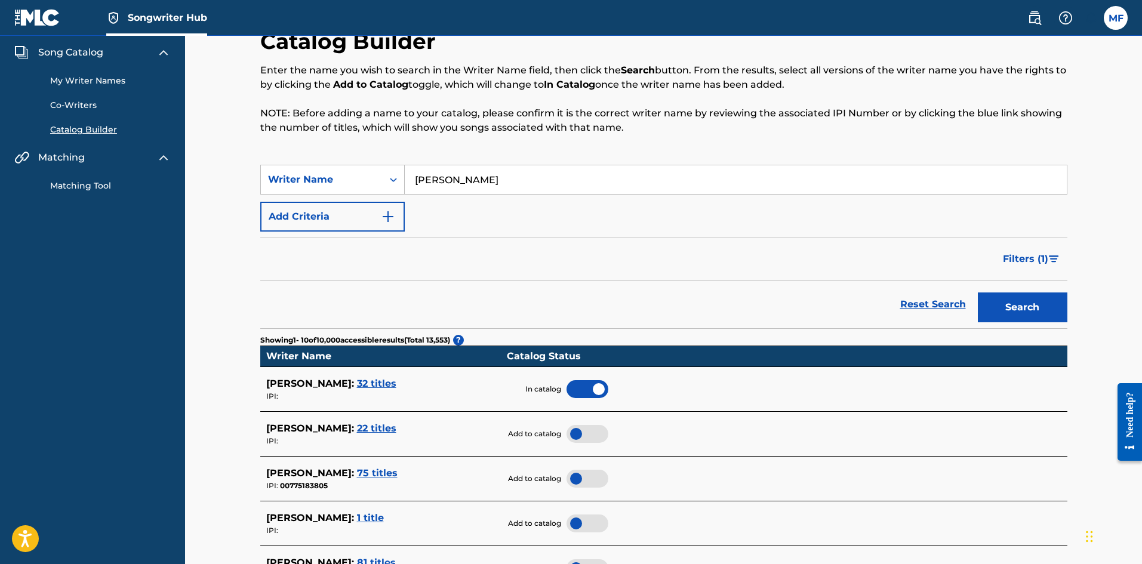
scroll to position [0, 0]
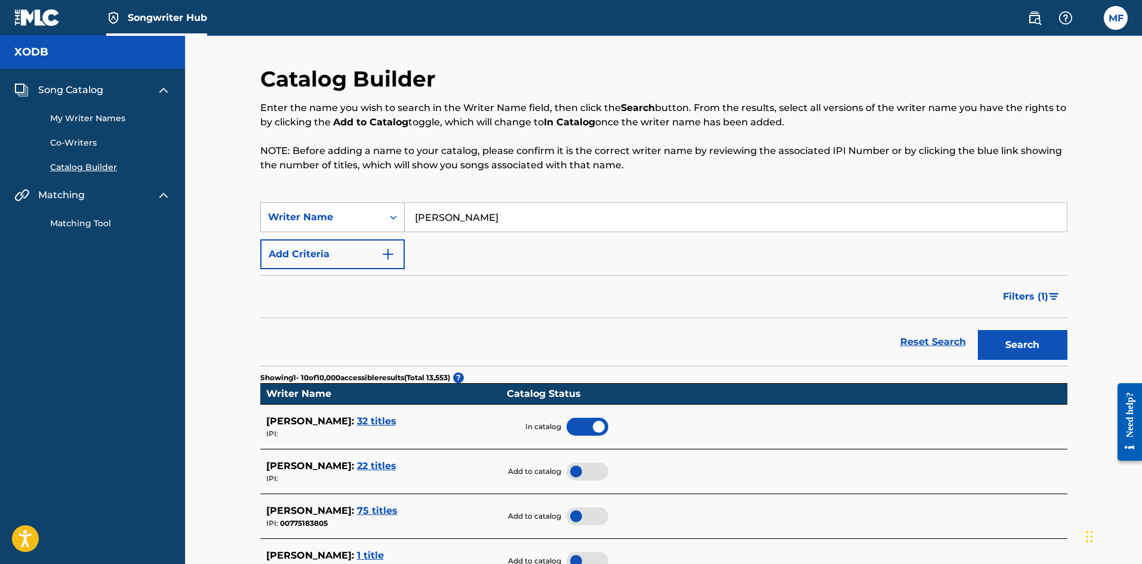
drag, startPoint x: 515, startPoint y: 213, endPoint x: 394, endPoint y: 215, distance: 121.2
click at [394, 215] on div "SearchWithCriteriac939bb38-9c70-4113-938a-359d98bb3a80 Writer Name [PERSON_NAME]" at bounding box center [663, 217] width 807 height 30
paste input "ason [PERSON_NAME]"
click at [411, 221] on input "ason [PERSON_NAME]" at bounding box center [736, 217] width 662 height 29
type input "[PERSON_NAME]"
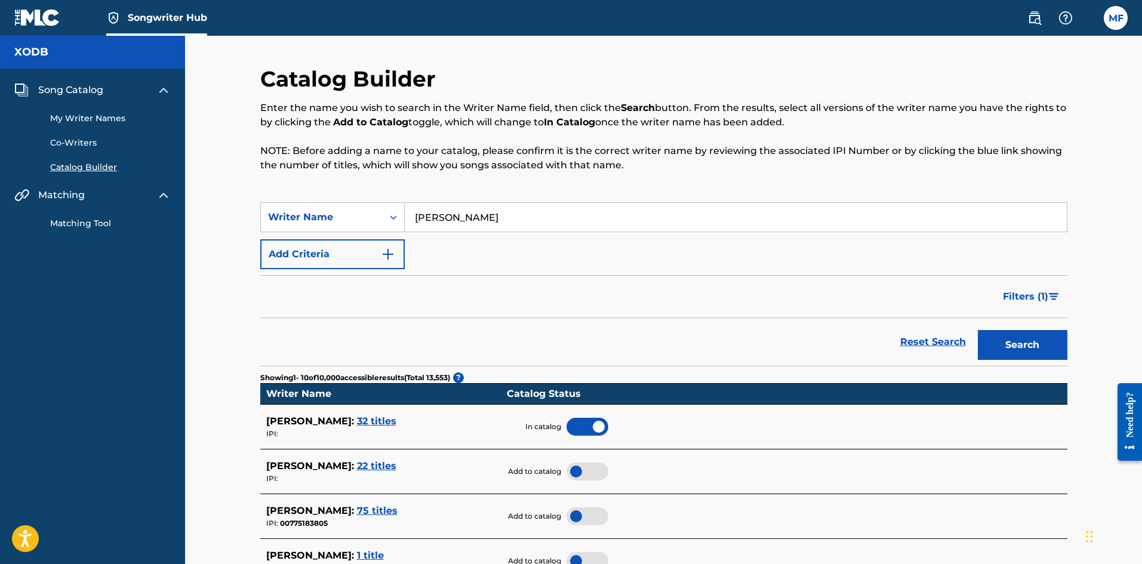
click at [977, 330] on button "Search" at bounding box center [1022, 345] width 90 height 30
click at [377, 508] on span "331 titles" at bounding box center [378, 510] width 43 height 11
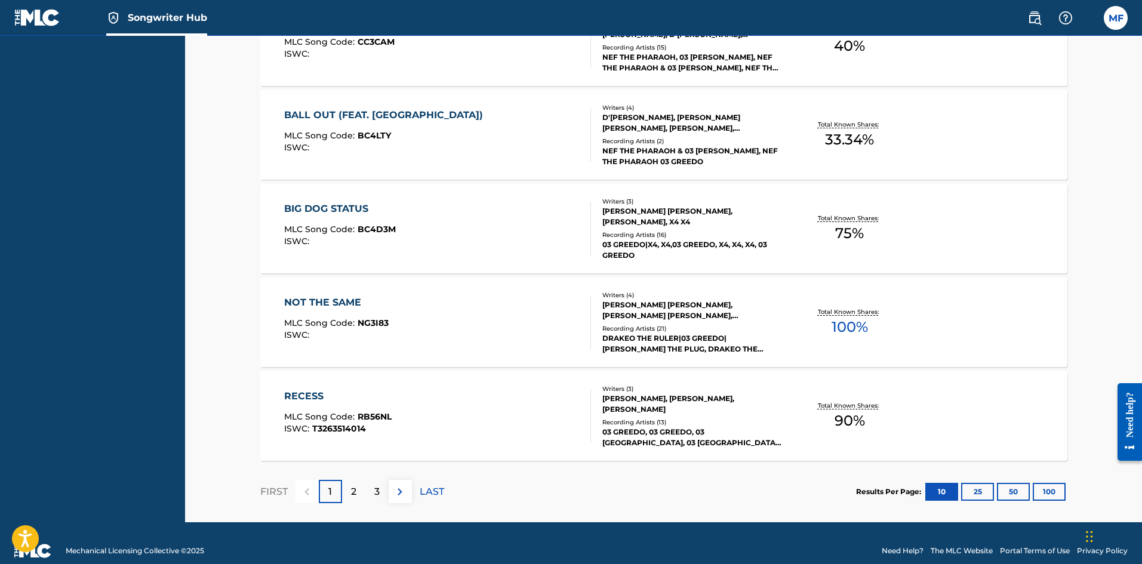
scroll to position [903, 0]
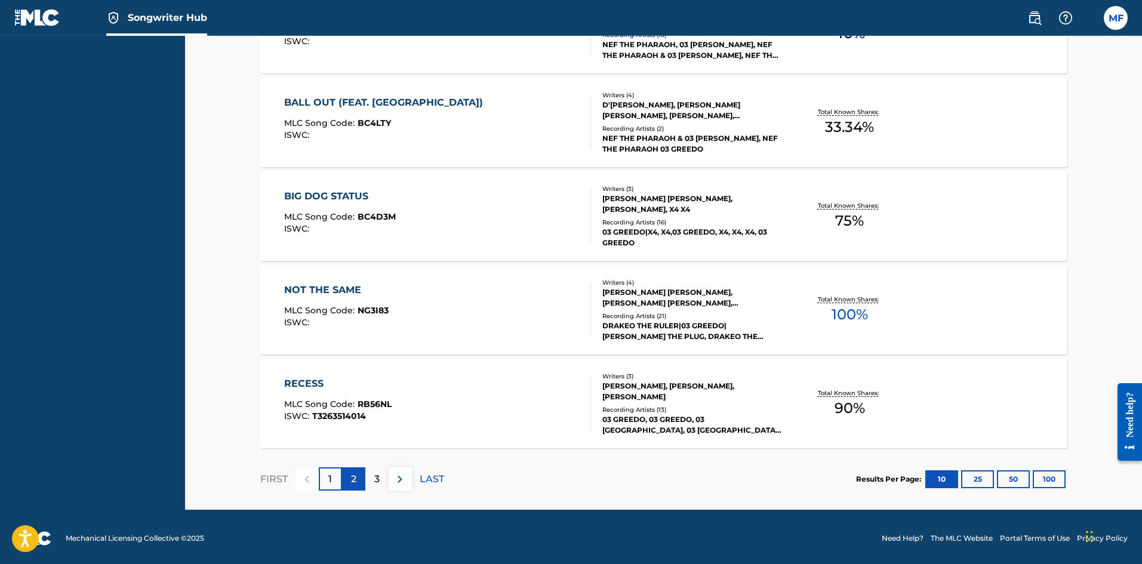
click at [354, 485] on p "2" at bounding box center [353, 479] width 5 height 14
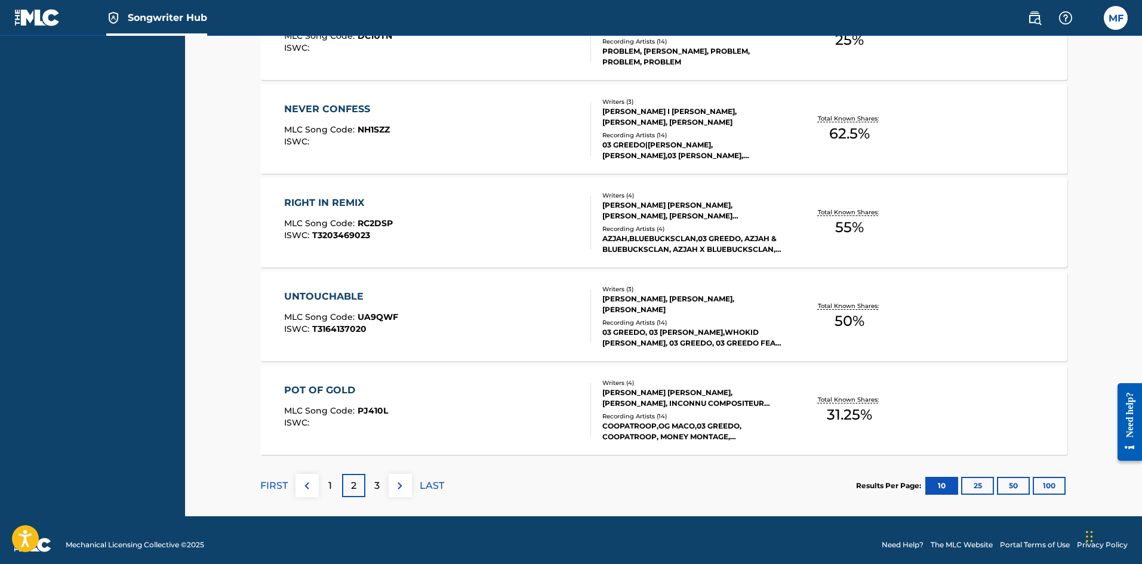
scroll to position [906, 0]
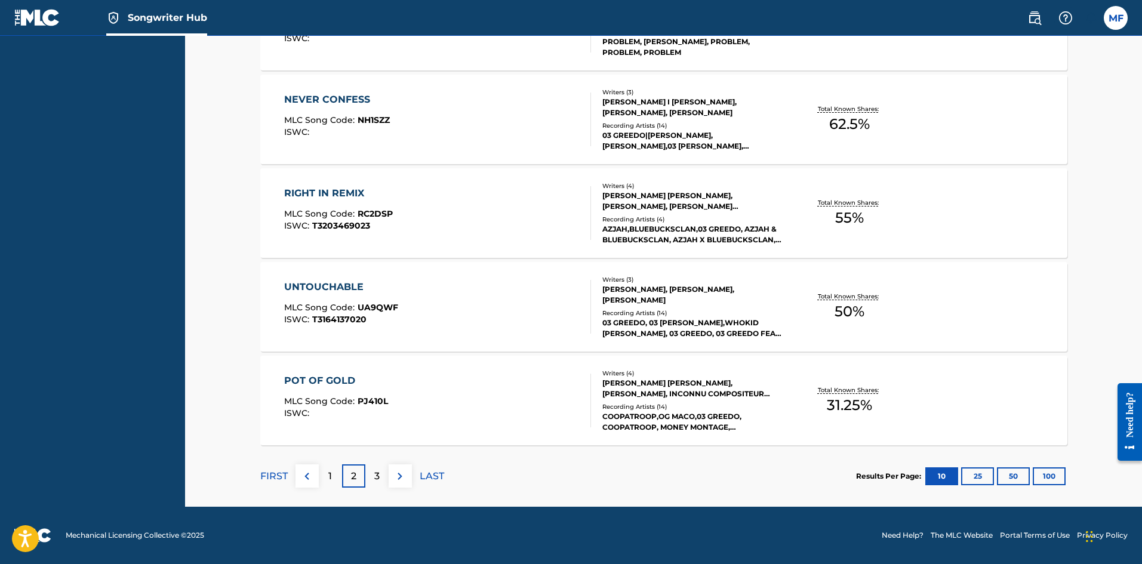
drag, startPoint x: 1145, startPoint y: 87, endPoint x: 27, endPoint y: 65, distance: 1118.0
click at [376, 474] on p "3" at bounding box center [376, 476] width 5 height 14
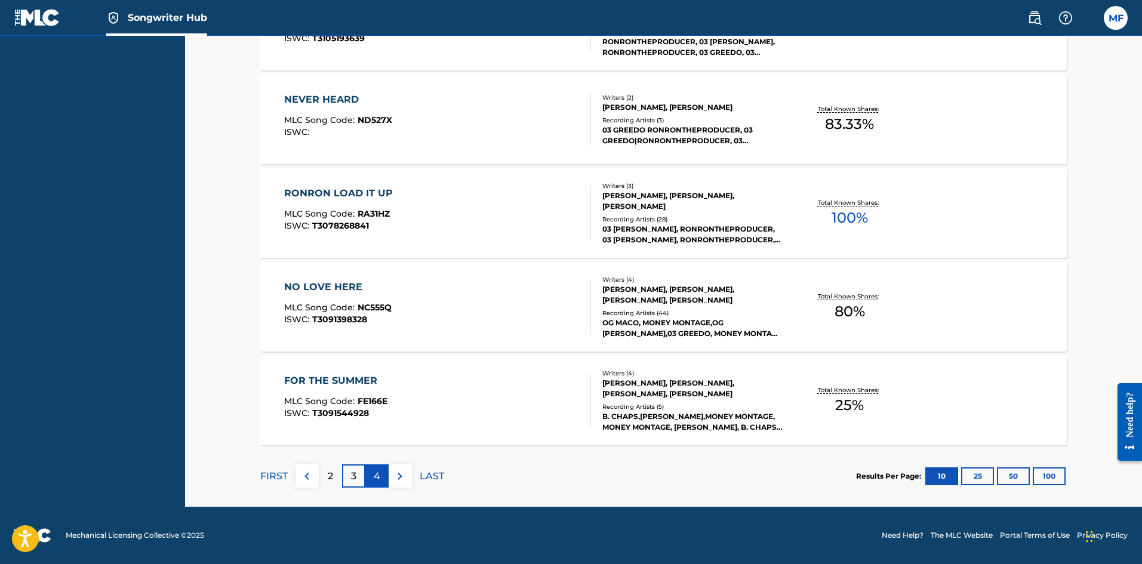
click at [377, 480] on p "4" at bounding box center [377, 476] width 7 height 14
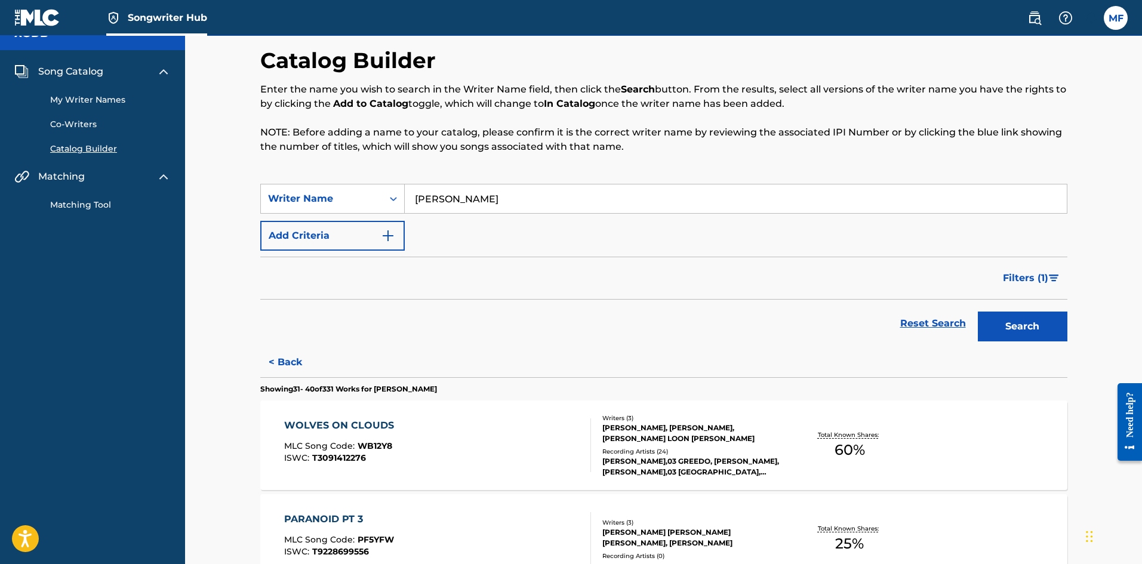
scroll to position [0, 0]
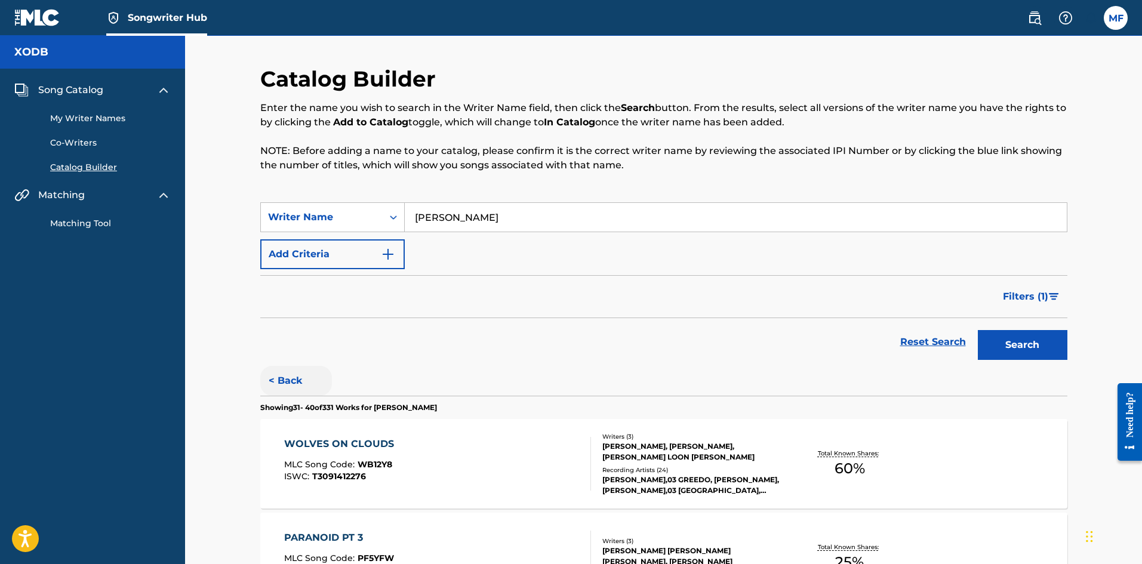
click at [294, 379] on button "< Back" at bounding box center [296, 381] width 72 height 30
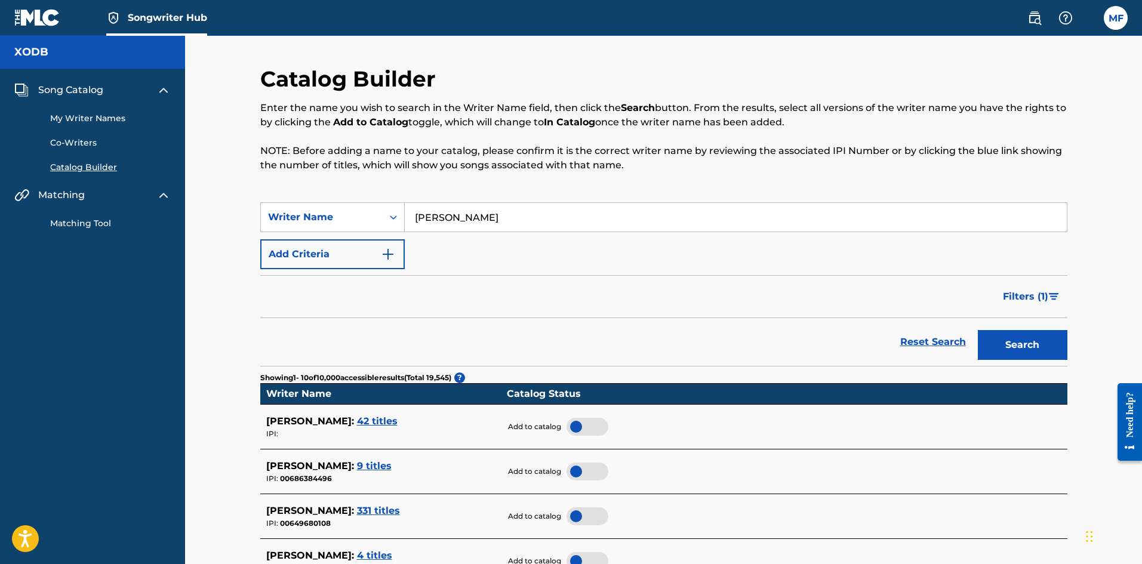
click at [583, 516] on div at bounding box center [587, 516] width 42 height 18
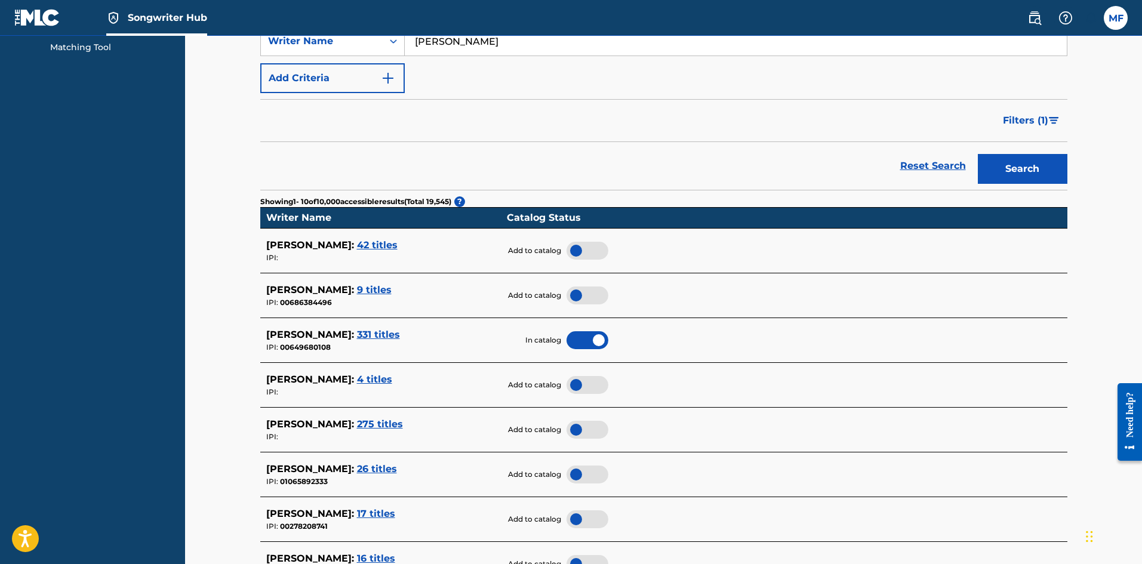
scroll to position [179, 0]
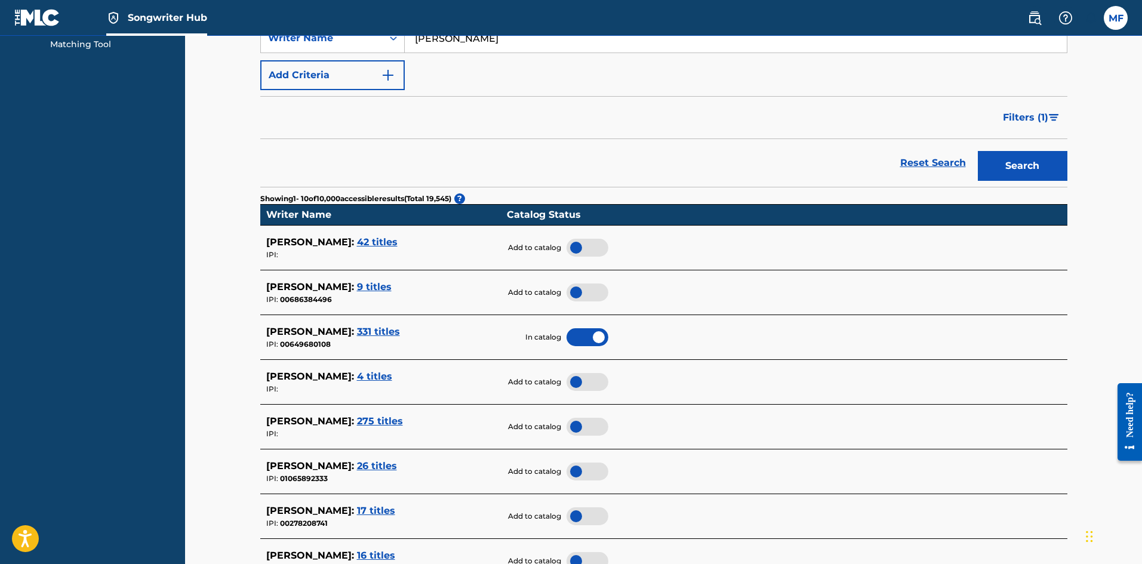
click at [403, 418] on span "275 titles" at bounding box center [380, 420] width 46 height 11
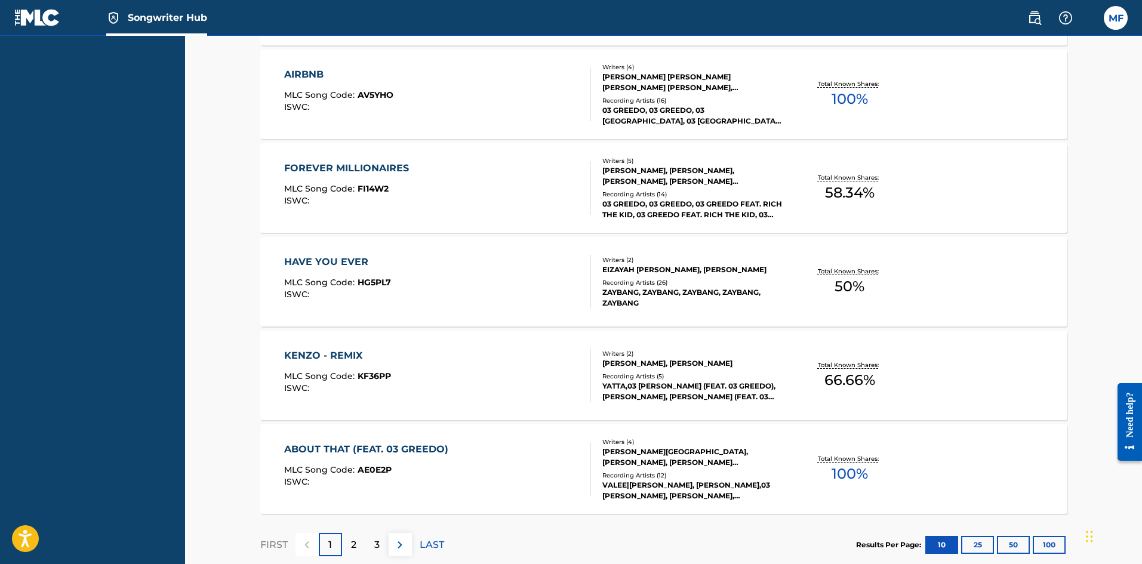
scroll to position [906, 0]
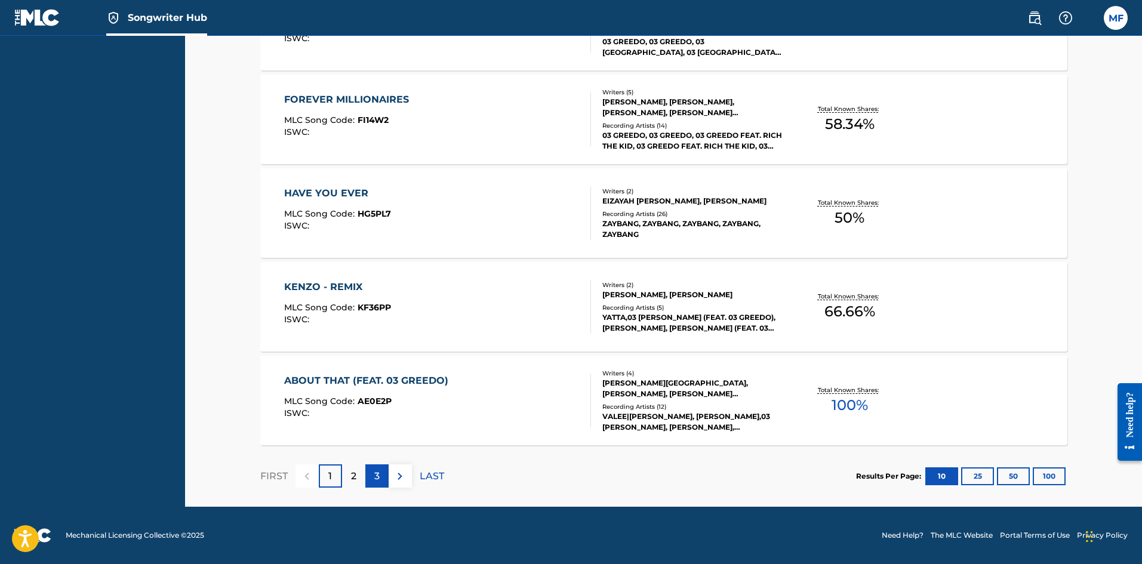
click at [383, 474] on div "3" at bounding box center [376, 475] width 23 height 23
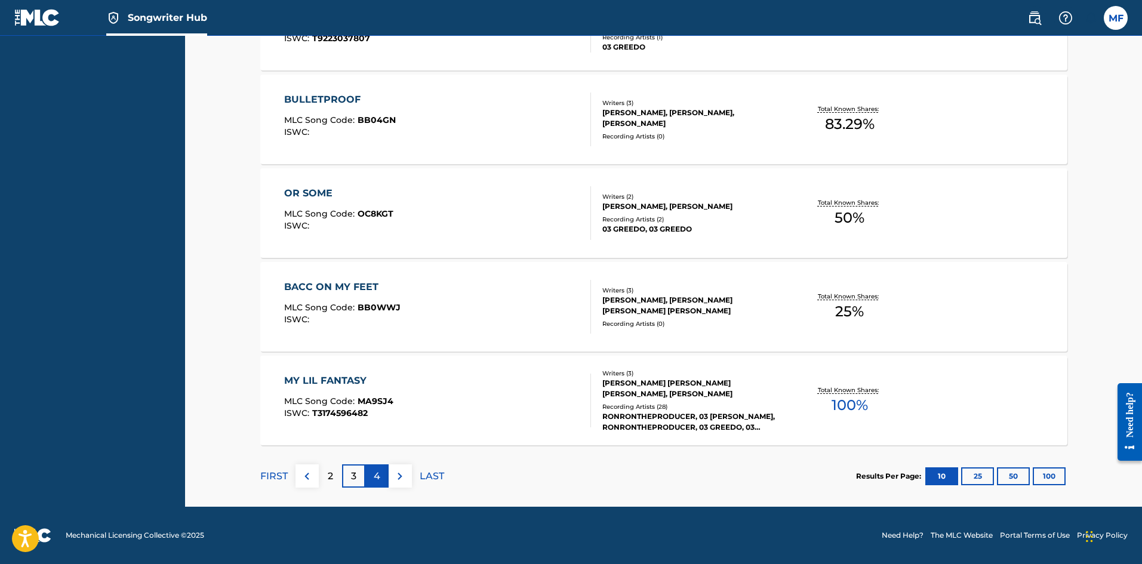
click at [385, 473] on div "4" at bounding box center [376, 475] width 23 height 23
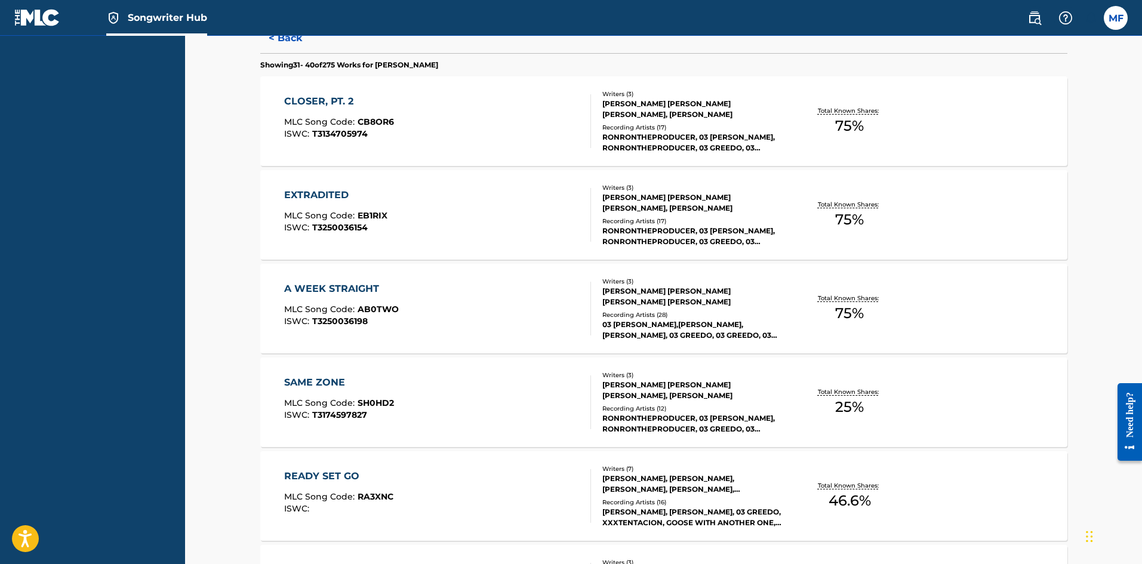
scroll to position [0, 0]
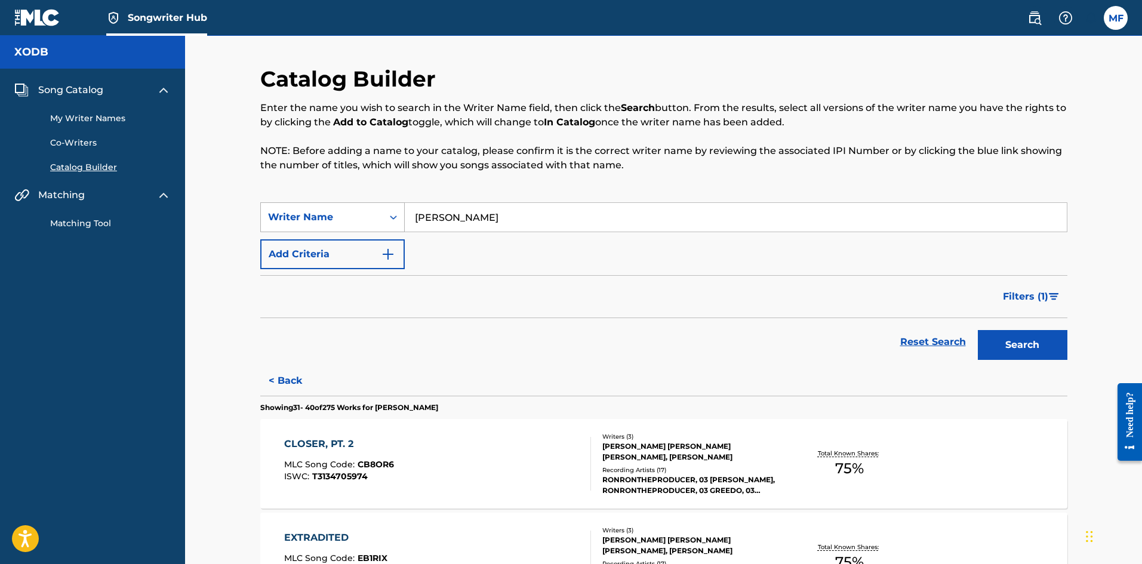
drag, startPoint x: 543, startPoint y: 218, endPoint x: 362, endPoint y: 208, distance: 181.1
click at [362, 208] on div "SearchWithCriteriac939bb38-9c70-4113-938a-359d98bb3a80 Writer Name [PERSON_NAME]" at bounding box center [663, 217] width 807 height 30
click at [362, 208] on div "Writer Name" at bounding box center [322, 217] width 122 height 23
paste input "Search Form"
click at [472, 212] on input "[PERSON_NAME]" at bounding box center [736, 217] width 662 height 29
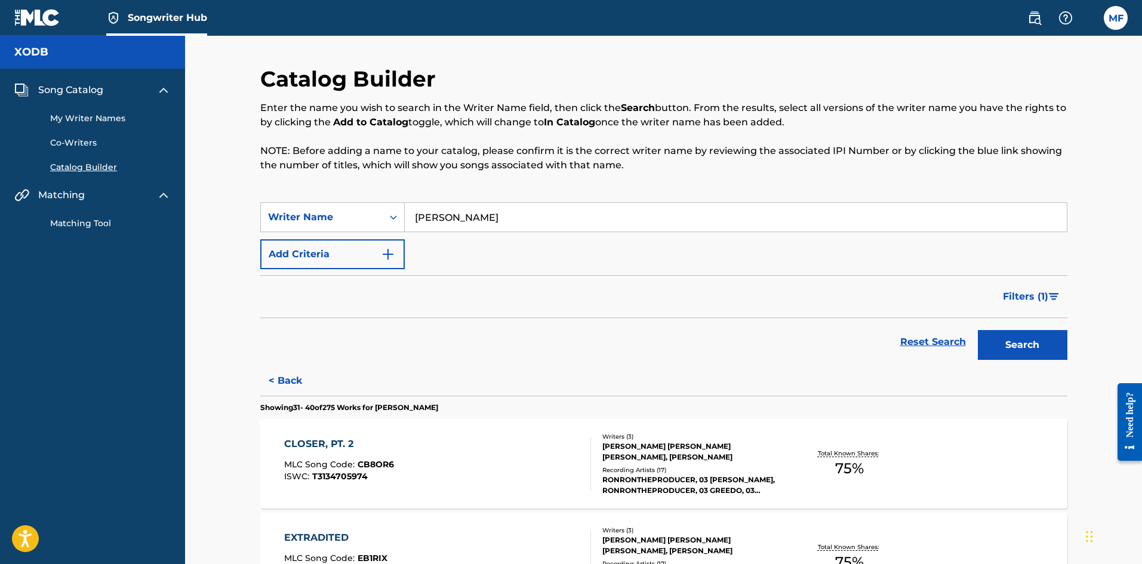
click at [472, 212] on input "[PERSON_NAME]" at bounding box center [736, 217] width 662 height 29
paste input "[PERSON_NAME]"
click at [977, 330] on button "Search" at bounding box center [1022, 345] width 90 height 30
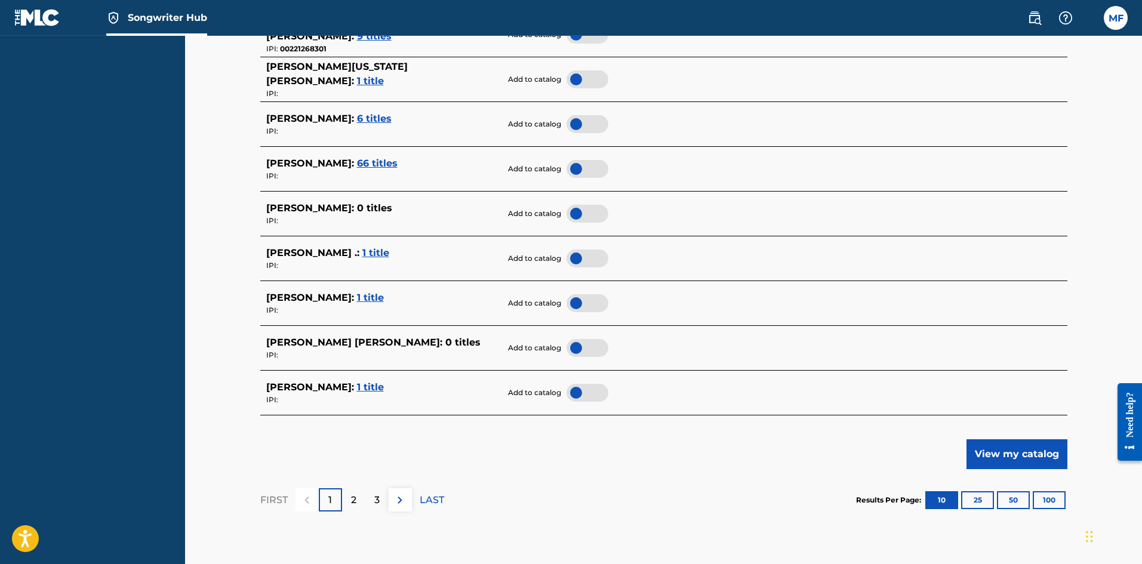
scroll to position [441, 0]
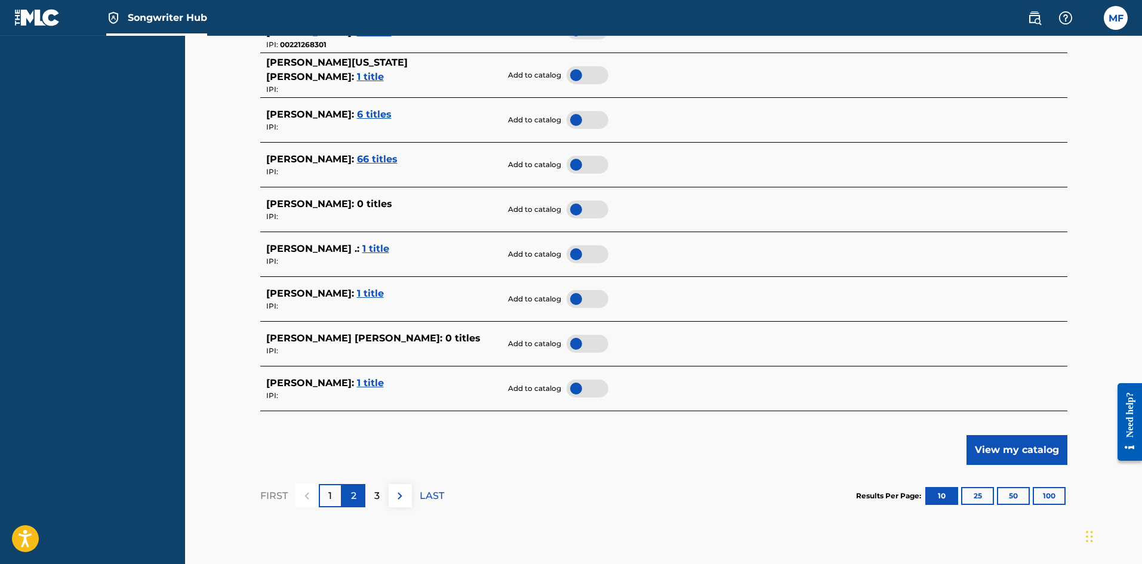
click at [346, 500] on div "2" at bounding box center [353, 495] width 23 height 23
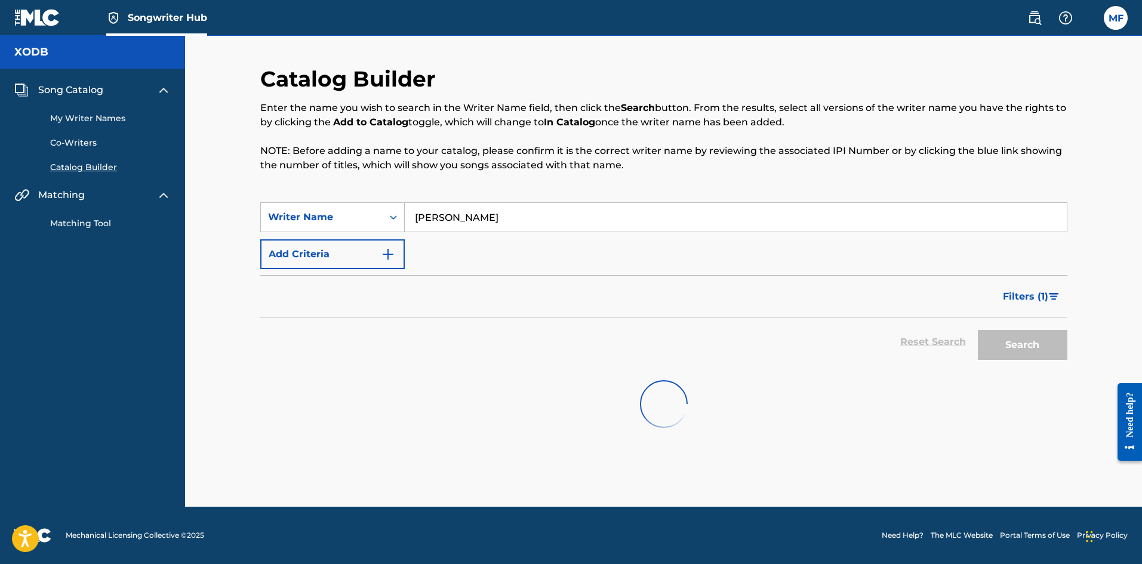
scroll to position [0, 0]
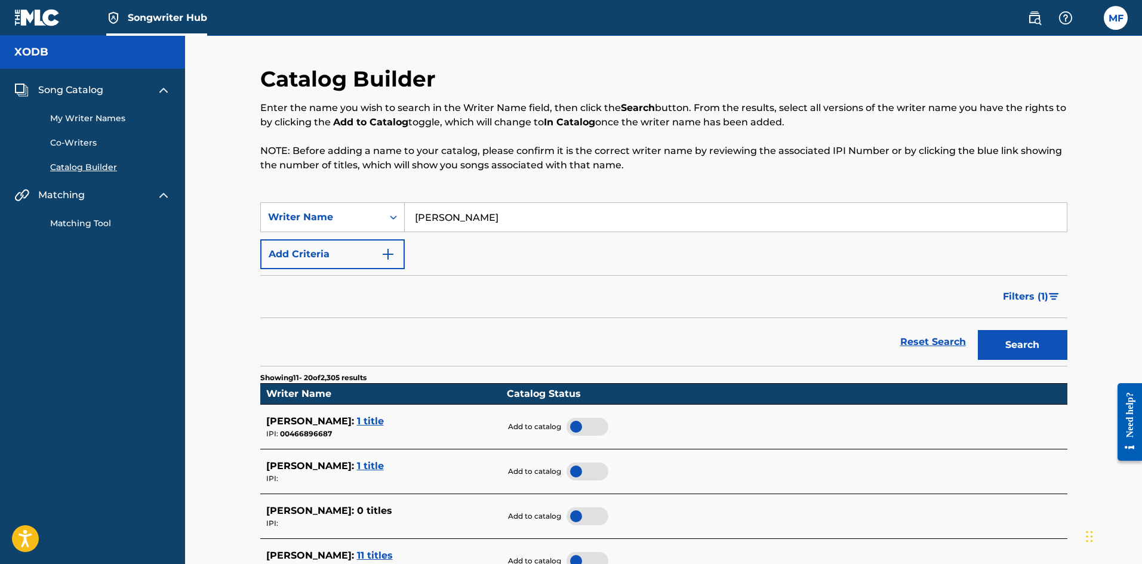
drag, startPoint x: 1145, startPoint y: 1, endPoint x: 508, endPoint y: 212, distance: 671.4
click at [508, 212] on input "[PERSON_NAME]" at bounding box center [736, 217] width 662 height 29
drag, startPoint x: 514, startPoint y: 214, endPoint x: 344, endPoint y: 226, distance: 169.9
click at [344, 226] on div "SearchWithCriteriac939bb38-9c70-4113-938a-359d98bb3a80 Writer Name [PERSON_NAME]" at bounding box center [663, 217] width 807 height 30
type input "teeski"
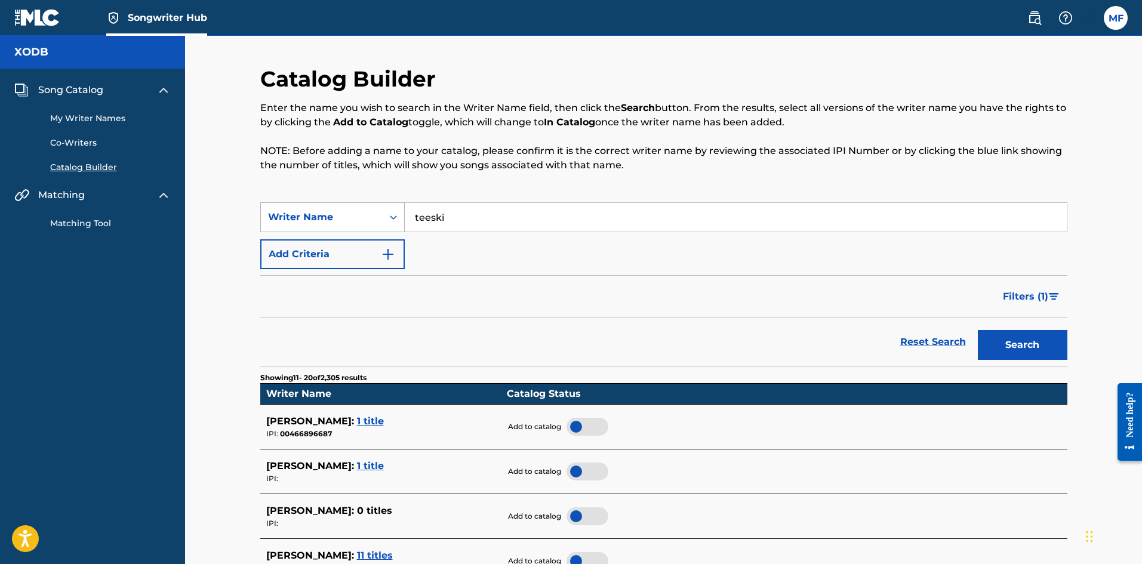
click at [977, 330] on button "Search" at bounding box center [1022, 345] width 90 height 30
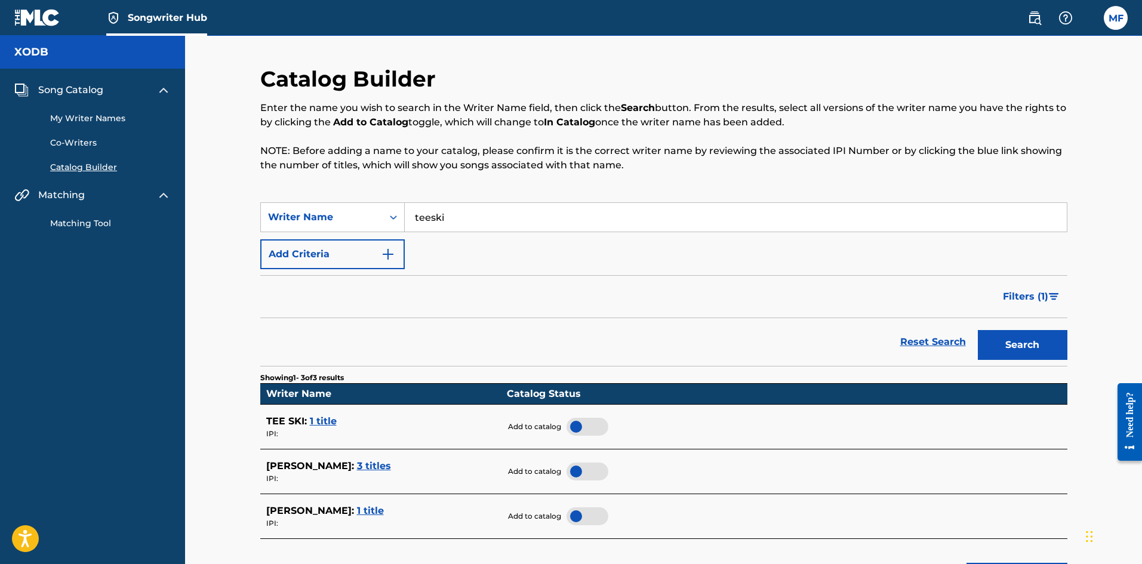
click at [358, 467] on span "3 titles" at bounding box center [374, 465] width 34 height 11
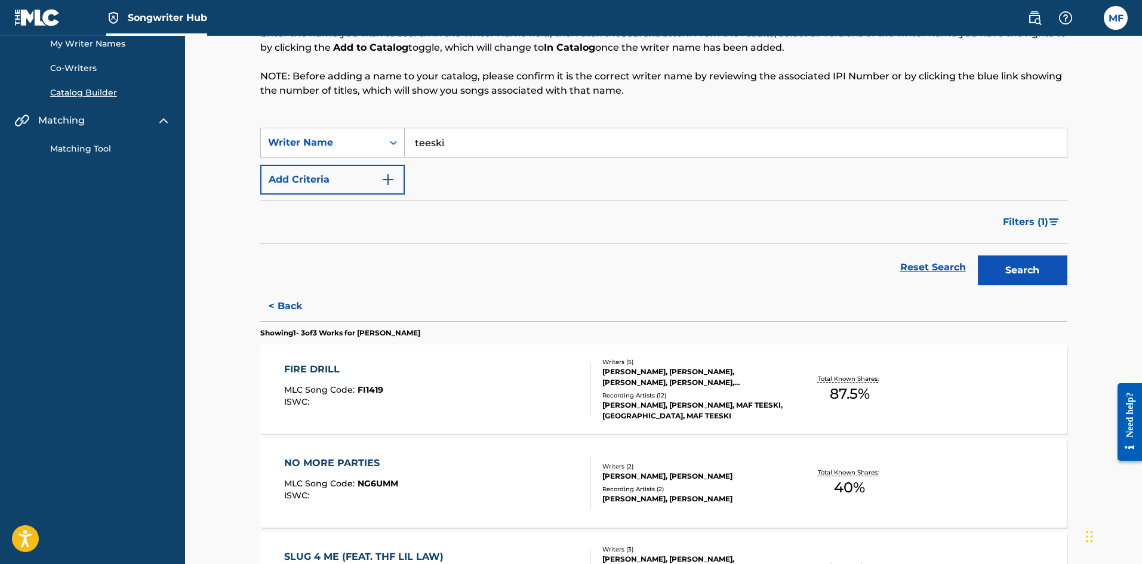
scroll to position [92, 0]
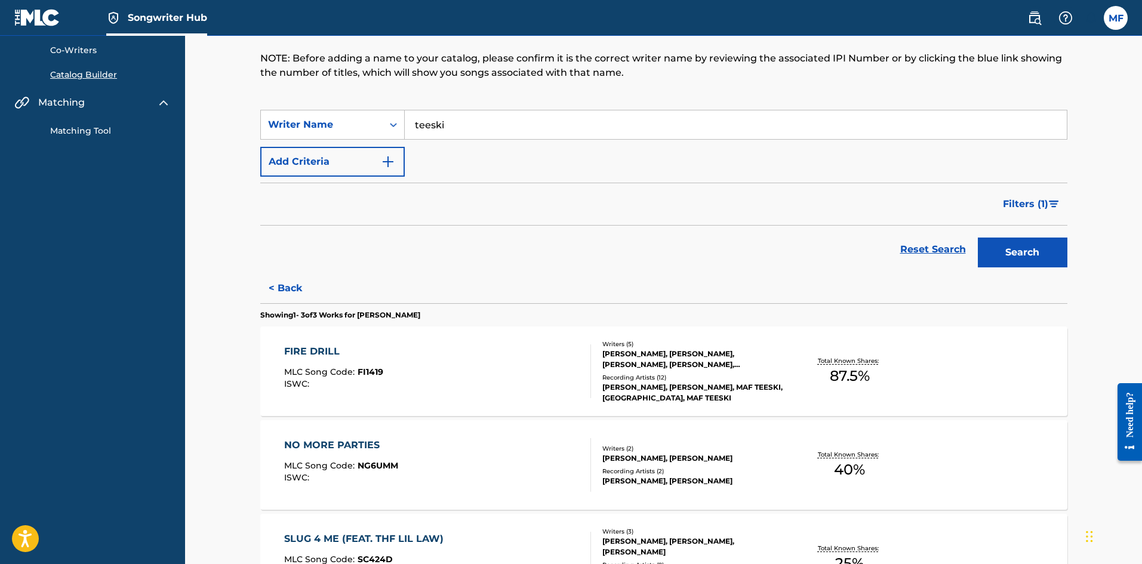
click at [320, 351] on div "FIRE DRILL" at bounding box center [333, 351] width 99 height 14
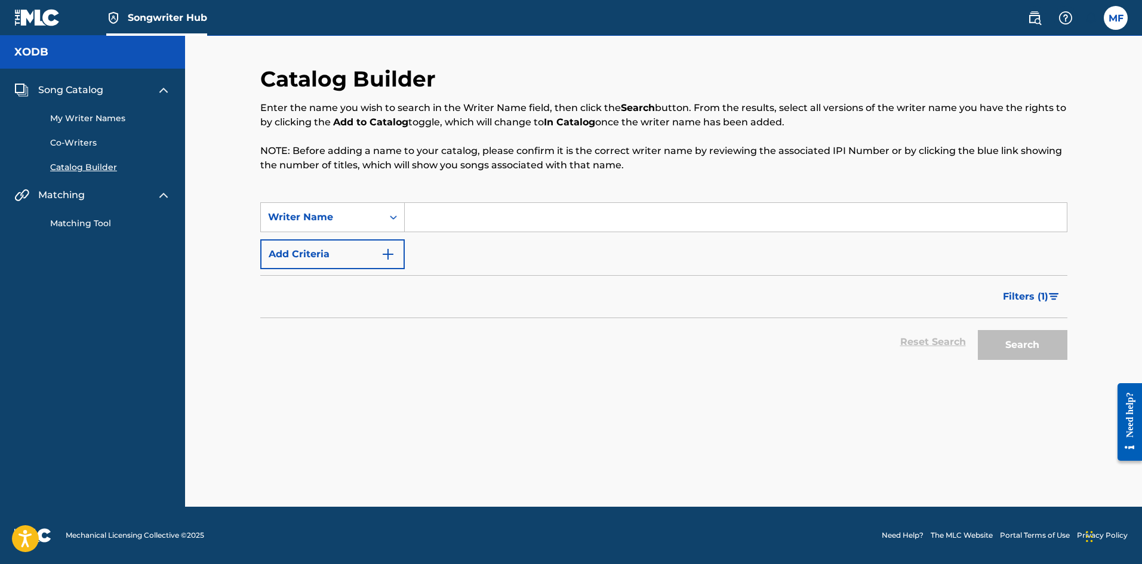
click at [466, 211] on input "Search Form" at bounding box center [736, 217] width 662 height 29
type input "[PERSON_NAME]"
click at [977, 330] on button "Search" at bounding box center [1022, 345] width 90 height 30
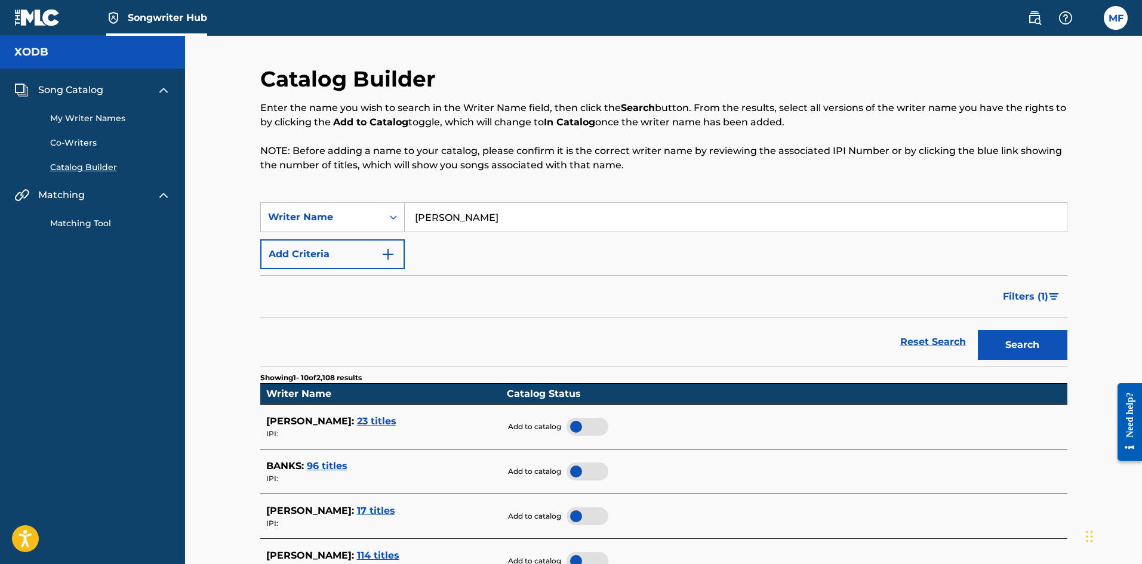
click at [386, 552] on span "114 titles" at bounding box center [378, 555] width 42 height 11
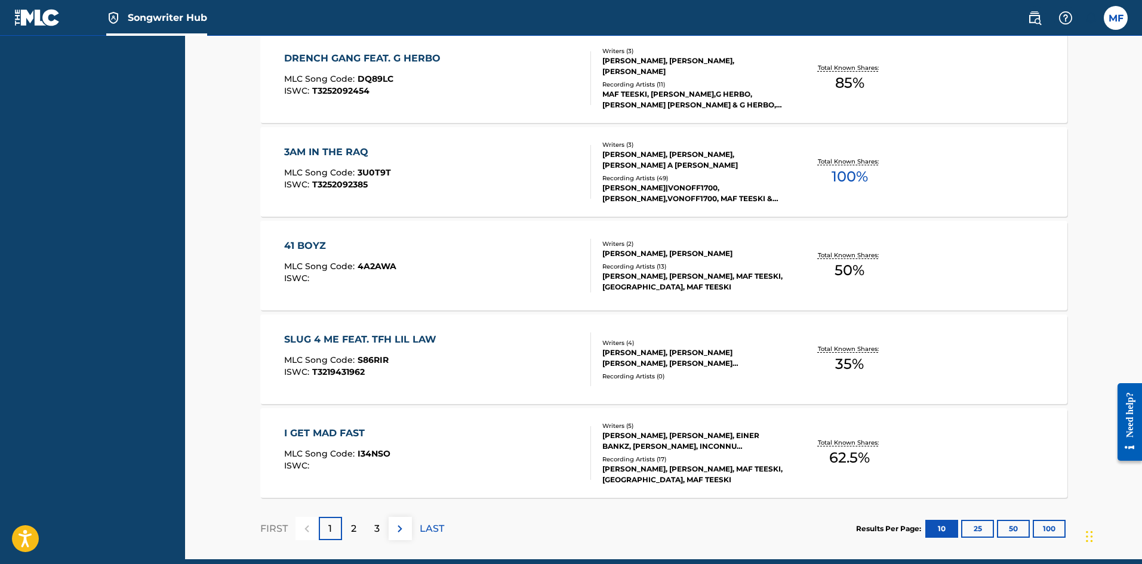
scroll to position [906, 0]
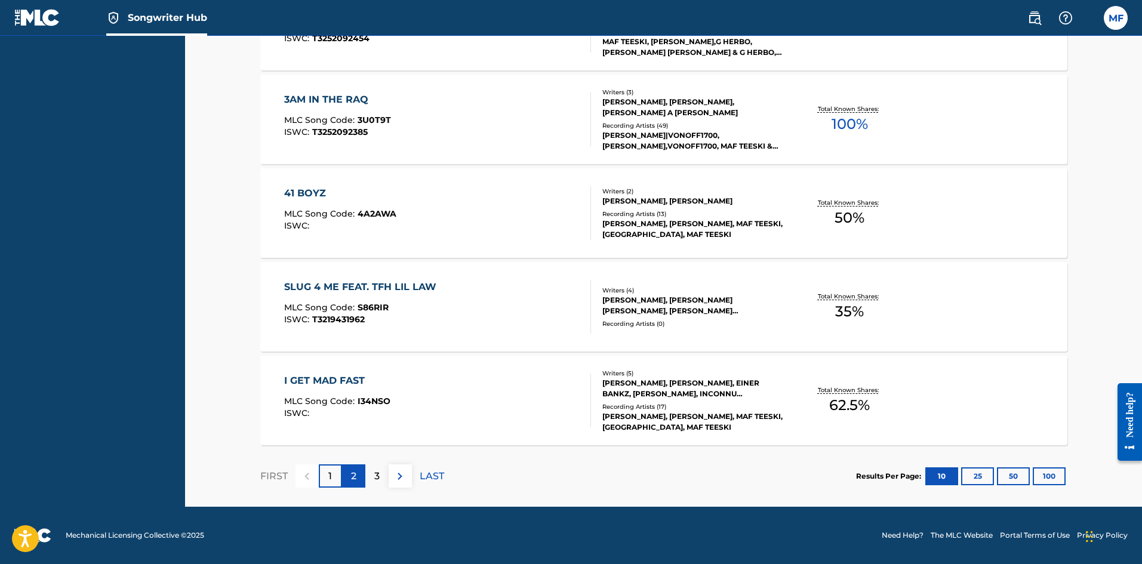
click at [356, 472] on p "2" at bounding box center [353, 476] width 5 height 14
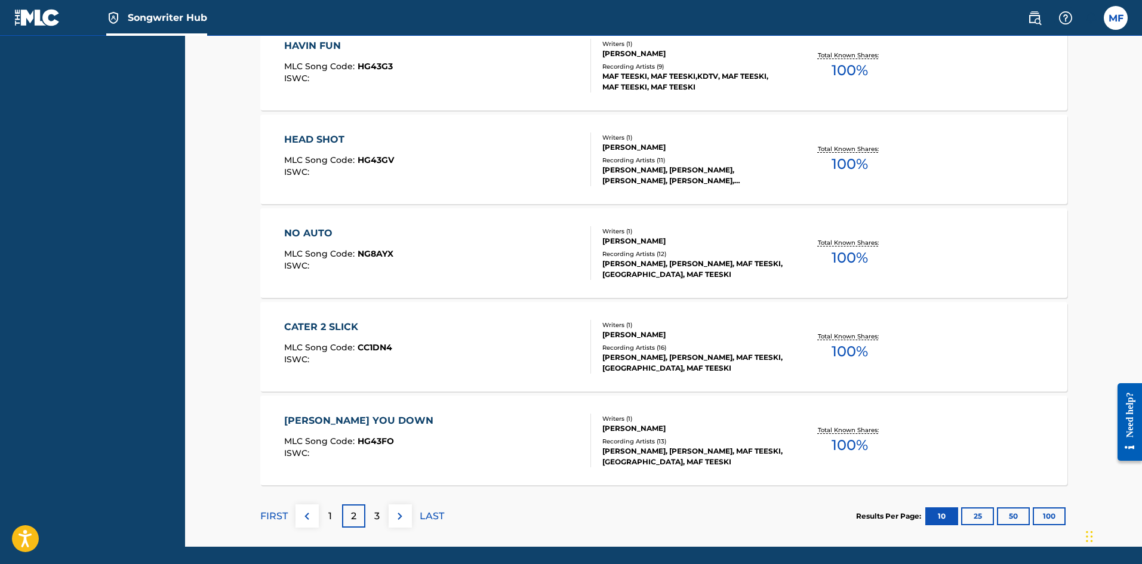
scroll to position [872, 0]
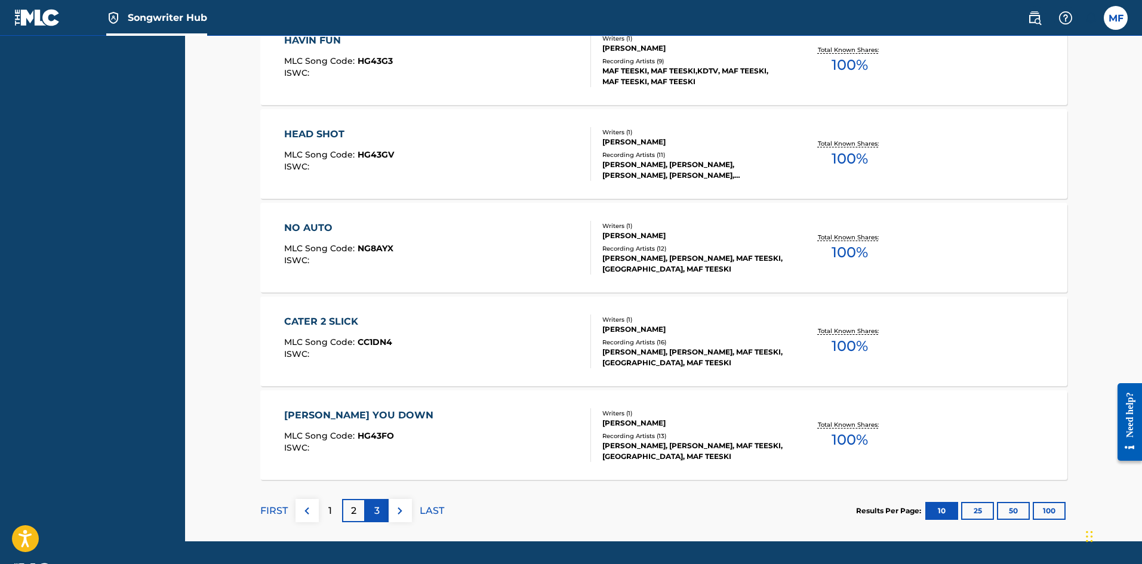
click at [374, 513] on p "3" at bounding box center [376, 511] width 5 height 14
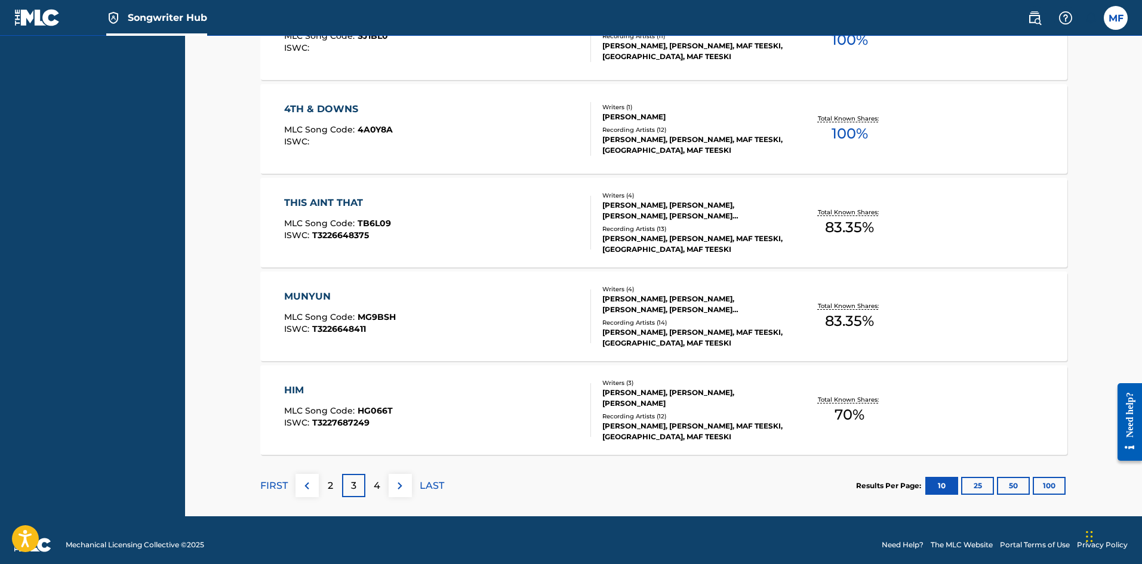
scroll to position [906, 0]
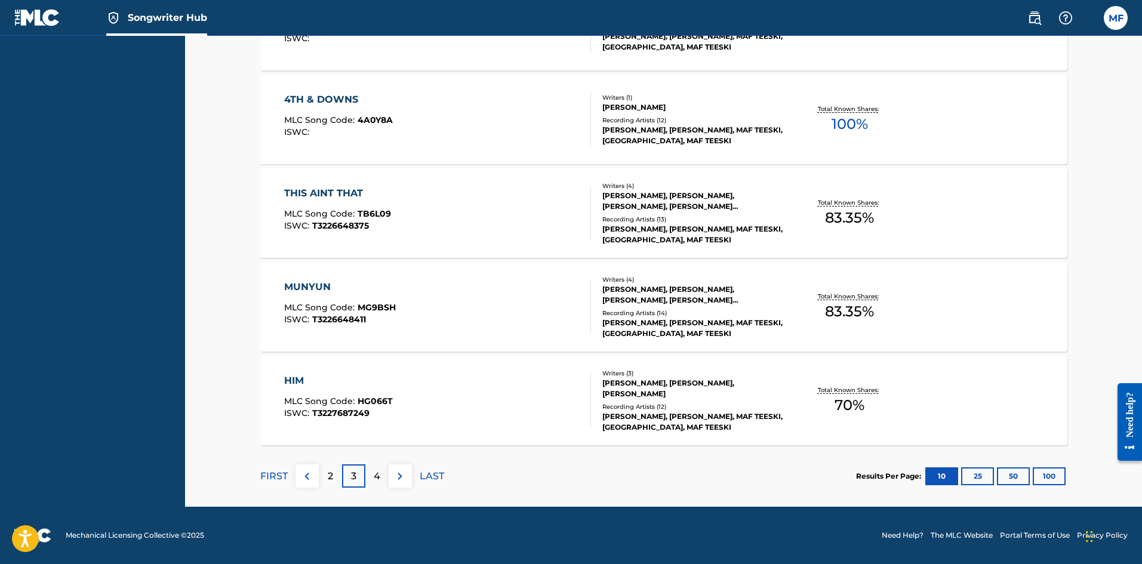
drag, startPoint x: 1145, startPoint y: 62, endPoint x: 31, endPoint y: 44, distance: 1114.3
click at [383, 473] on div "4" at bounding box center [376, 475] width 23 height 23
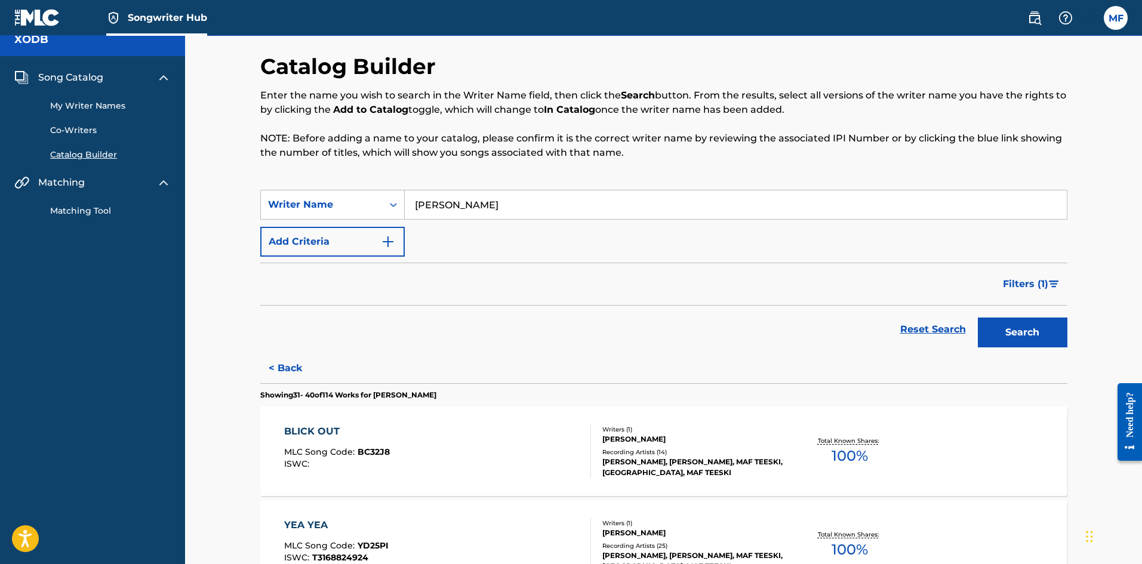
scroll to position [0, 0]
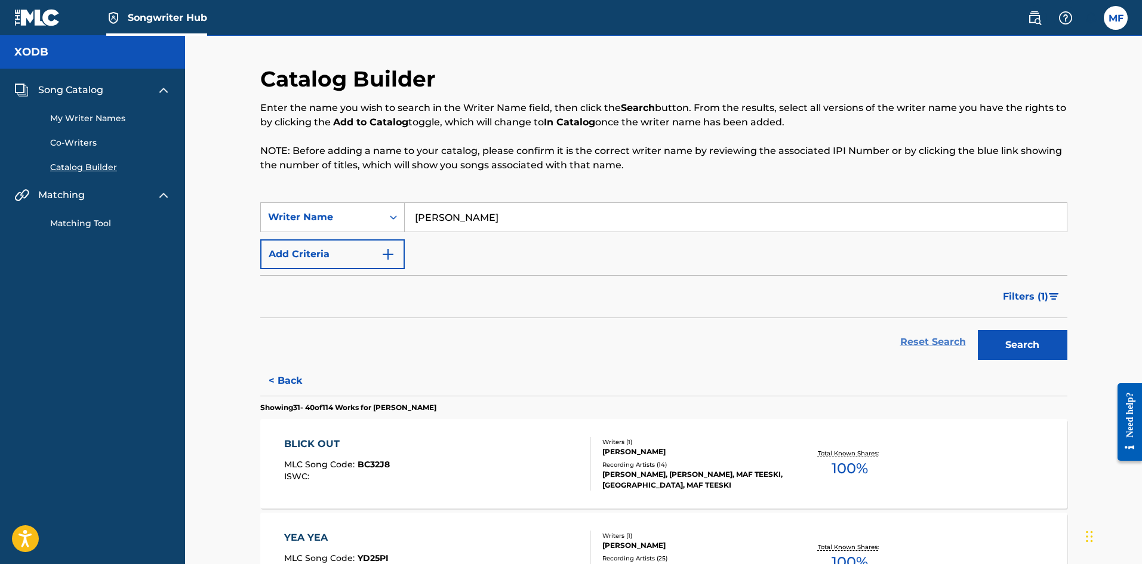
click at [926, 343] on link "Reset Search" at bounding box center [933, 342] width 78 height 26
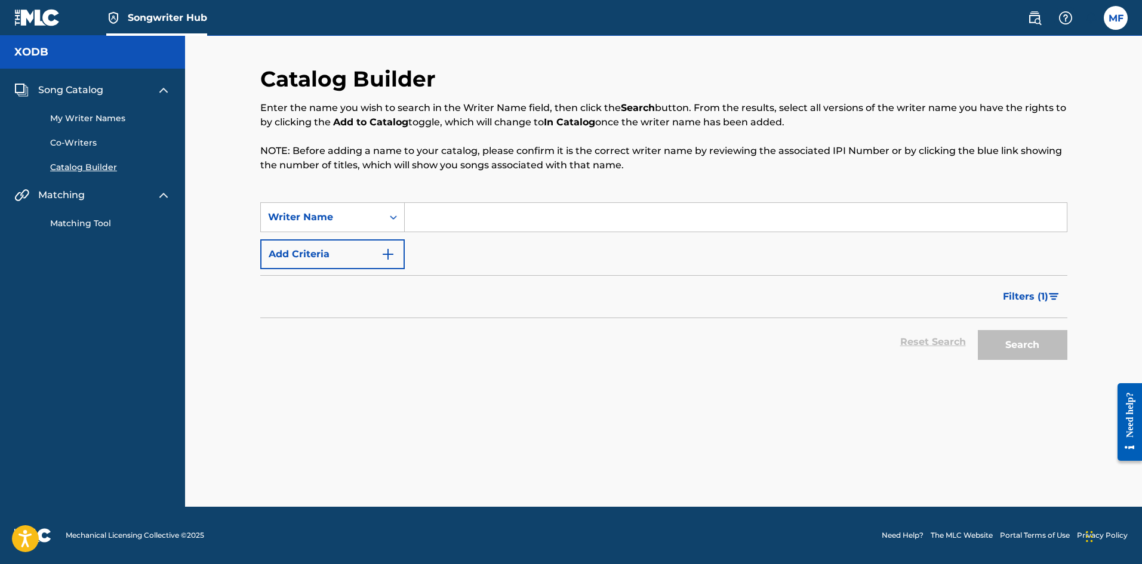
click at [655, 220] on input "Search Form" at bounding box center [736, 217] width 662 height 29
type input "[PERSON_NAME]"
click at [1014, 339] on button "Search" at bounding box center [1022, 345] width 90 height 30
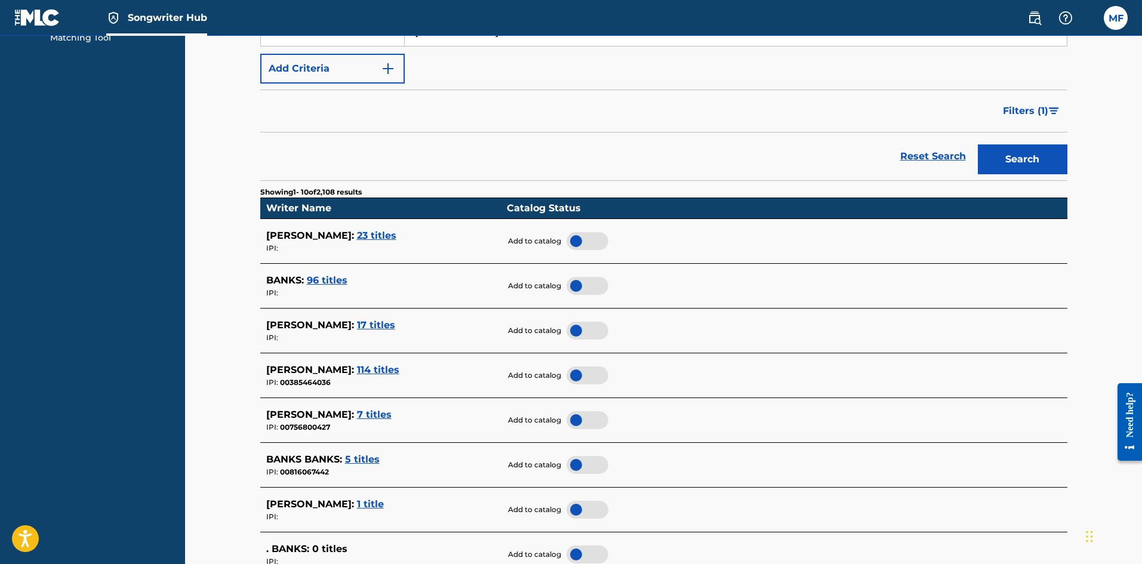
scroll to position [193, 0]
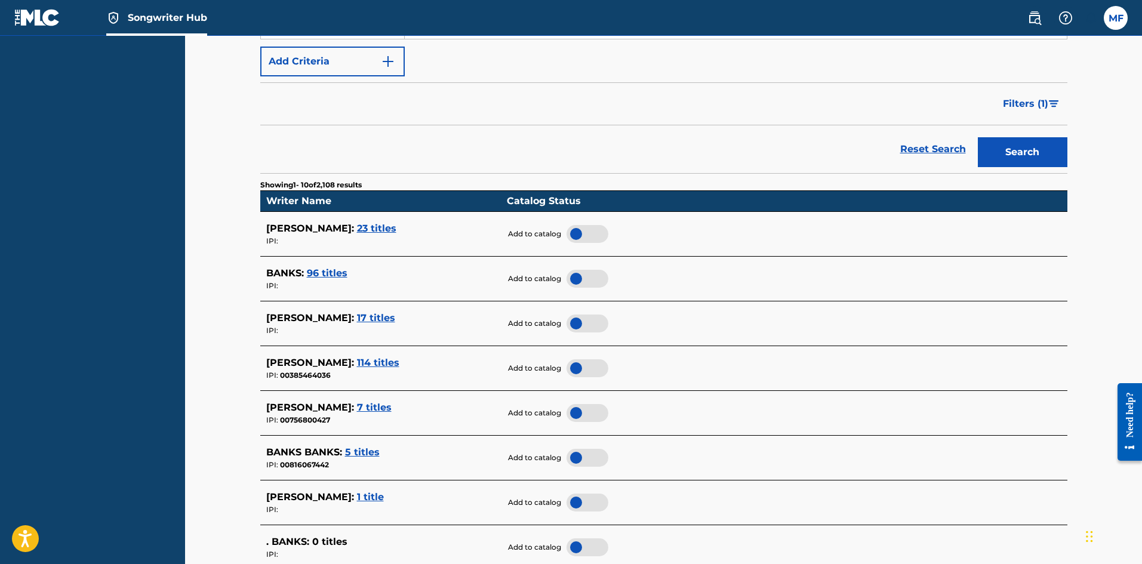
click at [573, 369] on div at bounding box center [587, 368] width 42 height 18
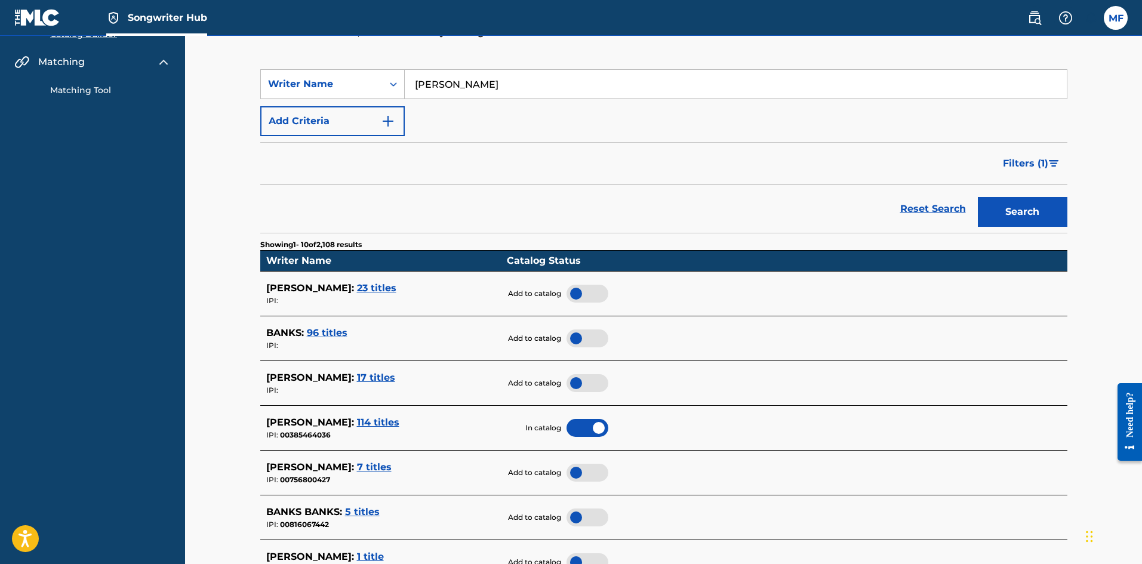
scroll to position [136, 0]
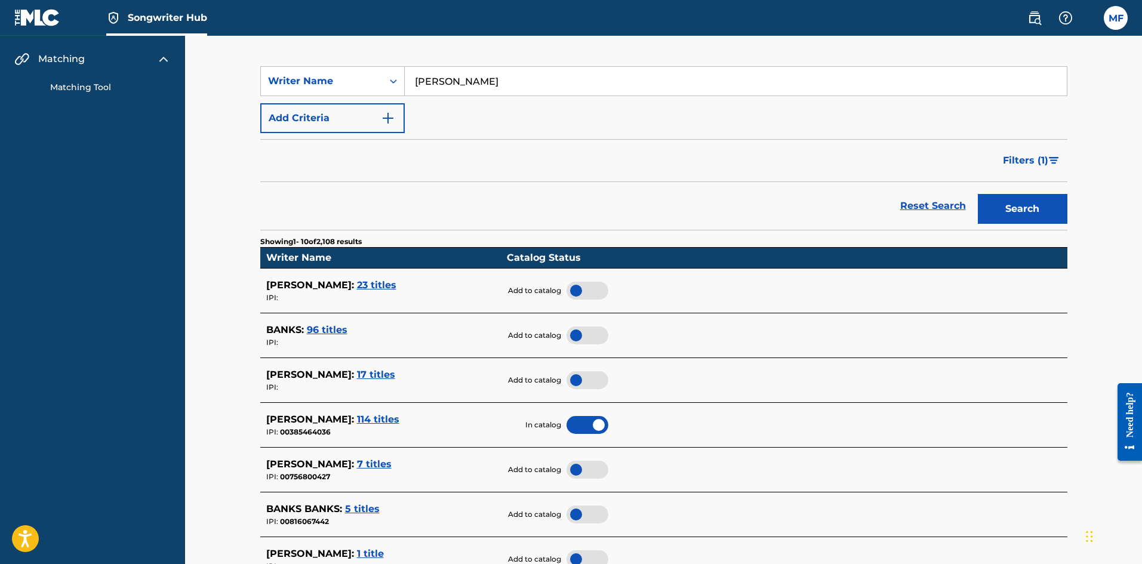
click at [391, 289] on span "23 titles" at bounding box center [376, 284] width 39 height 11
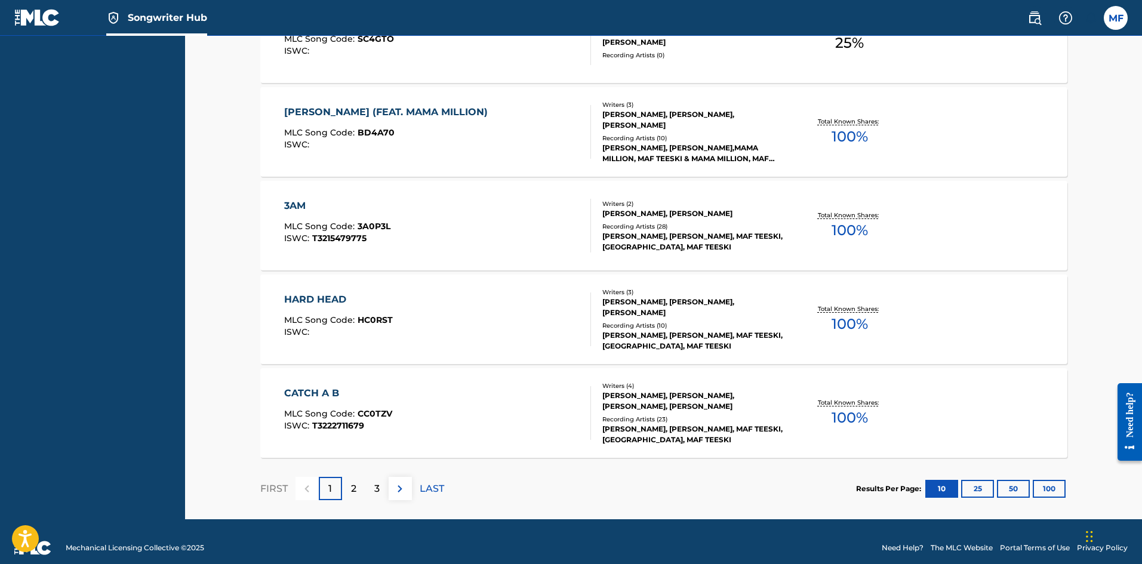
scroll to position [906, 0]
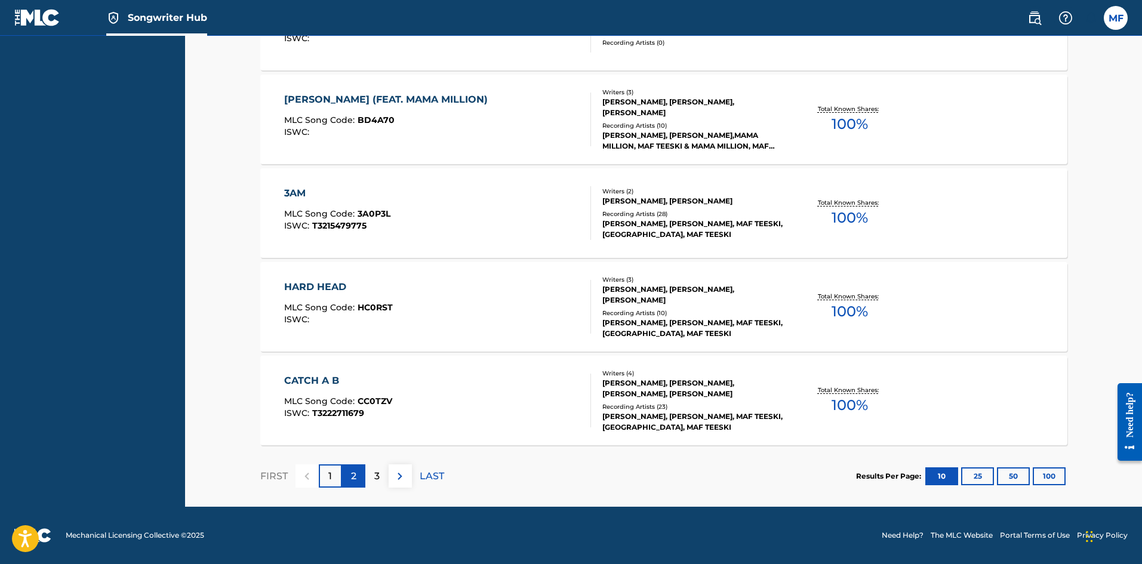
click at [357, 478] on div "2" at bounding box center [353, 475] width 23 height 23
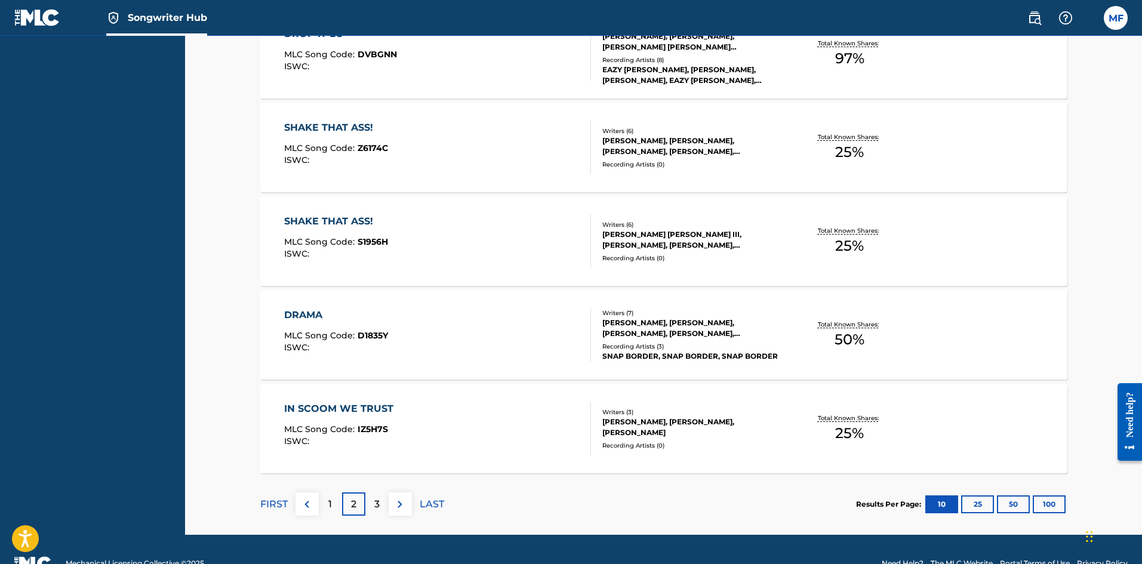
scroll to position [879, 0]
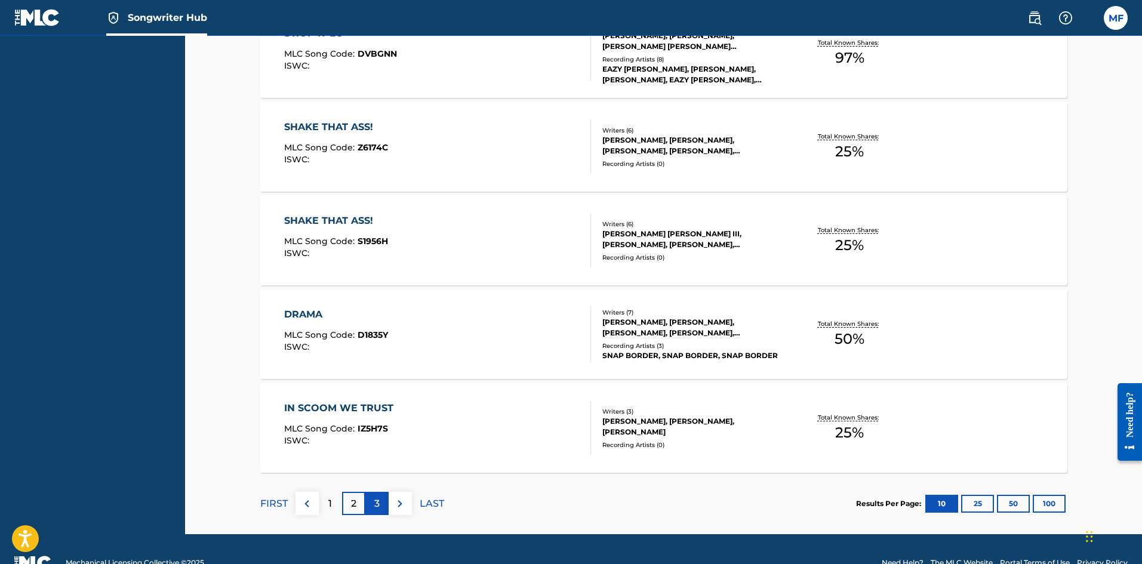
click at [372, 505] on div "3" at bounding box center [376, 503] width 23 height 23
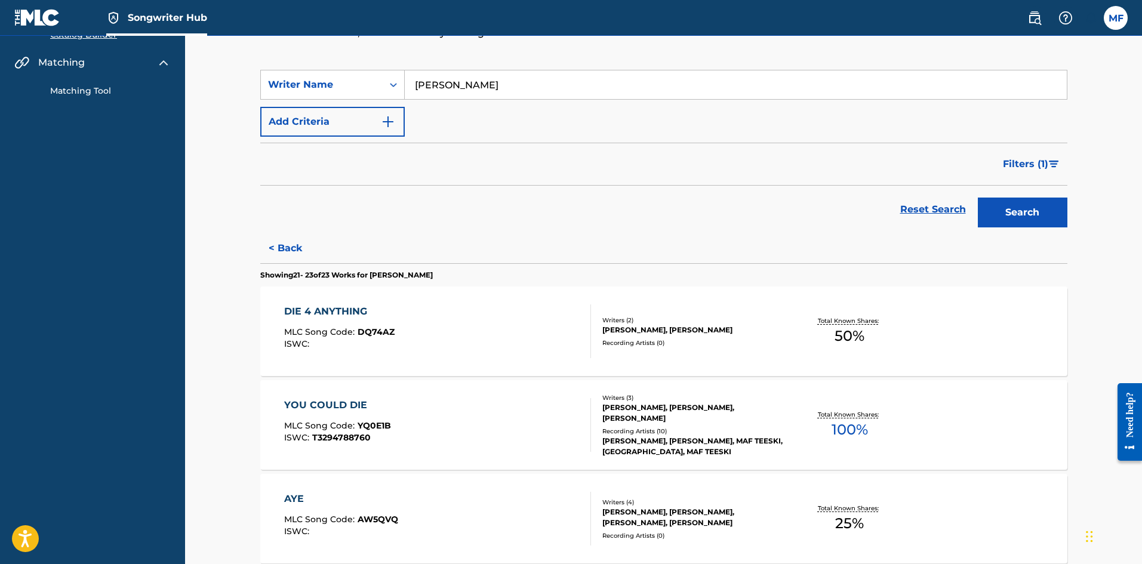
scroll to position [0, 0]
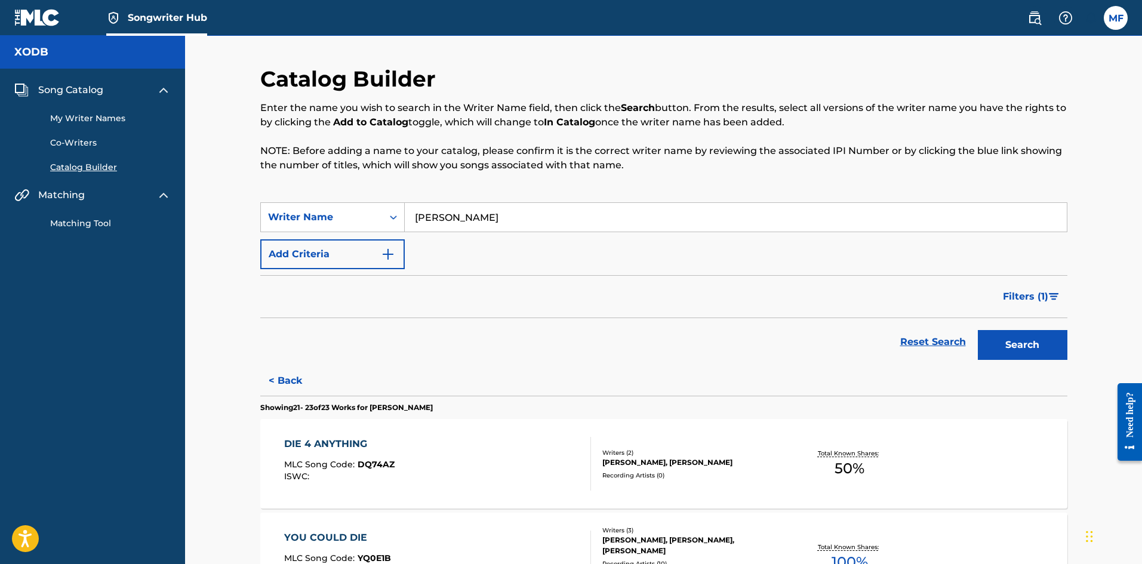
drag, startPoint x: 497, startPoint y: 220, endPoint x: 406, endPoint y: 224, distance: 91.4
click at [406, 224] on input "[PERSON_NAME]" at bounding box center [736, 217] width 662 height 29
click at [977, 330] on button "Search" at bounding box center [1022, 345] width 90 height 30
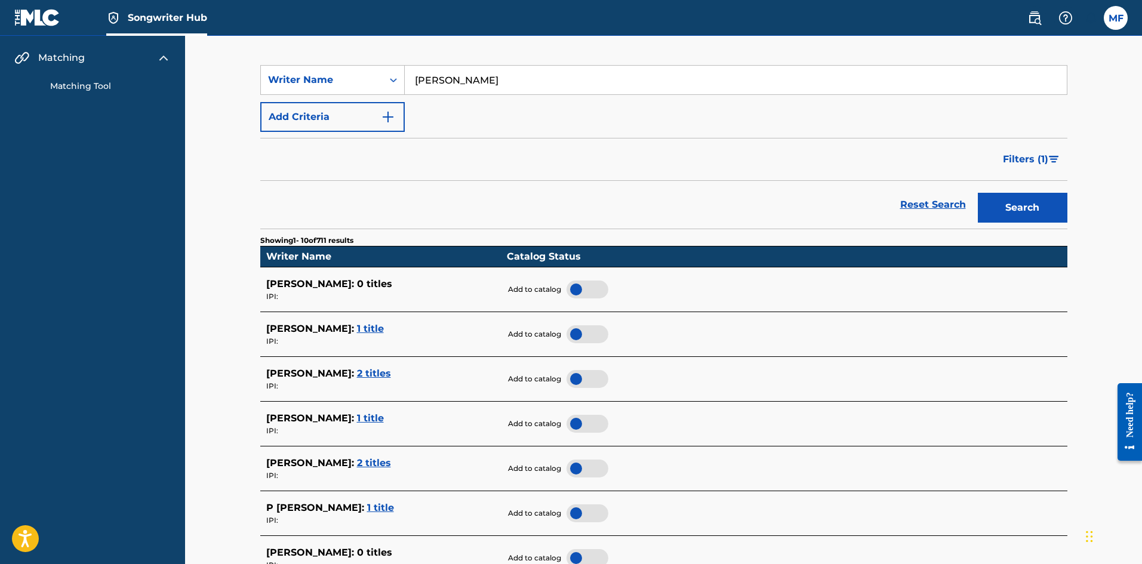
scroll to position [49, 0]
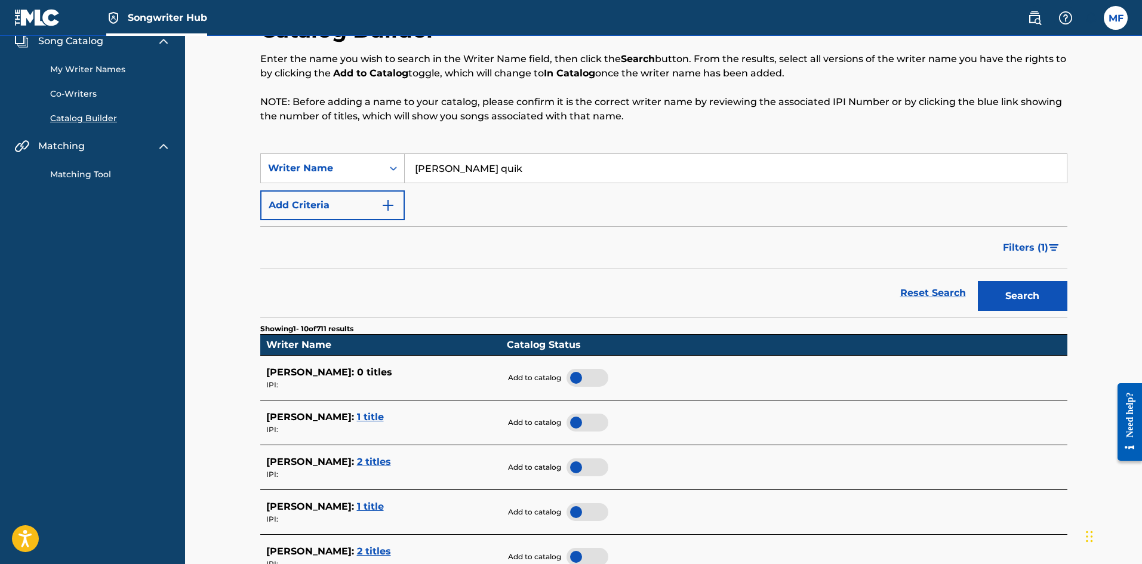
type input "[PERSON_NAME] quik"
click at [977, 281] on button "Search" at bounding box center [1022, 296] width 90 height 30
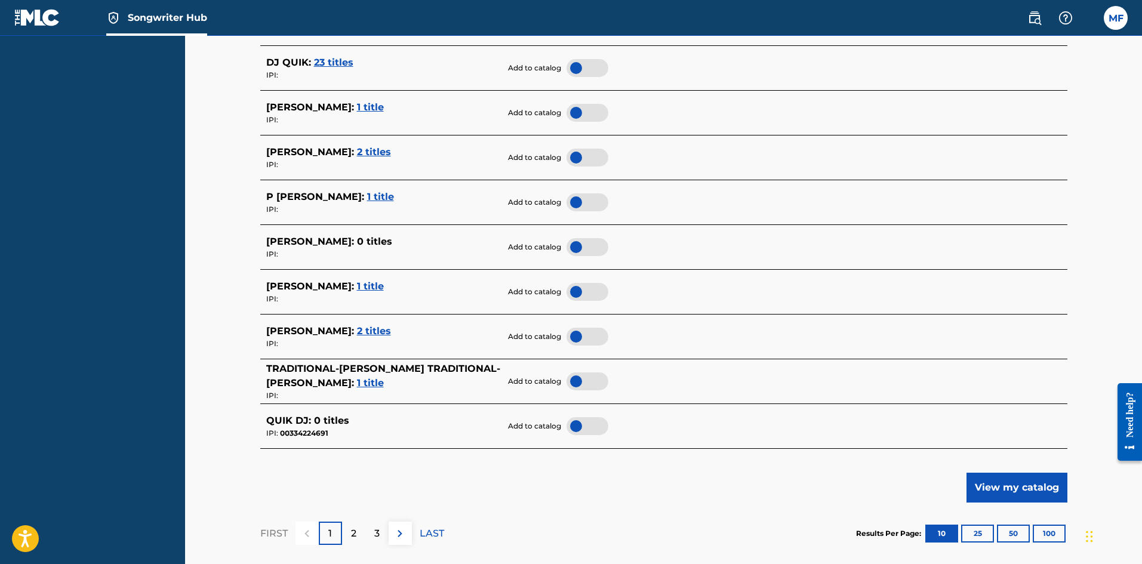
scroll to position [420, 0]
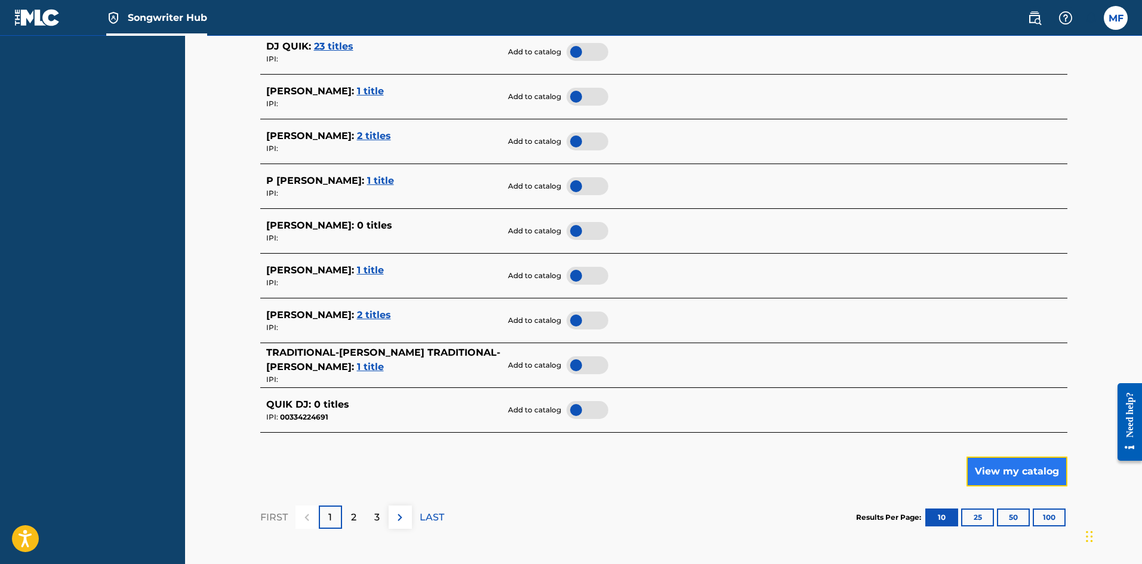
click at [1002, 470] on button "View my catalog" at bounding box center [1016, 472] width 101 height 30
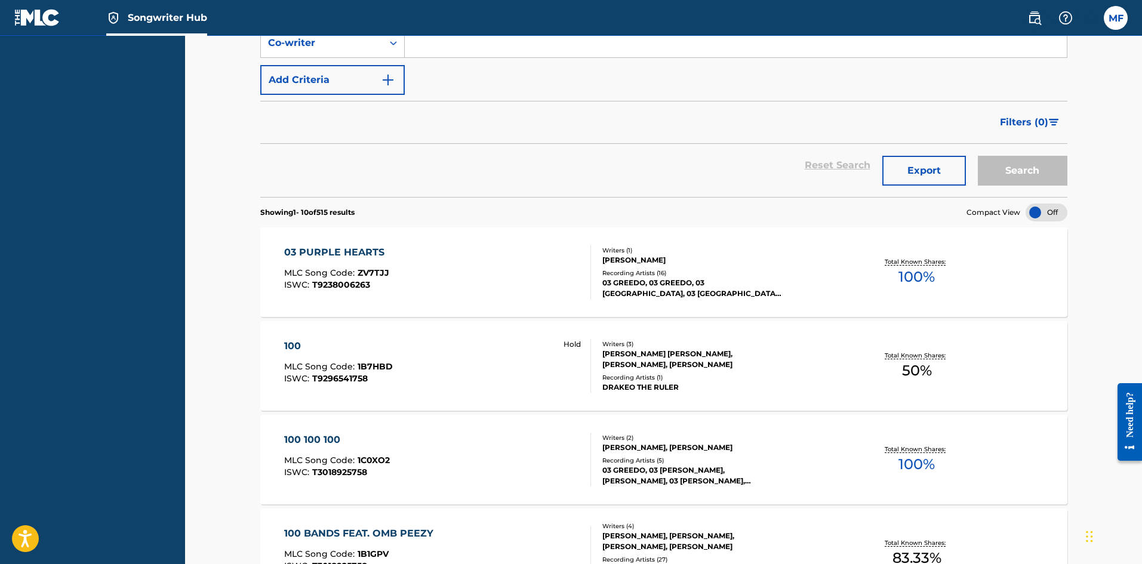
scroll to position [246, 0]
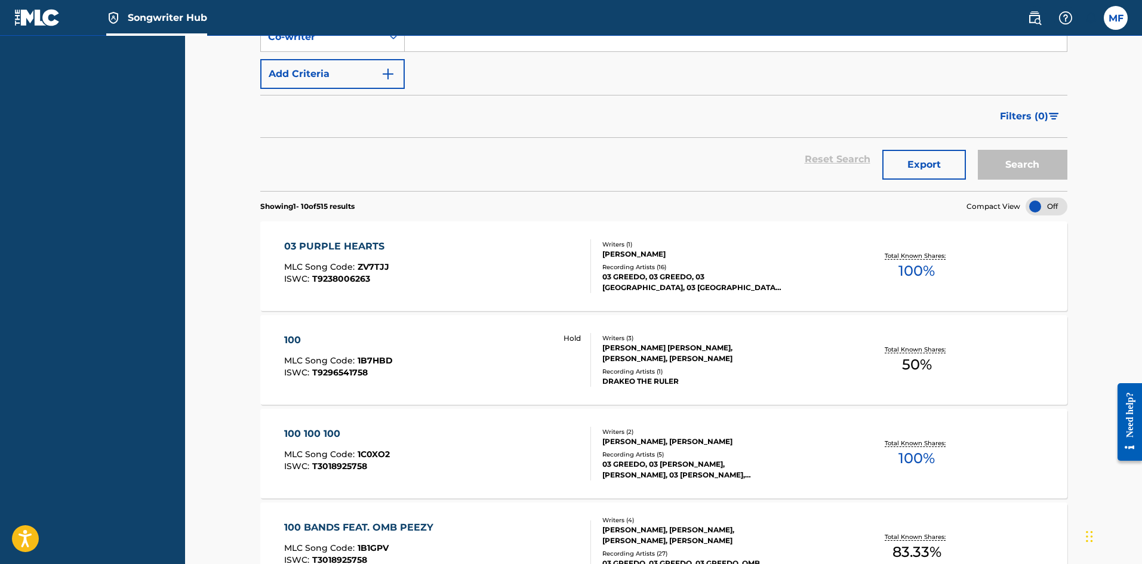
click at [983, 367] on div "Total Known Shares: 50 %" at bounding box center [916, 360] width 269 height 36
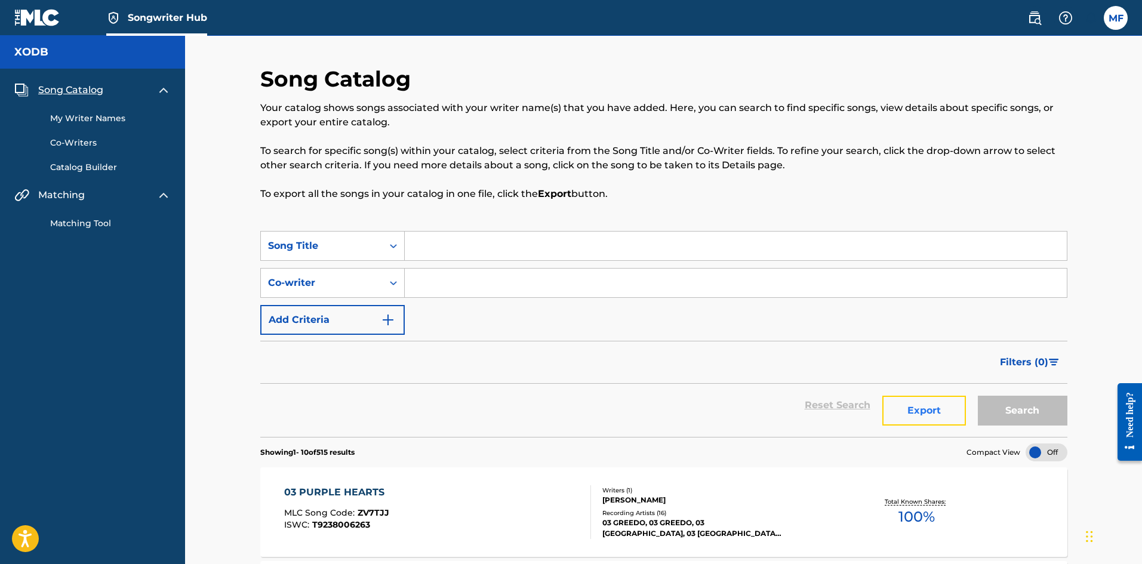
click at [899, 414] on button "Export" at bounding box center [924, 411] width 84 height 30
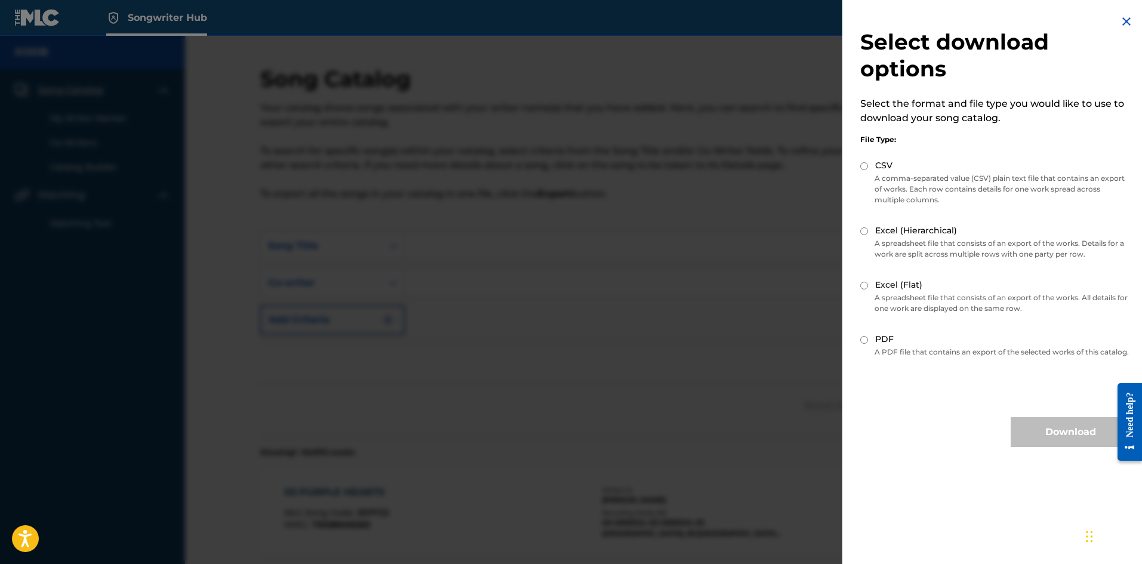
click at [1127, 27] on img at bounding box center [1126, 21] width 14 height 14
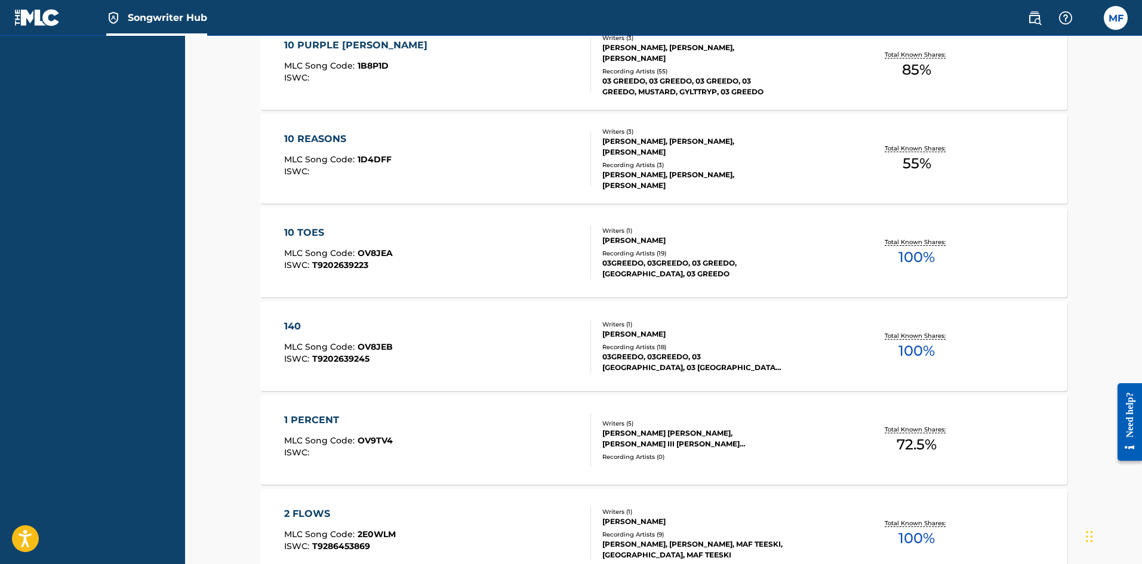
scroll to position [955, 0]
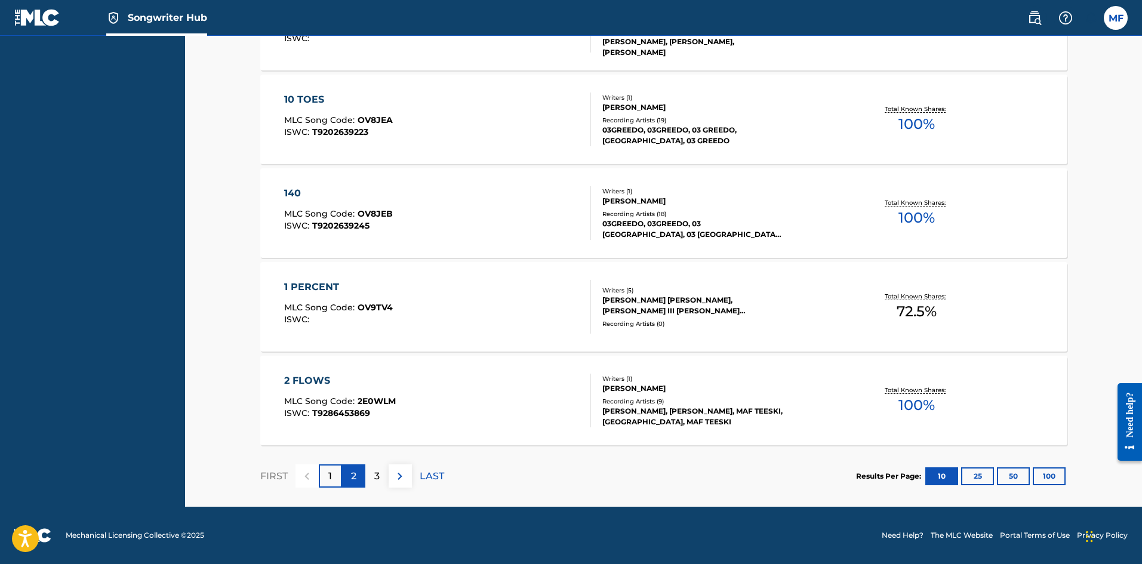
click at [357, 469] on div "2" at bounding box center [353, 475] width 23 height 23
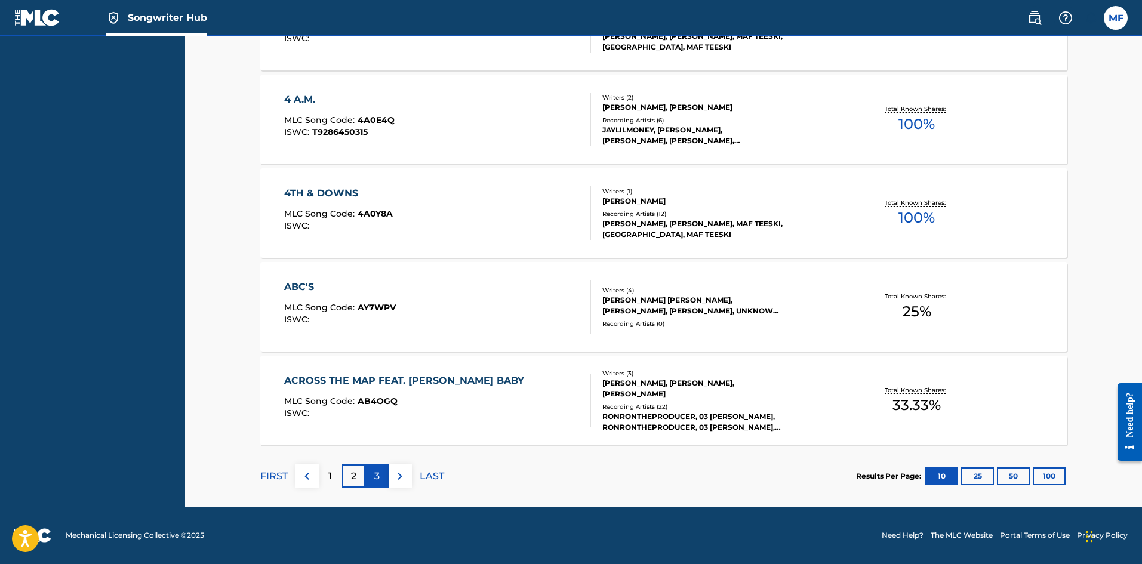
click at [380, 473] on div "3" at bounding box center [376, 475] width 23 height 23
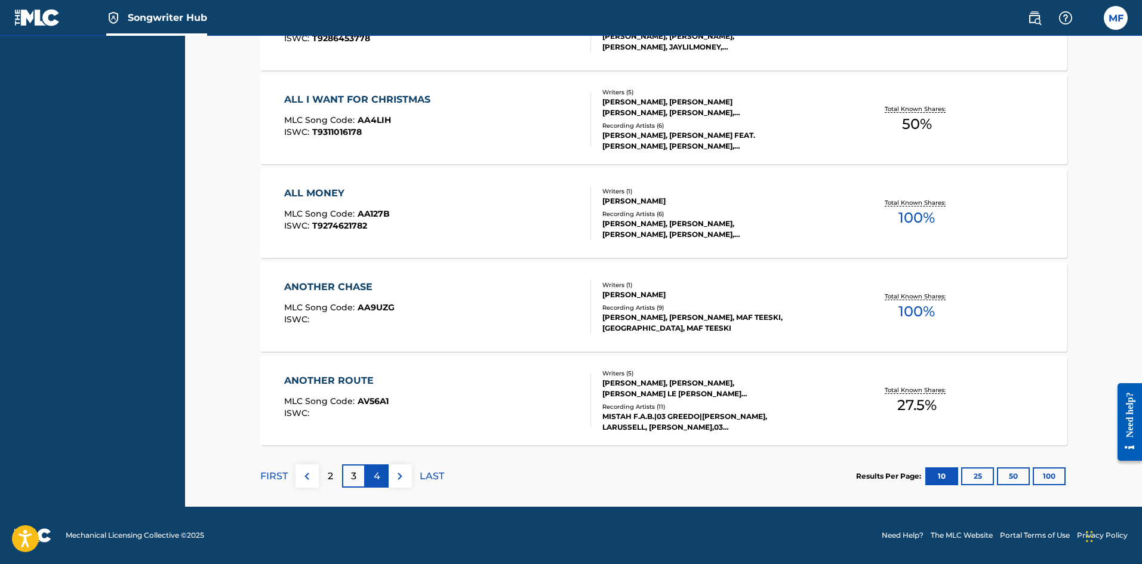
click at [380, 474] on div "4" at bounding box center [376, 475] width 23 height 23
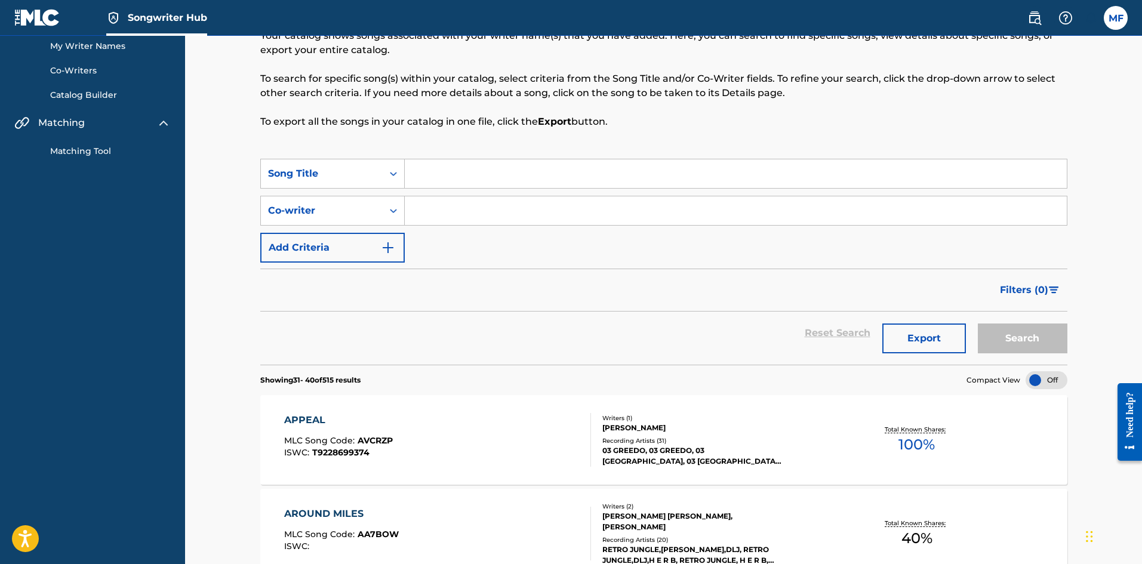
scroll to position [74, 0]
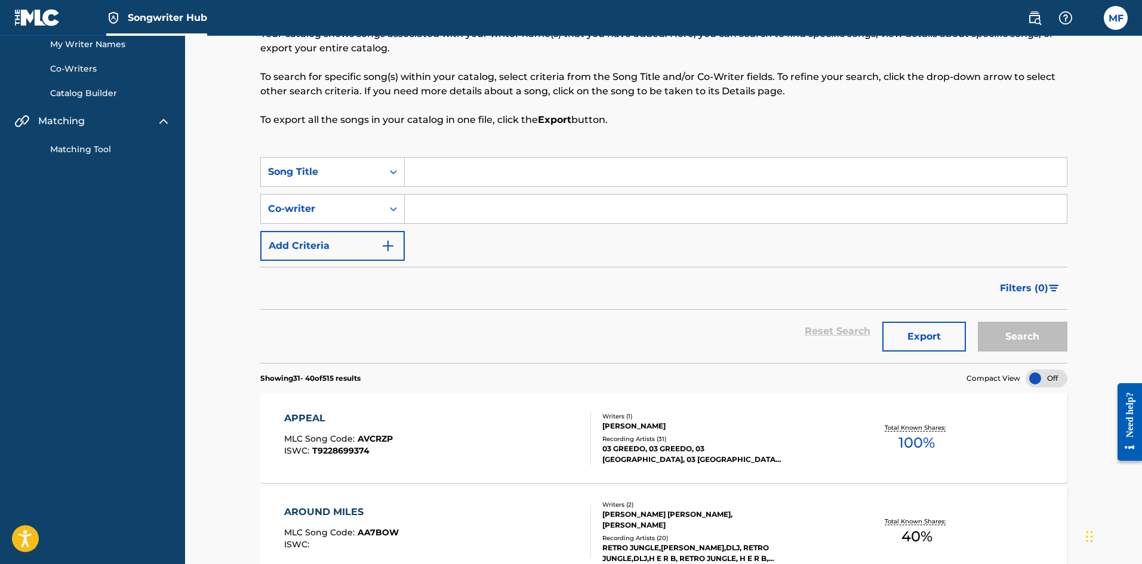
click at [480, 165] on input "Search Form" at bounding box center [736, 172] width 662 height 29
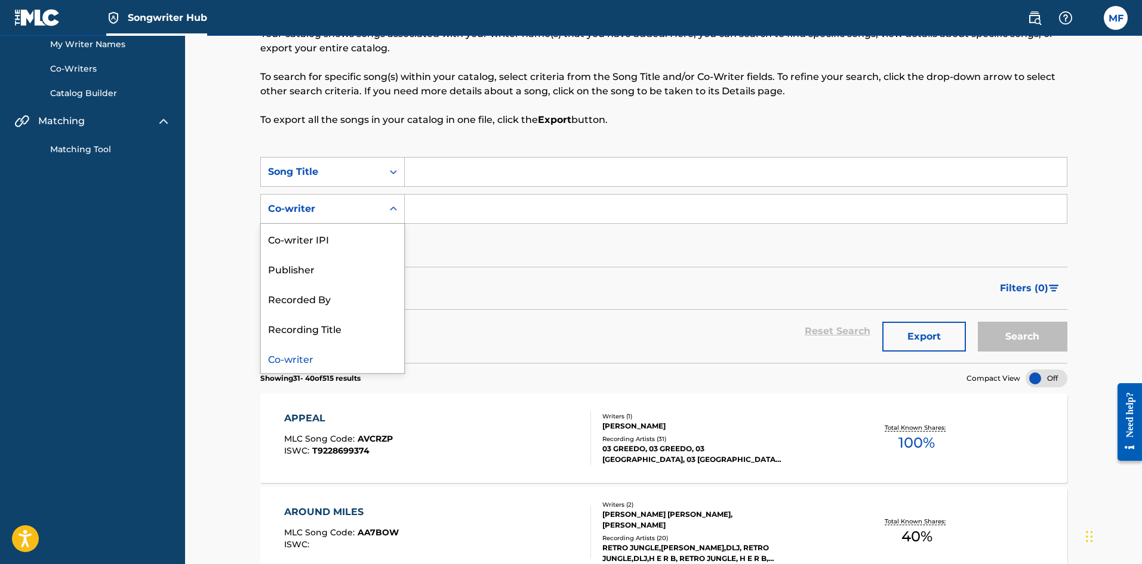
click at [383, 208] on div "Search Form" at bounding box center [393, 208] width 21 height 21
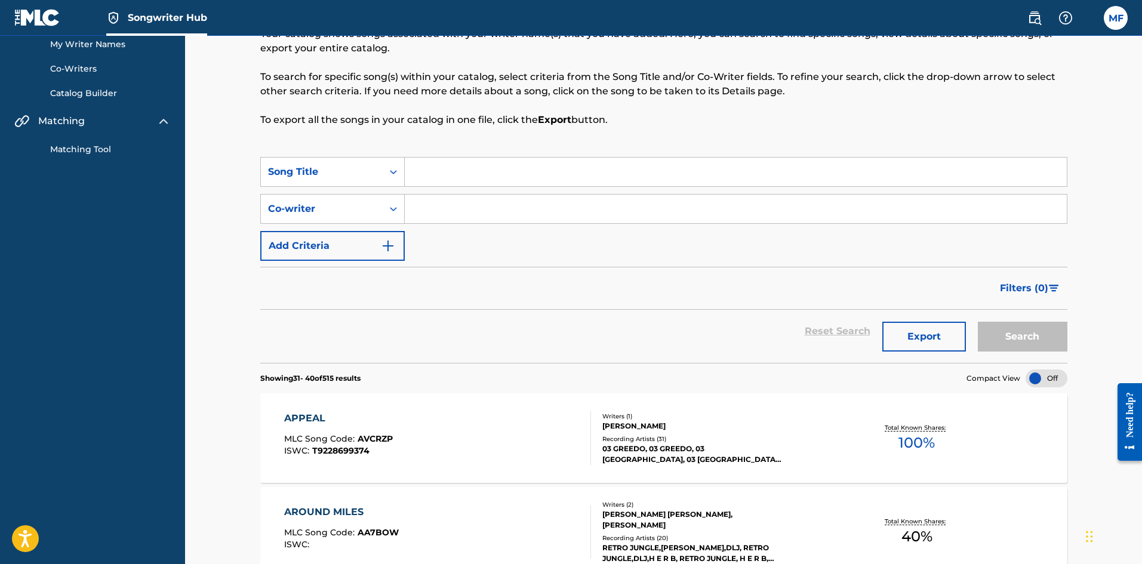
click at [385, 242] on img "Search Form" at bounding box center [388, 246] width 14 height 14
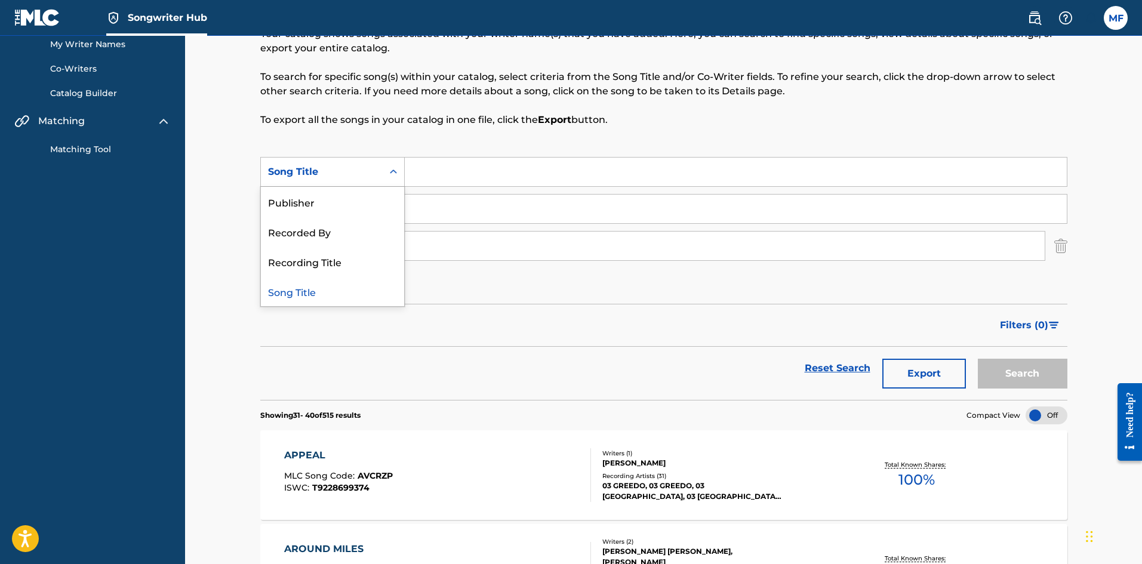
click at [383, 172] on div "Search Form" at bounding box center [393, 171] width 21 height 21
click at [473, 159] on input "Search Form" at bounding box center [736, 172] width 662 height 29
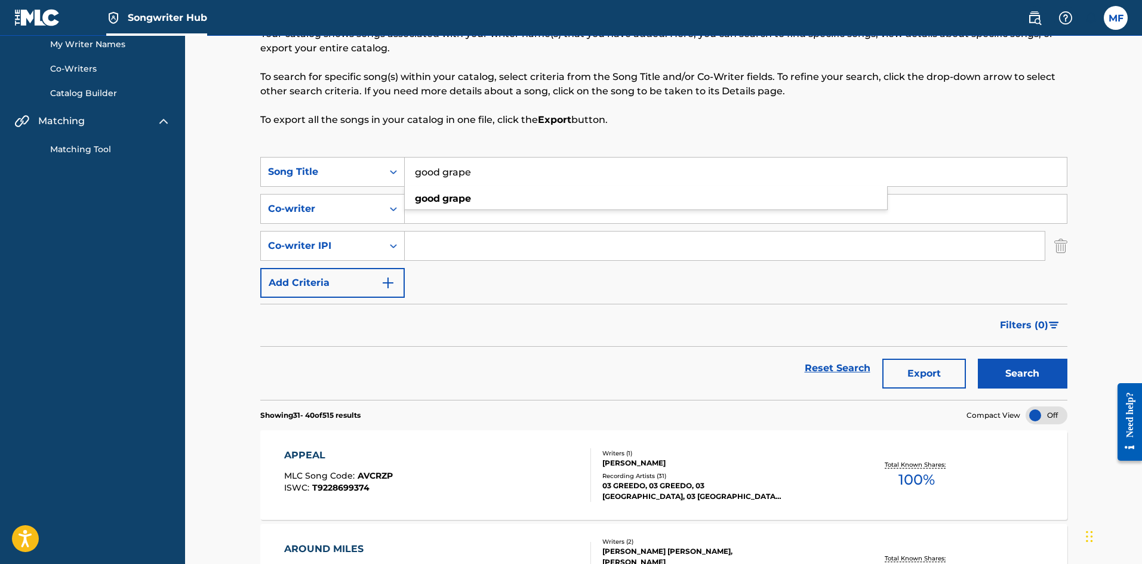
click at [977, 359] on button "Search" at bounding box center [1022, 374] width 90 height 30
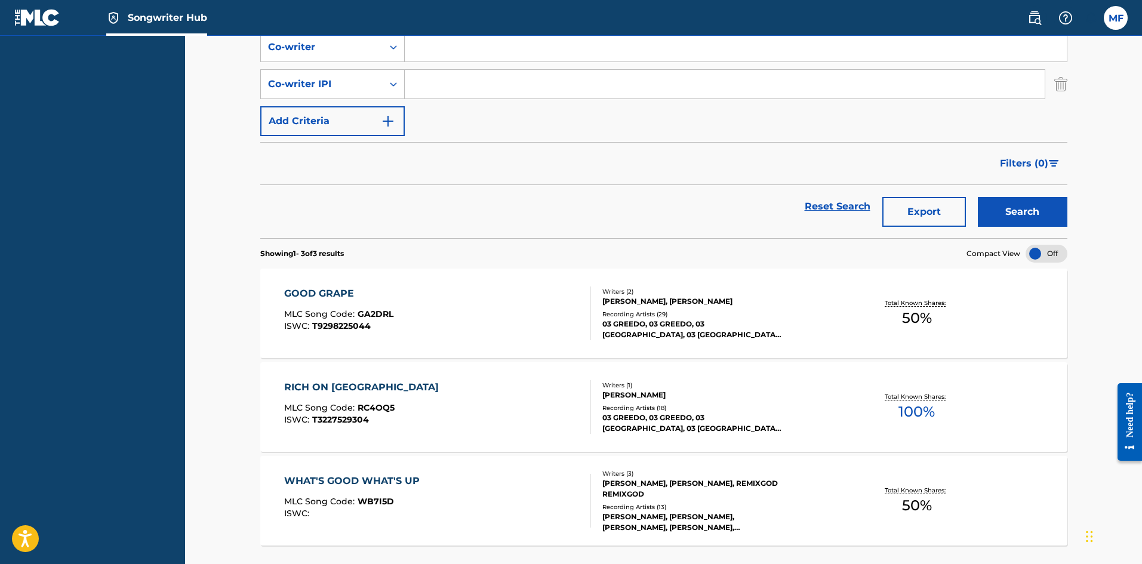
scroll to position [117, 0]
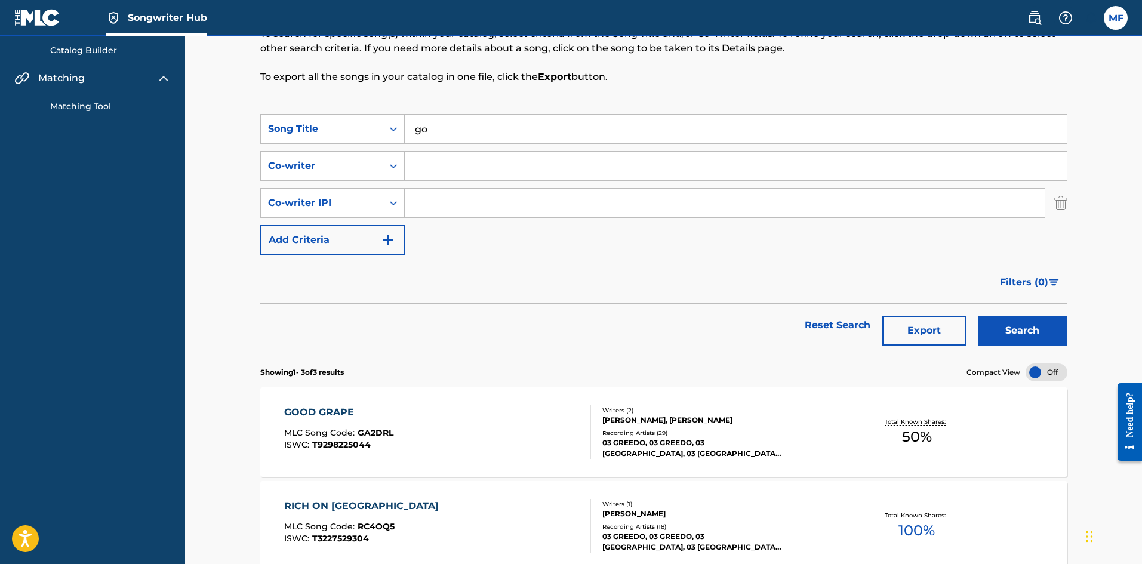
type input "g"
click at [41, 21] on img at bounding box center [37, 17] width 46 height 17
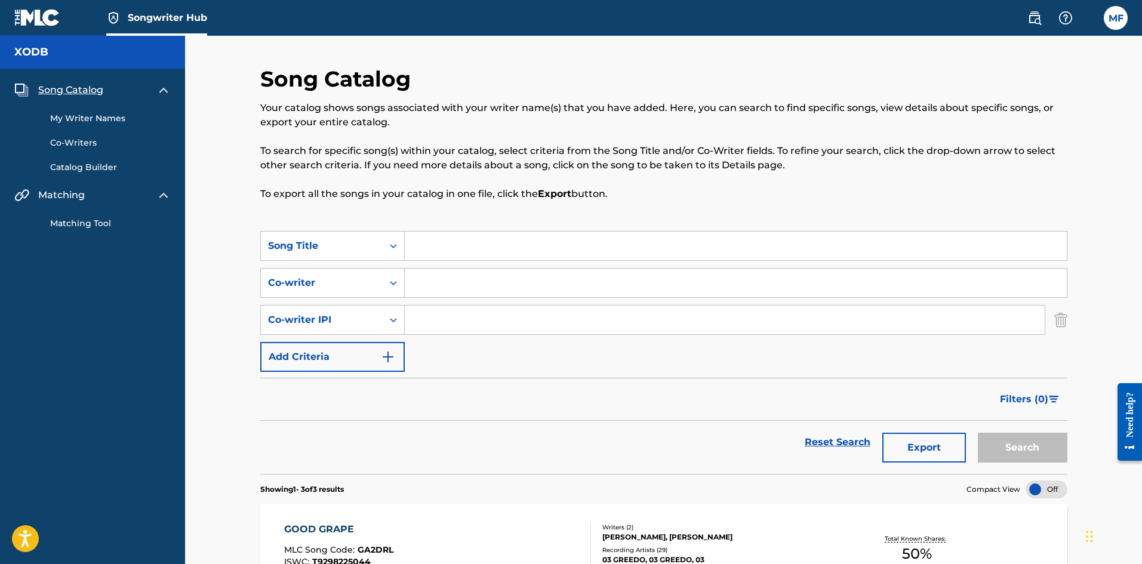
click at [159, 21] on span "Songwriter Hub" at bounding box center [167, 18] width 79 height 14
click at [66, 21] on div "Songwriter Hub" at bounding box center [110, 17] width 193 height 35
click at [46, 23] on img at bounding box center [37, 17] width 46 height 17
click at [42, 28] on link at bounding box center [37, 17] width 46 height 35
click at [165, 88] on img at bounding box center [163, 90] width 14 height 14
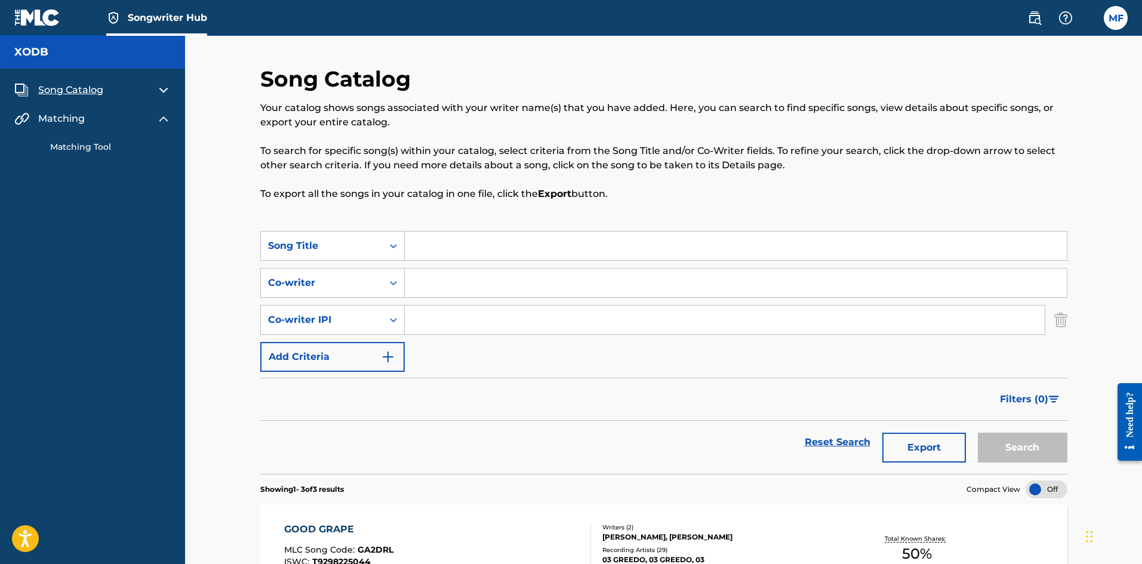
click at [50, 21] on img at bounding box center [37, 17] width 46 height 17
click at [1124, 16] on label at bounding box center [1115, 18] width 24 height 24
click at [1115, 18] on input "MF [PERSON_NAME] [EMAIL_ADDRESS][DOMAIN_NAME] Notification Preferences Profile …" at bounding box center [1115, 18] width 0 height 0
click at [1067, 13] on img at bounding box center [1065, 18] width 14 height 14
click at [1120, 23] on label at bounding box center [1115, 18] width 24 height 24
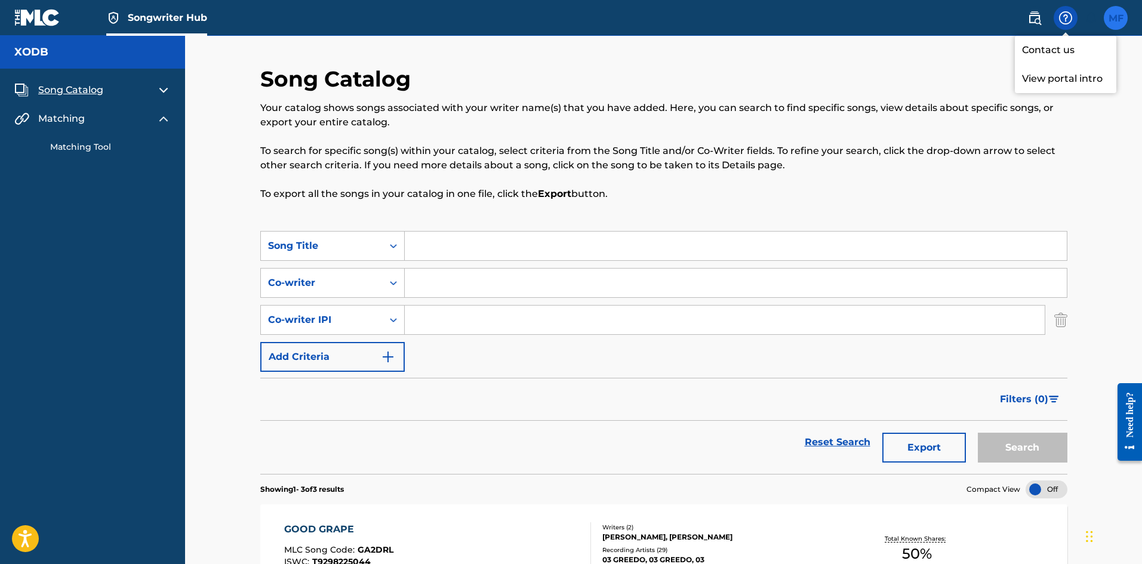
click at [1115, 18] on input "MF [PERSON_NAME] [EMAIL_ADDRESS][DOMAIN_NAME] Notification Preferences Profile …" at bounding box center [1115, 18] width 0 height 0
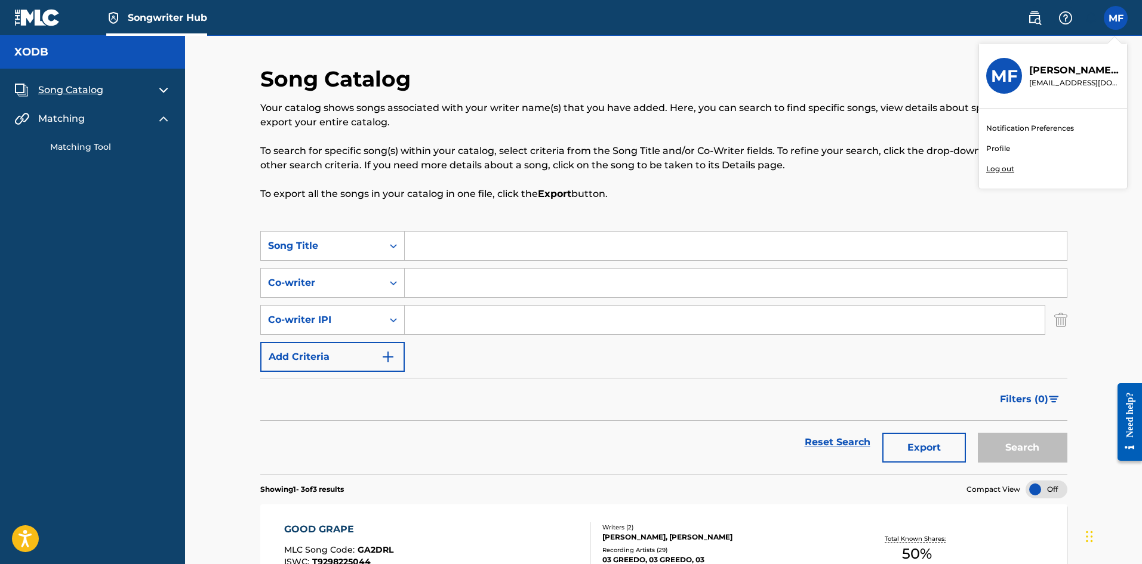
click at [1041, 128] on link "Notification Preferences" at bounding box center [1030, 128] width 88 height 11
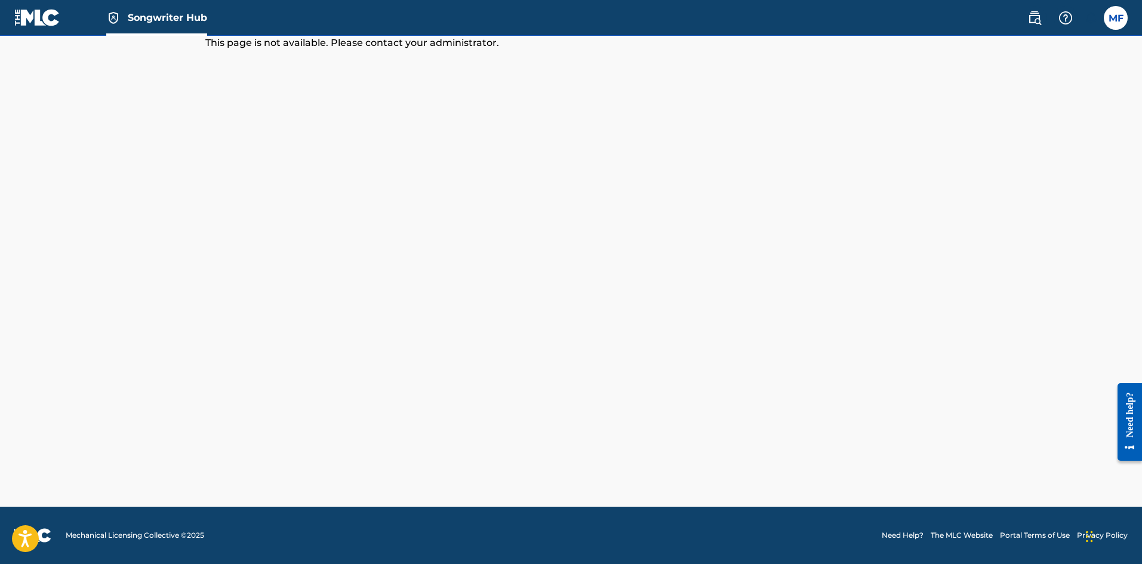
click at [41, 16] on img at bounding box center [37, 17] width 46 height 17
